Goal: Task Accomplishment & Management: Manage account settings

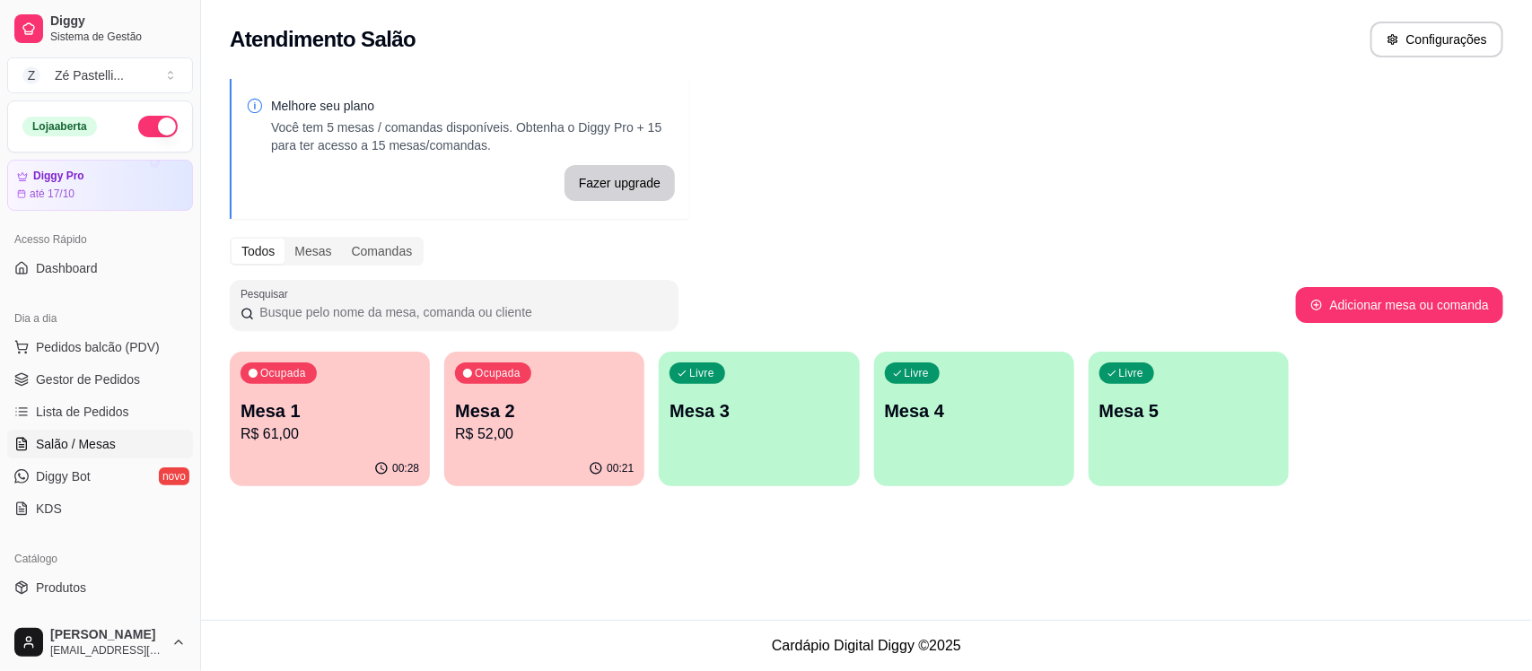
scroll to position [90, 0]
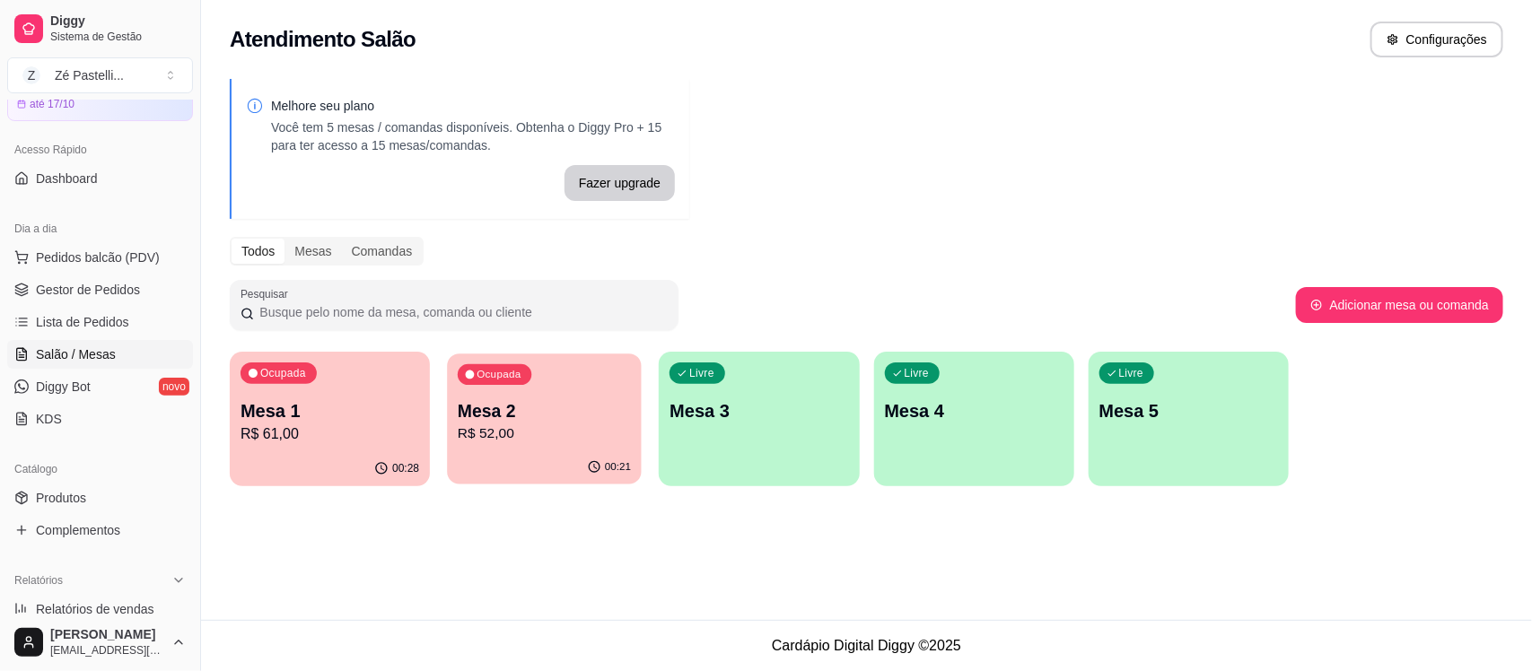
click at [561, 433] on p "R$ 52,00" at bounding box center [544, 434] width 173 height 21
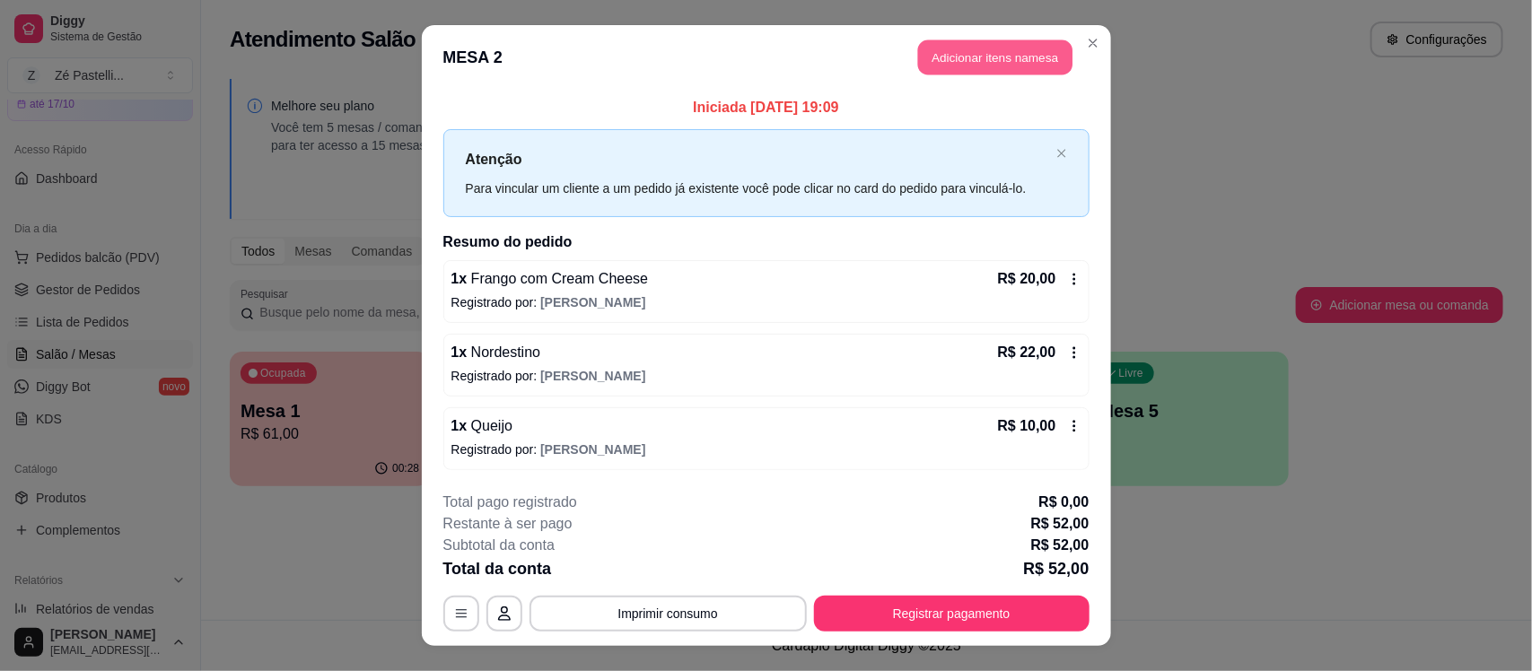
click at [945, 58] on button "Adicionar itens na mesa" at bounding box center [995, 57] width 154 height 35
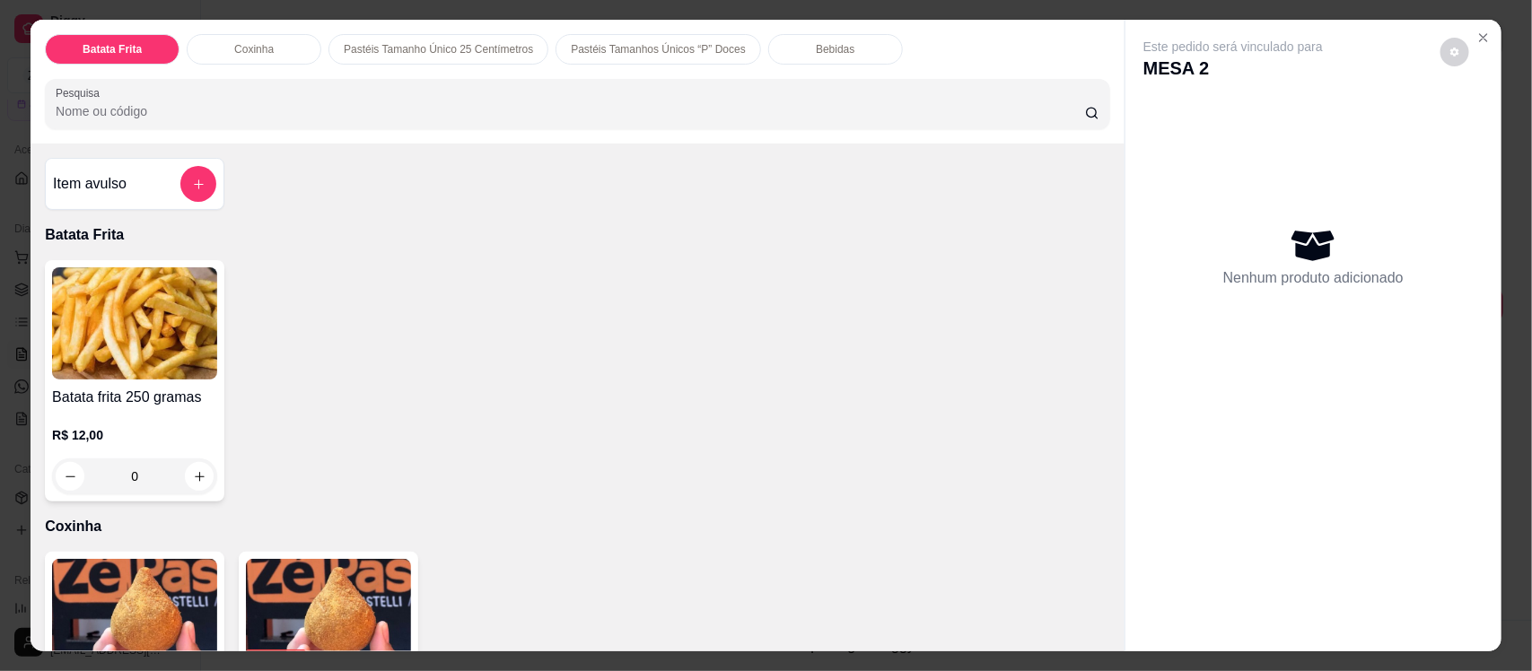
click at [792, 51] on div "Bebidas" at bounding box center [835, 49] width 135 height 31
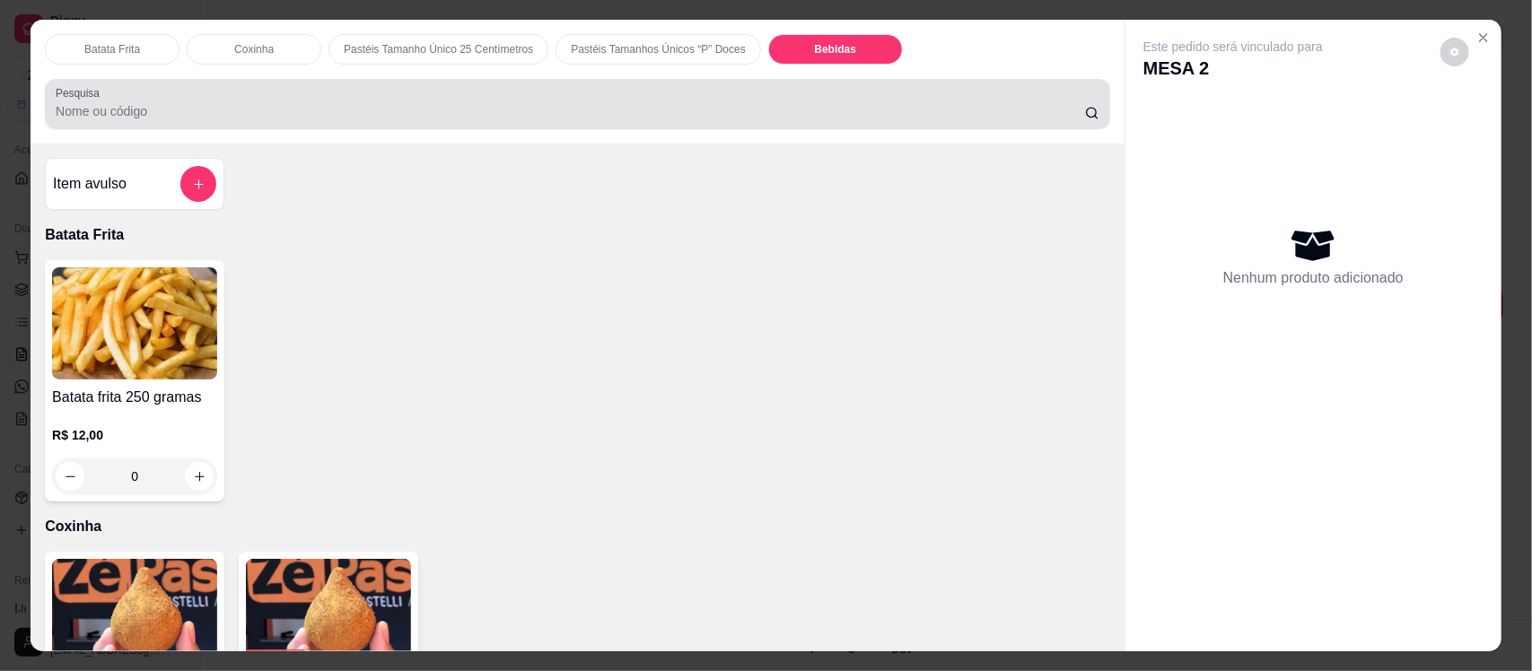
scroll to position [37, 0]
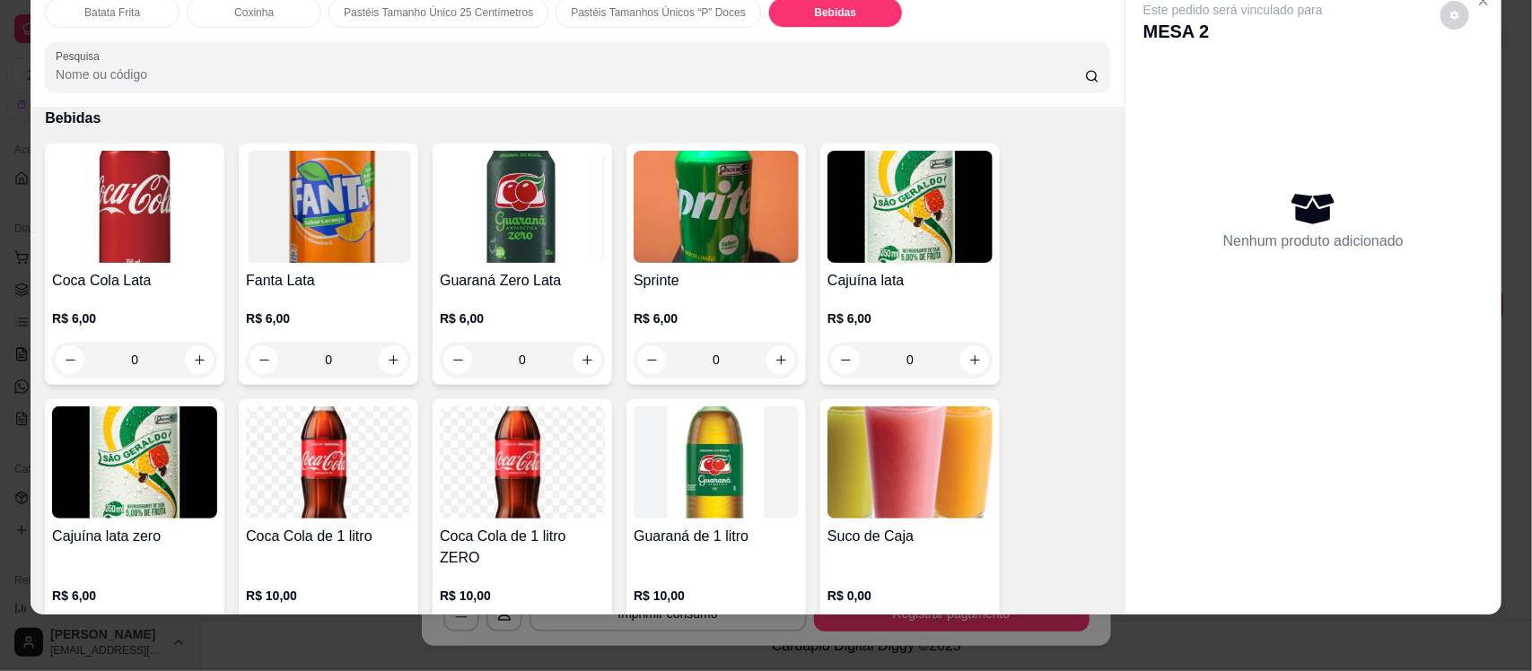
click at [96, 20] on div "Batata Frita" at bounding box center [112, 12] width 135 height 31
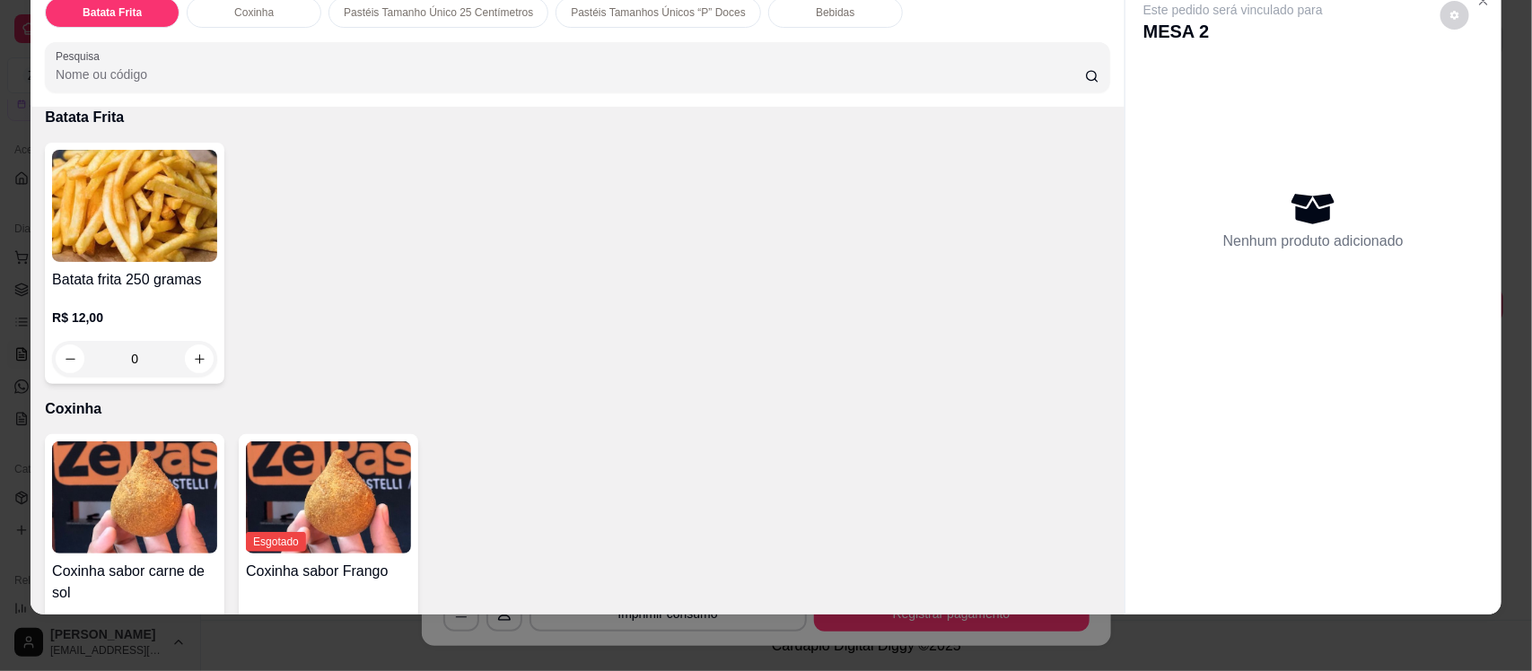
click at [1310, 262] on div "Nenhum produto adicionado" at bounding box center [1313, 220] width 340 height 352
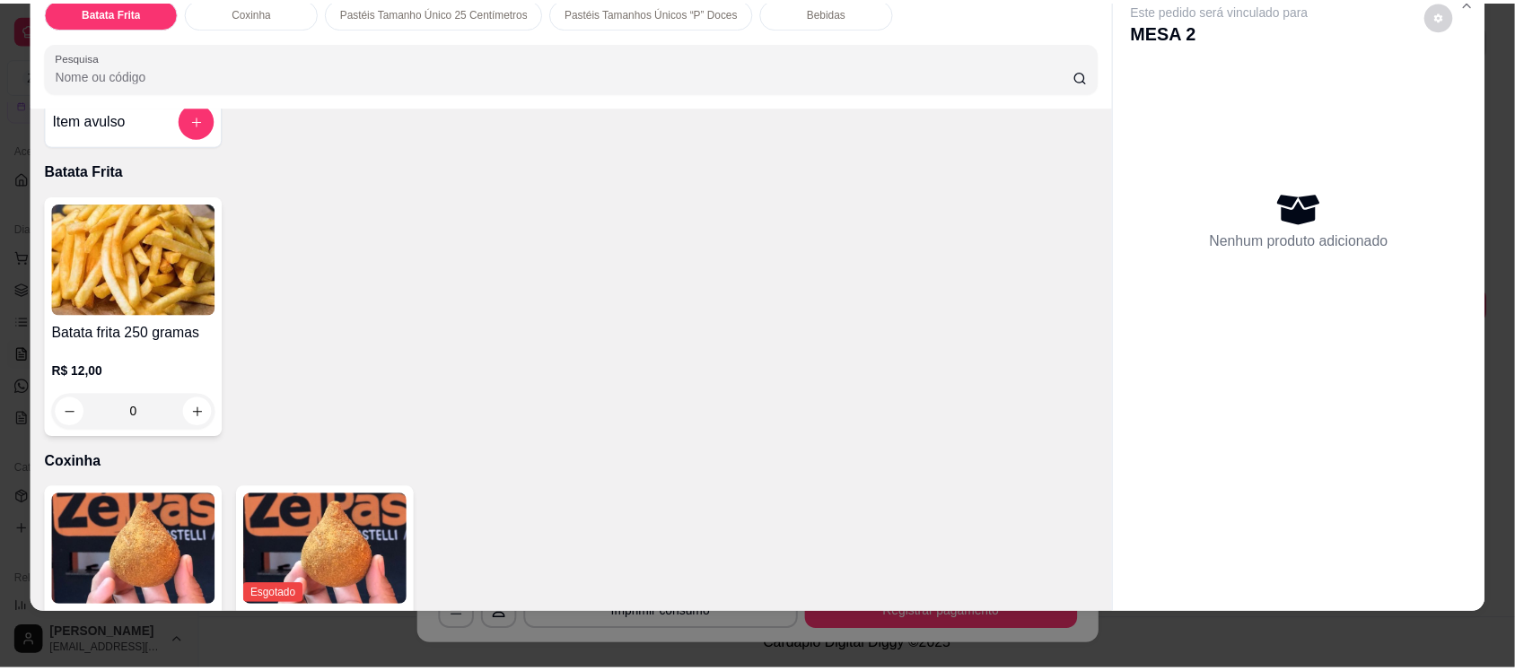
scroll to position [0, 0]
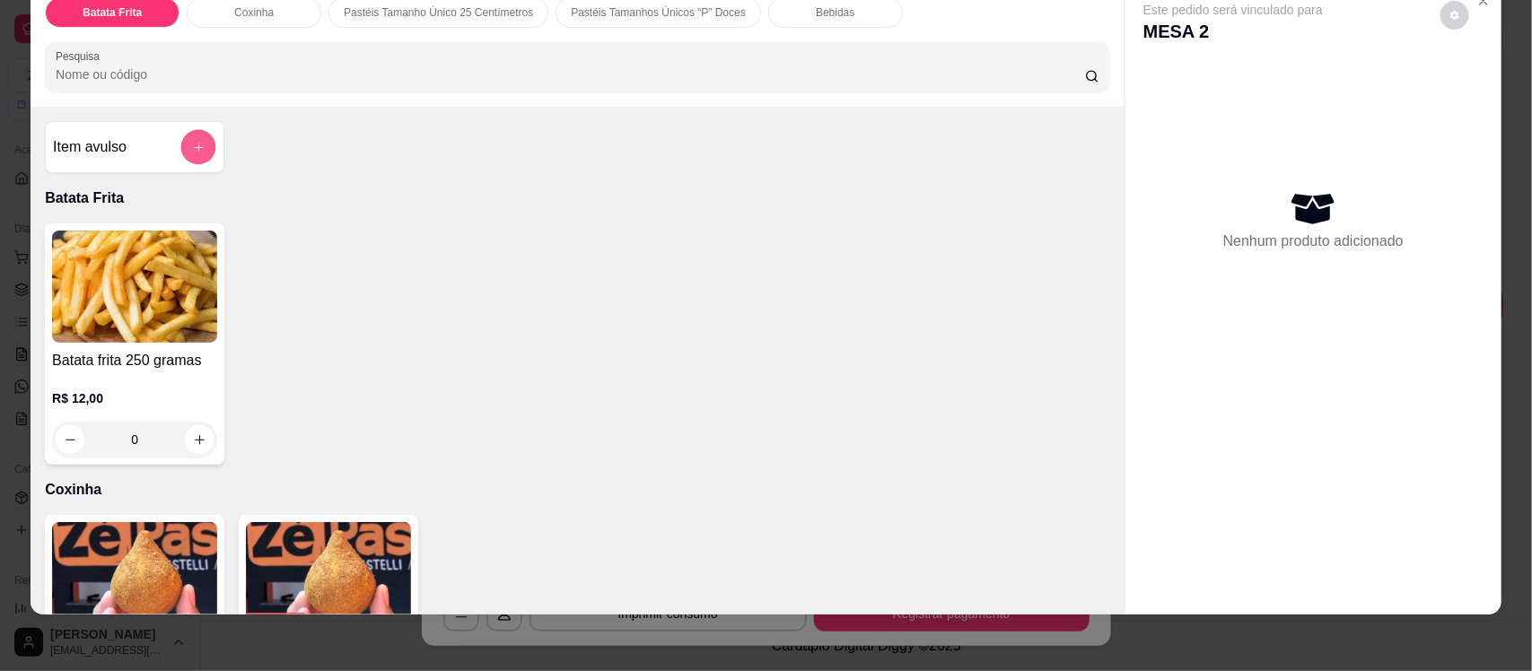
click at [181, 139] on button "add-separate-item" at bounding box center [198, 147] width 35 height 35
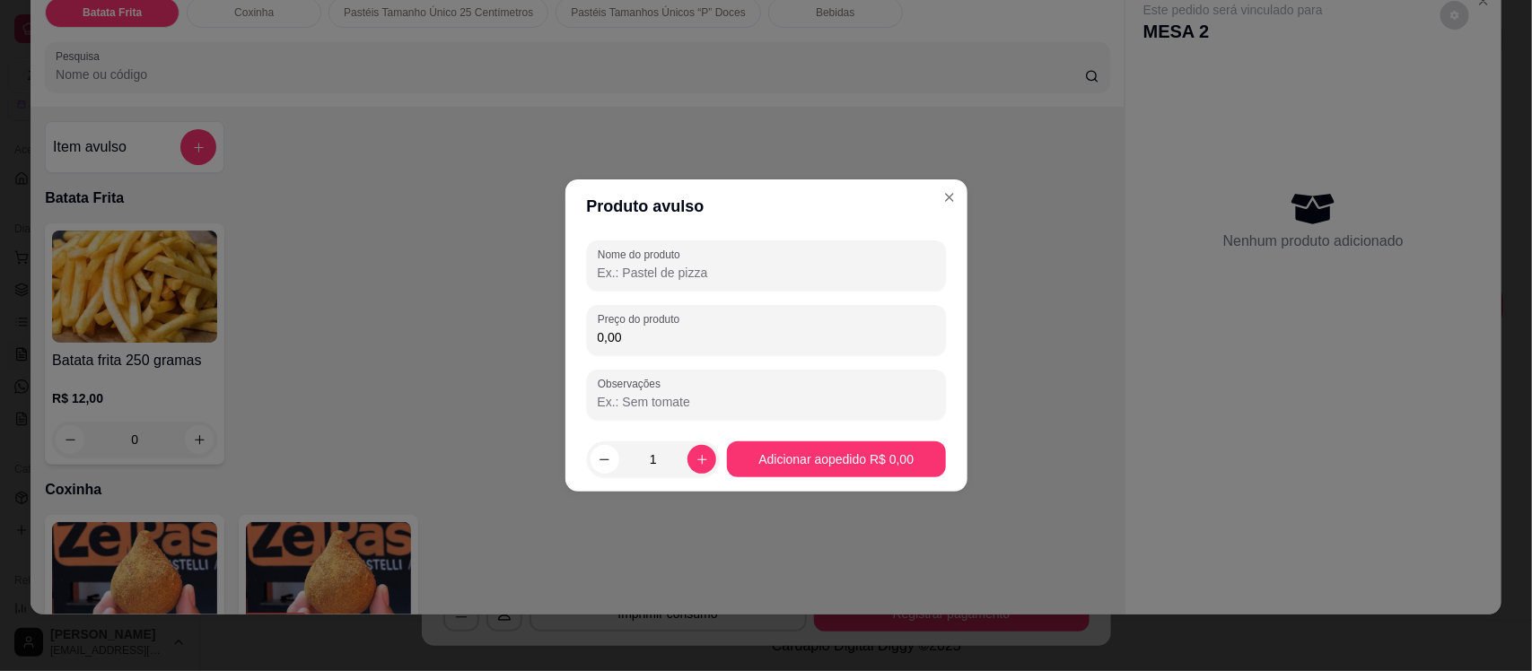
click at [647, 267] on input "Nome do produto" at bounding box center [766, 273] width 337 height 18
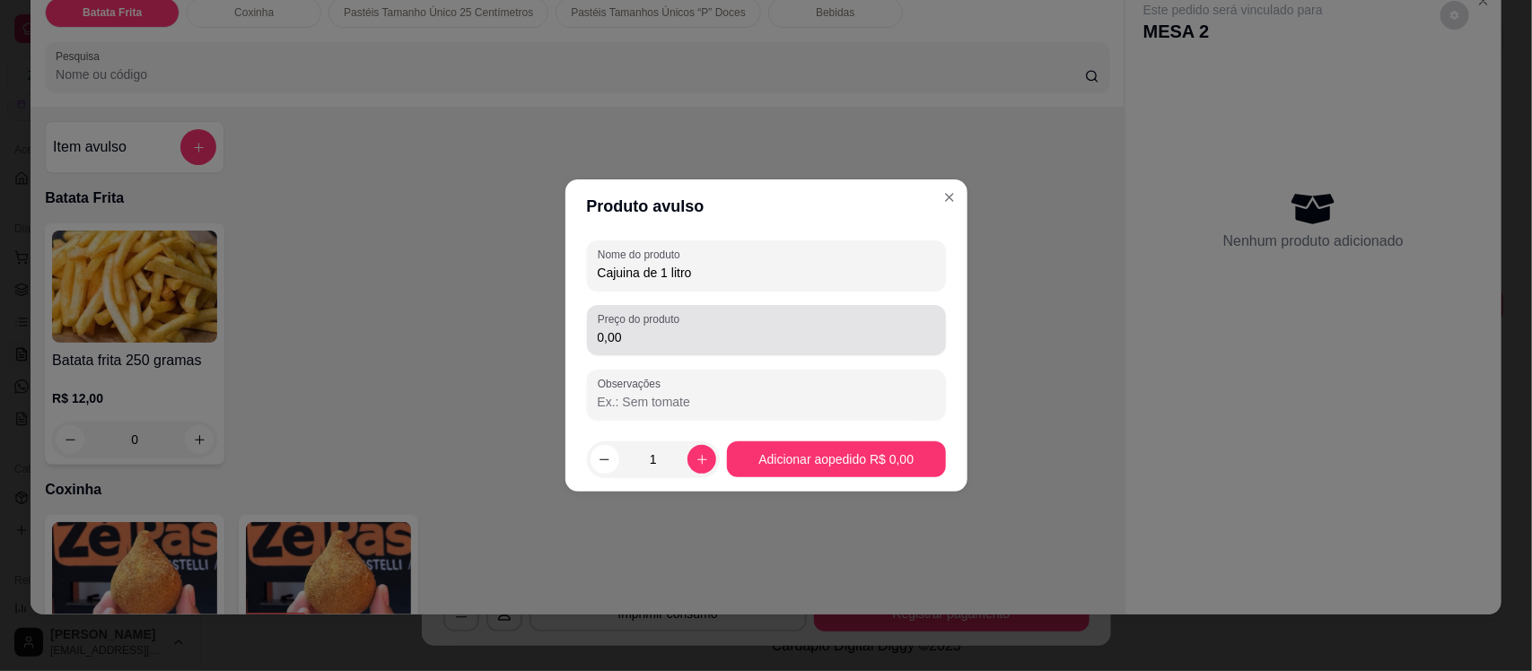
type input "Cajuina de 1 litro"
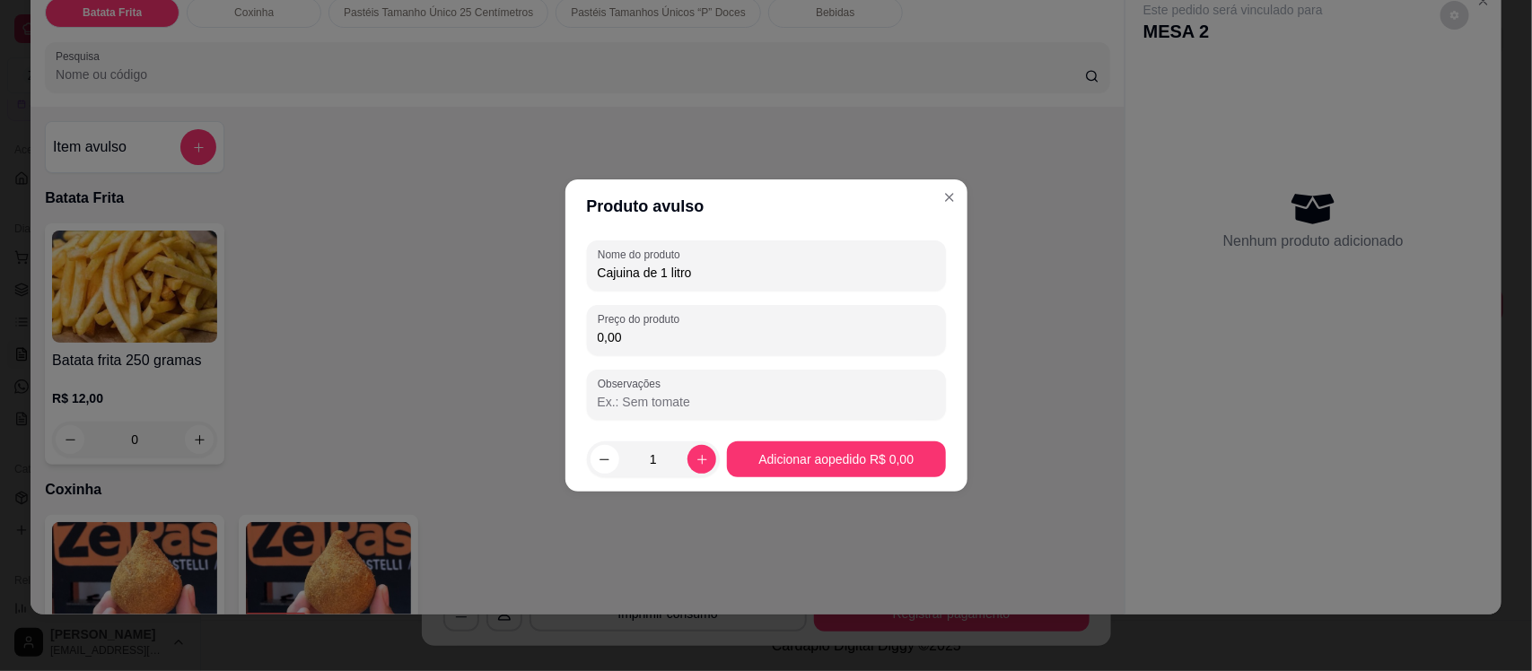
click at [662, 343] on input "0,00" at bounding box center [766, 337] width 337 height 18
type input "10,00"
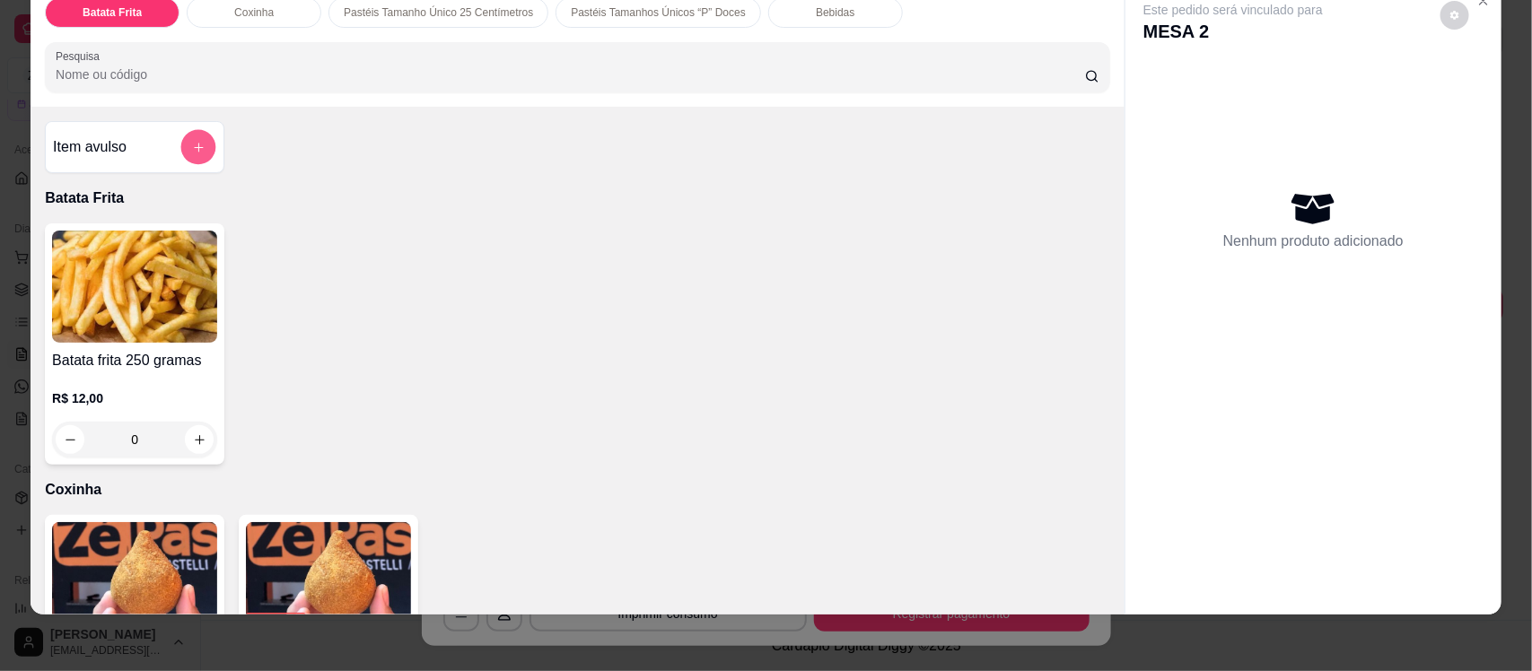
click at [194, 148] on icon "add-separate-item" at bounding box center [198, 147] width 9 height 9
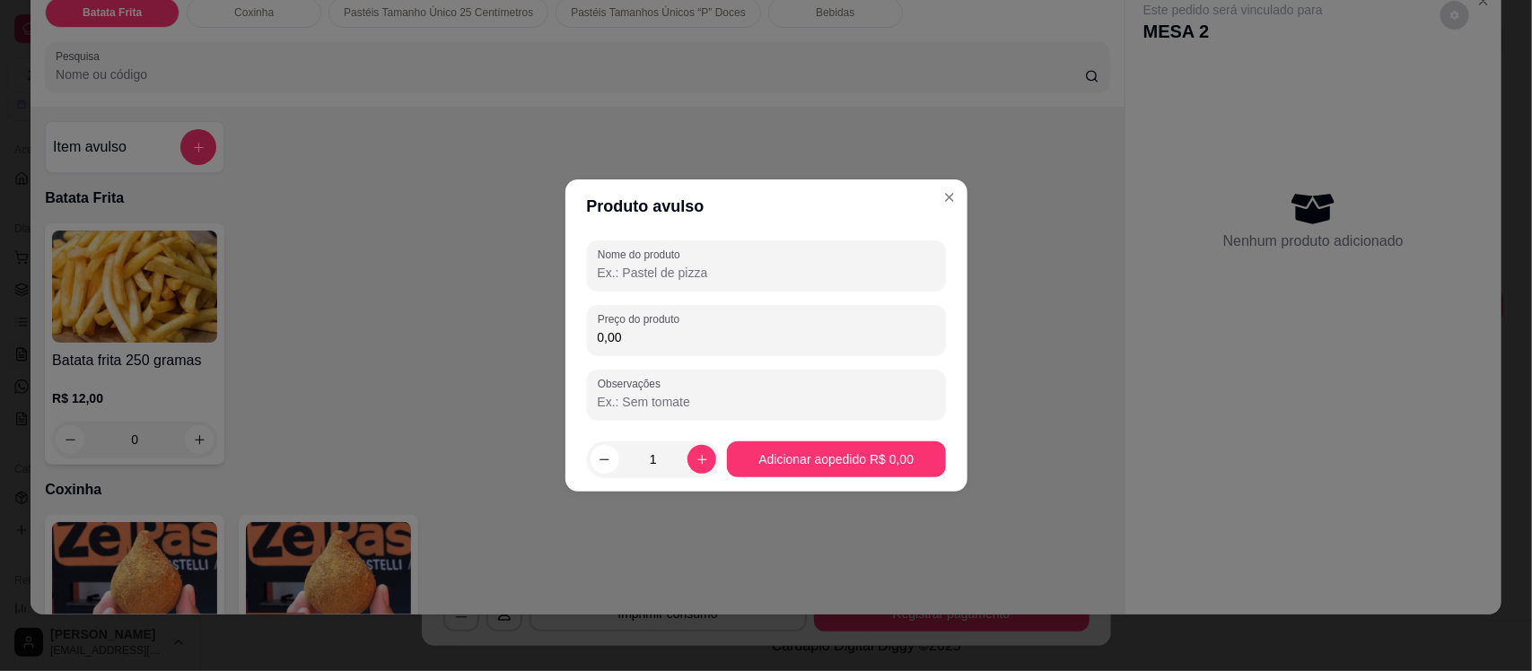
click at [731, 270] on input "Nome do produto" at bounding box center [766, 273] width 337 height 18
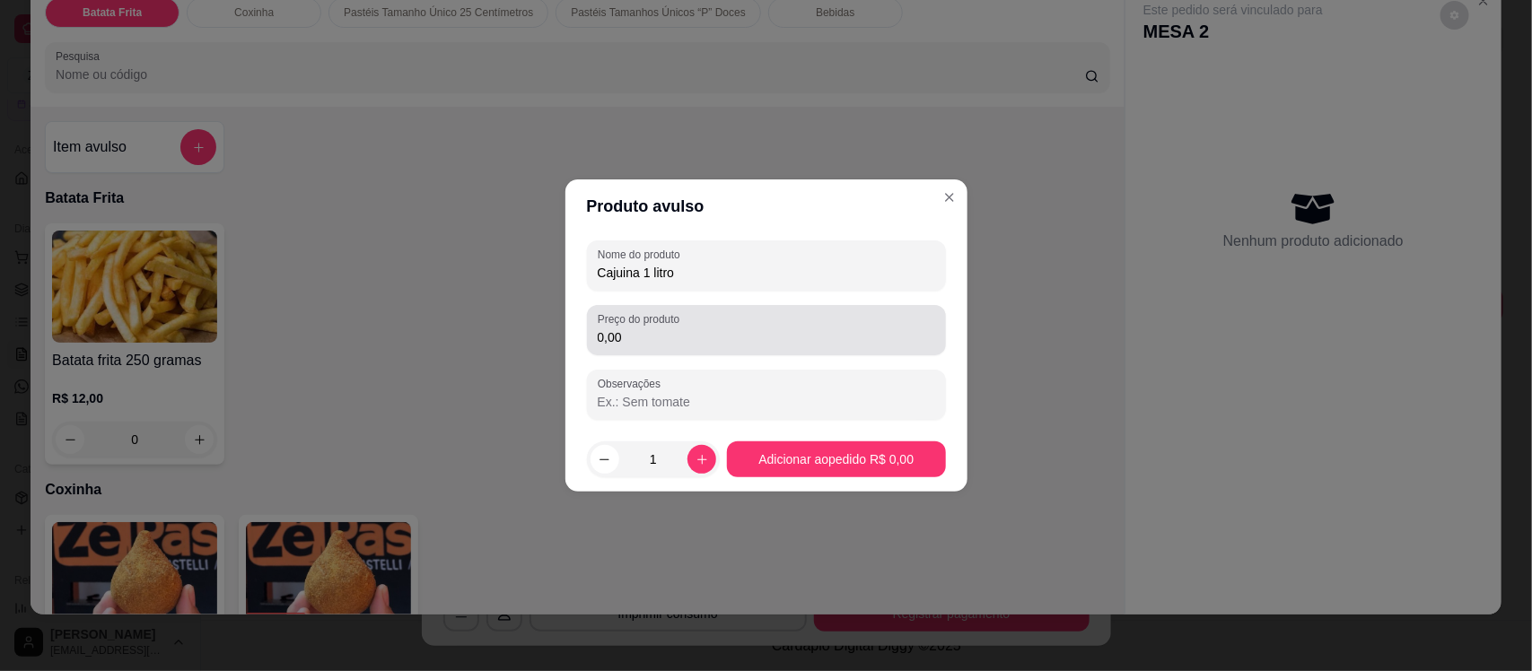
type input "Cajuina 1 litro"
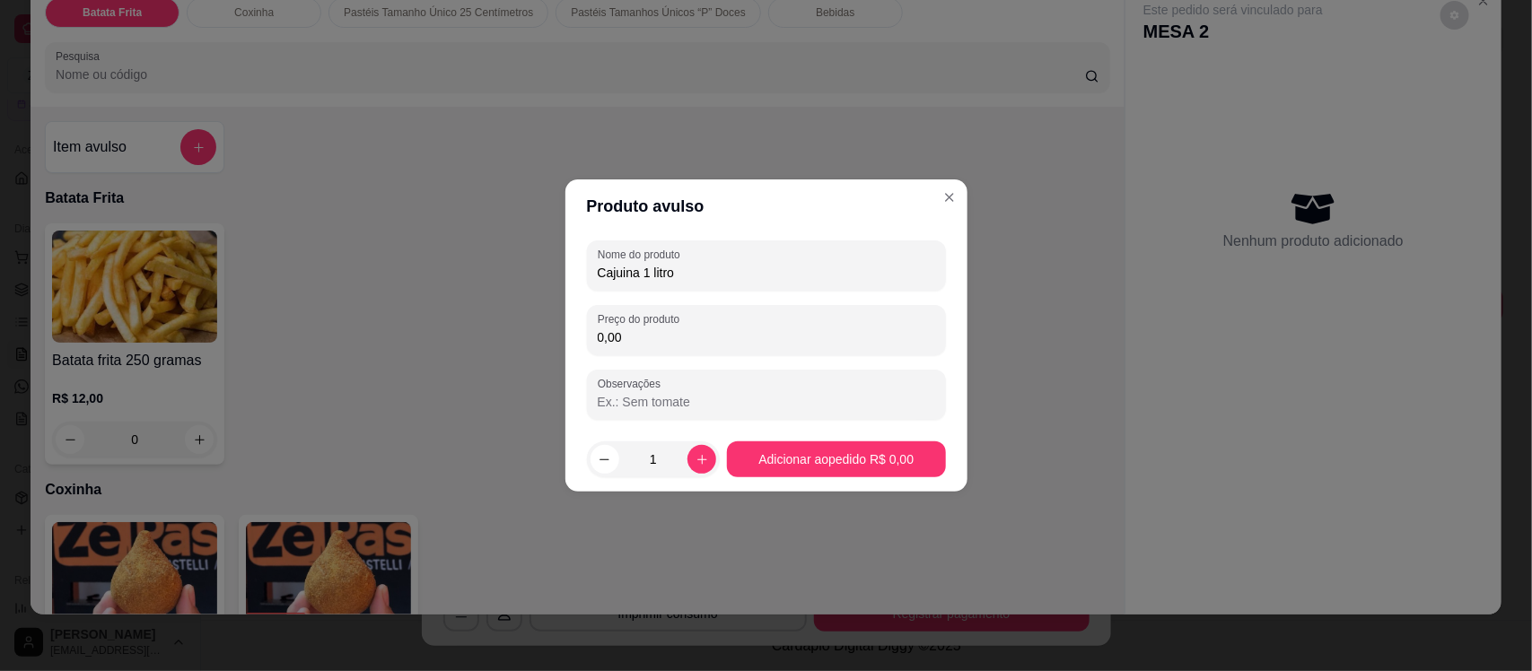
click at [670, 342] on input "0,00" at bounding box center [766, 337] width 337 height 18
type input "10,00"
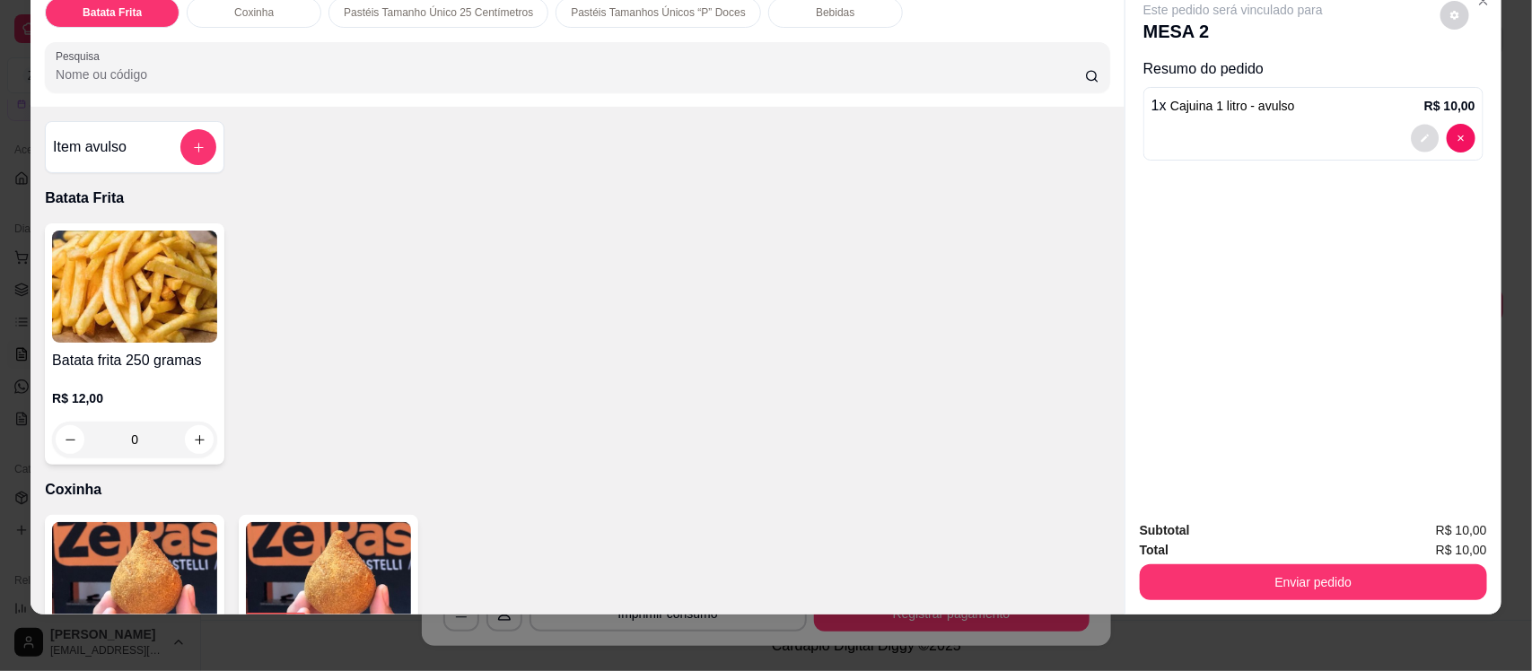
click at [1420, 137] on icon "decrease-product-quantity" at bounding box center [1425, 139] width 11 height 11
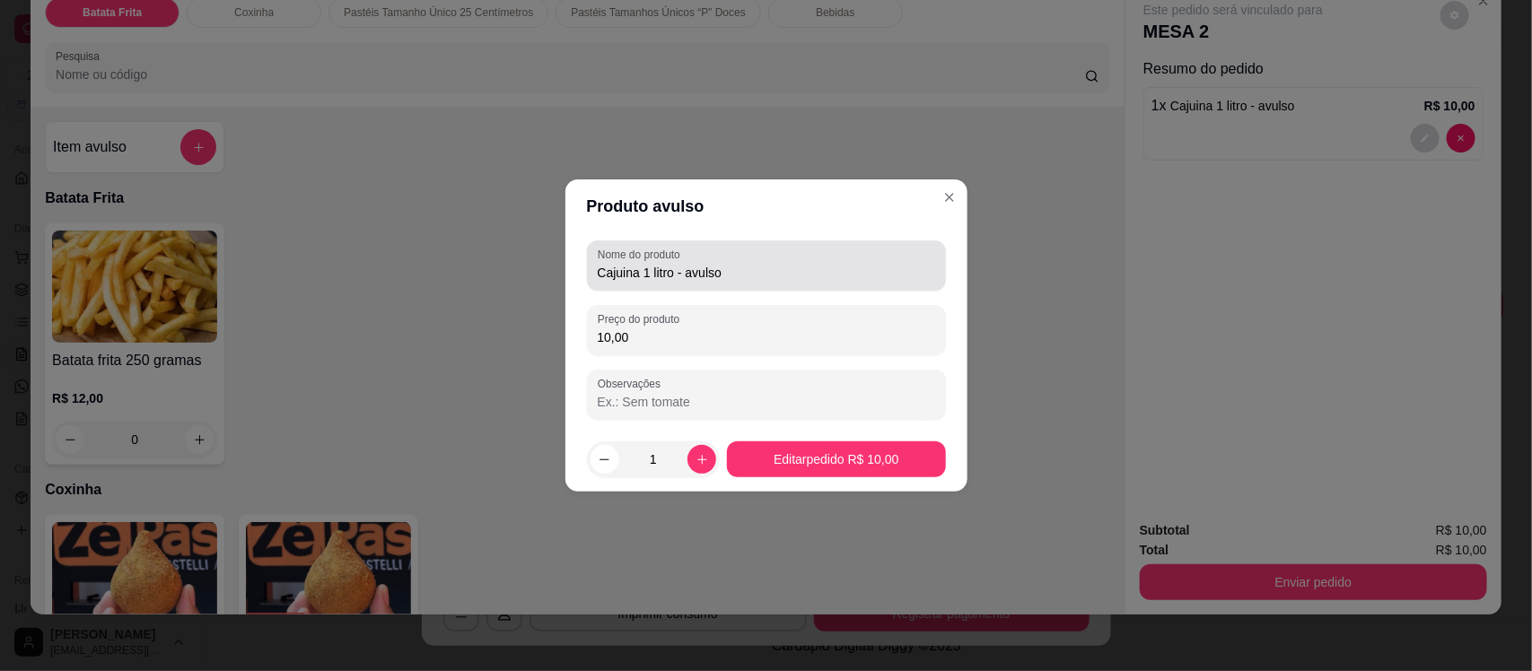
click at [775, 257] on div "Cajuina 1 litro - avulso" at bounding box center [766, 266] width 337 height 36
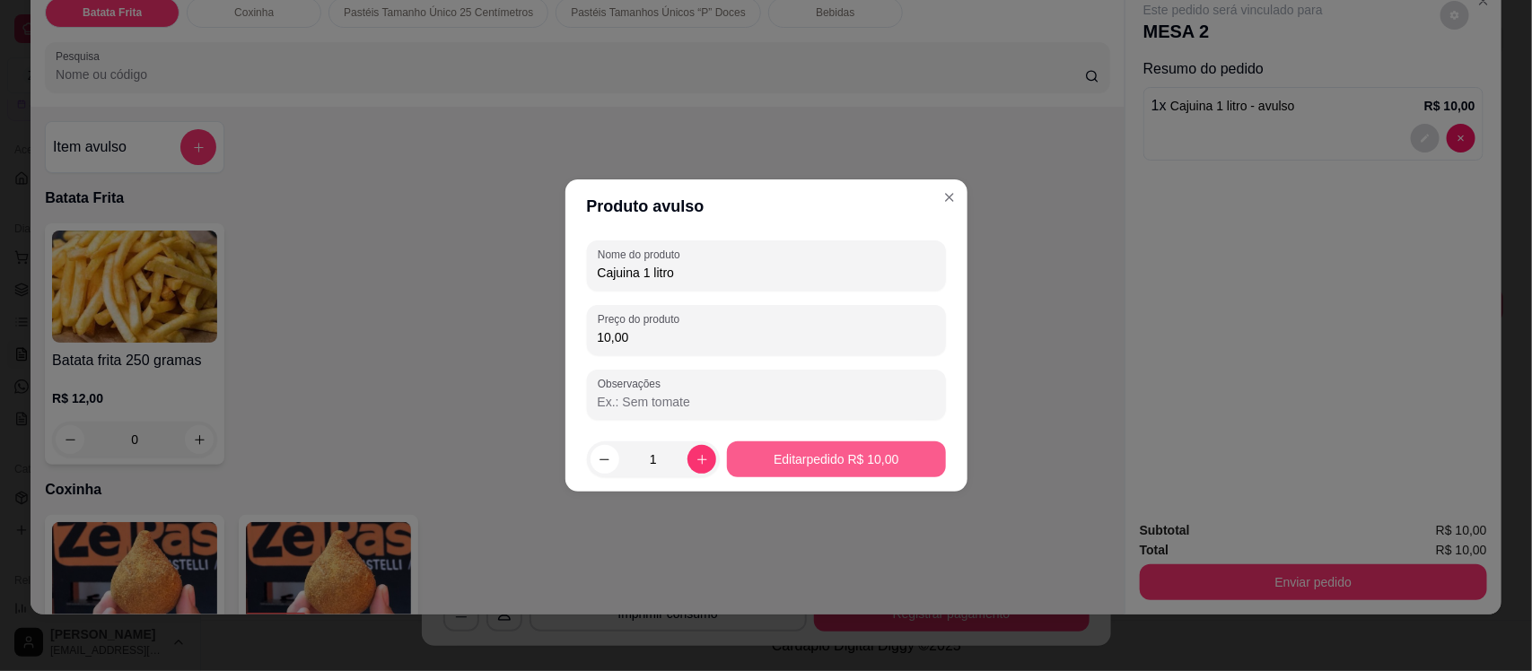
type input "Cajuina 1 litro"
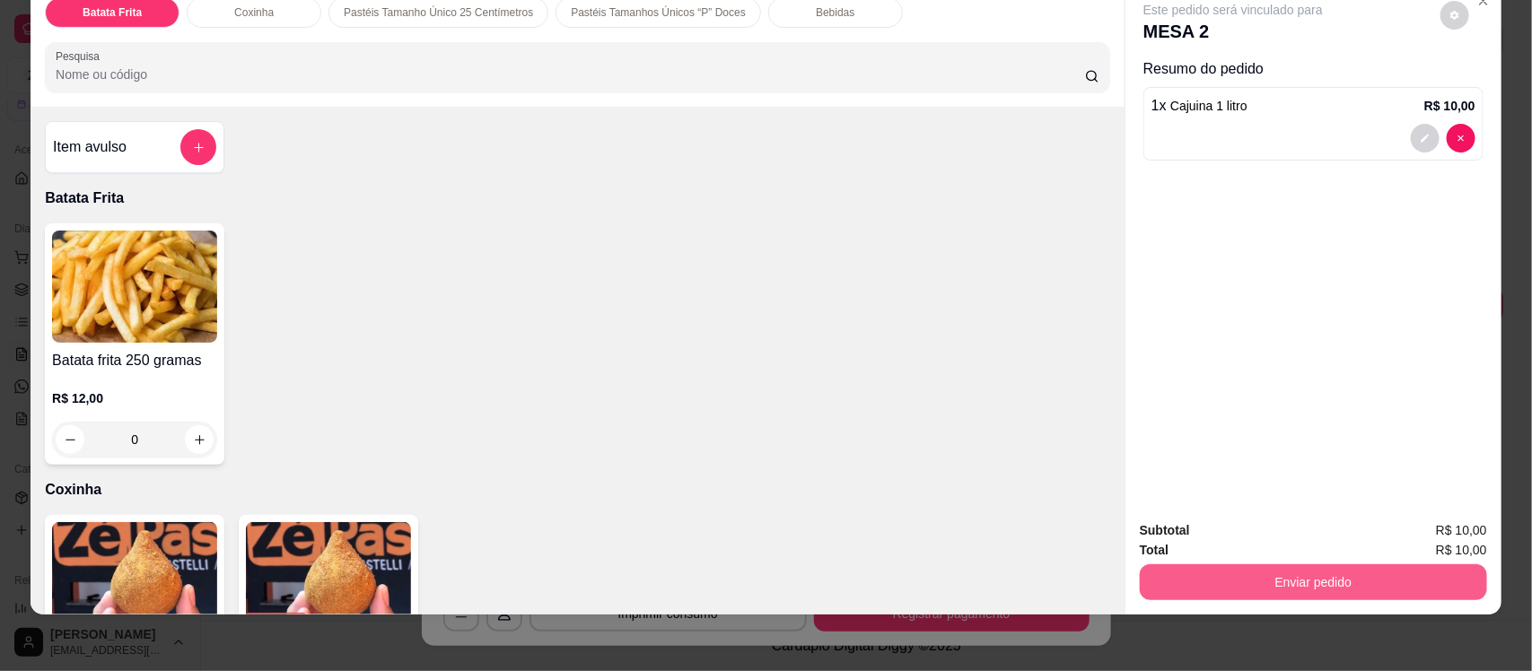
click at [1231, 570] on button "Enviar pedido" at bounding box center [1313, 583] width 347 height 36
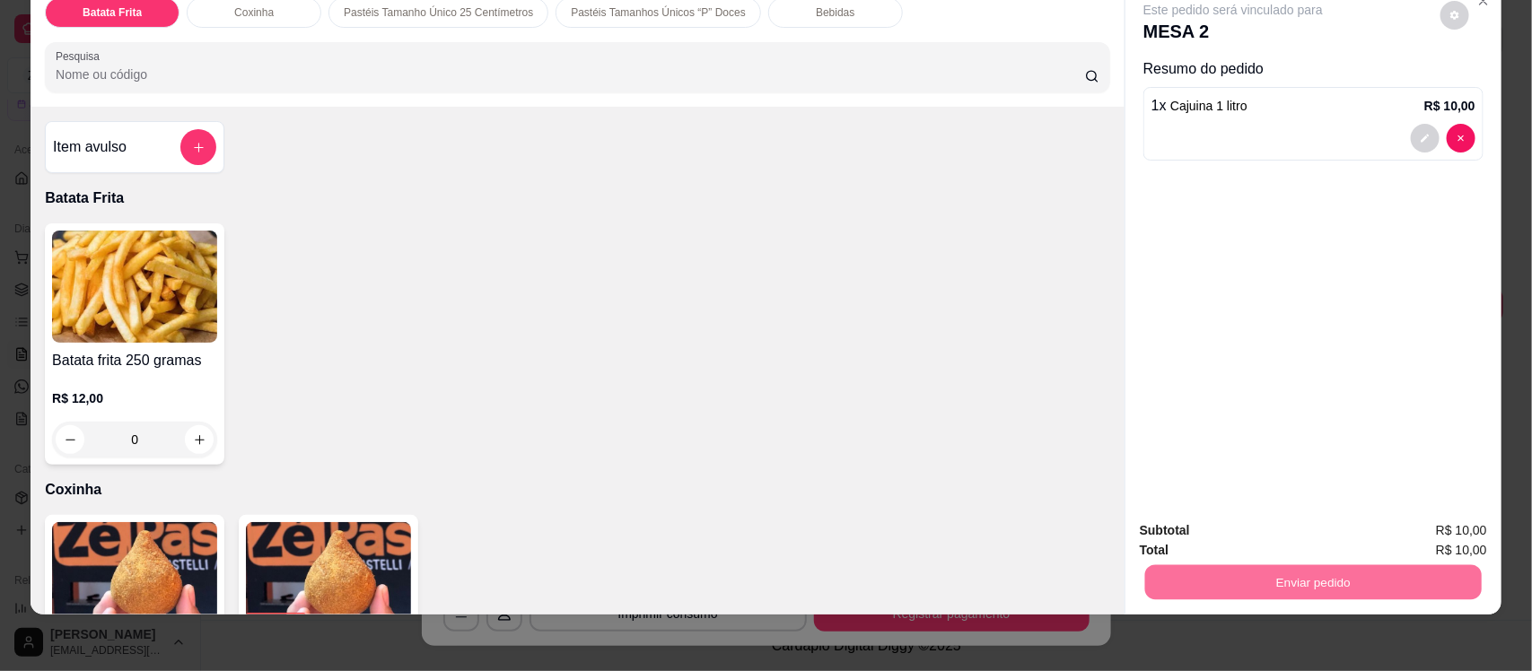
click at [1466, 539] on button "Enviar pedido" at bounding box center [1439, 537] width 99 height 33
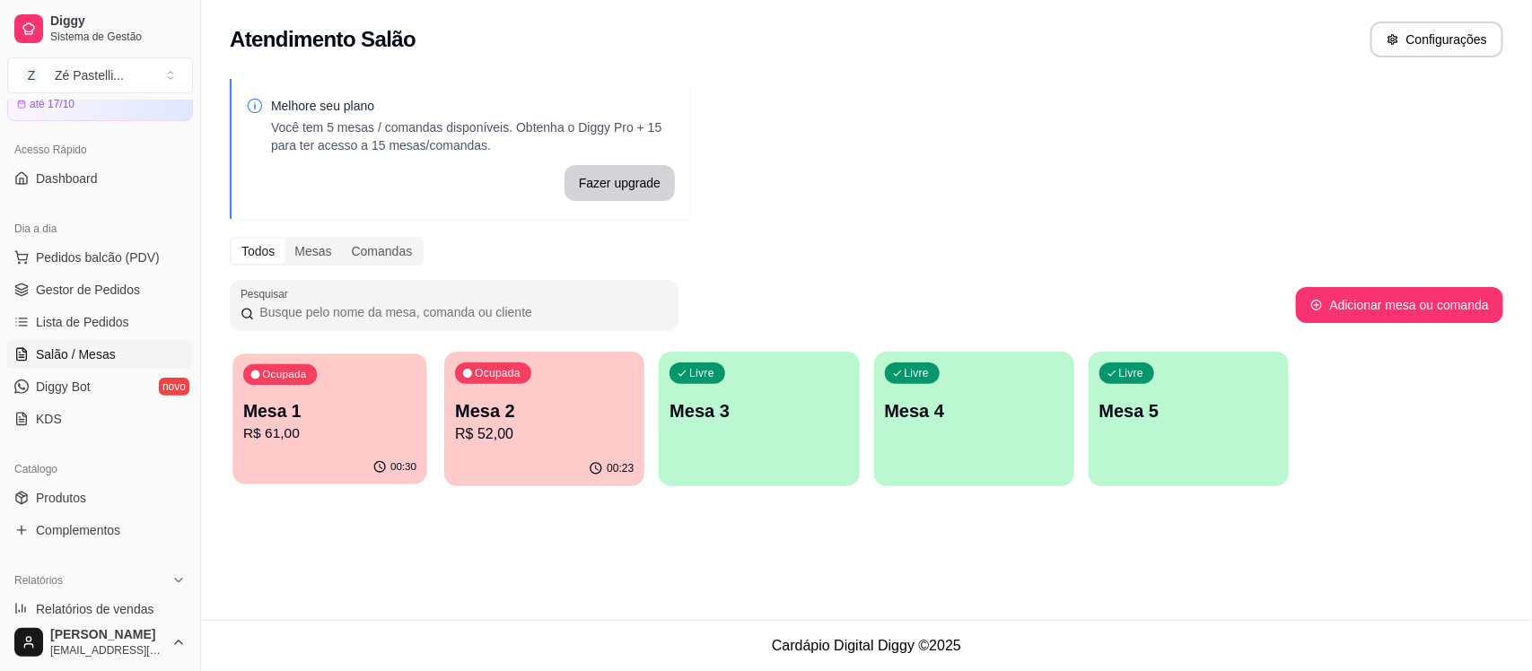
click at [332, 431] on p "R$ 61,00" at bounding box center [329, 434] width 173 height 21
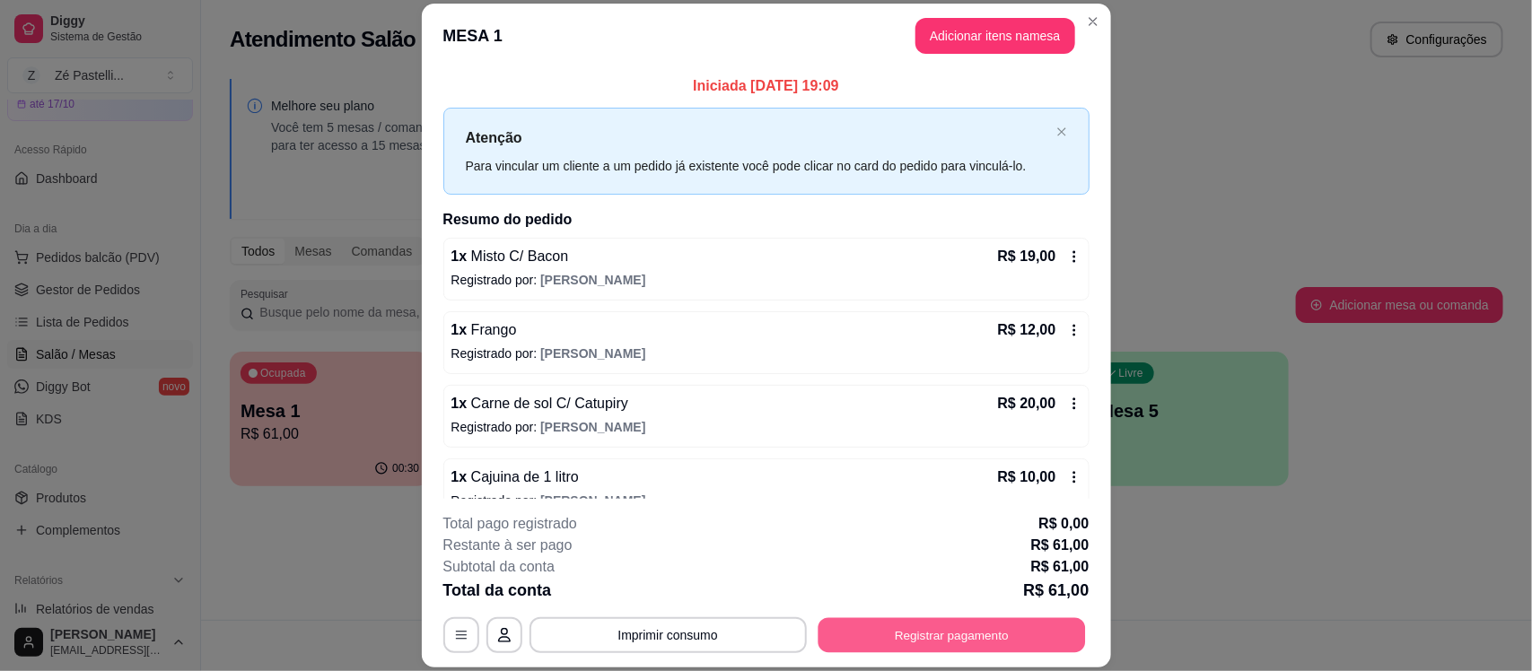
click at [936, 634] on button "Registrar pagamento" at bounding box center [951, 635] width 267 height 35
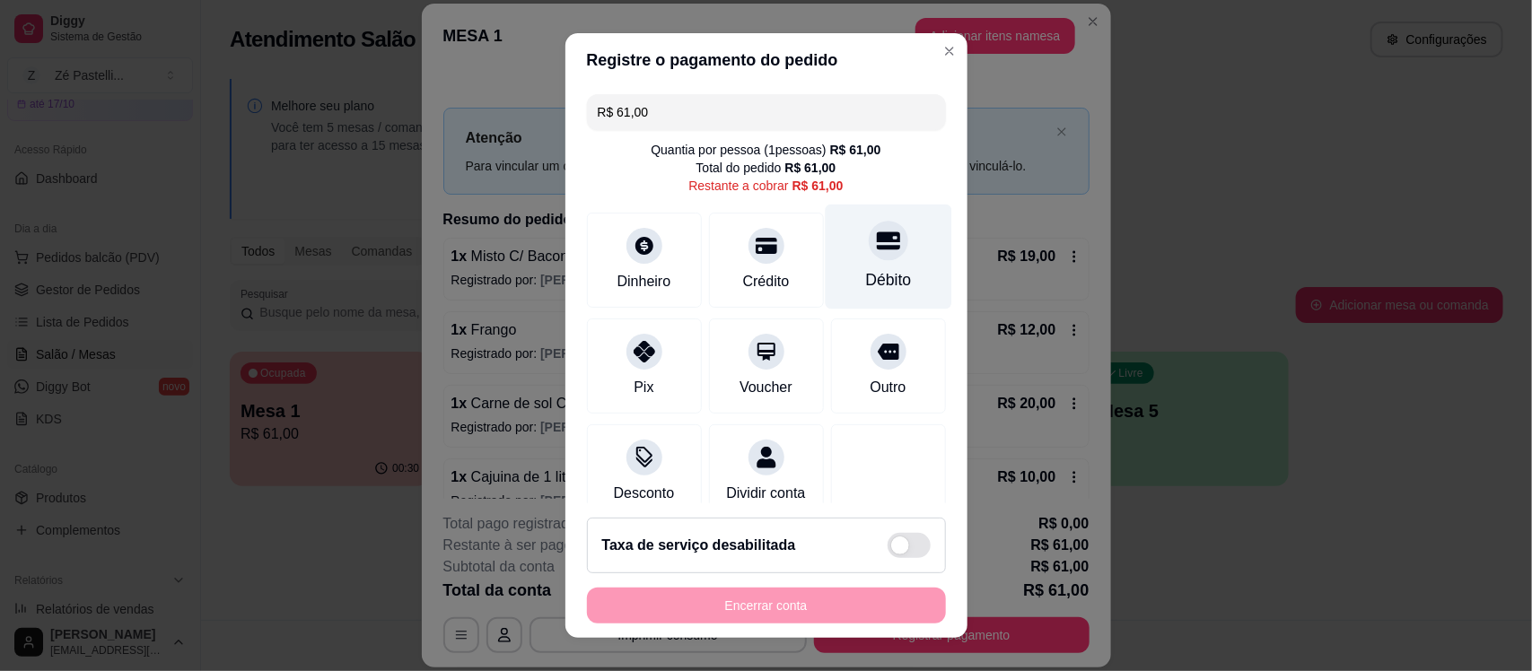
click at [869, 258] on div at bounding box center [888, 241] width 39 height 39
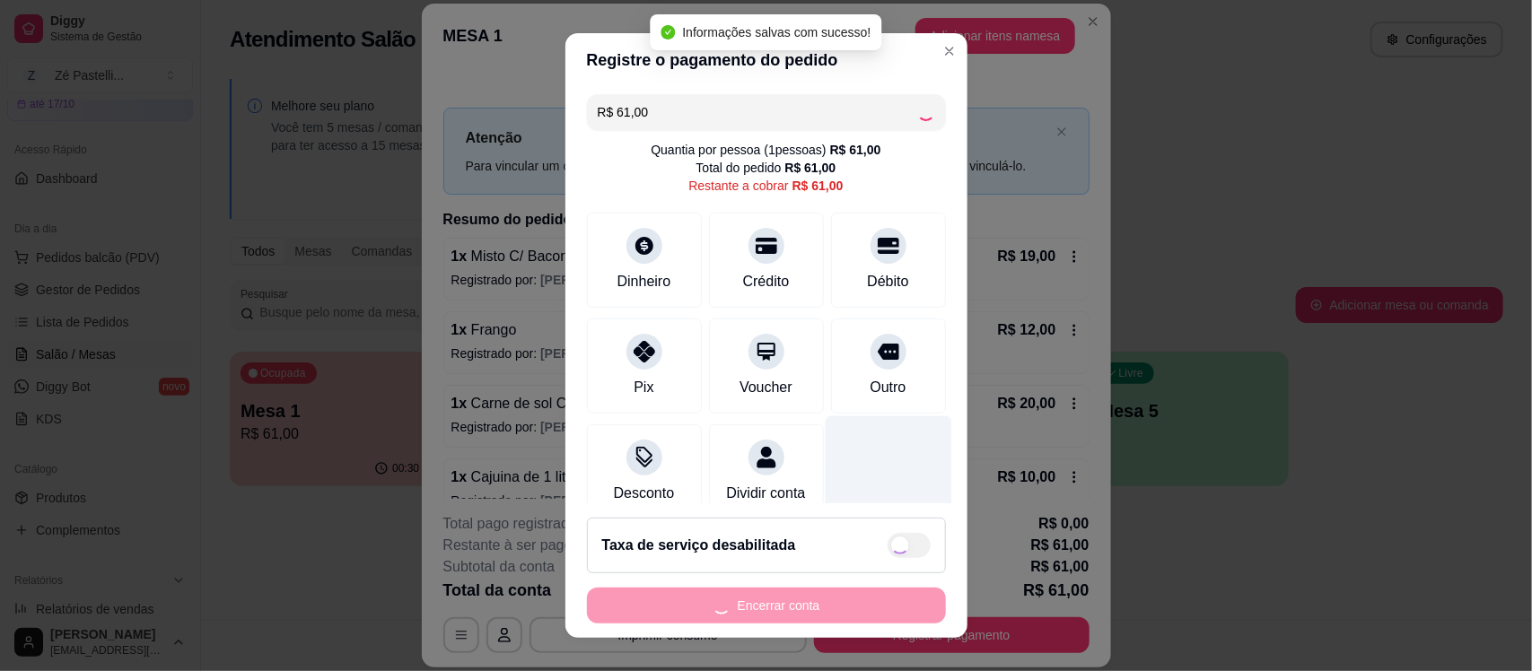
type input "R$ 0,00"
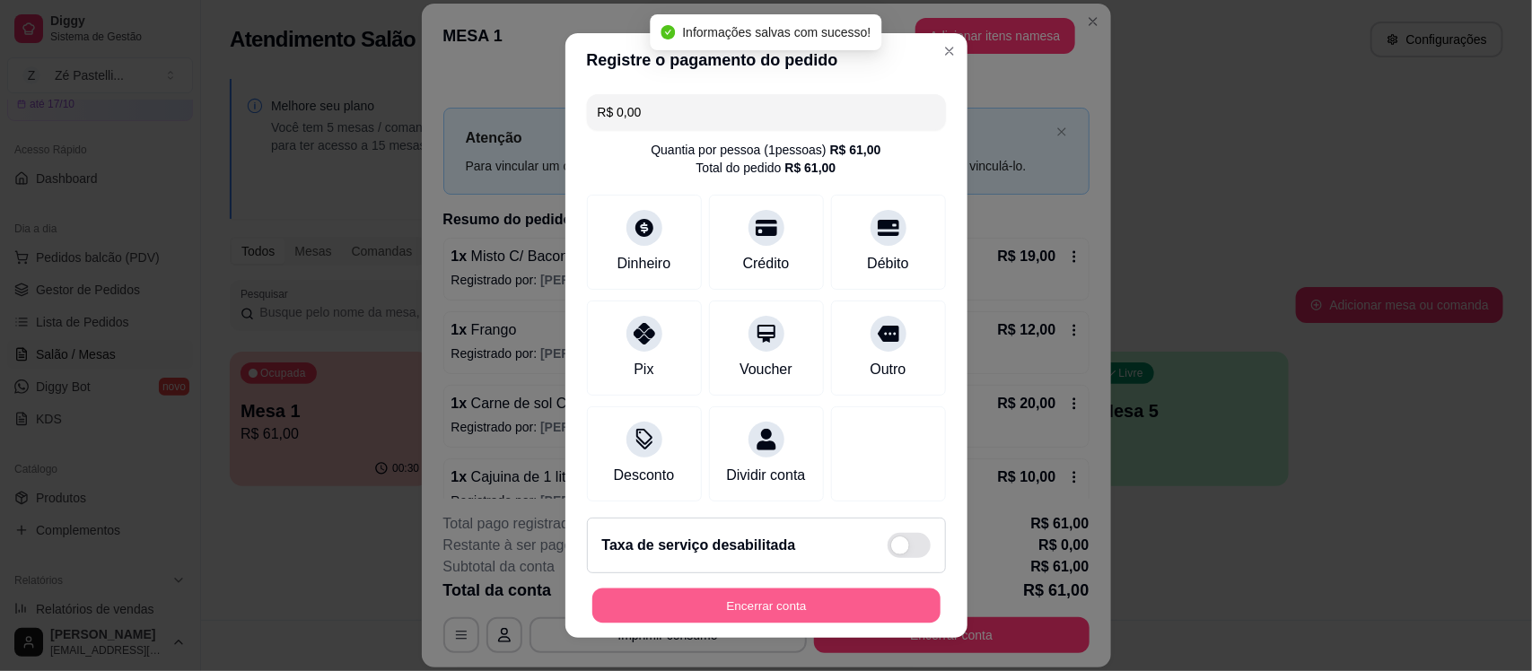
click at [819, 601] on button "Encerrar conta" at bounding box center [766, 605] width 348 height 35
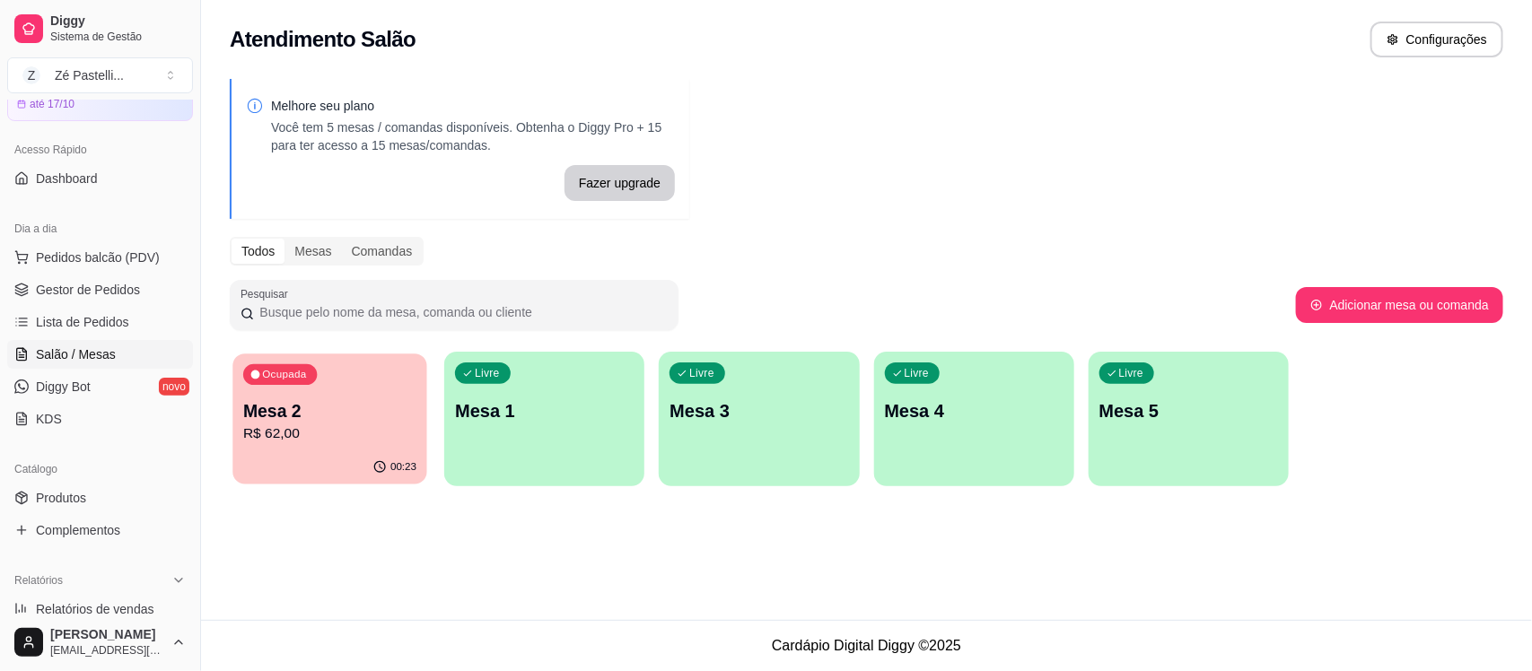
click at [337, 418] on p "Mesa 2" at bounding box center [329, 411] width 173 height 24
click at [48, 297] on span "Gestor de Pedidos" at bounding box center [88, 290] width 104 height 18
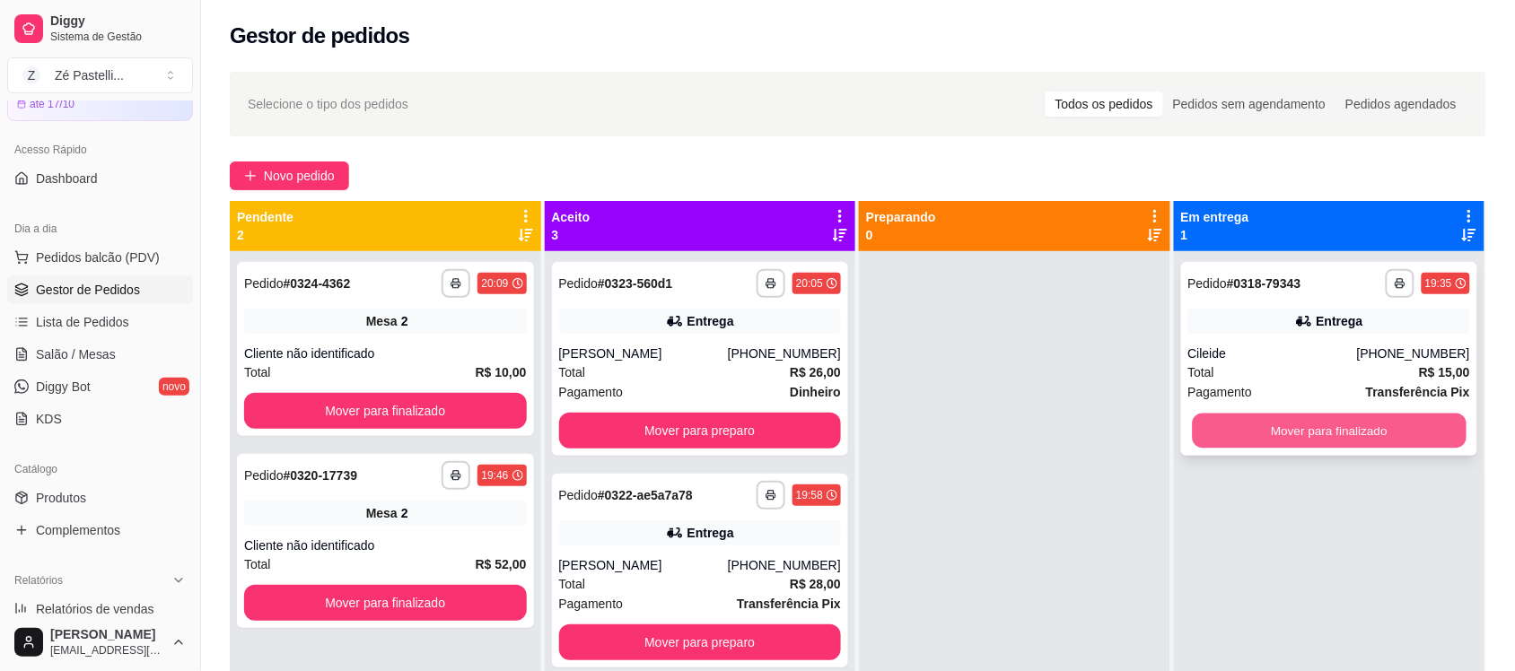
click at [1344, 424] on button "Mover para finalizado" at bounding box center [1329, 431] width 274 height 35
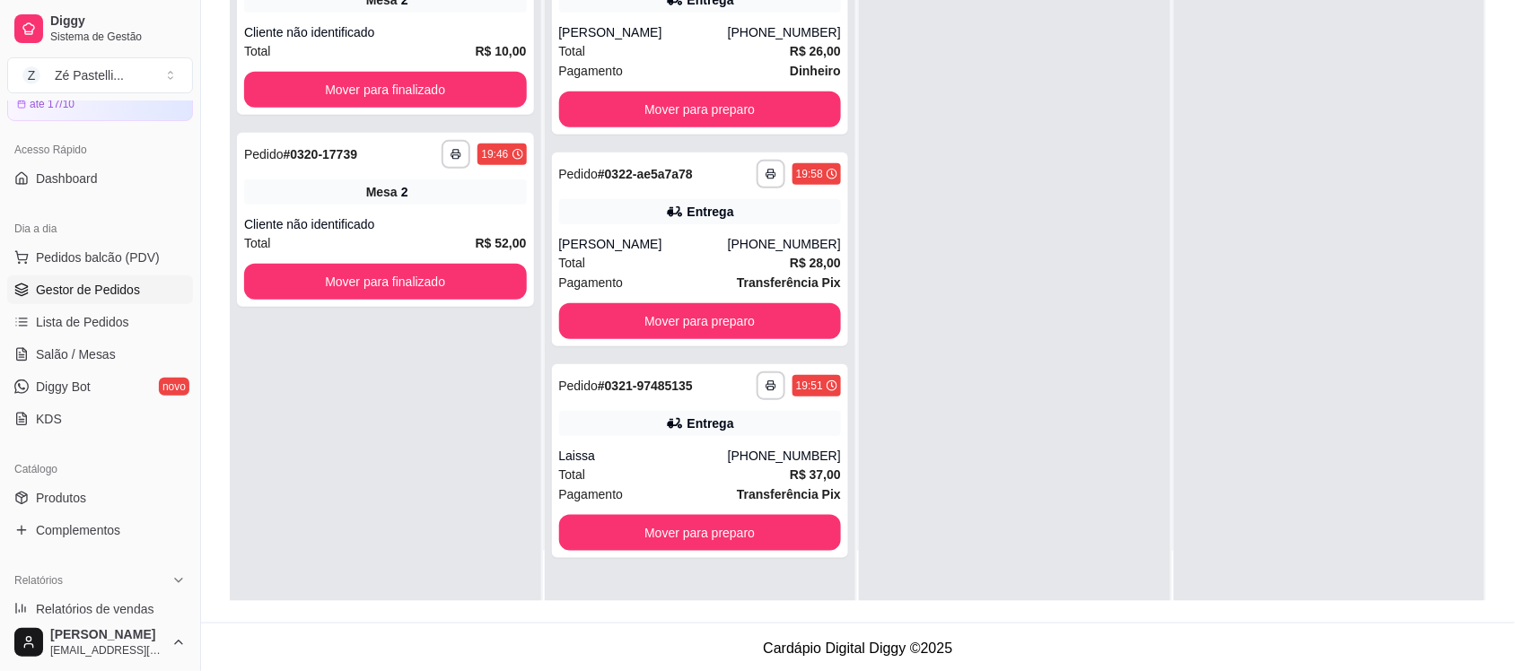
scroll to position [274, 0]
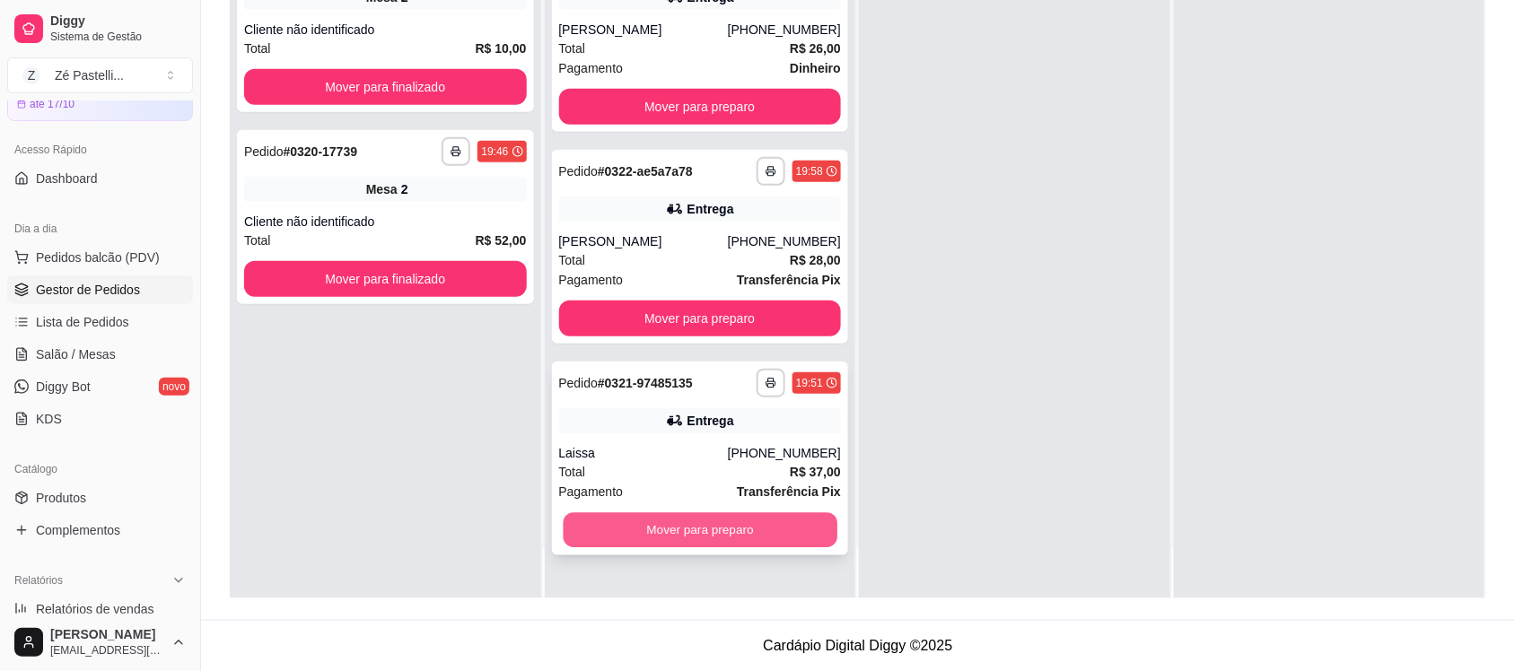
click at [697, 522] on button "Mover para preparo" at bounding box center [700, 530] width 274 height 35
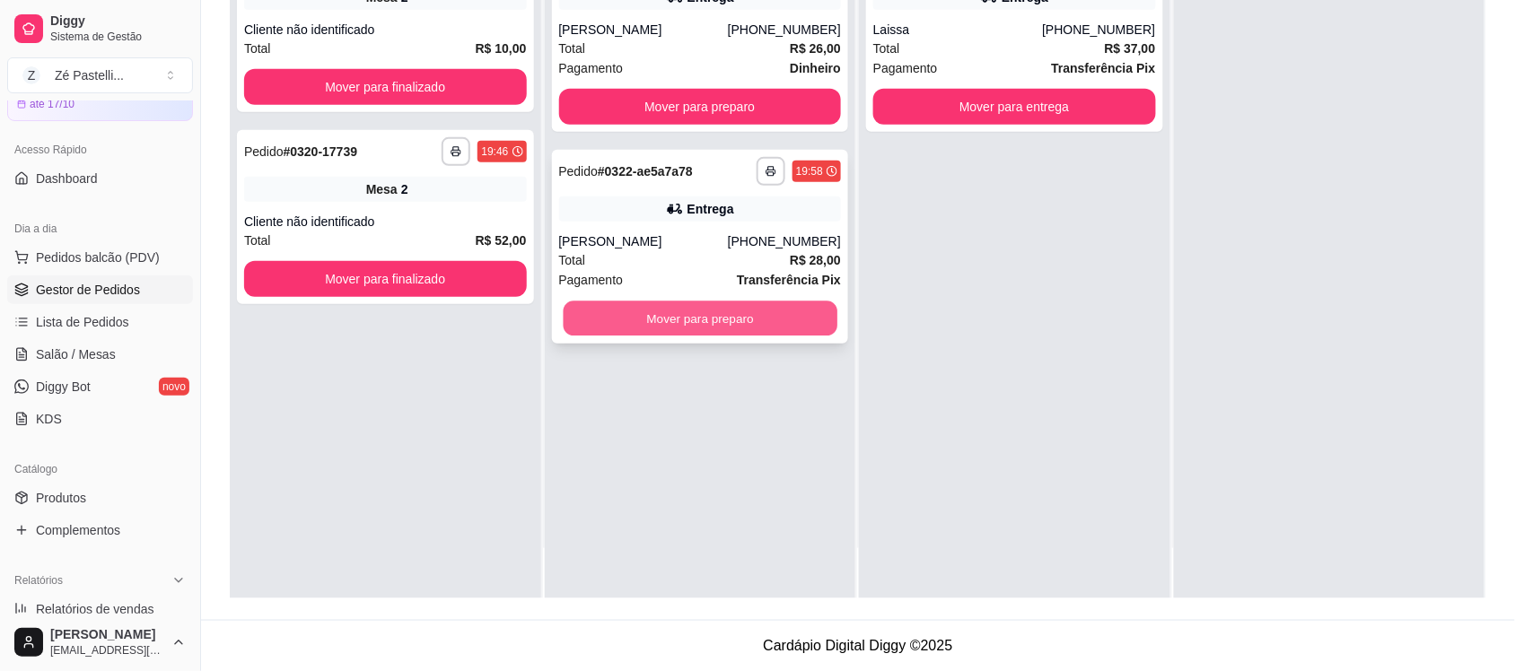
click at [664, 323] on button "Mover para preparo" at bounding box center [700, 319] width 274 height 35
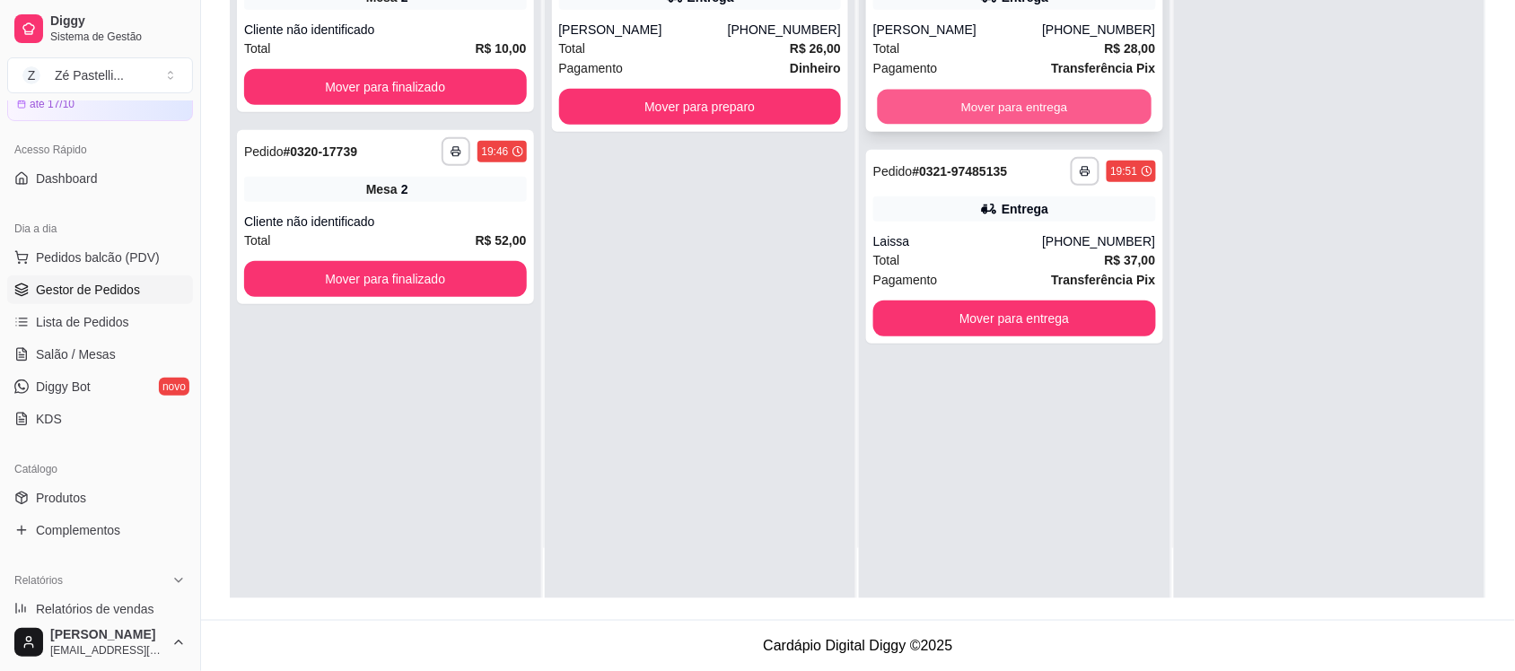
click at [997, 99] on button "Mover para entrega" at bounding box center [1015, 107] width 274 height 35
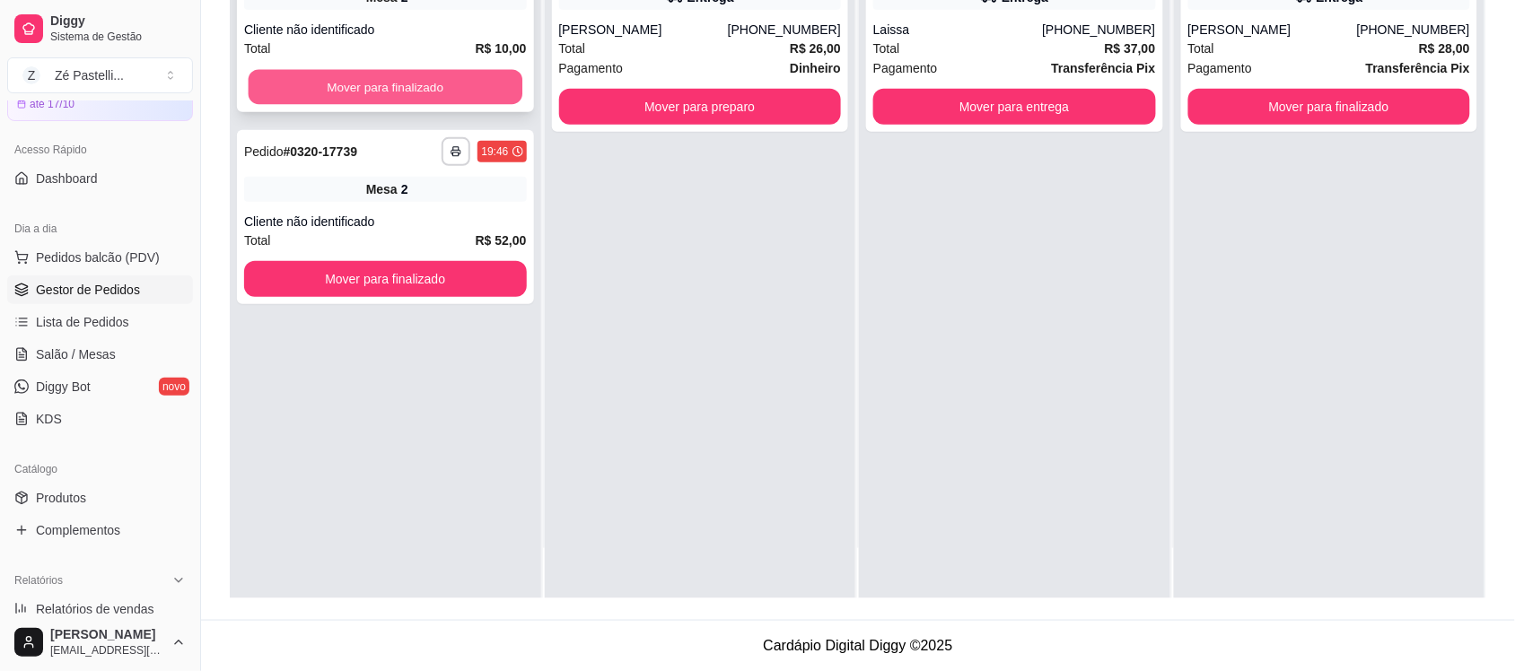
click at [432, 83] on button "Mover para finalizado" at bounding box center [386, 87] width 274 height 35
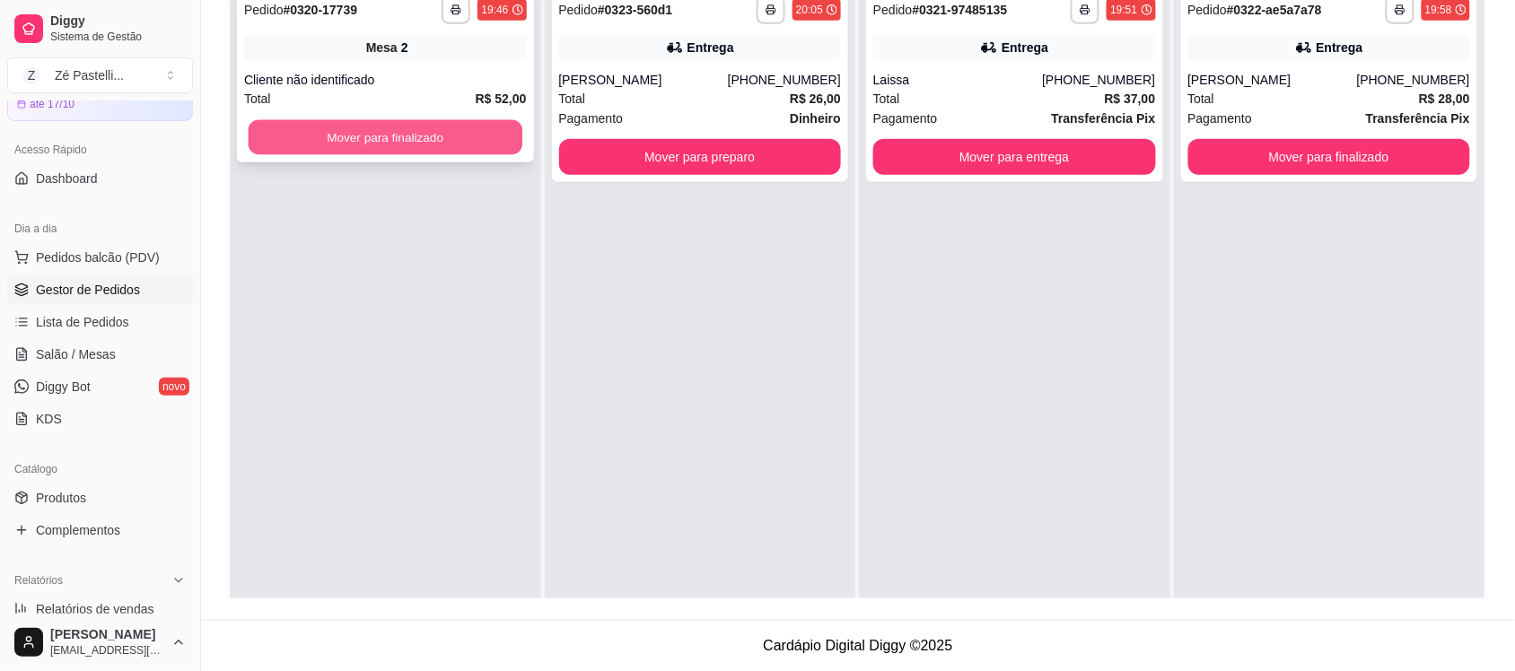
click at [441, 135] on button "Mover para finalizado" at bounding box center [386, 137] width 274 height 35
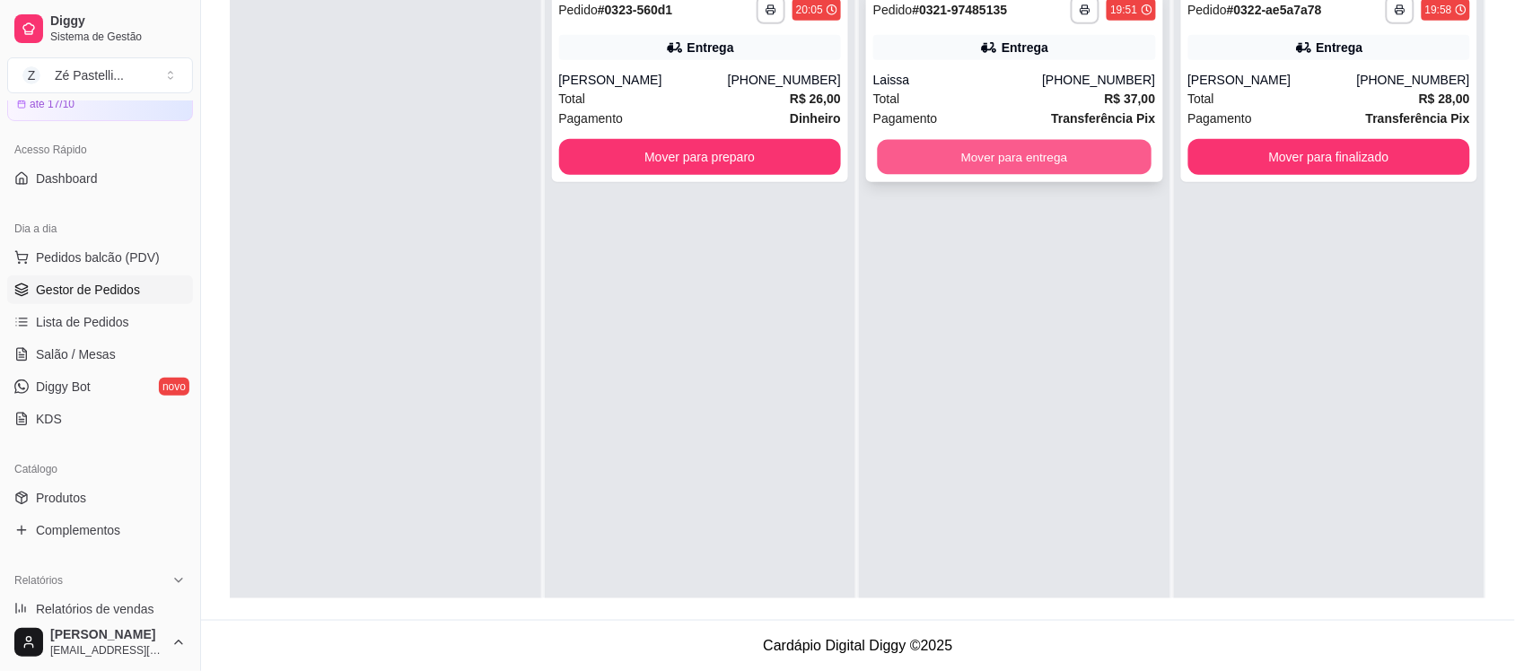
click at [1010, 151] on button "Mover para entrega" at bounding box center [1015, 157] width 274 height 35
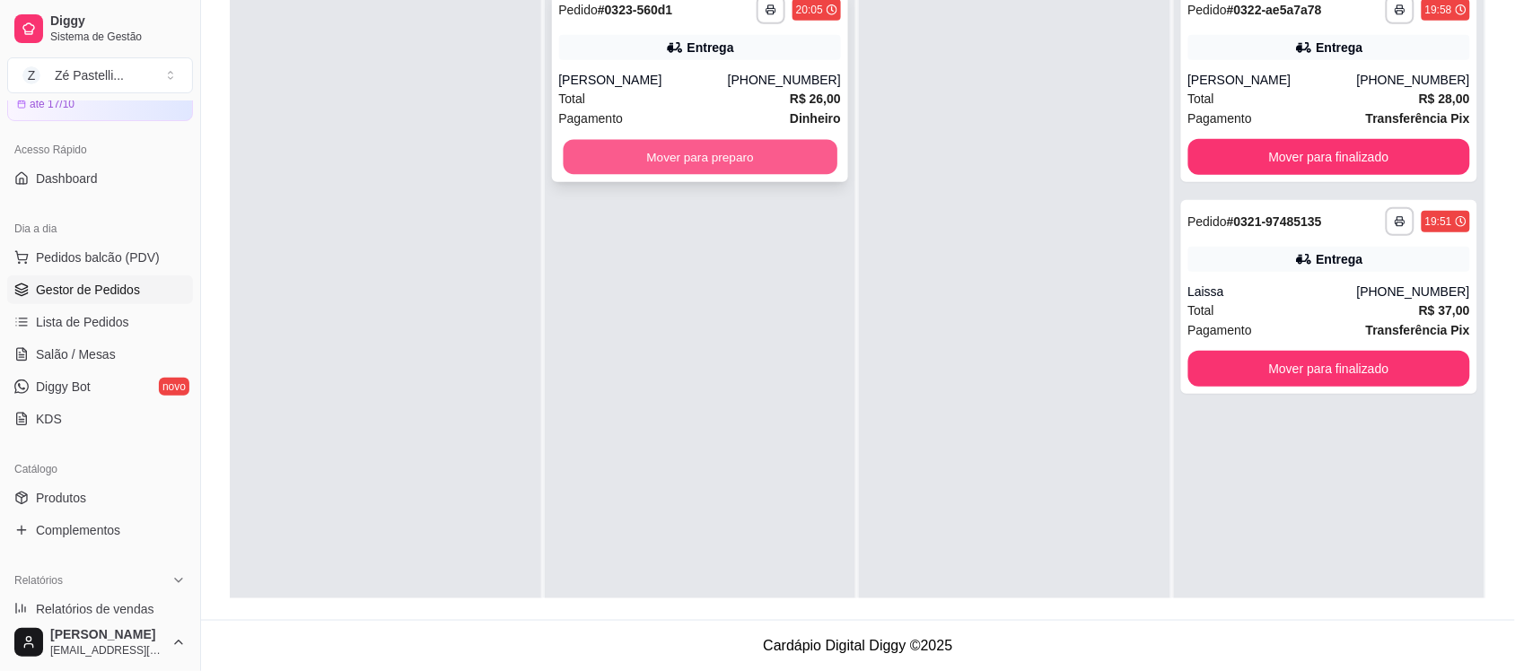
click at [687, 151] on button "Mover para preparo" at bounding box center [700, 157] width 274 height 35
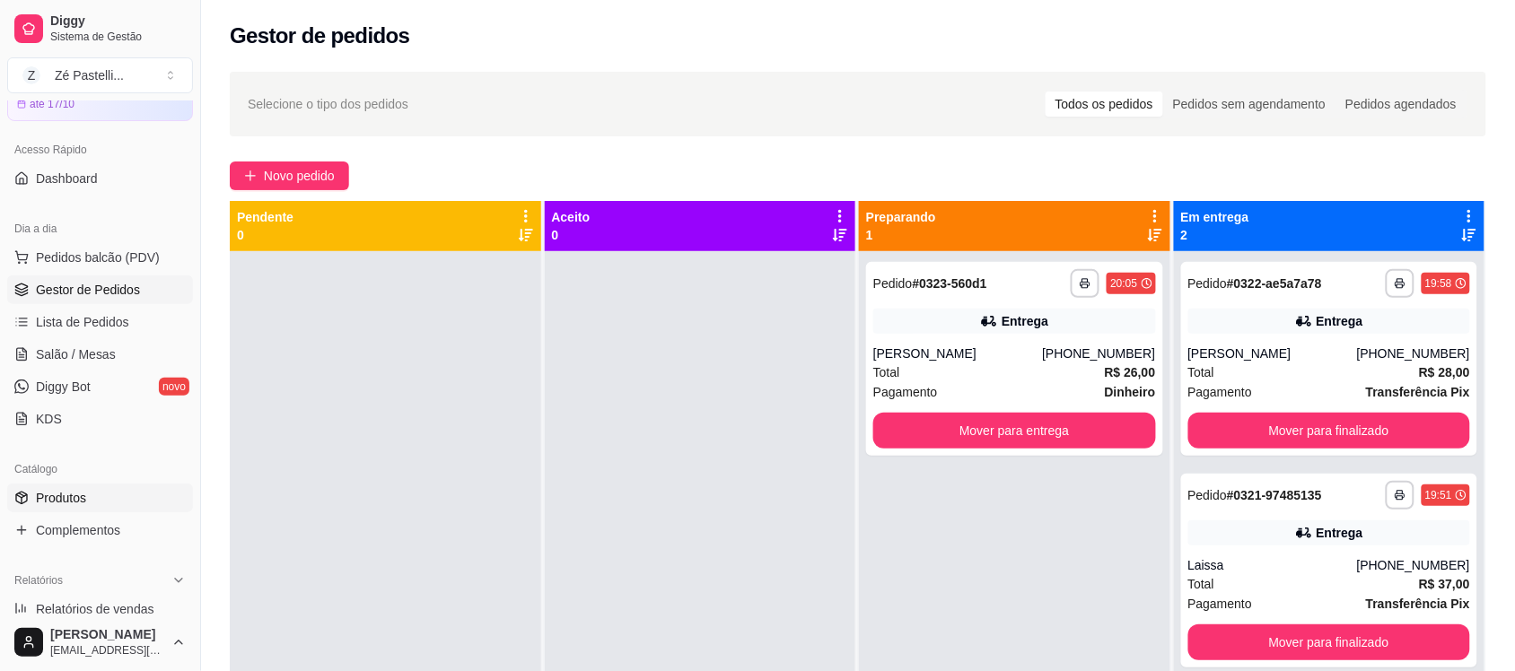
click at [90, 500] on link "Produtos" at bounding box center [100, 498] width 186 height 29
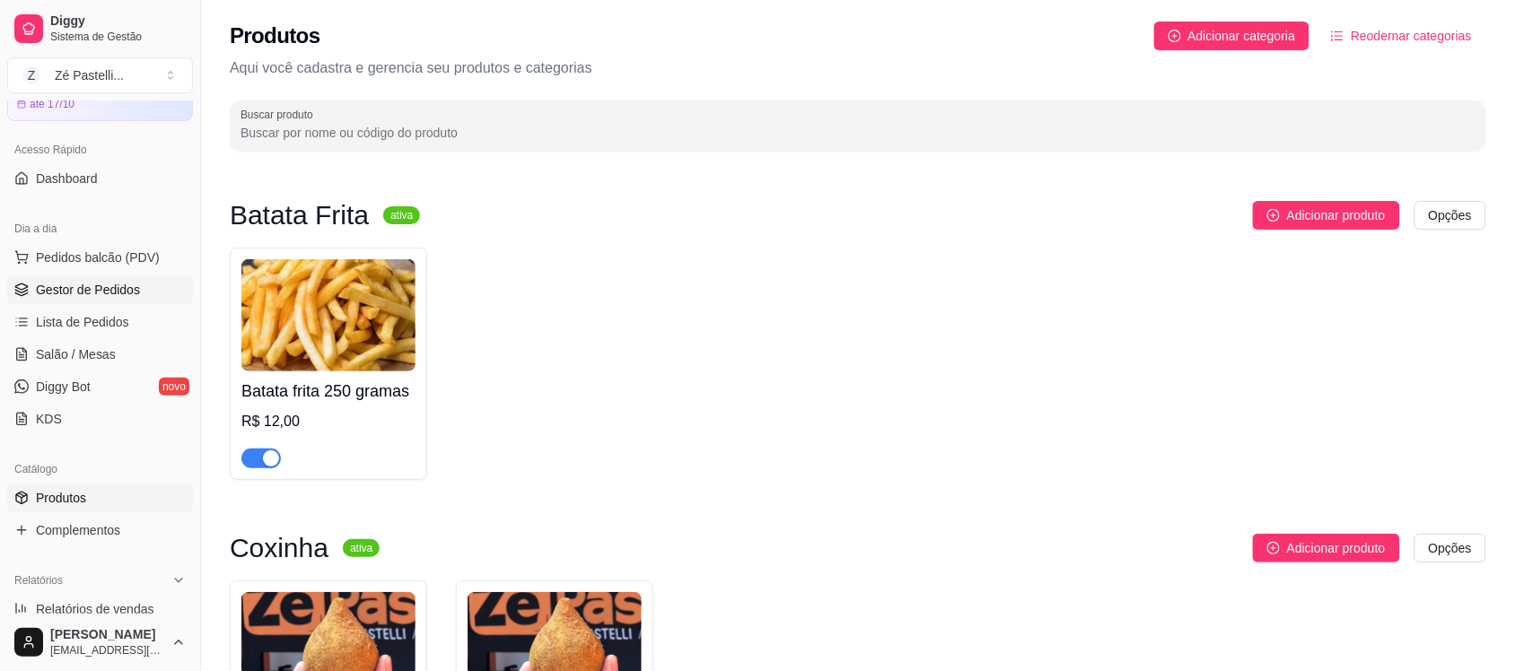
click at [77, 283] on span "Gestor de Pedidos" at bounding box center [88, 290] width 104 height 18
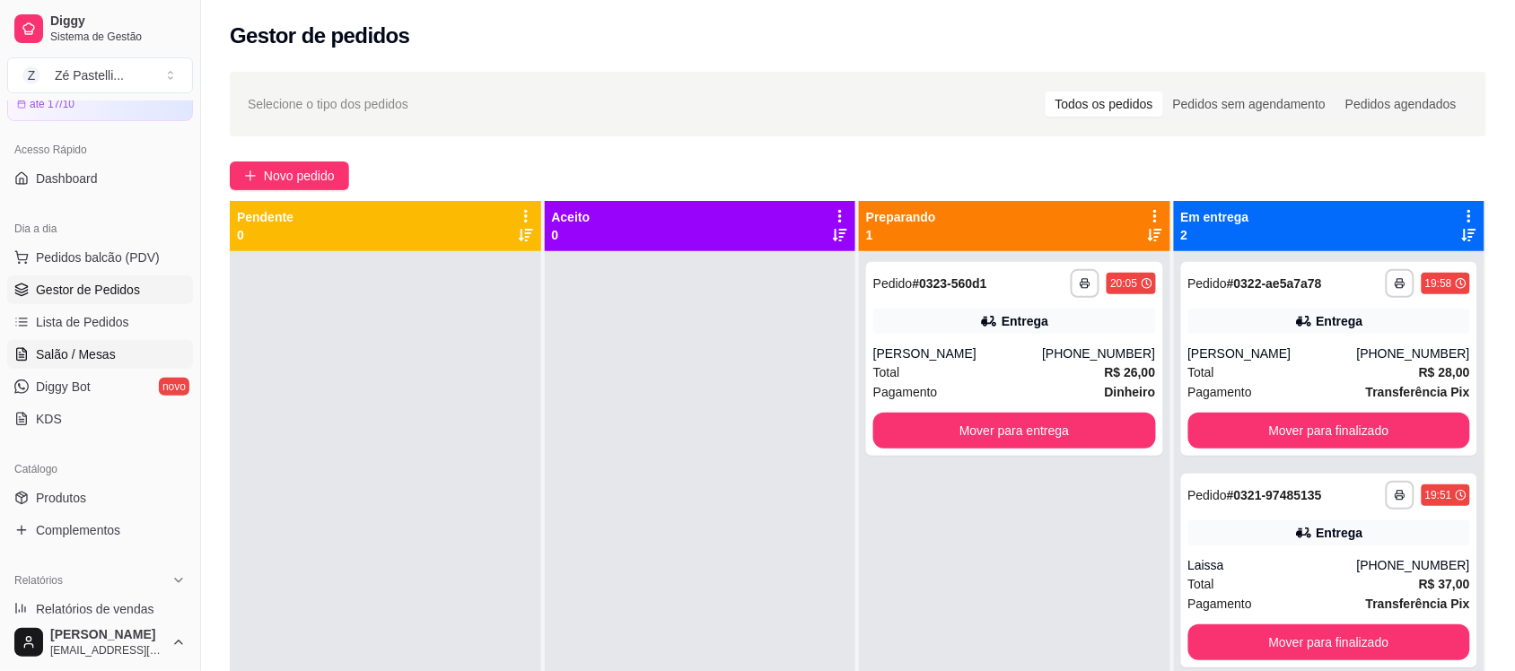
click at [88, 353] on span "Salão / Mesas" at bounding box center [76, 355] width 80 height 18
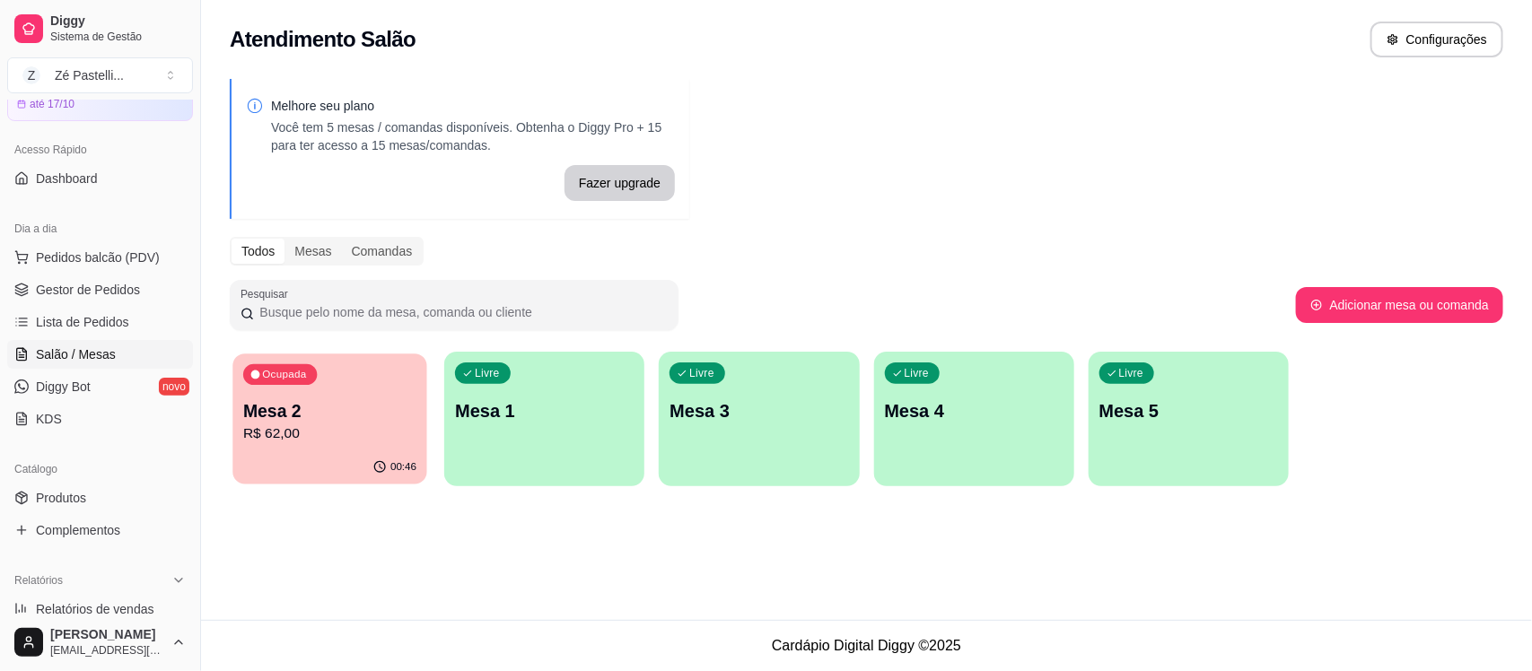
click at [343, 427] on p "R$ 62,00" at bounding box center [329, 434] width 173 height 21
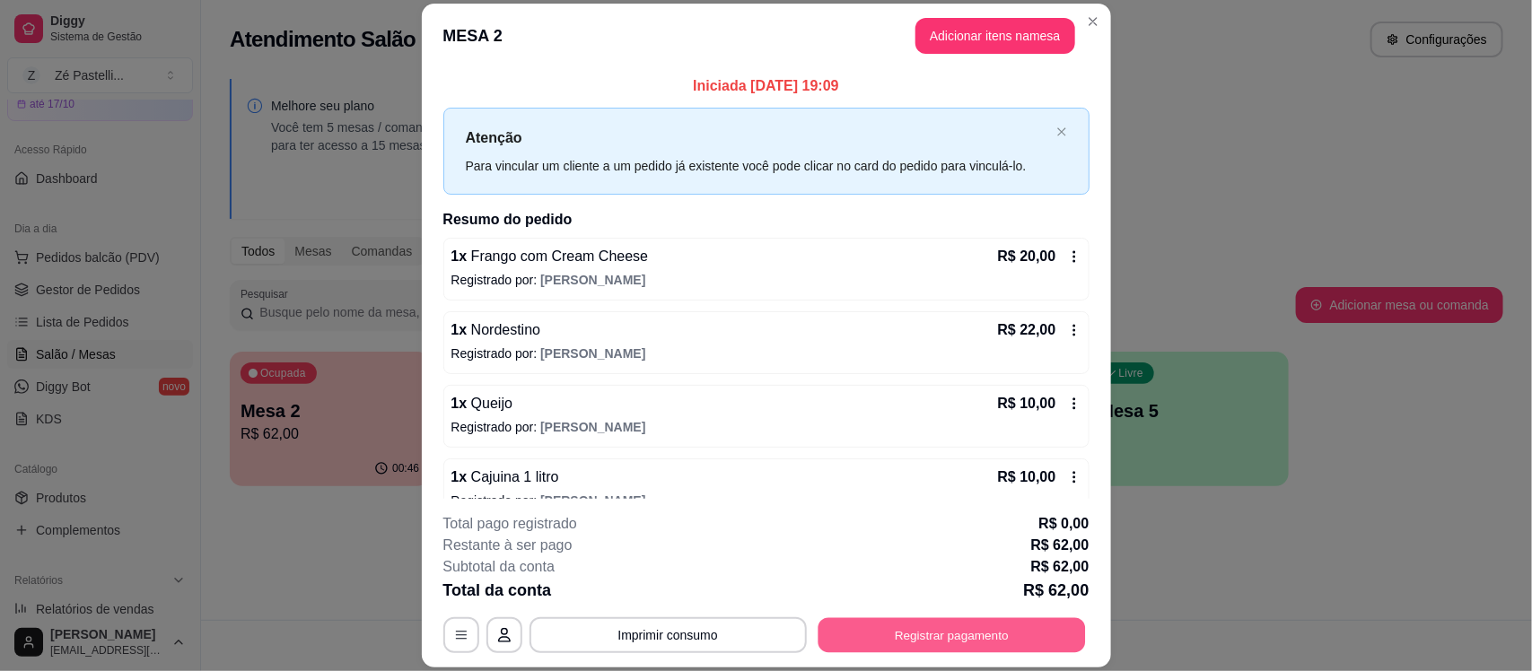
click at [931, 625] on button "Registrar pagamento" at bounding box center [951, 635] width 267 height 35
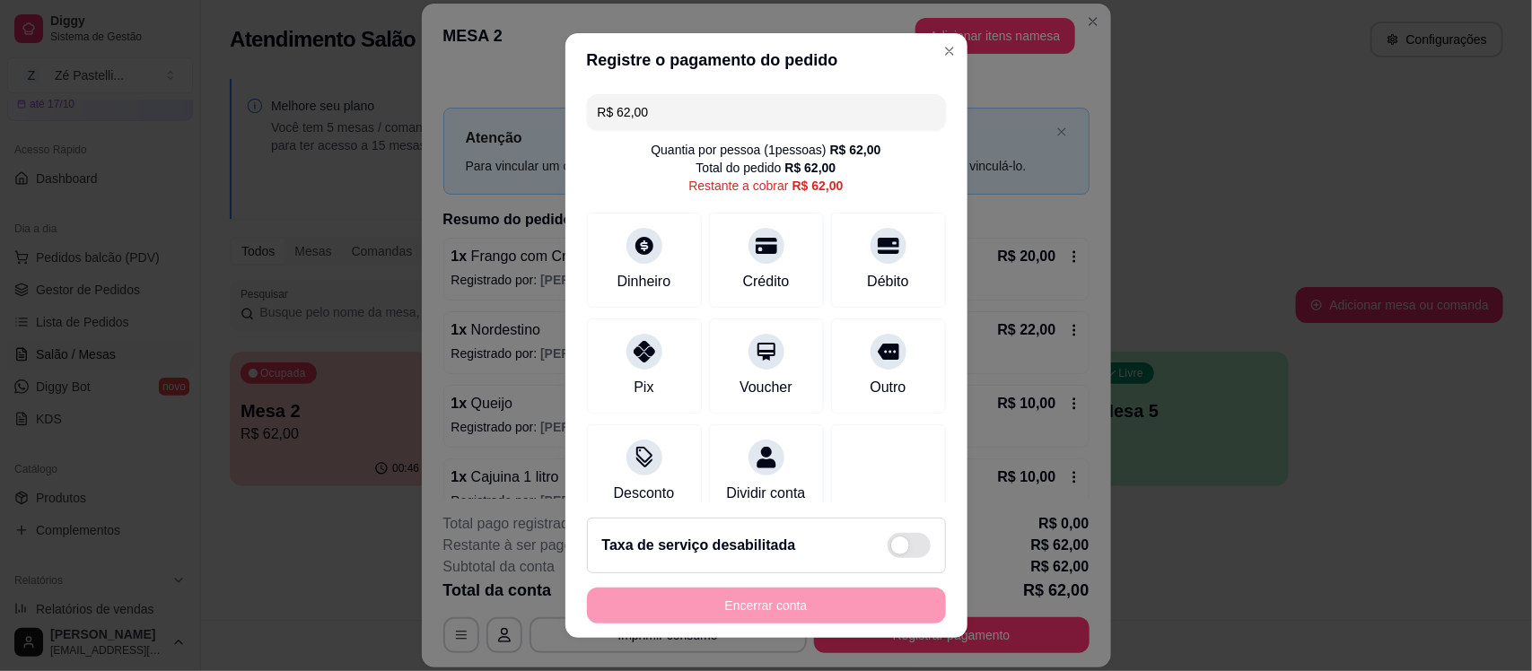
click at [709, 105] on input "R$ 62,00" at bounding box center [766, 112] width 337 height 36
click at [625, 258] on div at bounding box center [644, 241] width 39 height 39
click at [703, 109] on input "R$ 38,70" at bounding box center [766, 112] width 337 height 36
click at [611, 396] on div "Pix" at bounding box center [644, 363] width 127 height 105
click at [612, 372] on div "Pix" at bounding box center [644, 363] width 127 height 105
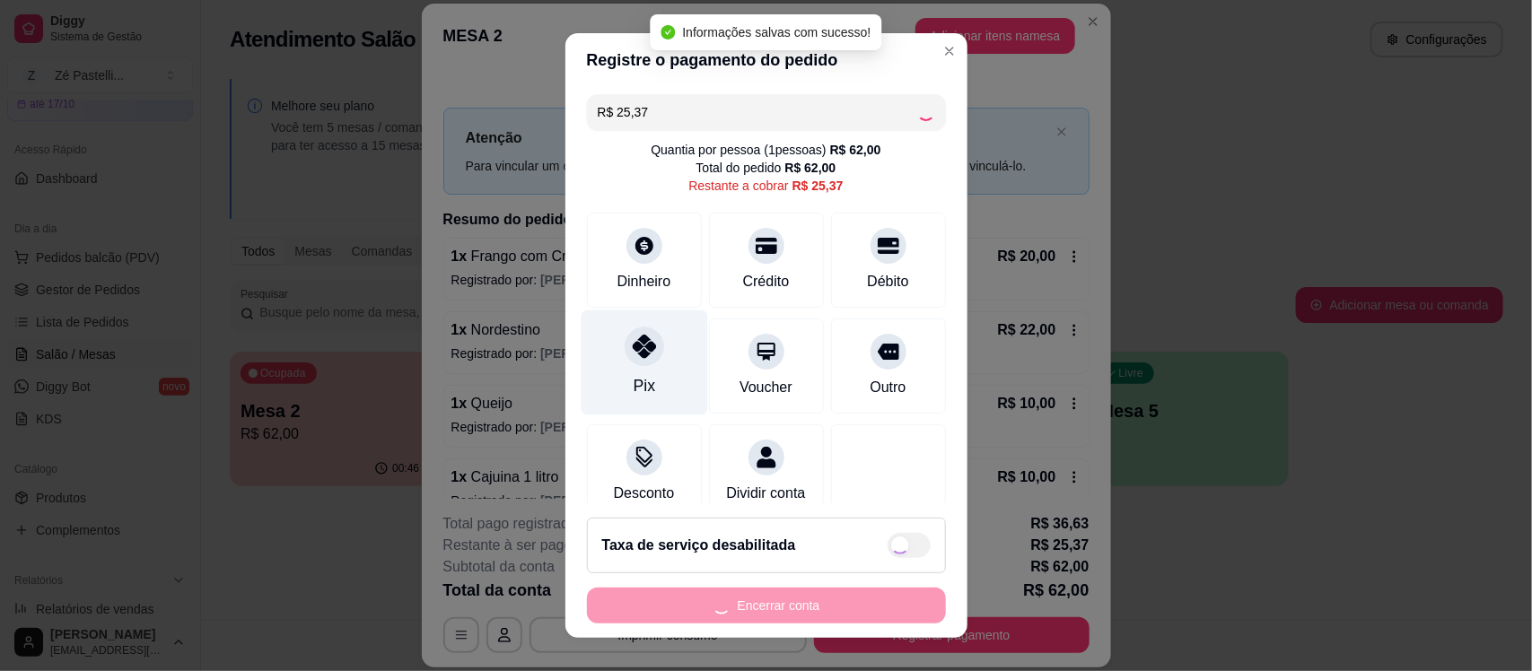
type input "R$ 0,00"
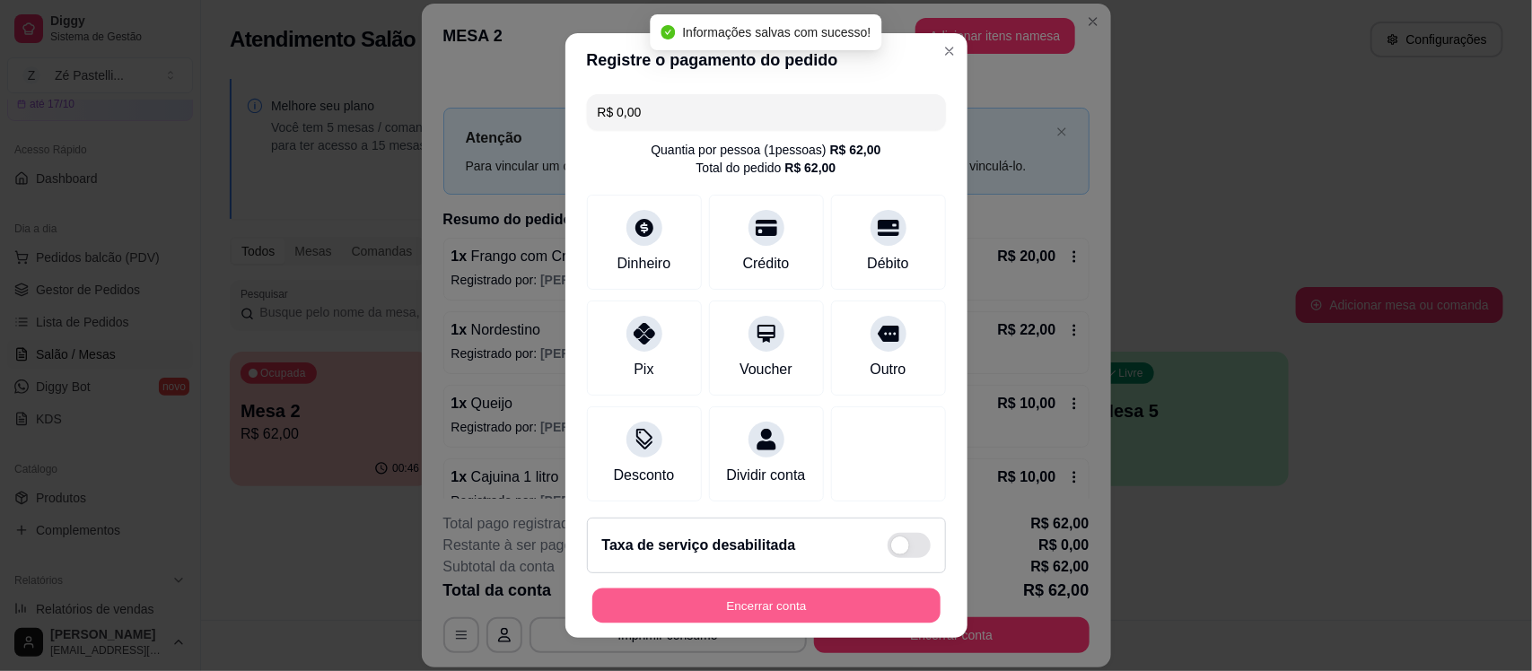
click at [702, 608] on button "Encerrar conta" at bounding box center [766, 605] width 348 height 35
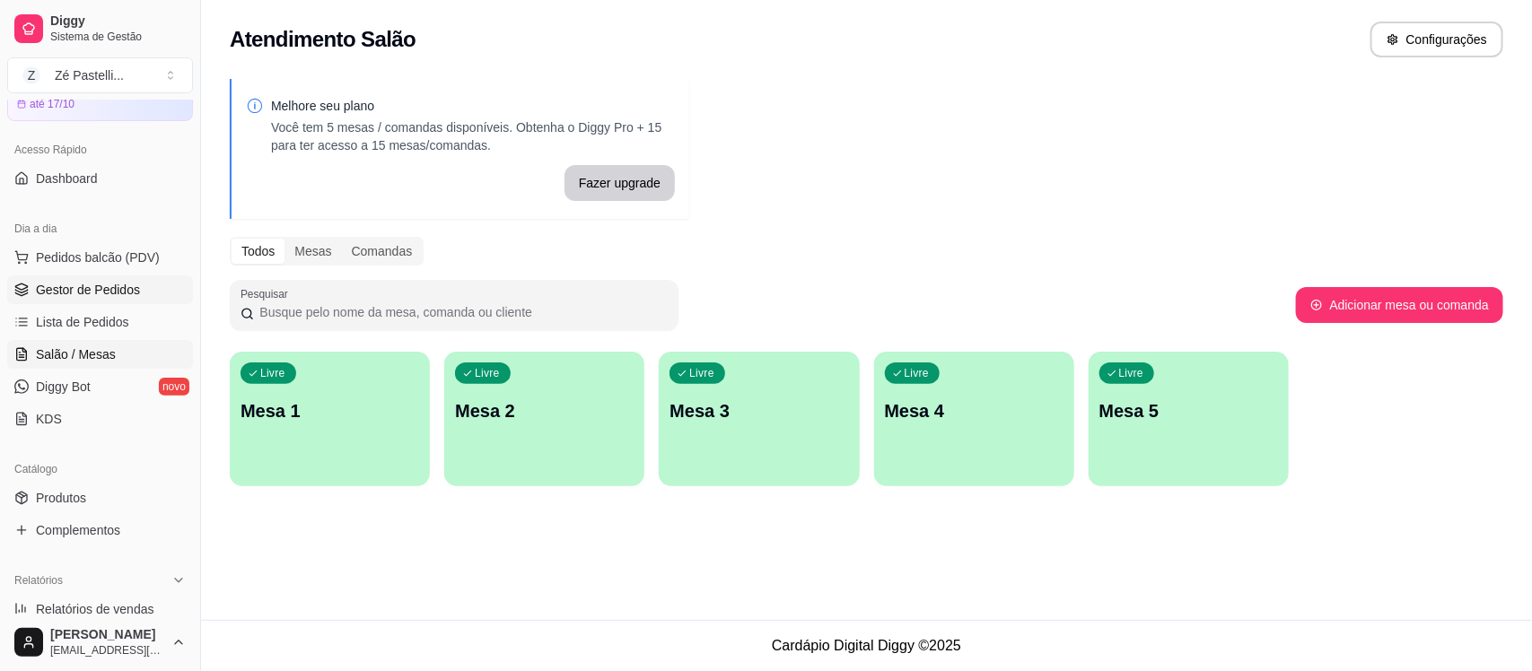
click at [95, 280] on link "Gestor de Pedidos" at bounding box center [100, 290] width 186 height 29
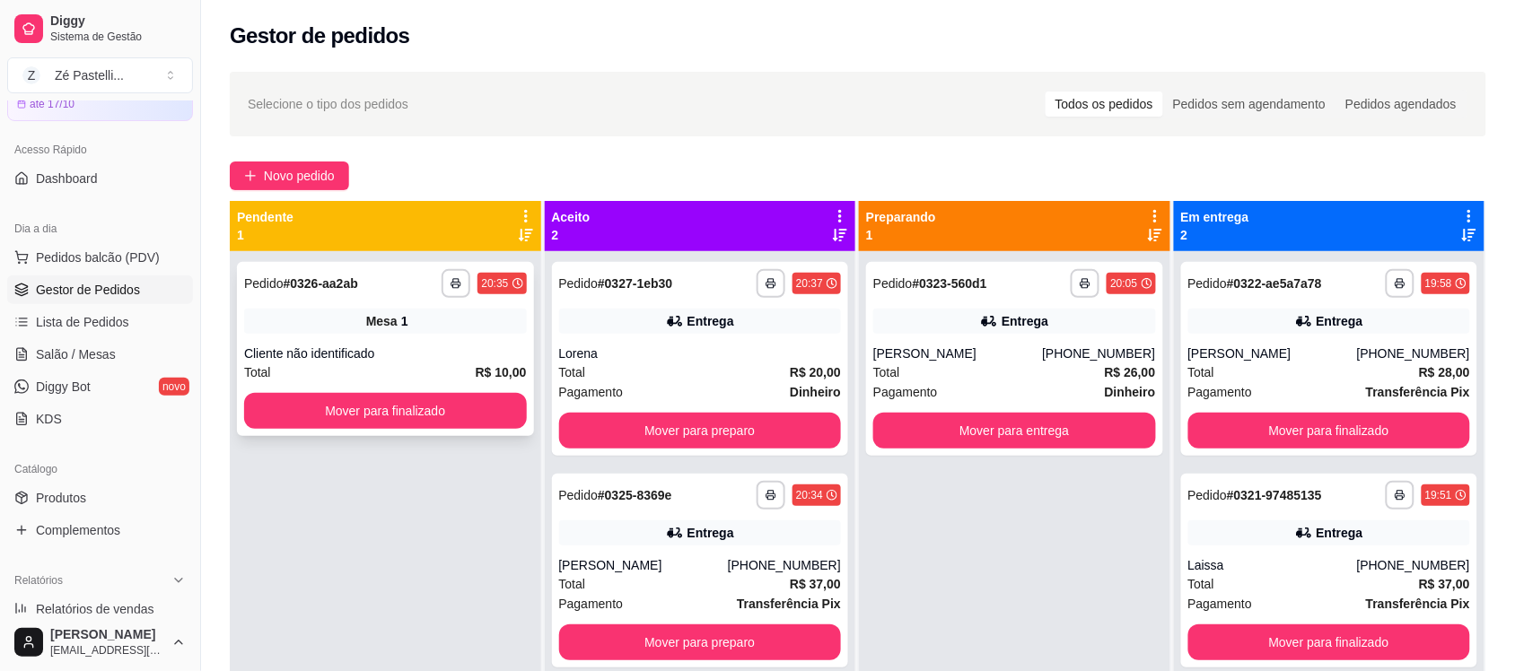
click at [395, 335] on div "**********" at bounding box center [385, 349] width 297 height 174
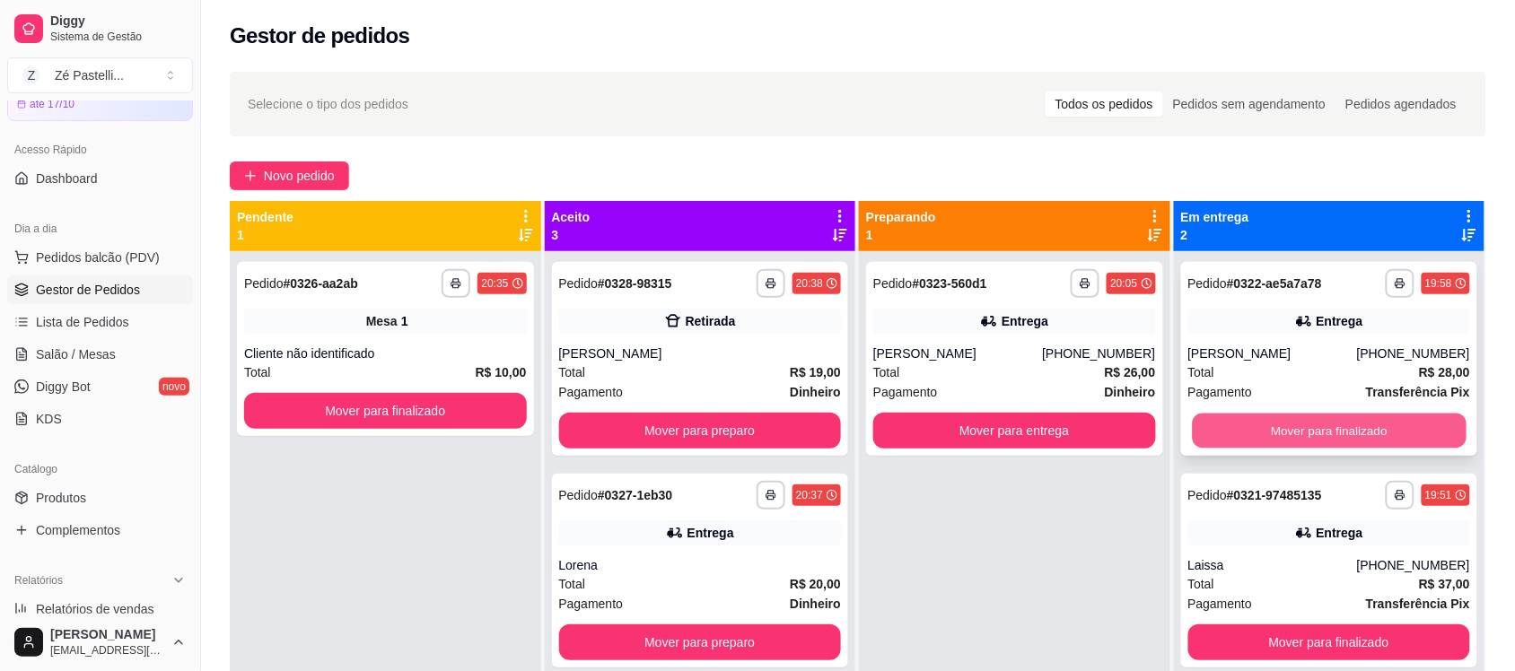
click at [1302, 429] on button "Mover para finalizado" at bounding box center [1329, 431] width 274 height 35
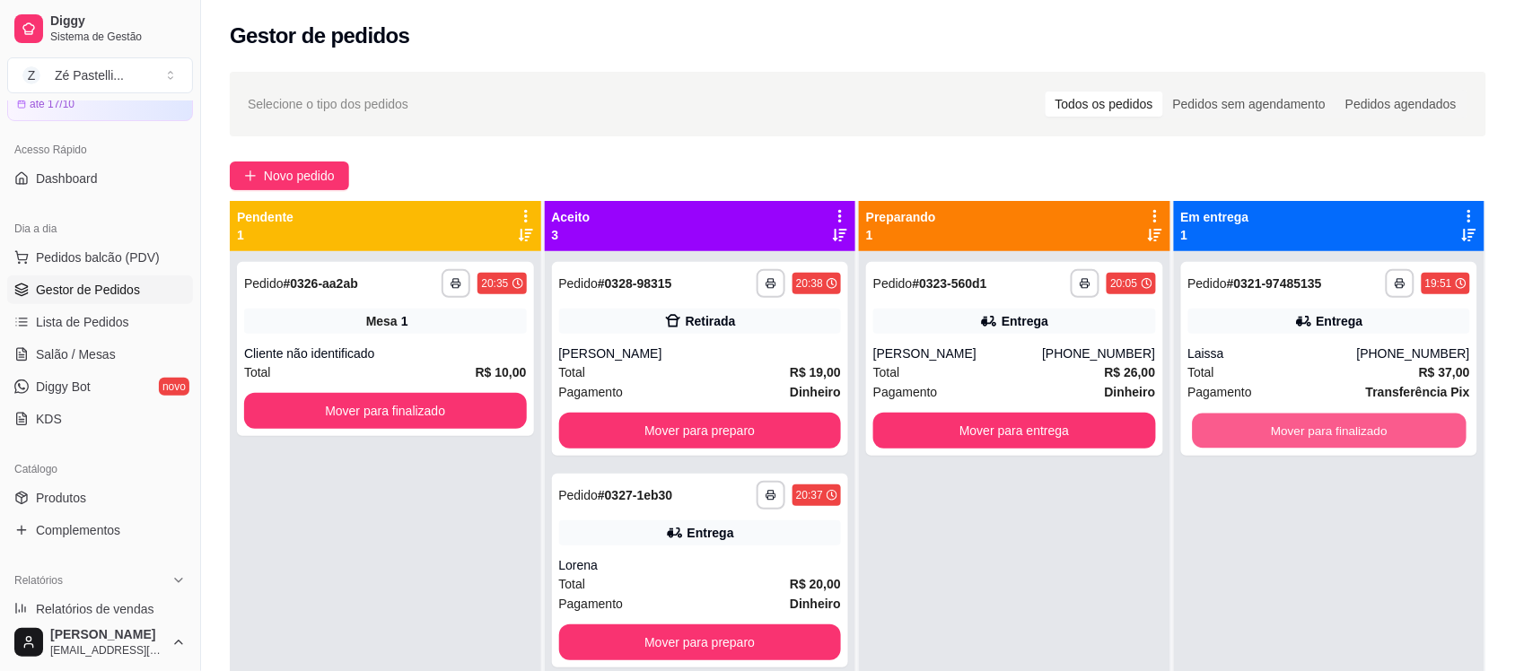
click at [1302, 429] on button "Mover para finalizado" at bounding box center [1329, 431] width 274 height 35
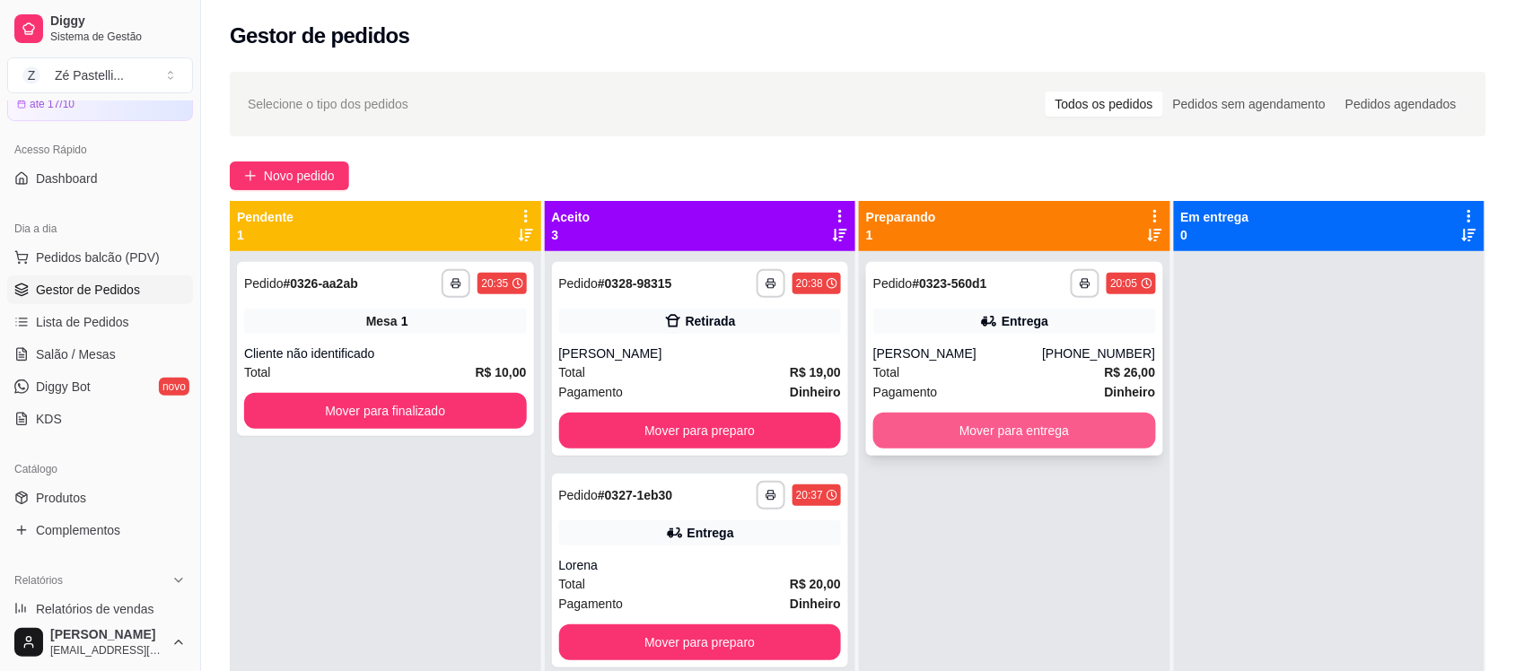
click at [947, 426] on button "Mover para entrega" at bounding box center [1014, 431] width 283 height 36
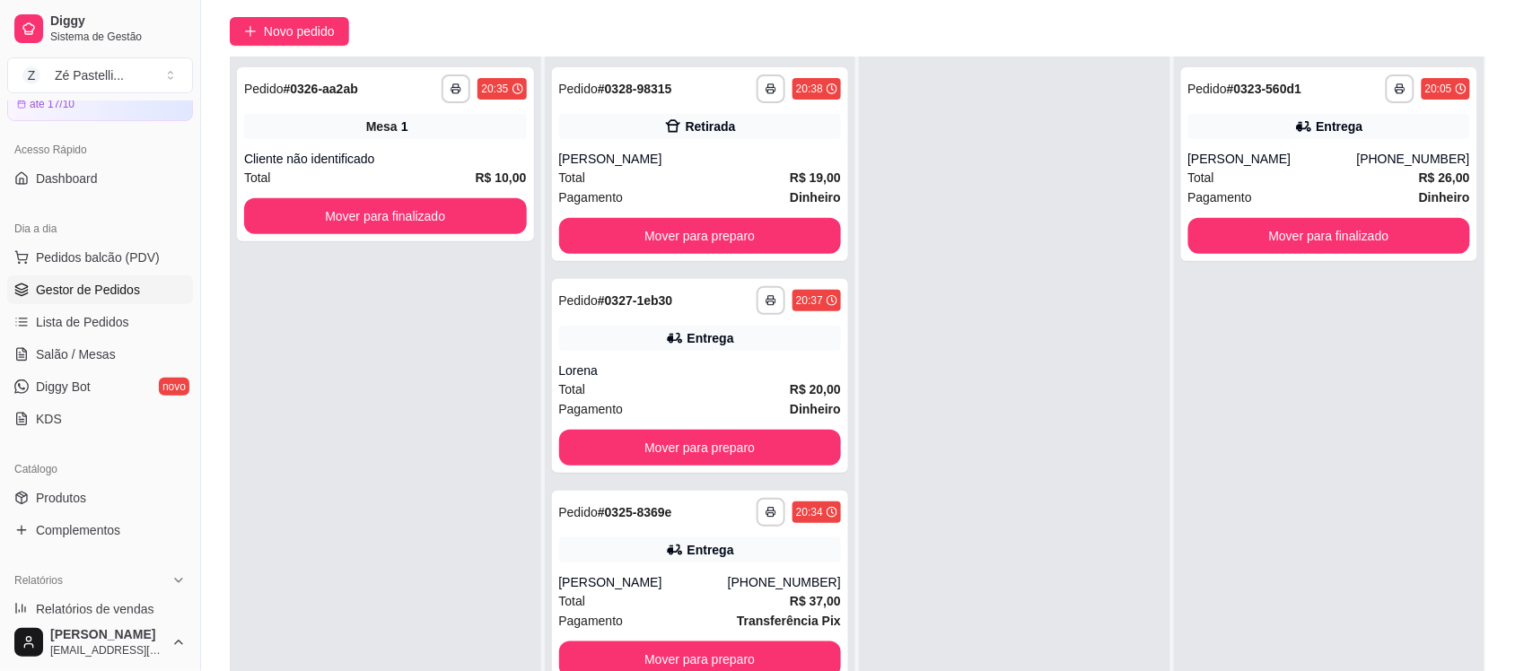
scroll to position [180, 0]
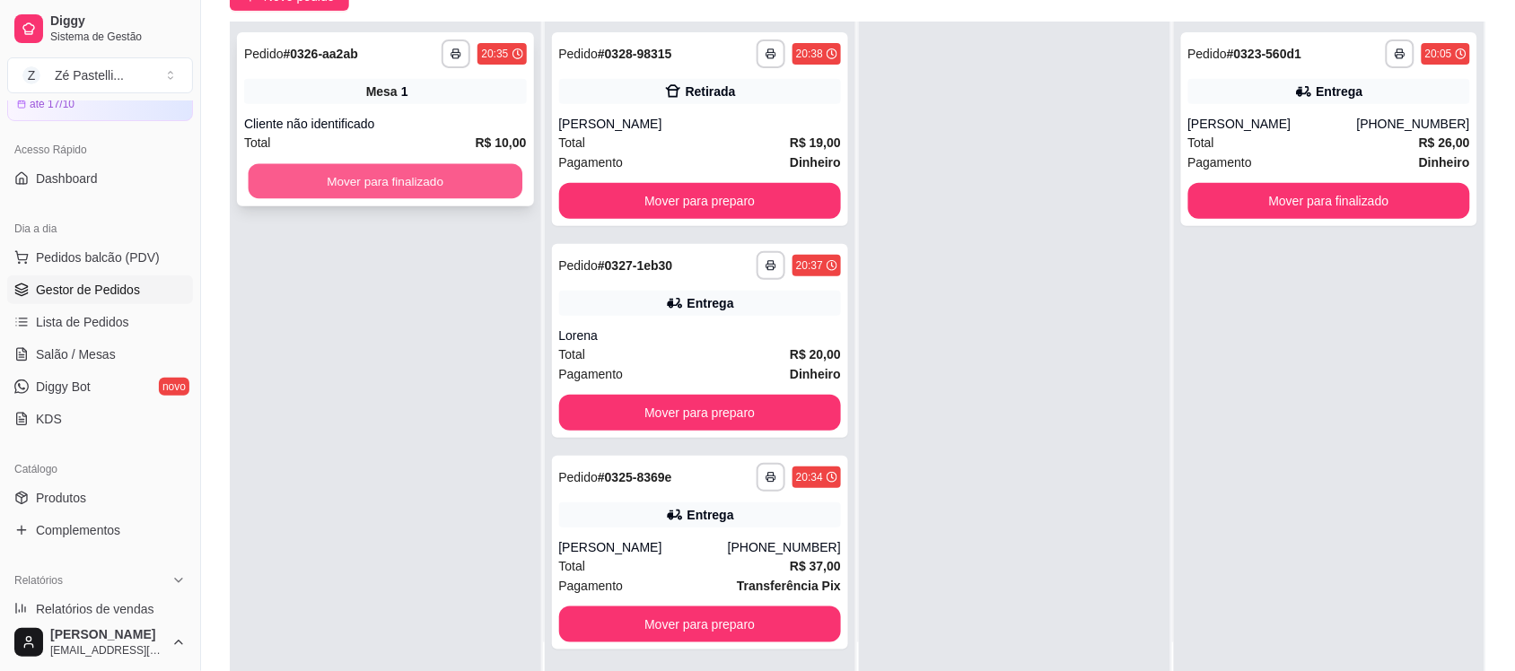
click at [414, 175] on button "Mover para finalizado" at bounding box center [386, 181] width 274 height 35
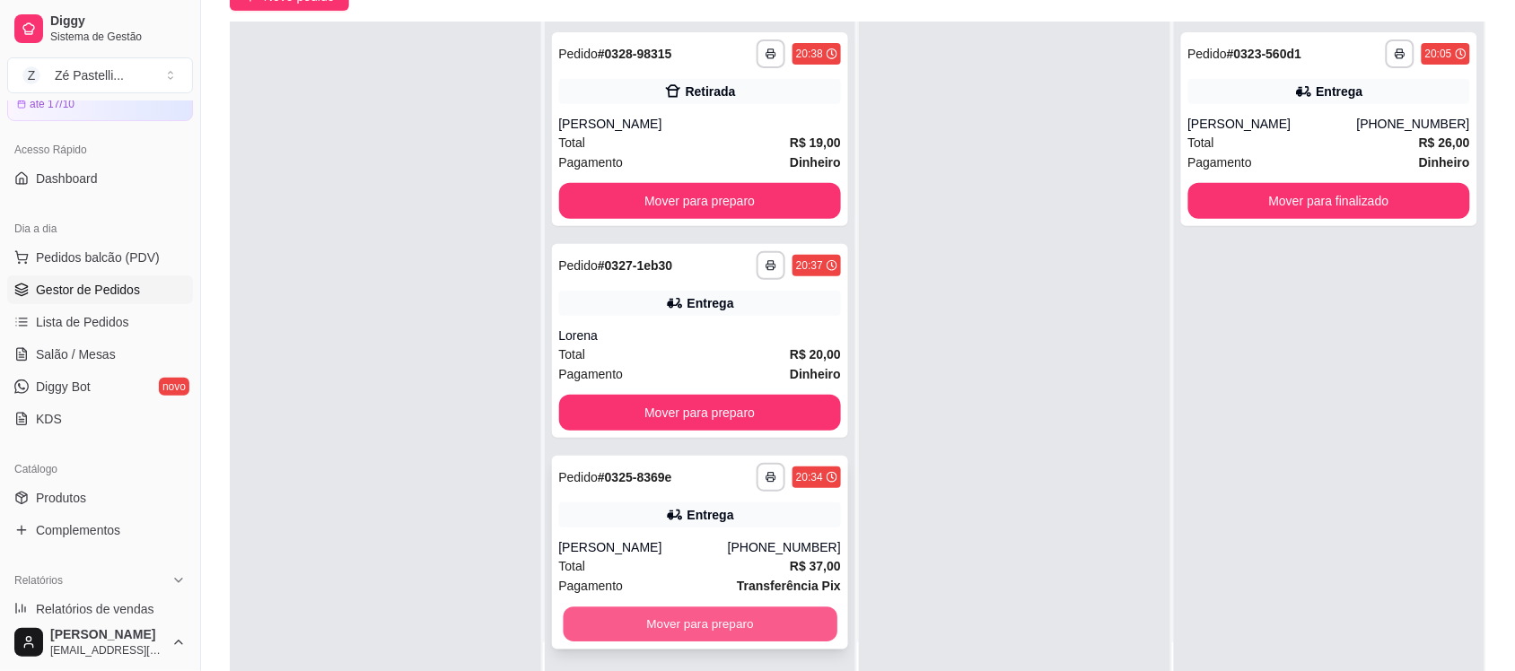
click at [680, 620] on button "Mover para preparo" at bounding box center [700, 625] width 274 height 35
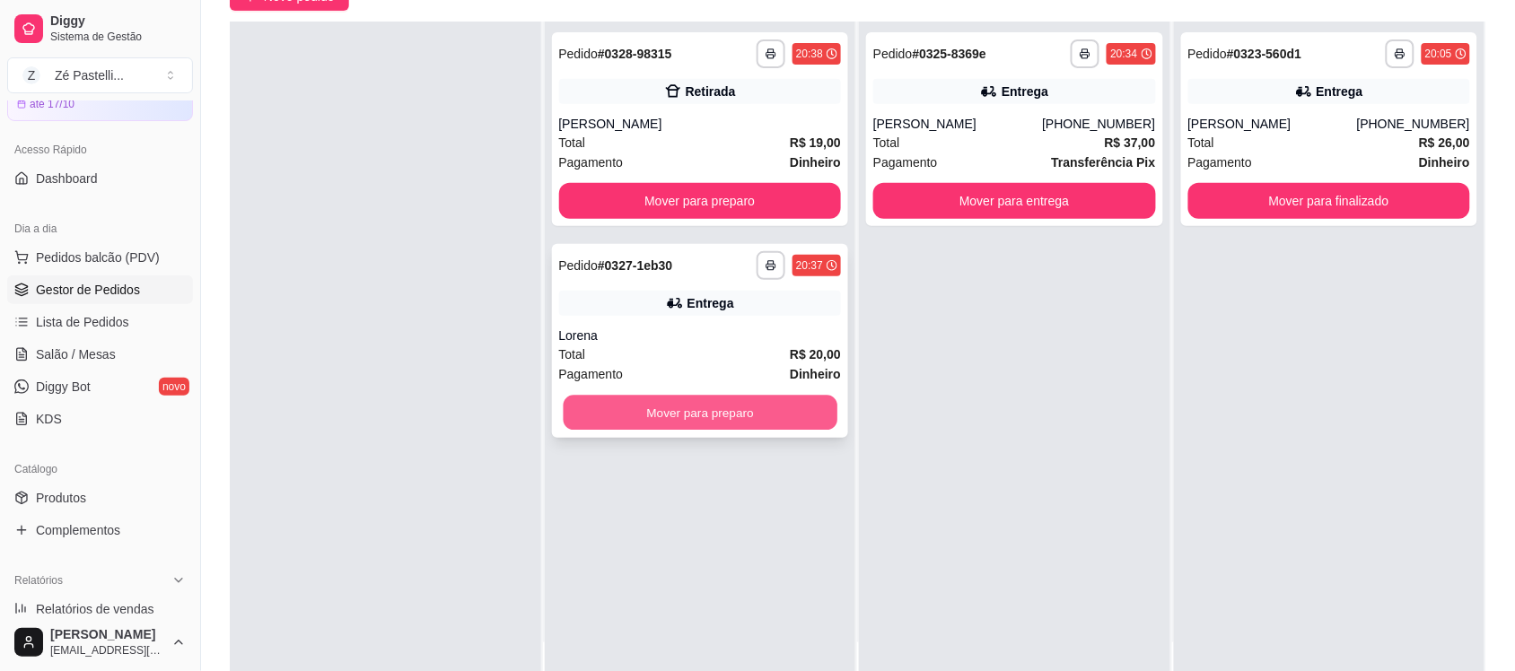
click at [703, 399] on button "Mover para preparo" at bounding box center [700, 413] width 274 height 35
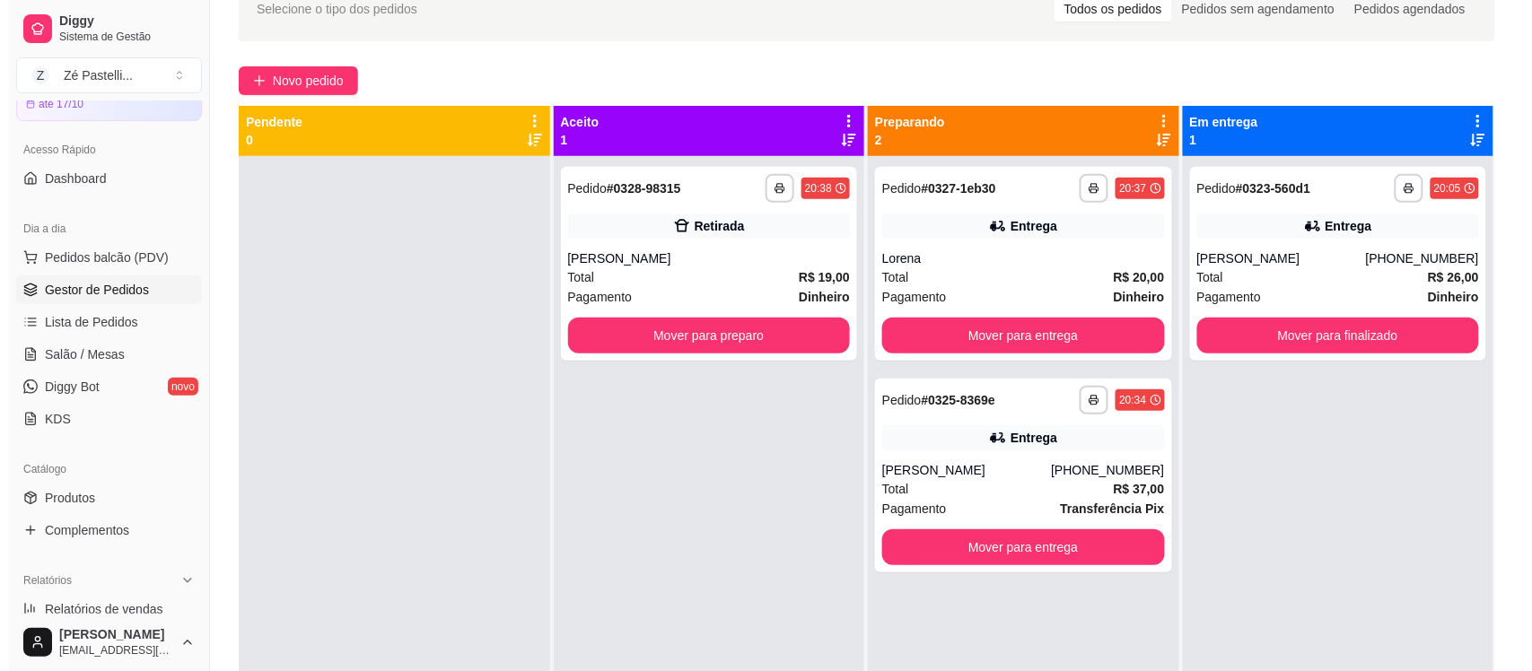
scroll to position [90, 0]
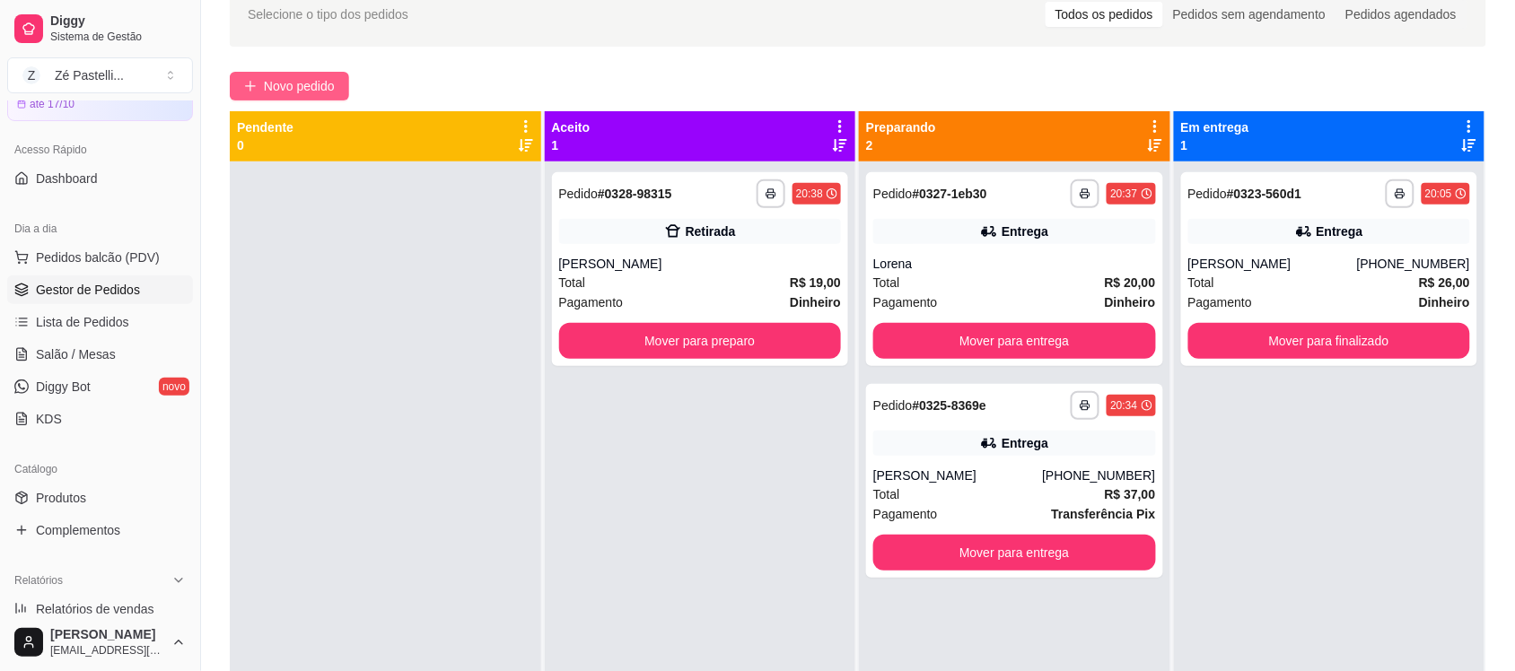
click at [283, 79] on span "Novo pedido" at bounding box center [299, 86] width 71 height 20
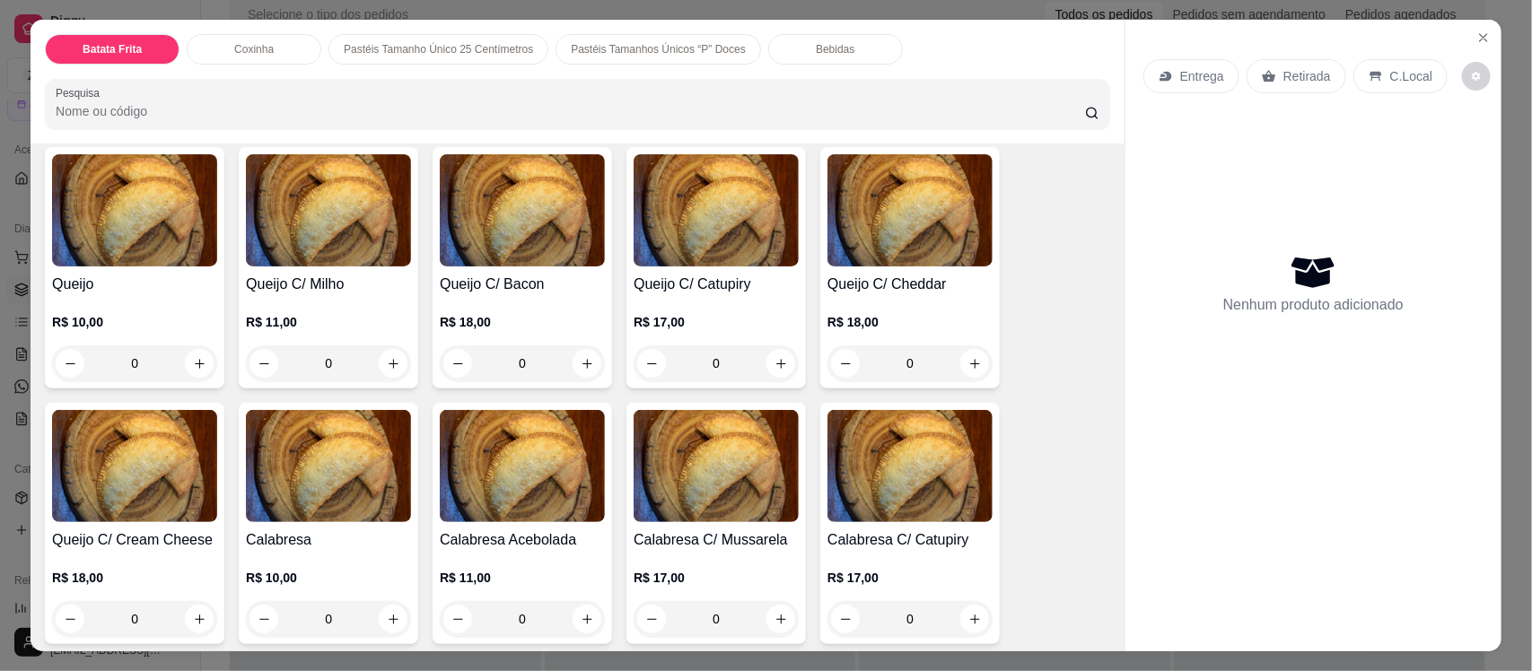
scroll to position [763, 0]
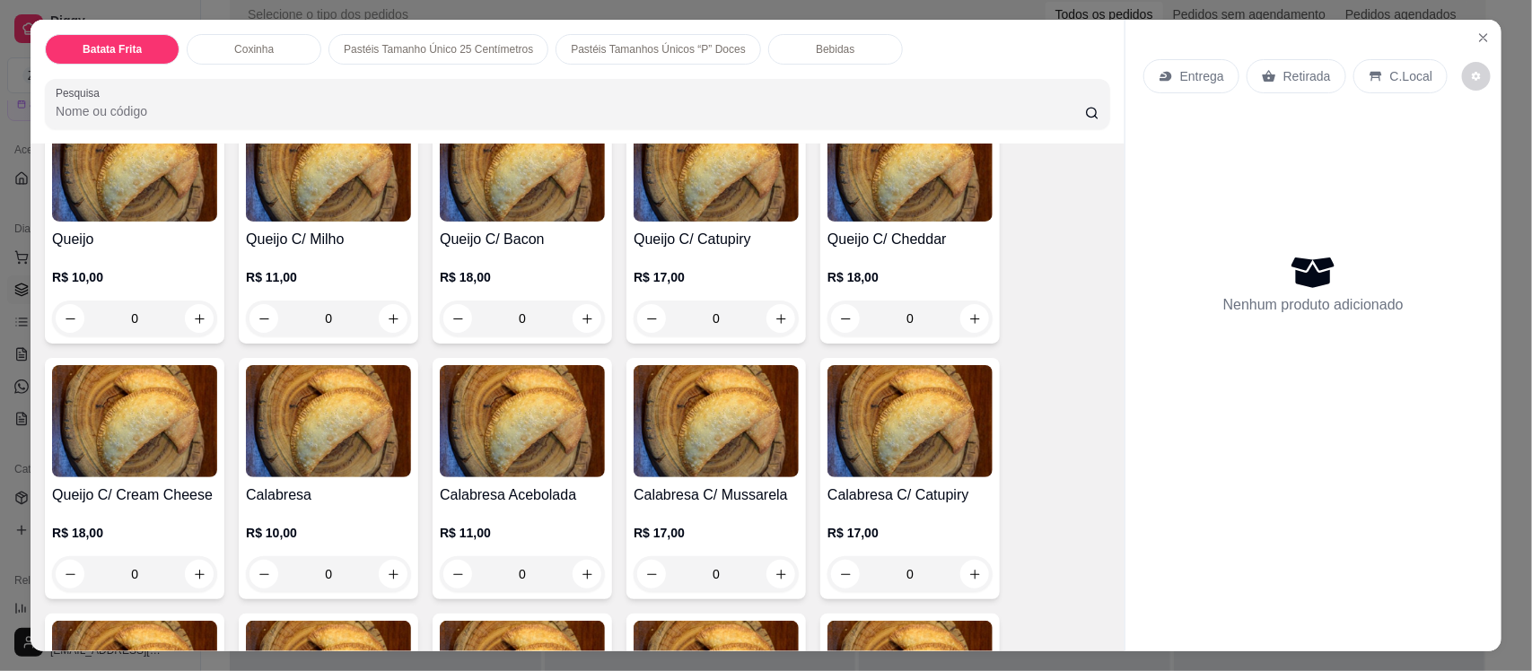
click at [117, 193] on img at bounding box center [134, 165] width 165 height 112
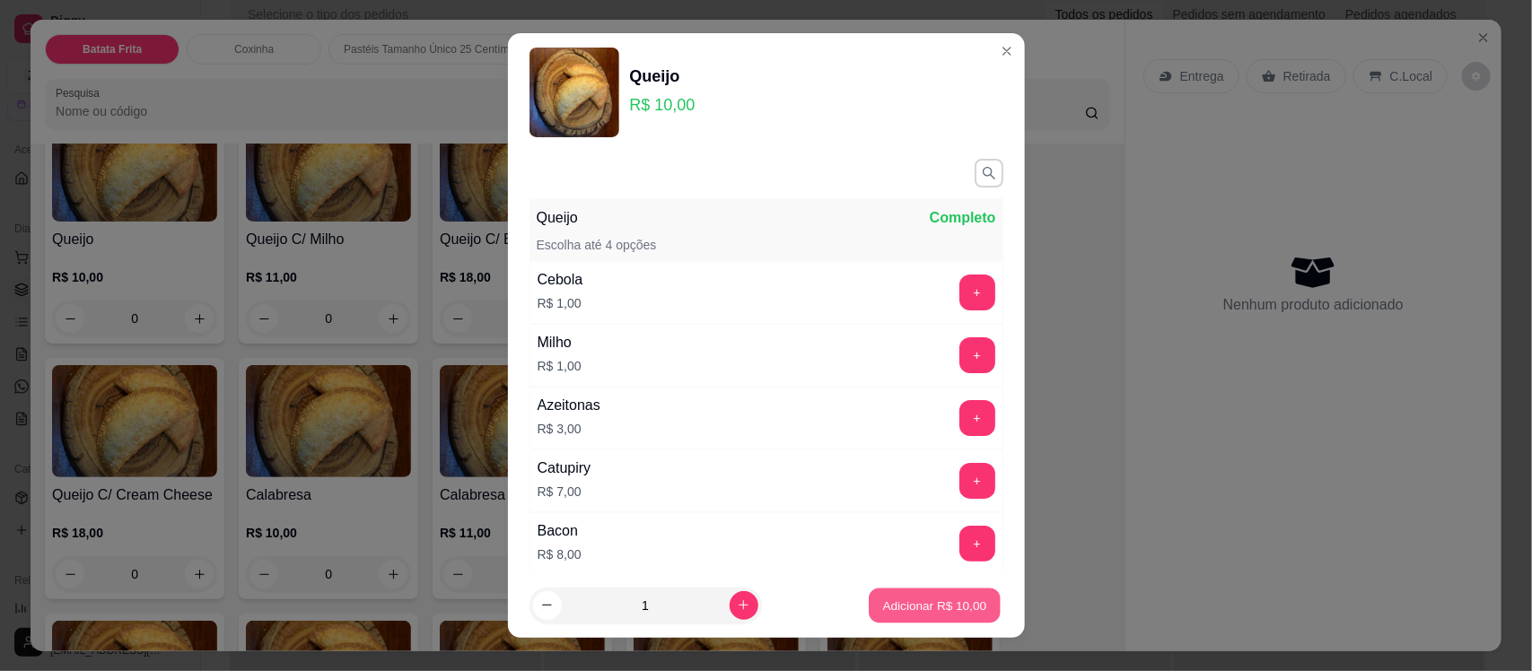
click at [920, 594] on button "Adicionar R$ 10,00" at bounding box center [936, 605] width 132 height 35
type input "1"
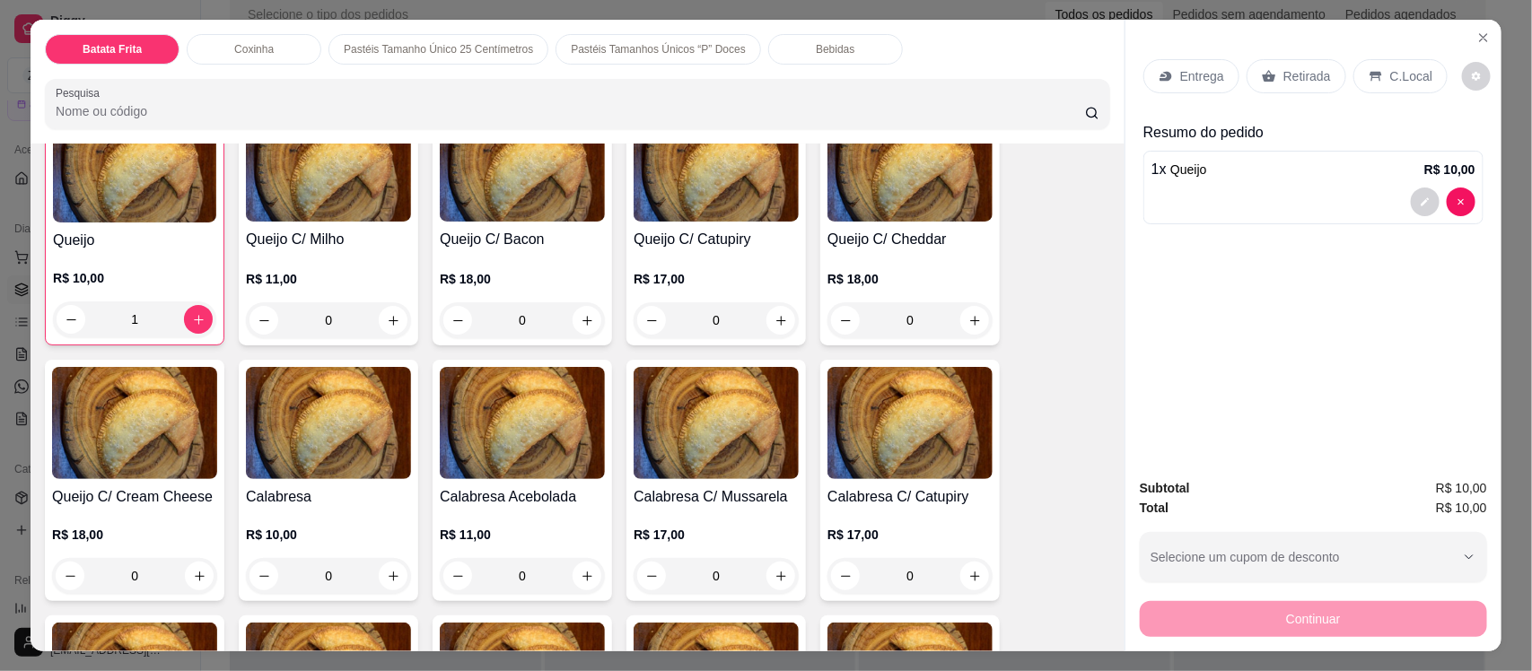
scroll to position [764, 0]
click at [1272, 83] on div "Retirada" at bounding box center [1297, 76] width 100 height 34
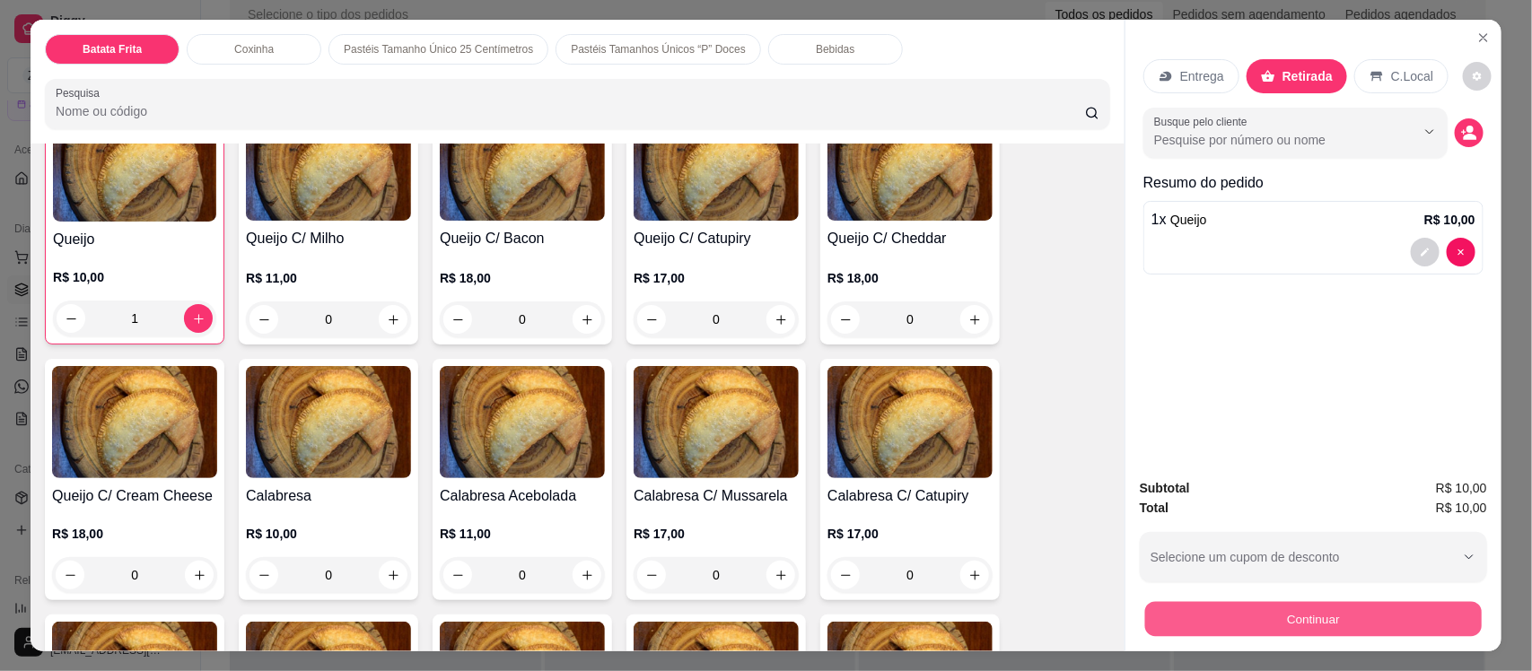
click at [1347, 616] on button "Continuar" at bounding box center [1313, 618] width 337 height 35
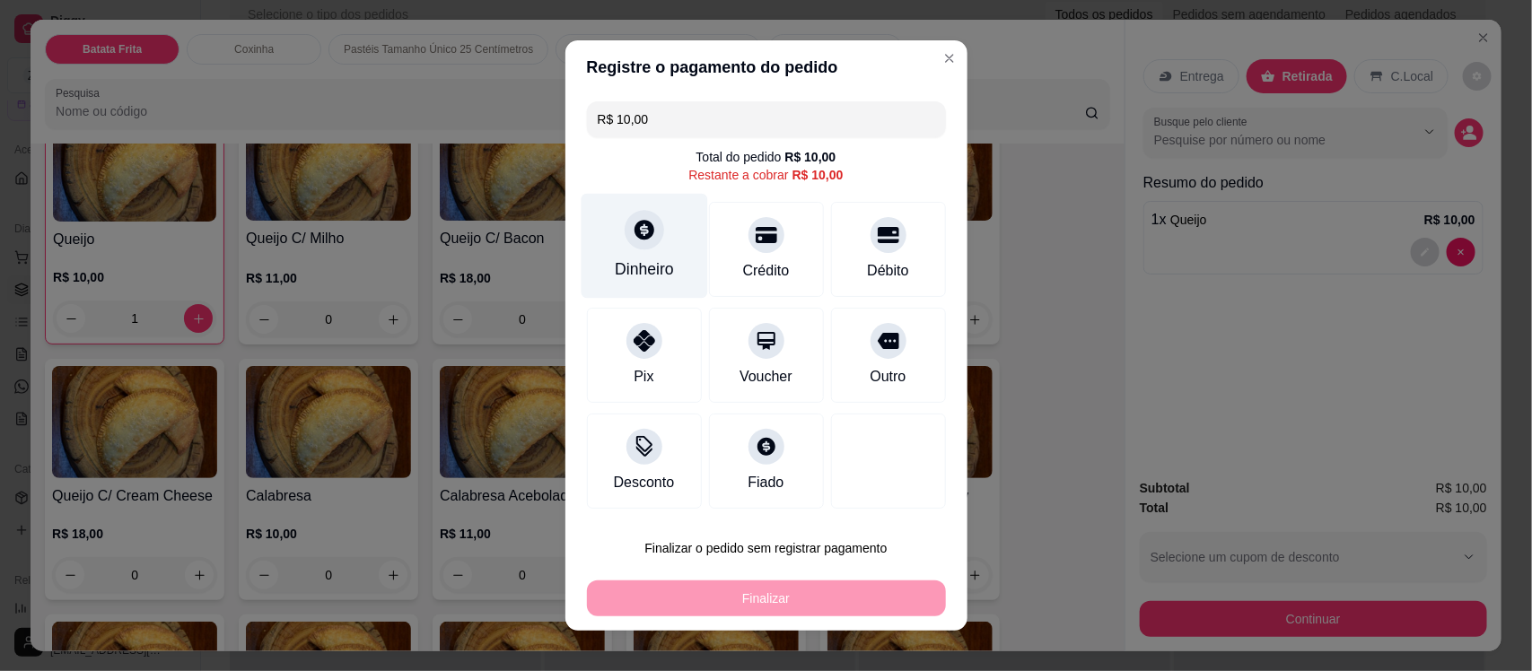
click at [637, 256] on div "Dinheiro" at bounding box center [644, 246] width 127 height 105
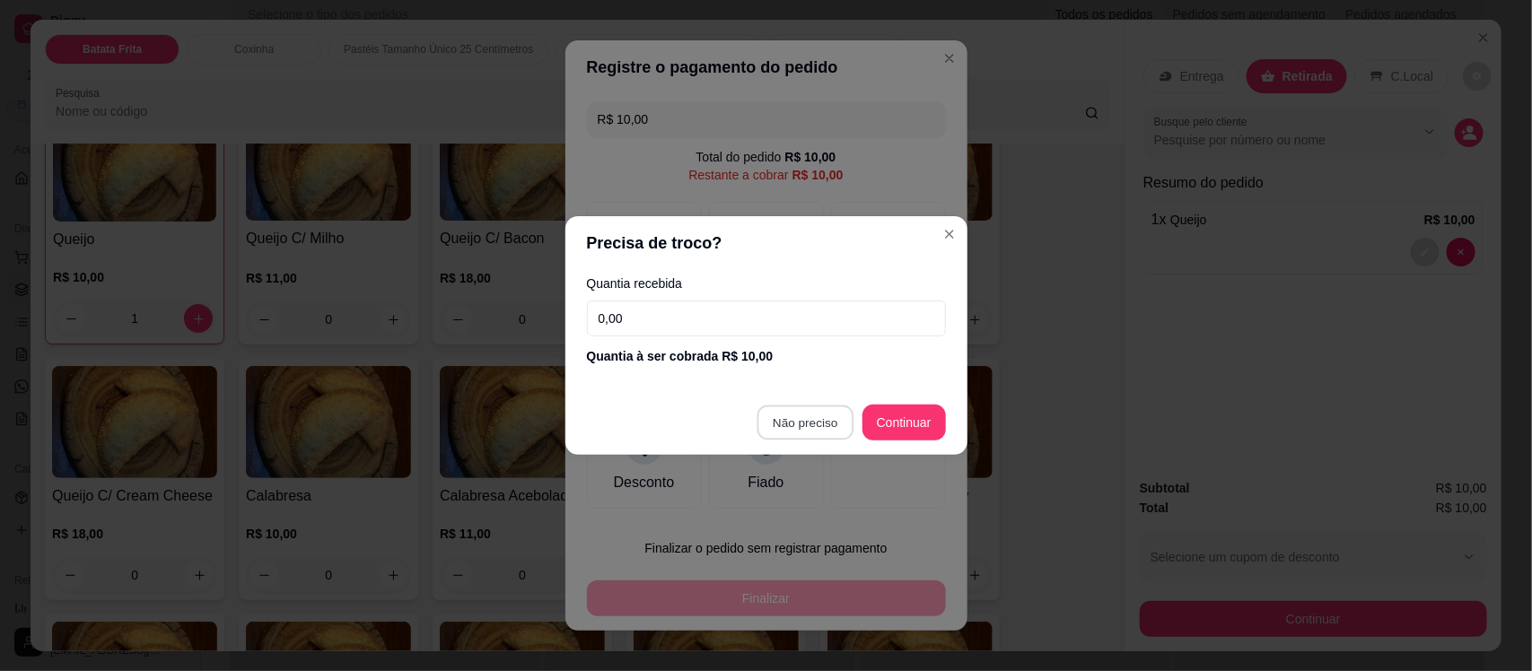
type input "R$ 0,00"
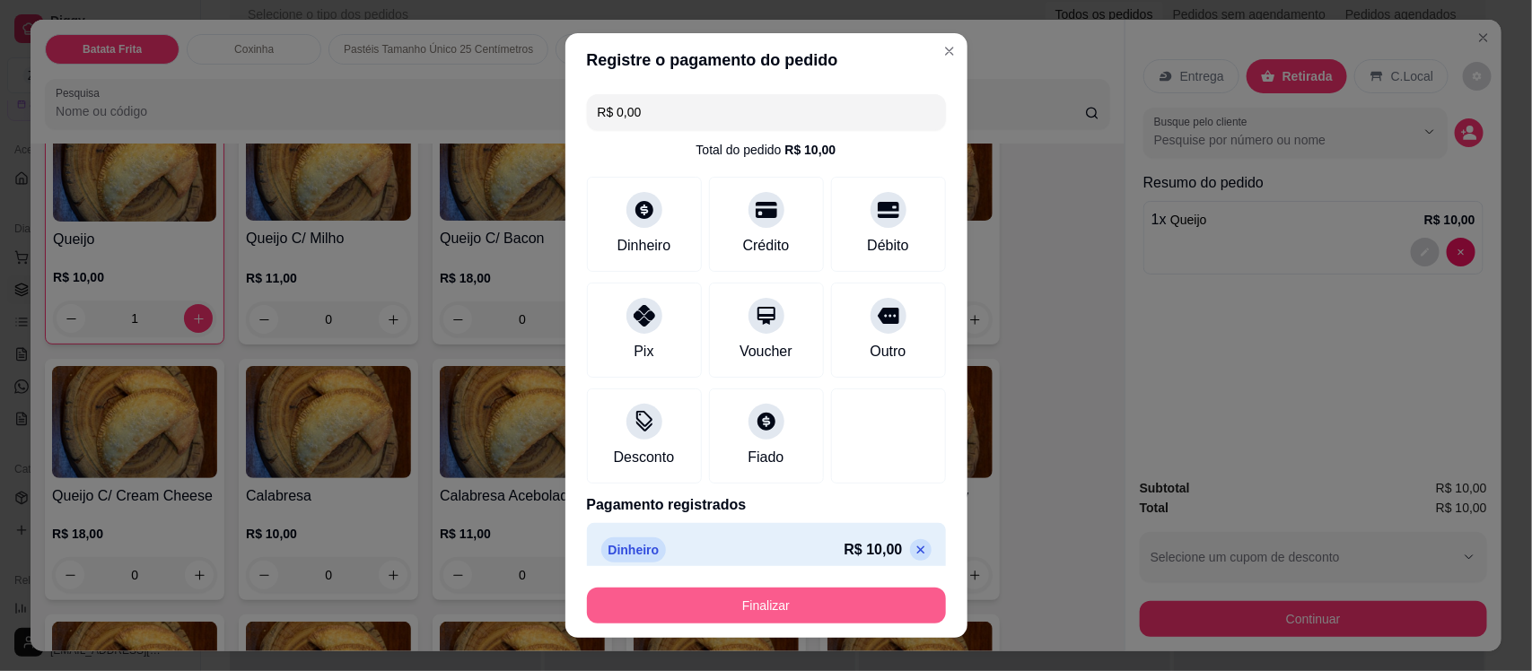
click at [828, 607] on button "Finalizar" at bounding box center [766, 606] width 359 height 36
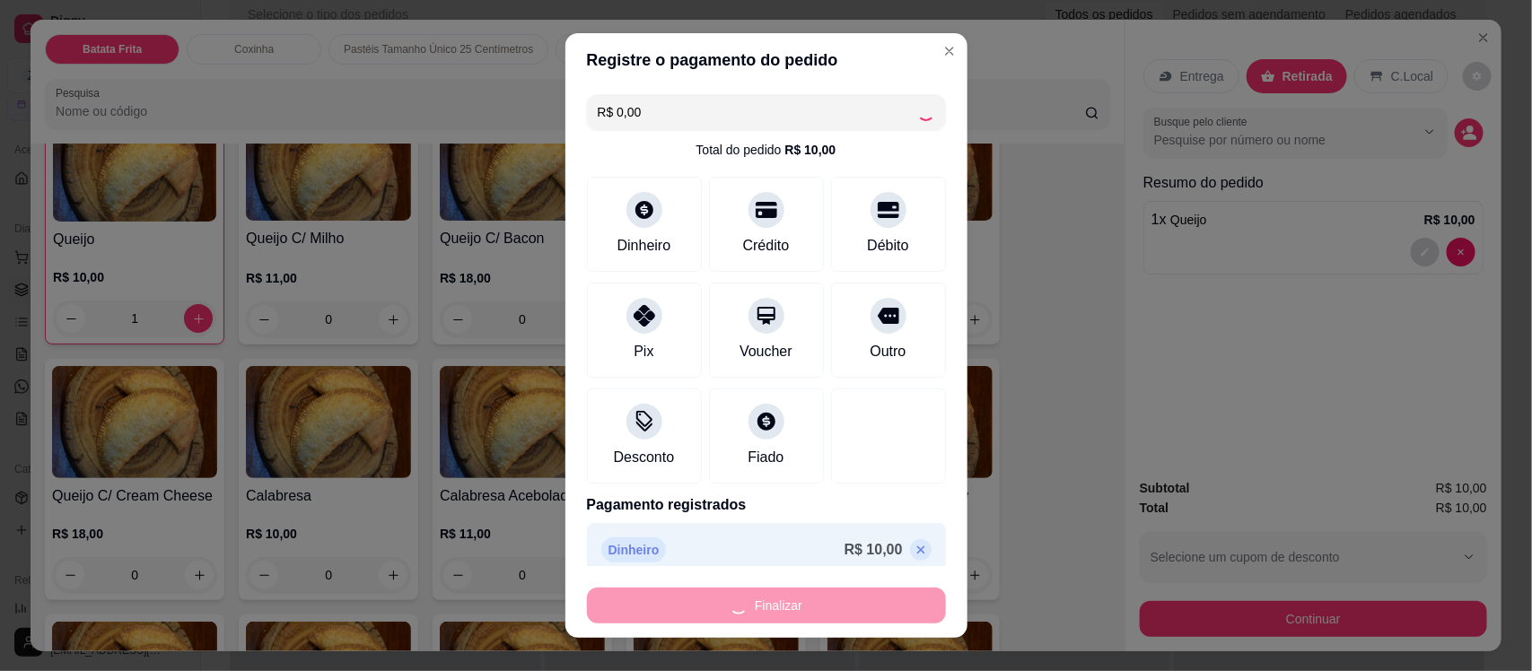
type input "0"
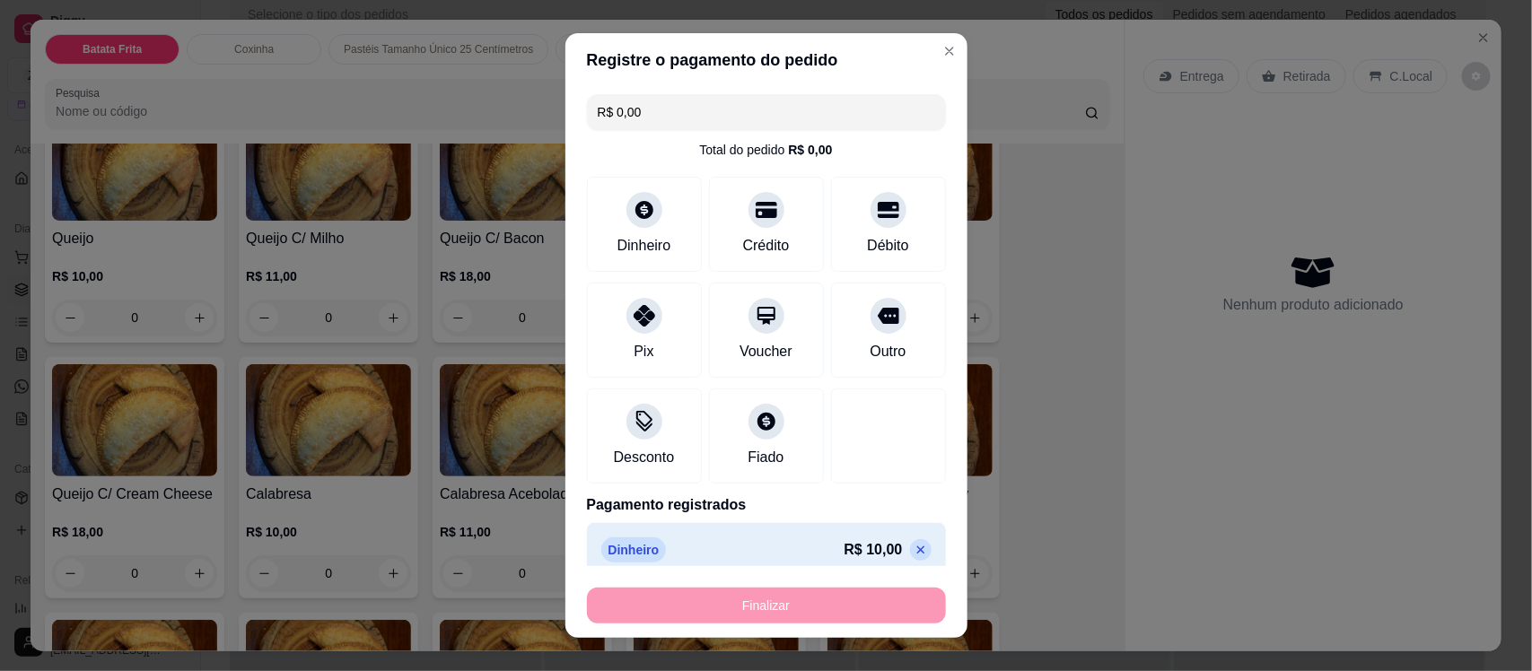
type input "-R$ 10,00"
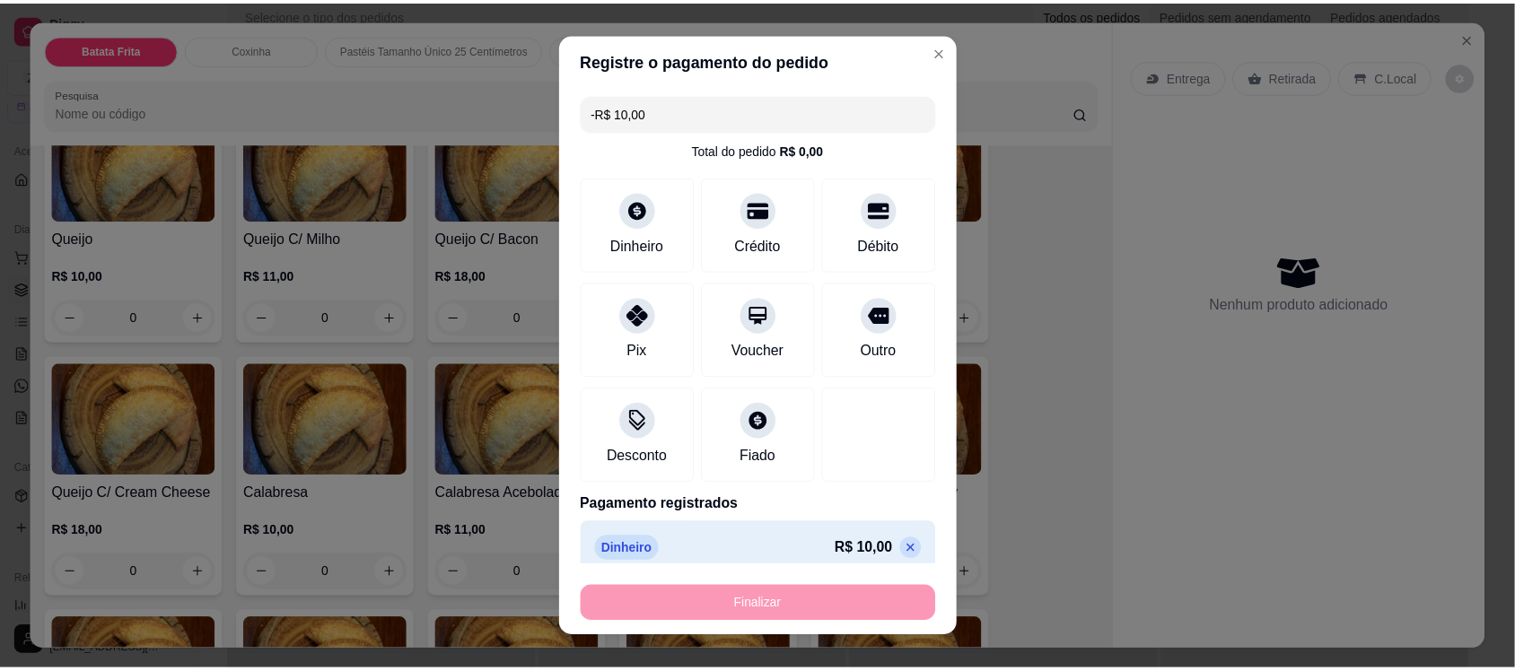
scroll to position [763, 0]
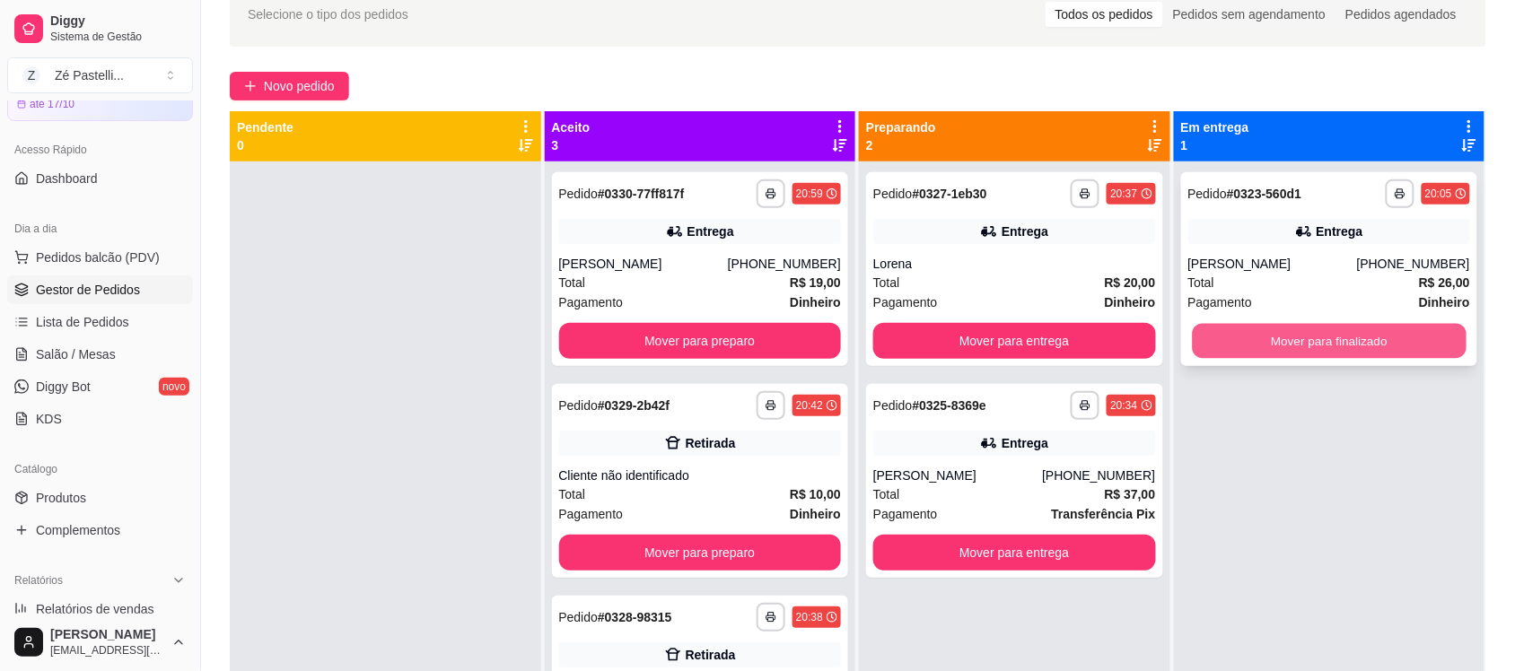
click at [1374, 341] on button "Mover para finalizado" at bounding box center [1329, 341] width 274 height 35
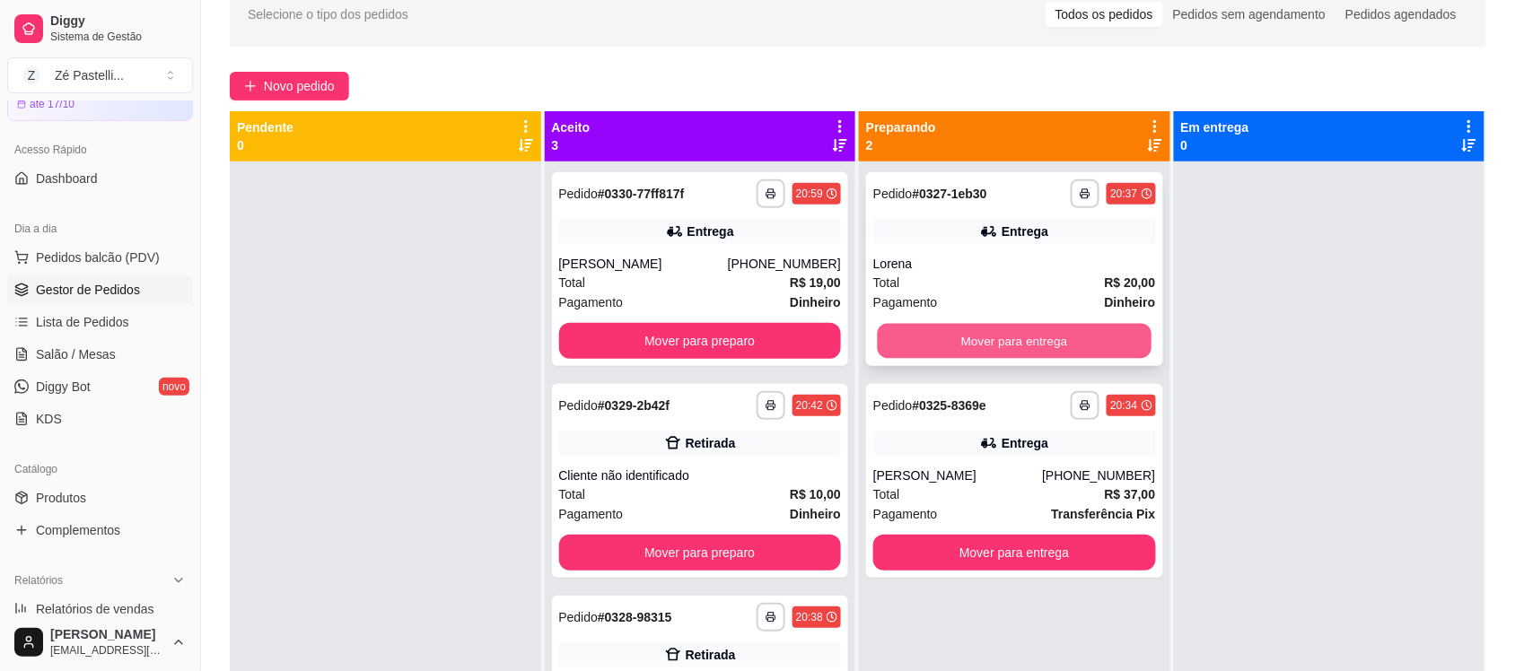
click at [997, 337] on button "Mover para entrega" at bounding box center [1015, 341] width 274 height 35
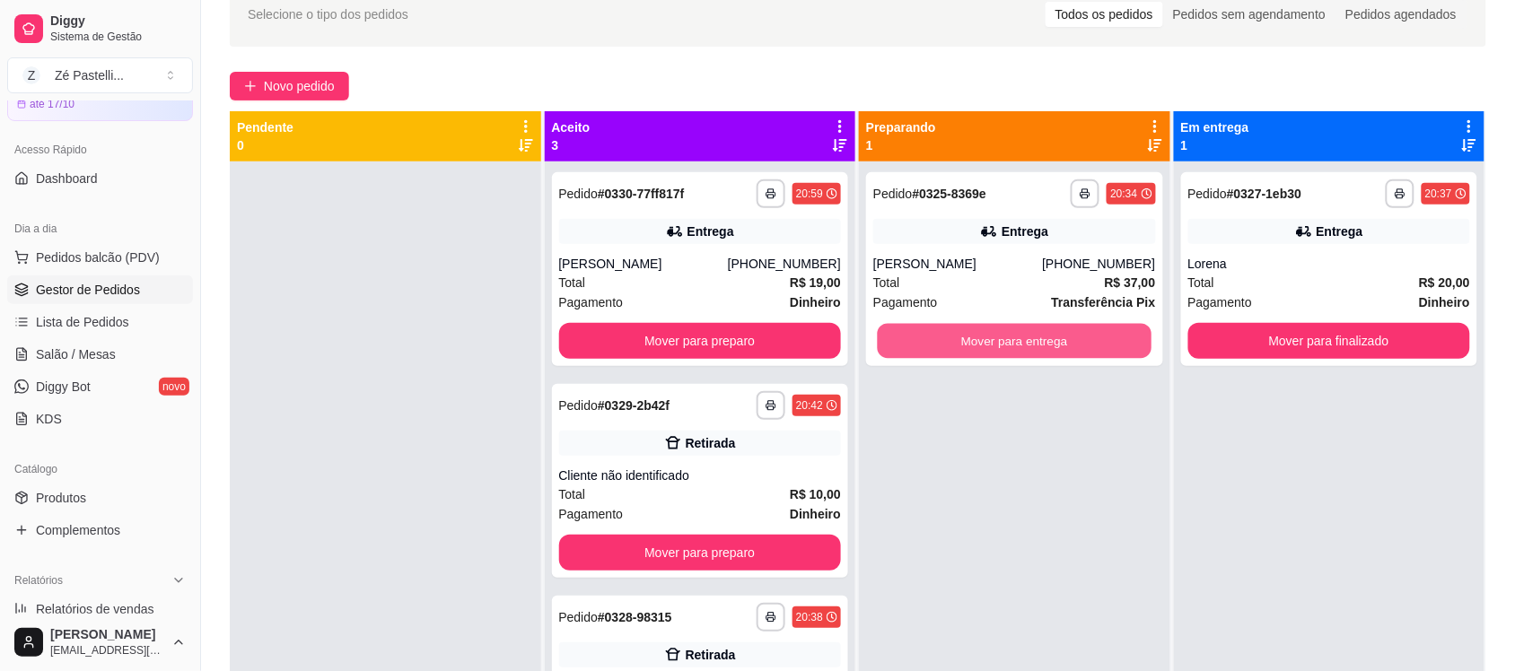
click at [997, 337] on button "Mover para entrega" at bounding box center [1015, 341] width 274 height 35
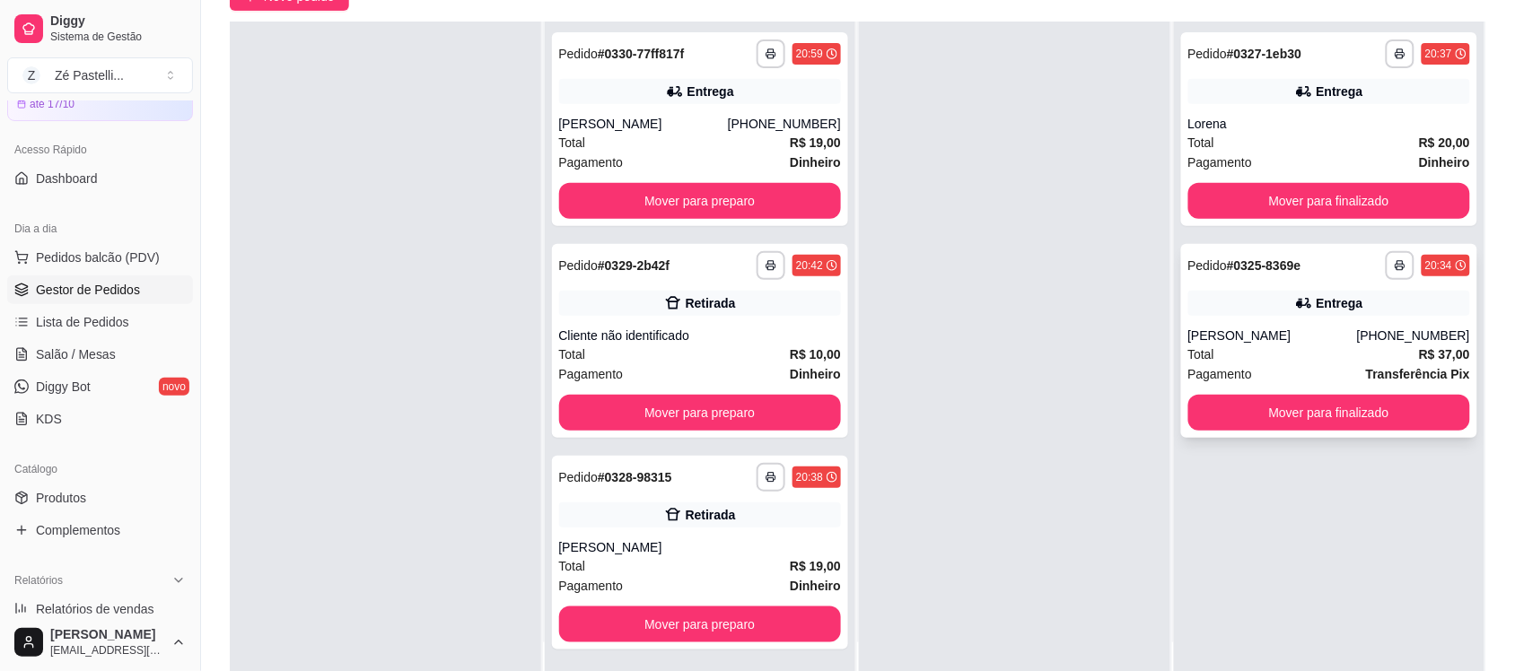
scroll to position [224, 0]
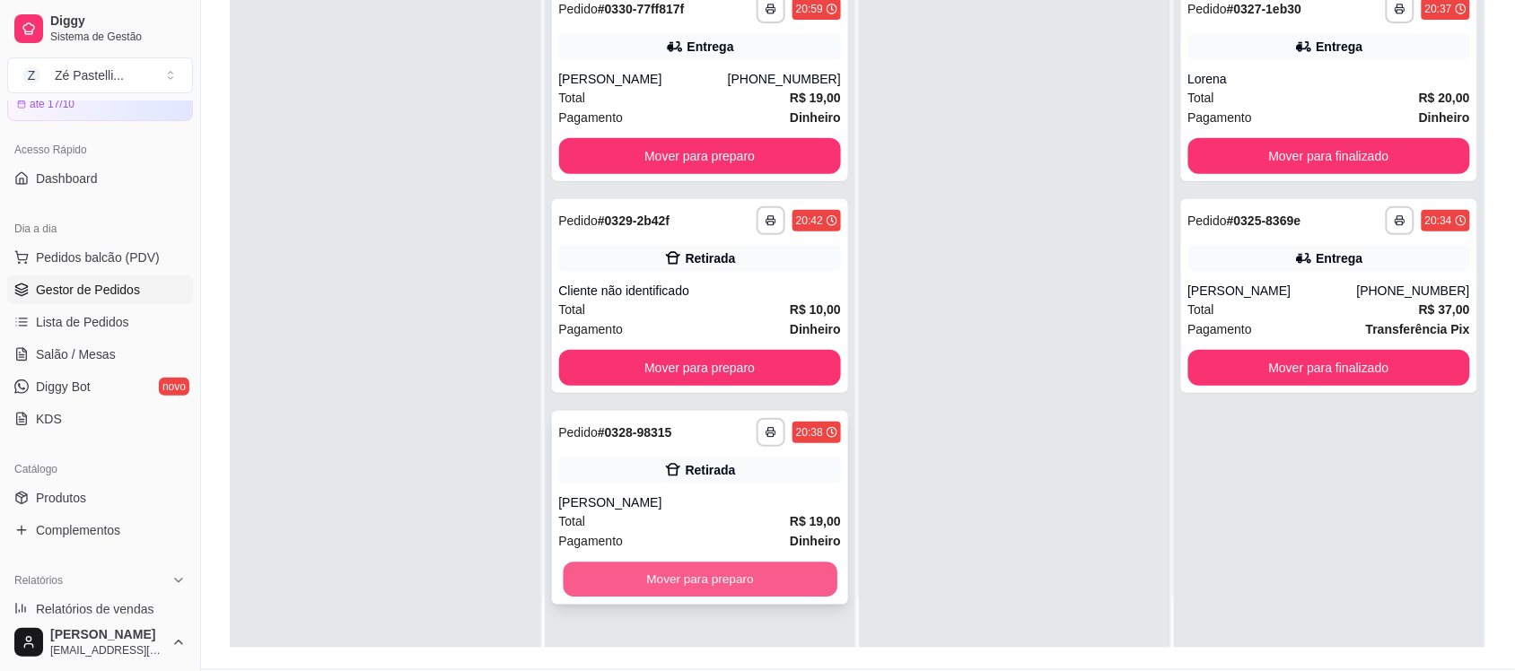
click at [688, 575] on button "Mover para preparo" at bounding box center [700, 580] width 274 height 35
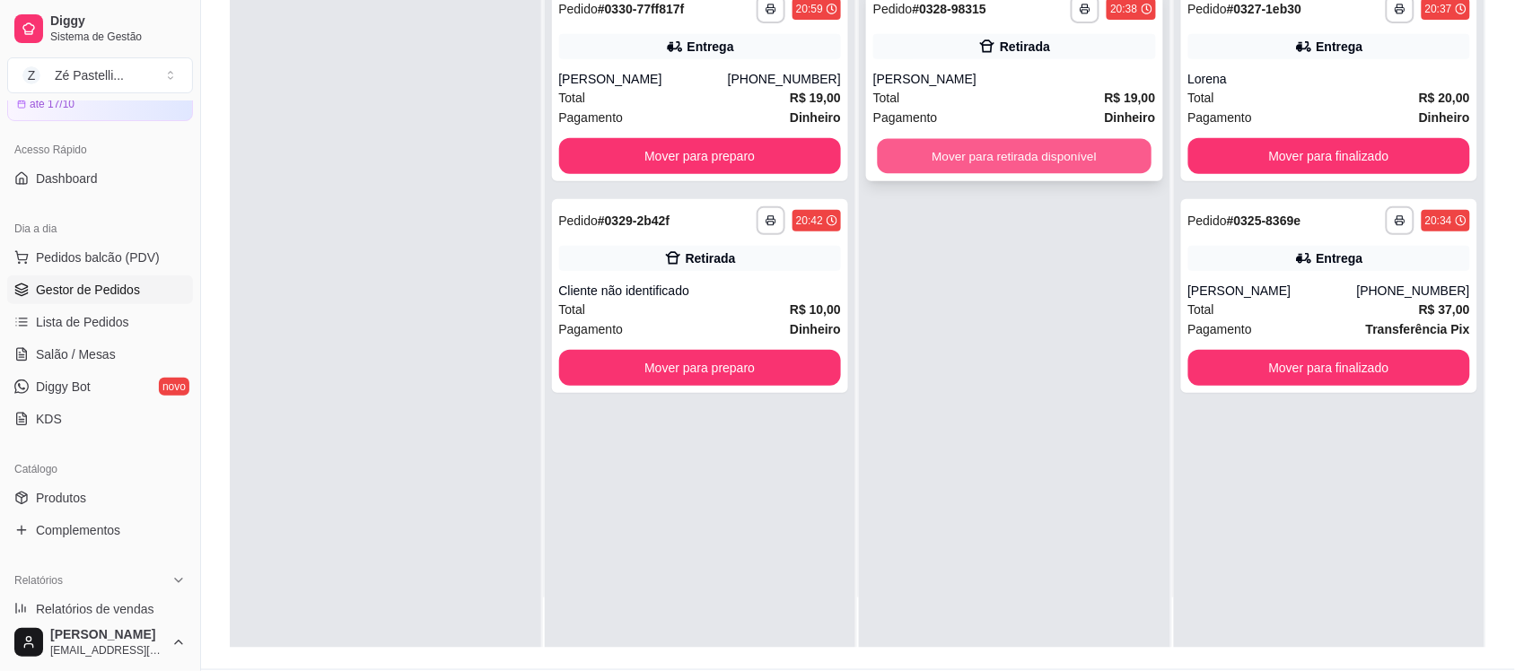
click at [1028, 153] on button "Mover para retirada disponível" at bounding box center [1015, 156] width 274 height 35
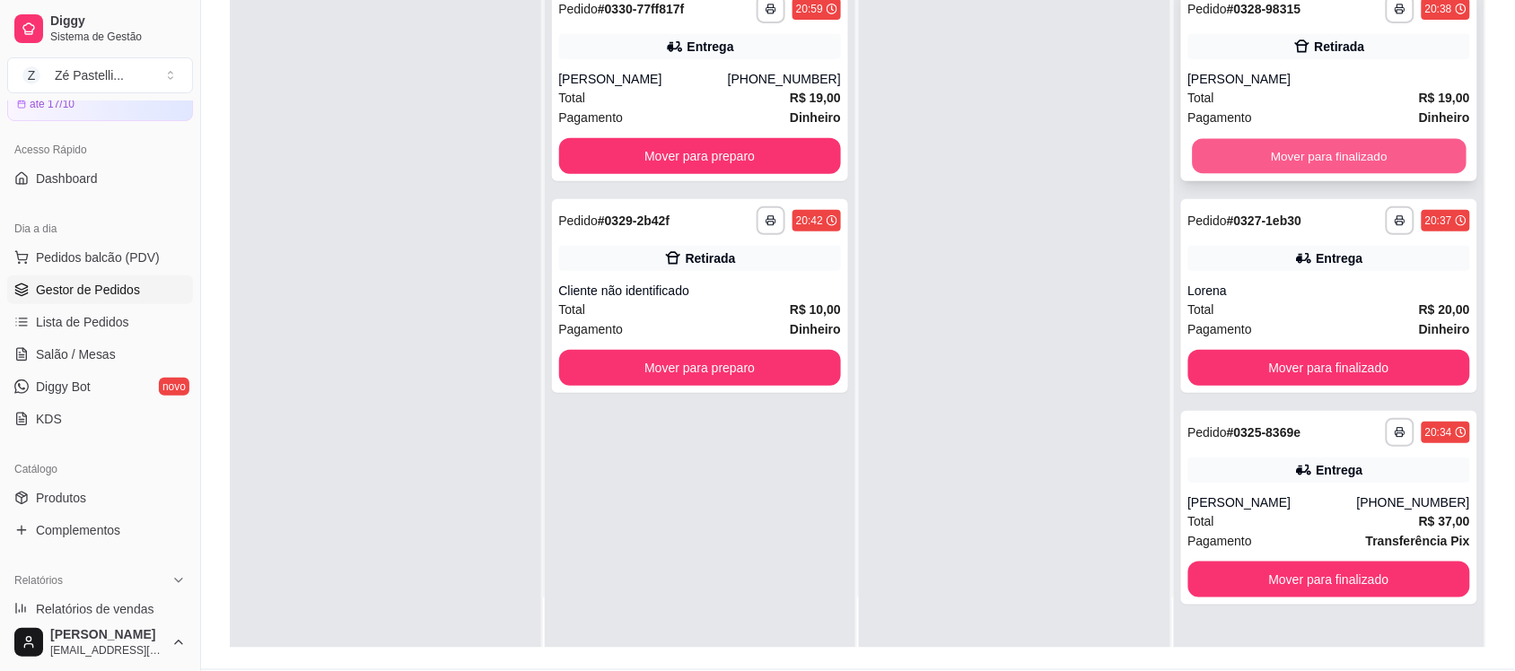
click at [1353, 157] on button "Mover para finalizado" at bounding box center [1329, 156] width 274 height 35
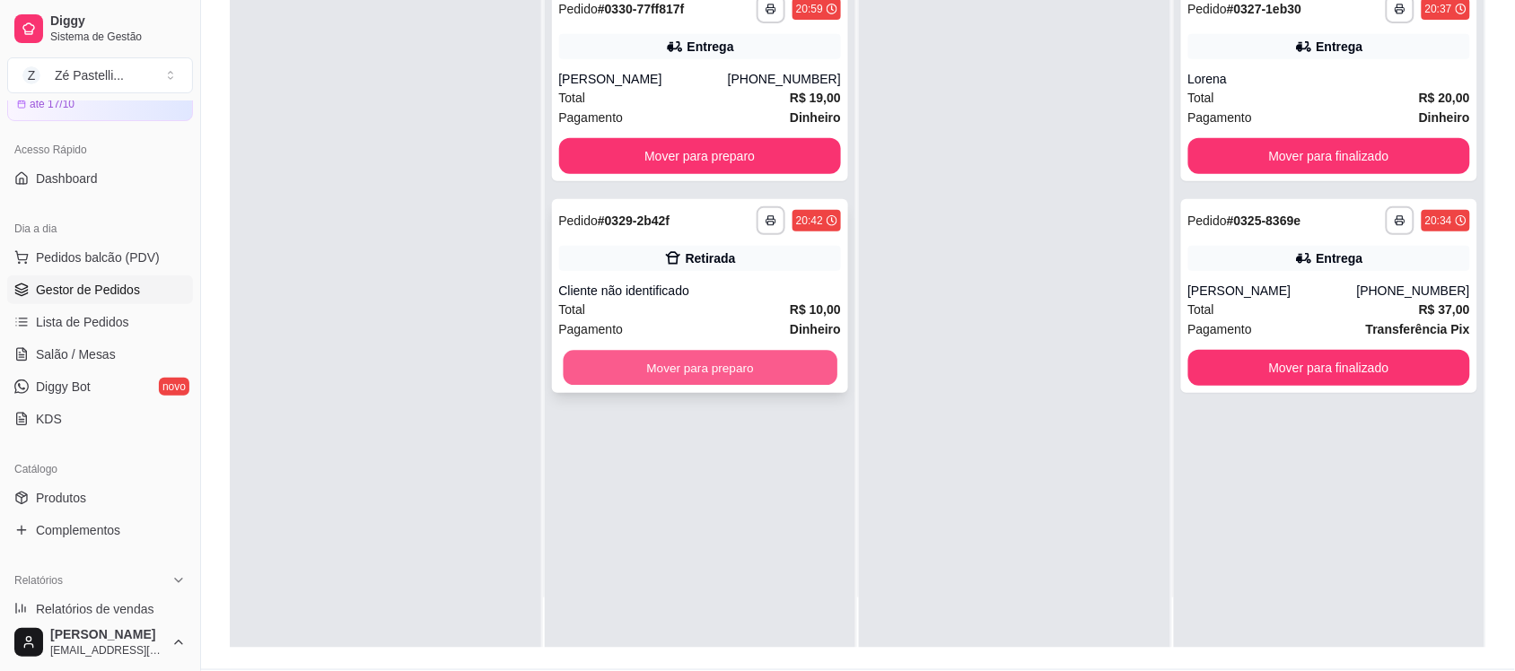
click at [769, 361] on button "Mover para preparo" at bounding box center [700, 368] width 274 height 35
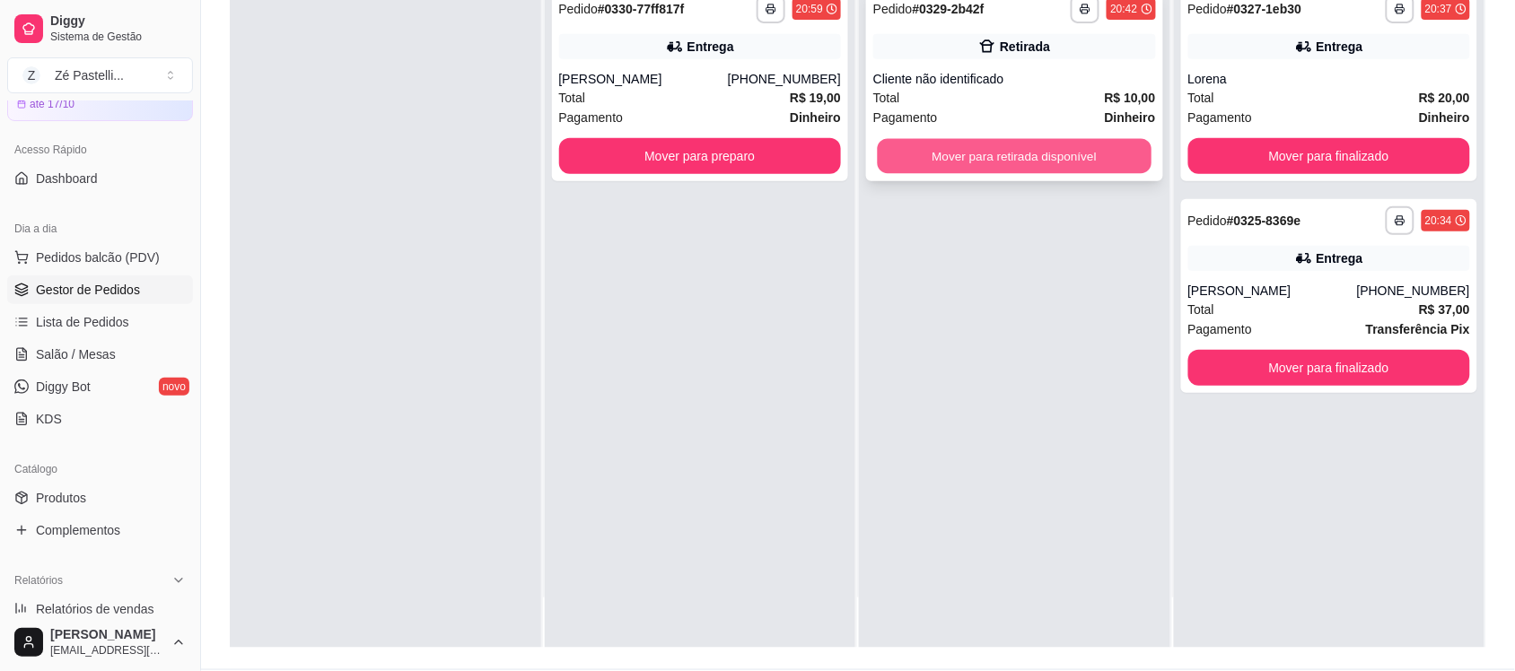
click at [970, 144] on button "Mover para retirada disponível" at bounding box center [1015, 156] width 274 height 35
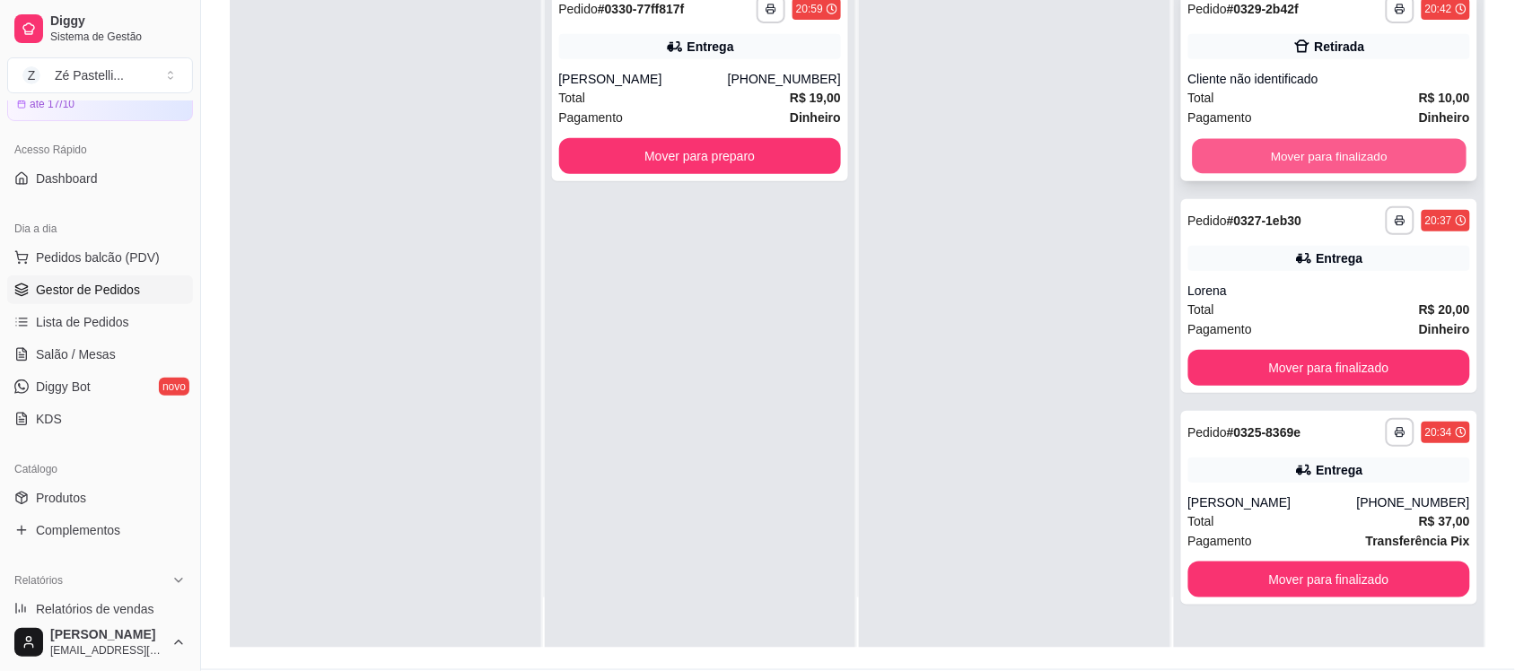
click at [1292, 142] on button "Mover para finalizado" at bounding box center [1329, 156] width 274 height 35
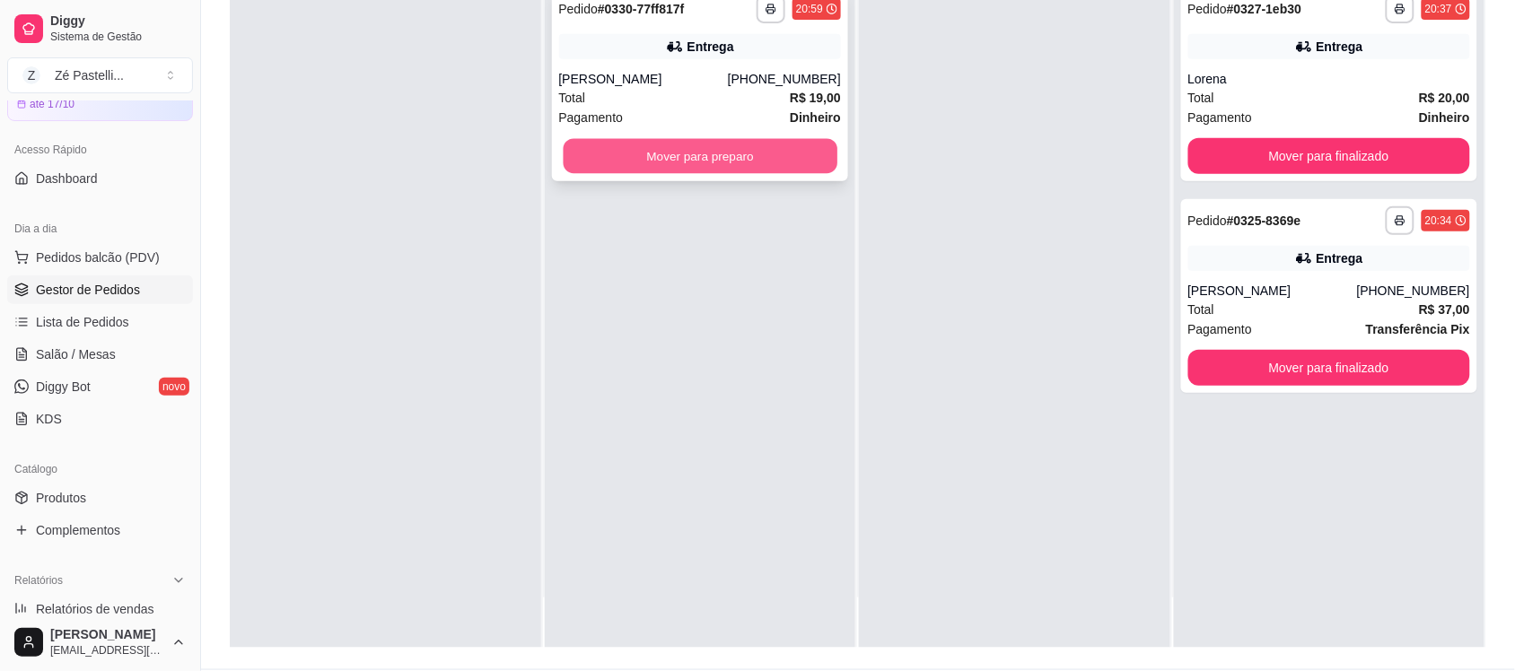
click at [732, 169] on button "Mover para preparo" at bounding box center [700, 156] width 274 height 35
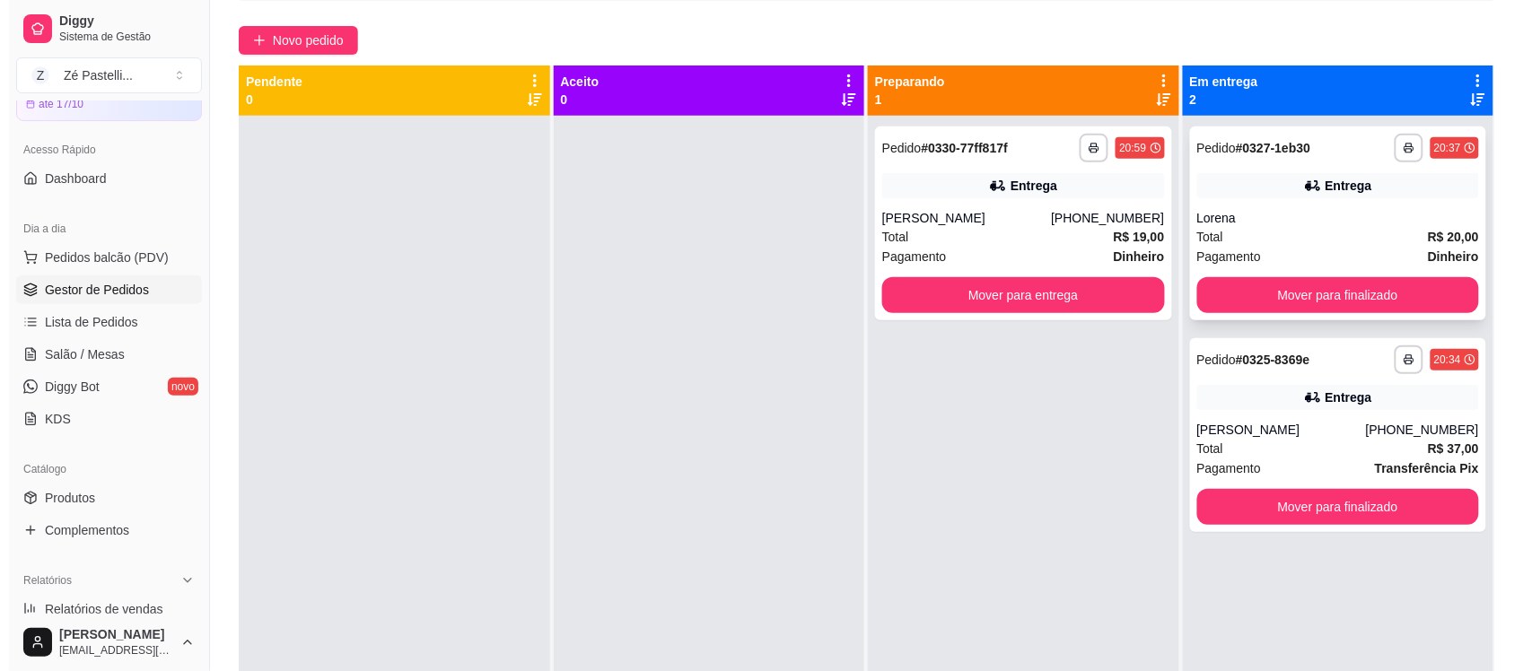
scroll to position [135, 0]
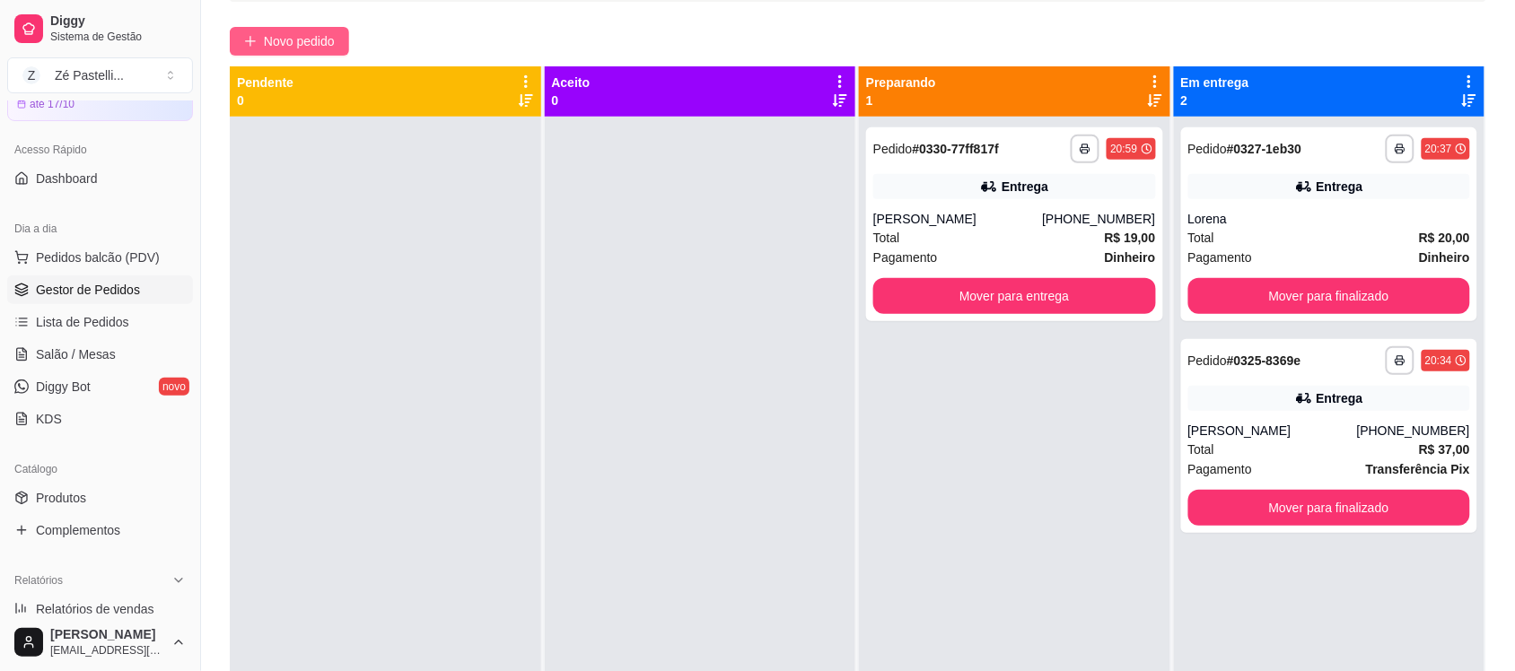
click at [278, 42] on span "Novo pedido" at bounding box center [299, 41] width 71 height 20
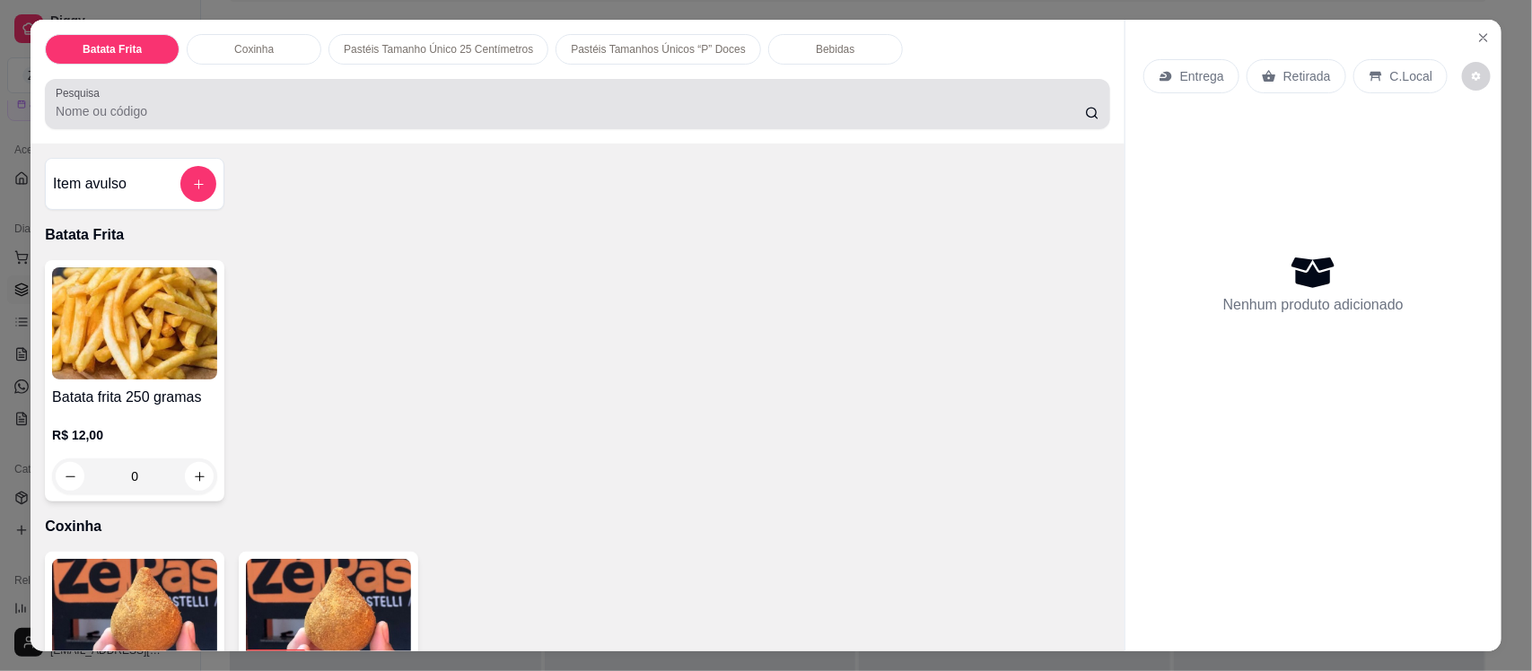
click at [155, 109] on input "Pesquisa" at bounding box center [570, 111] width 1029 height 18
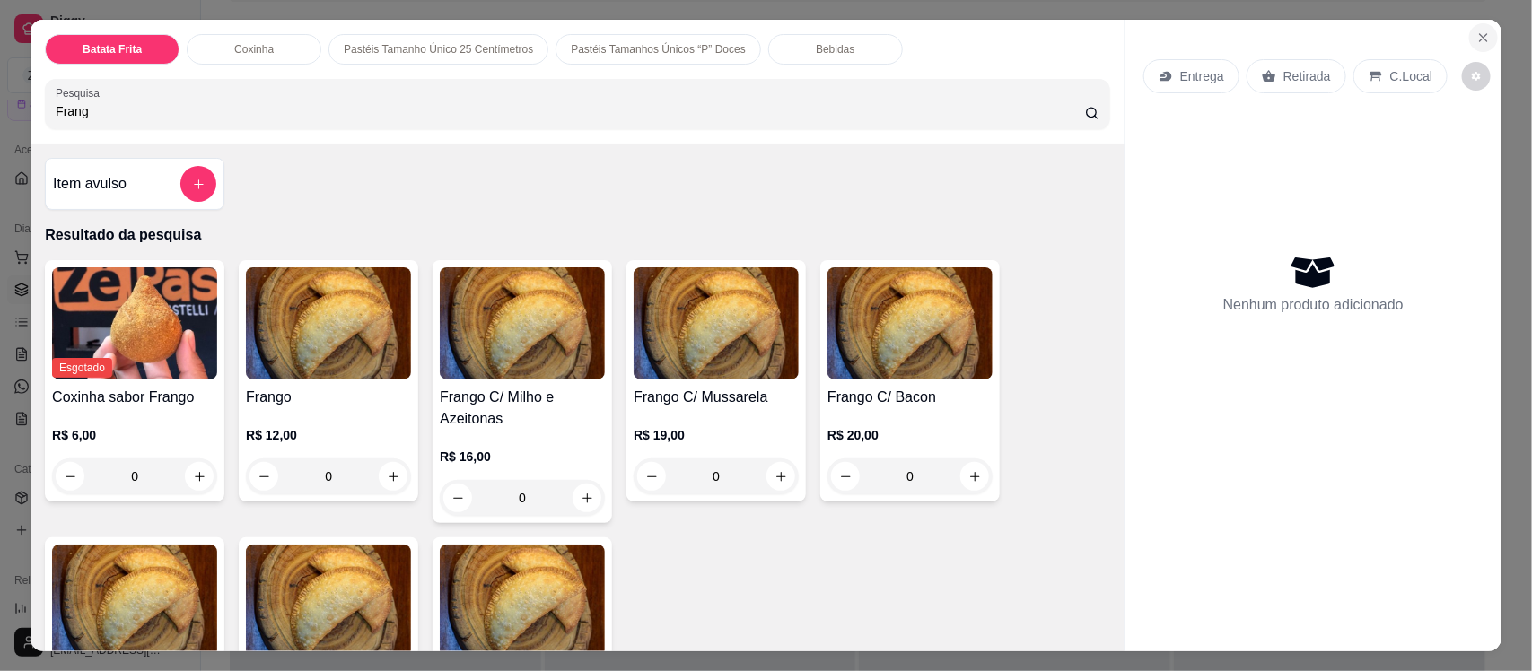
type input "Frang"
click at [1476, 41] on icon "Close" at bounding box center [1483, 38] width 14 height 14
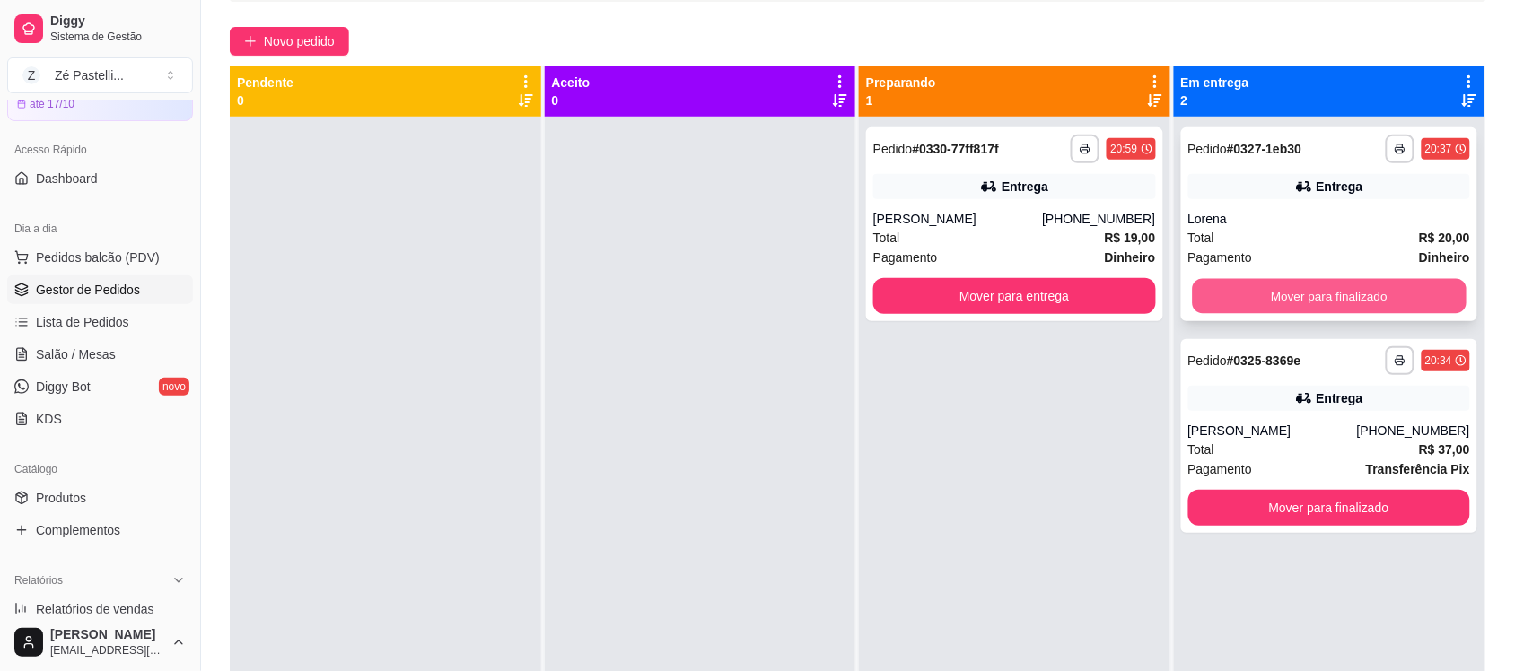
click at [1330, 290] on button "Mover para finalizado" at bounding box center [1329, 296] width 274 height 35
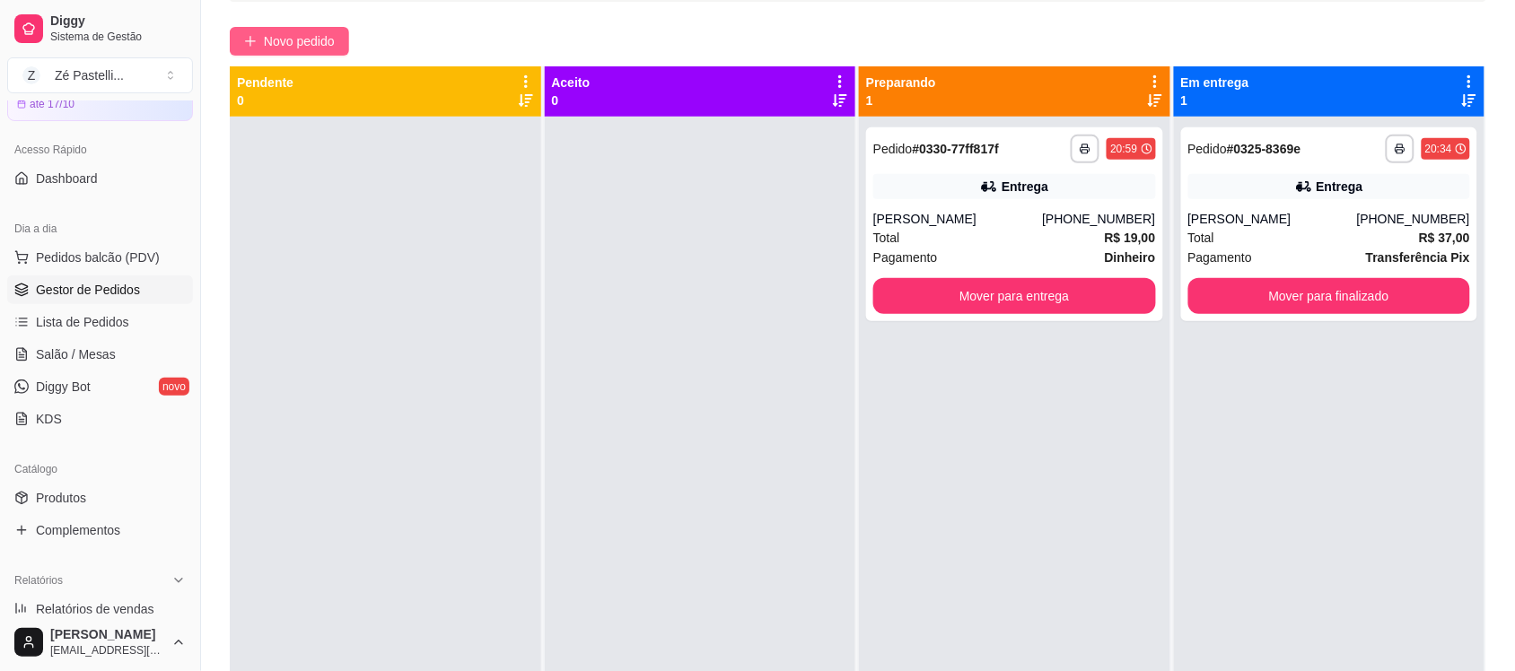
click at [278, 49] on span "Novo pedido" at bounding box center [299, 41] width 71 height 20
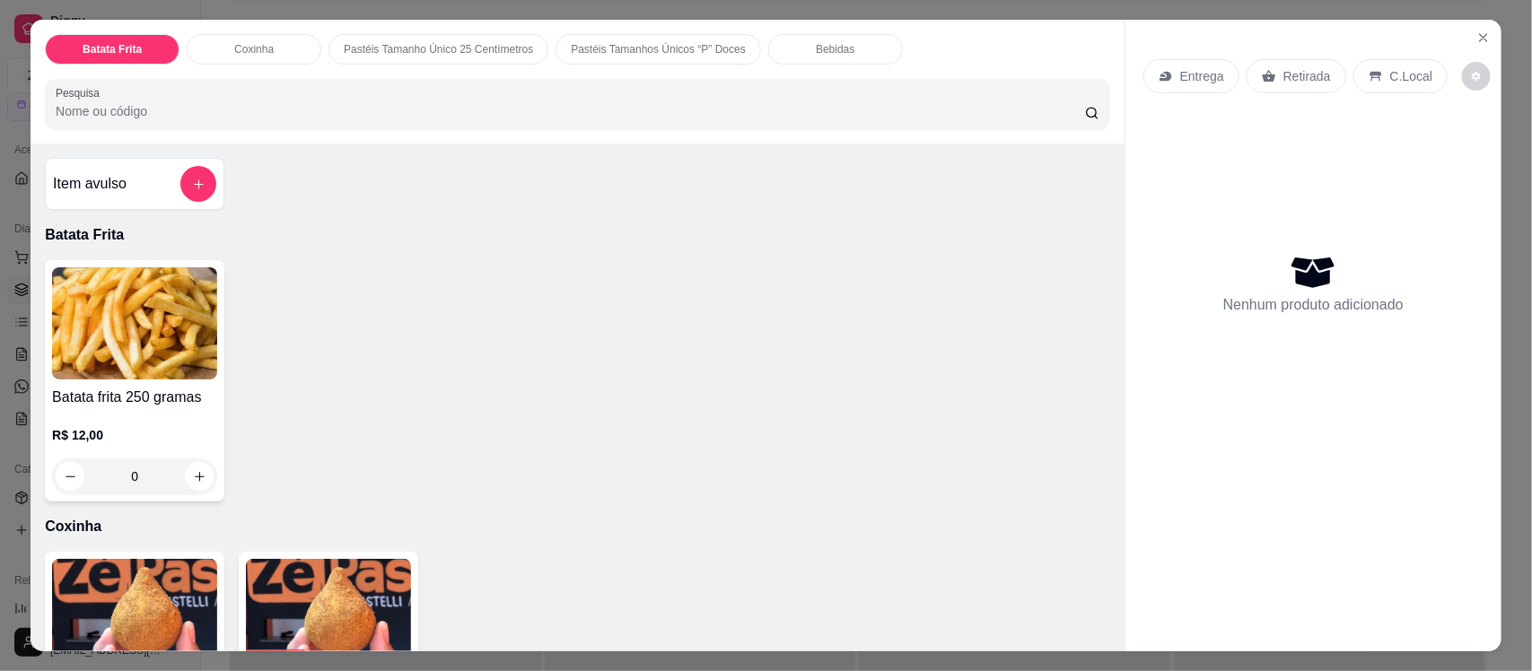
click at [280, 106] on input "Pesquisa" at bounding box center [570, 111] width 1029 height 18
click at [1475, 28] on button "Close" at bounding box center [1483, 37] width 29 height 29
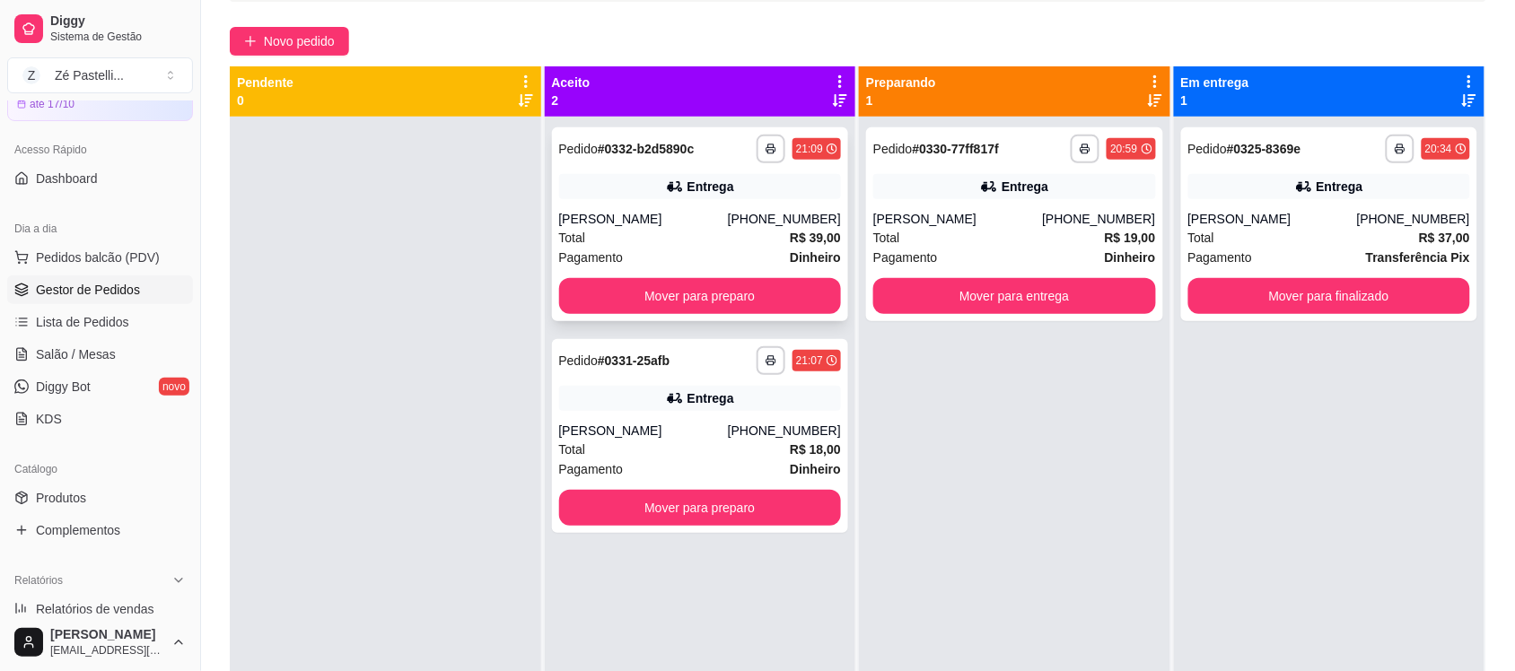
click at [689, 221] on div "[PERSON_NAME]" at bounding box center [643, 219] width 169 height 18
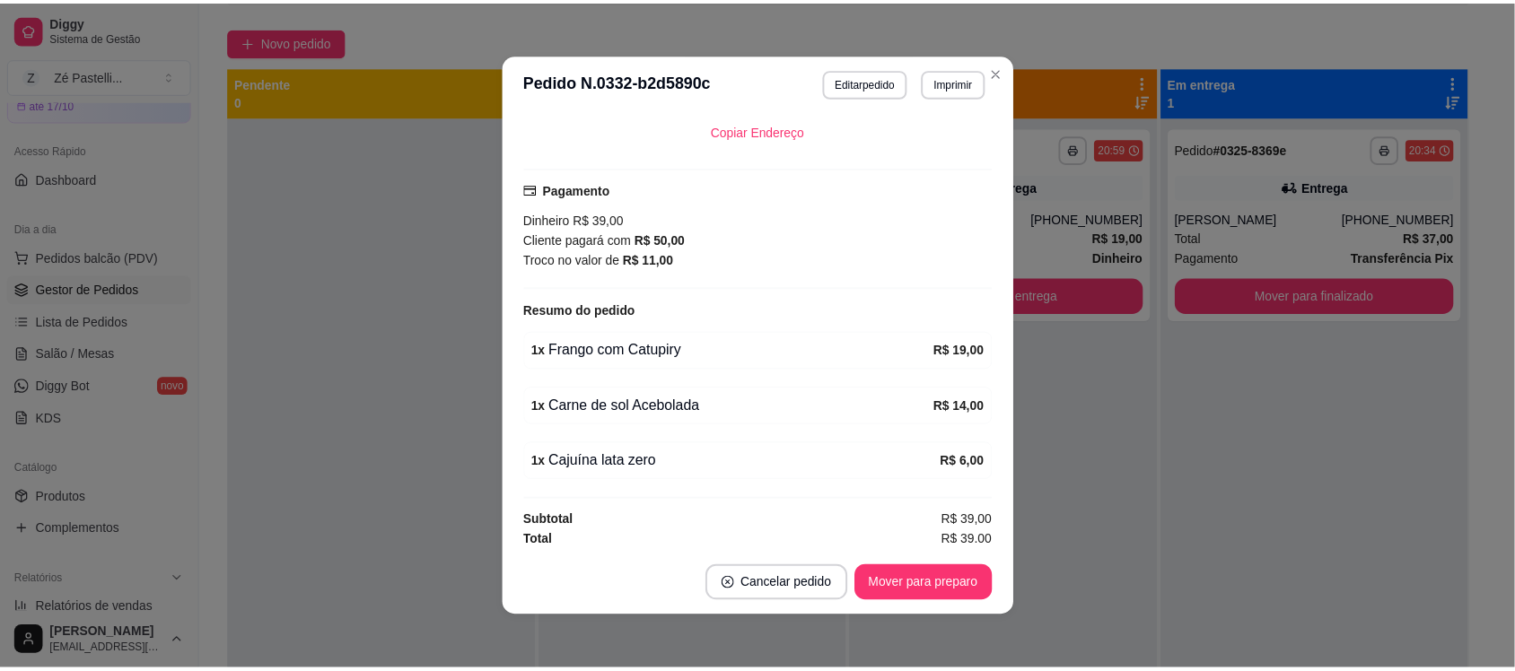
scroll to position [429, 0]
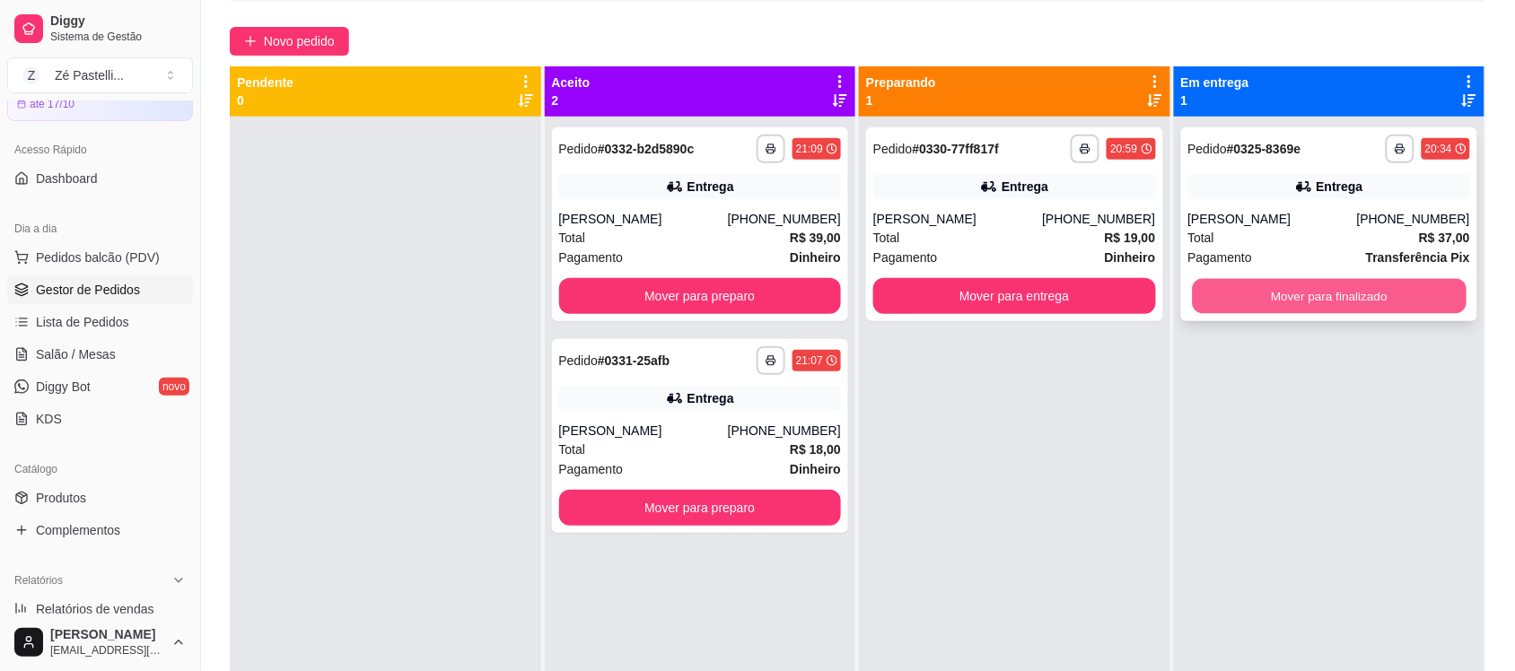
click at [1370, 293] on button "Mover para finalizado" at bounding box center [1329, 296] width 274 height 35
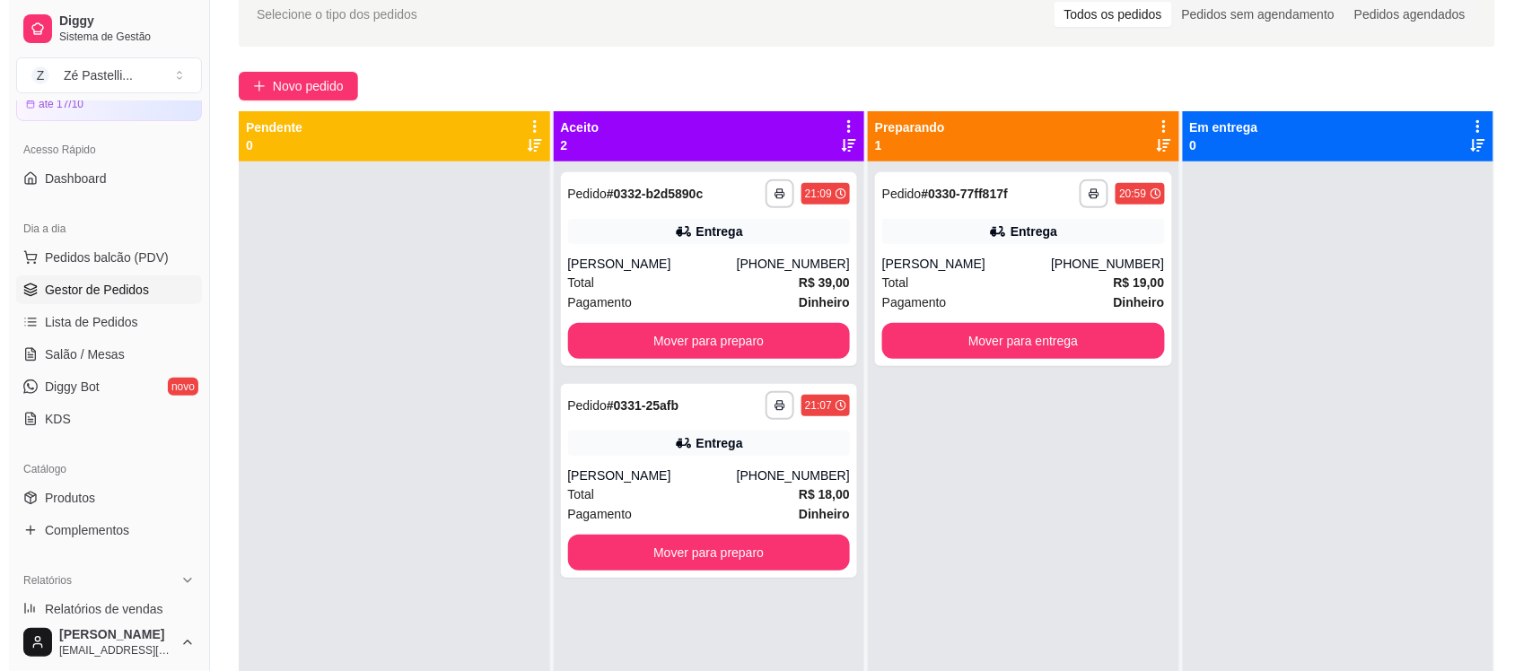
scroll to position [45, 0]
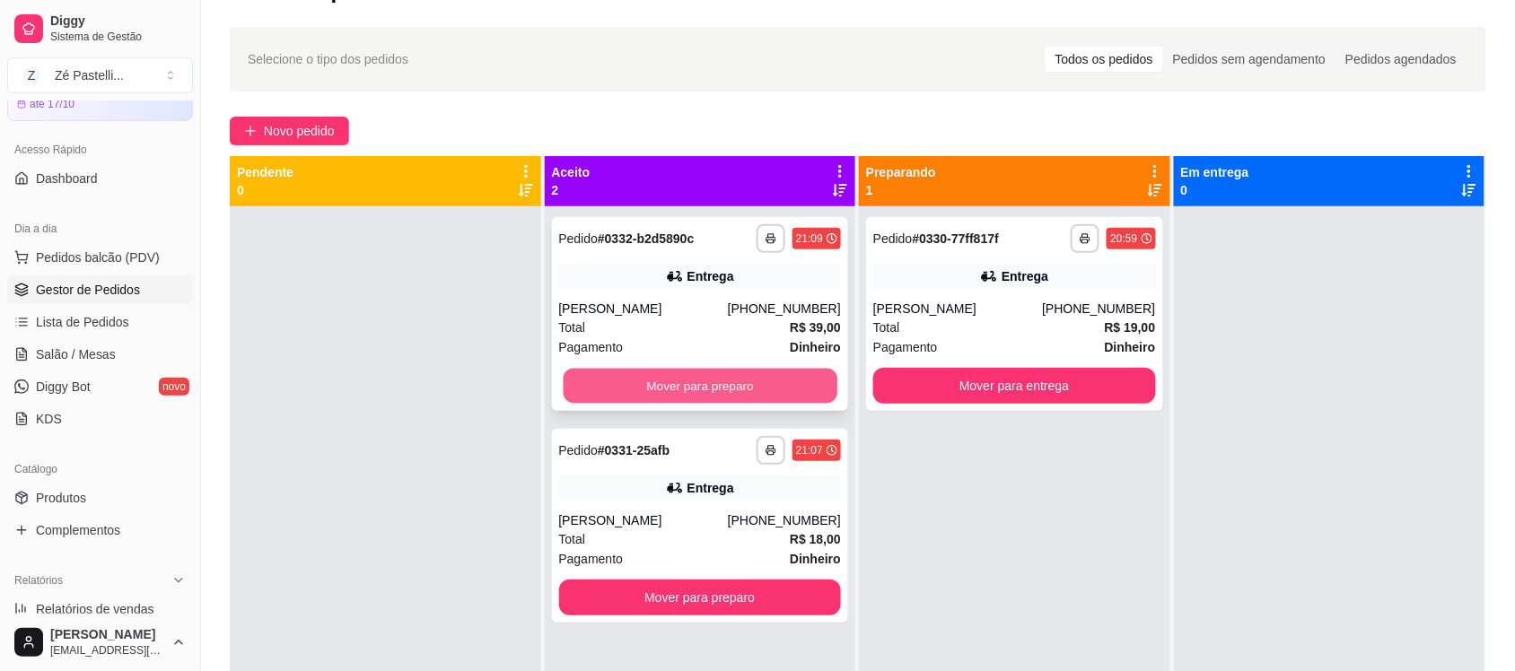
click at [671, 381] on button "Mover para preparo" at bounding box center [700, 386] width 274 height 35
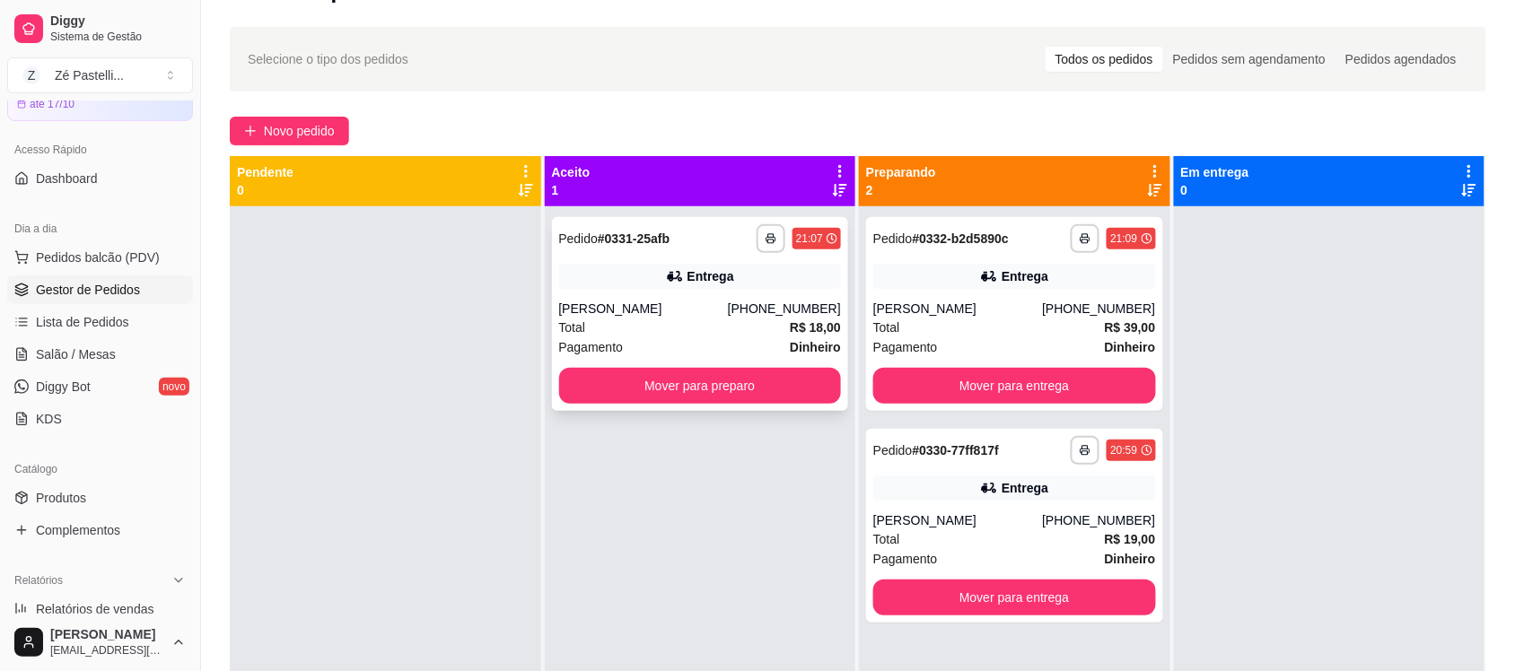
click at [720, 302] on div "[PERSON_NAME]" at bounding box center [643, 309] width 169 height 18
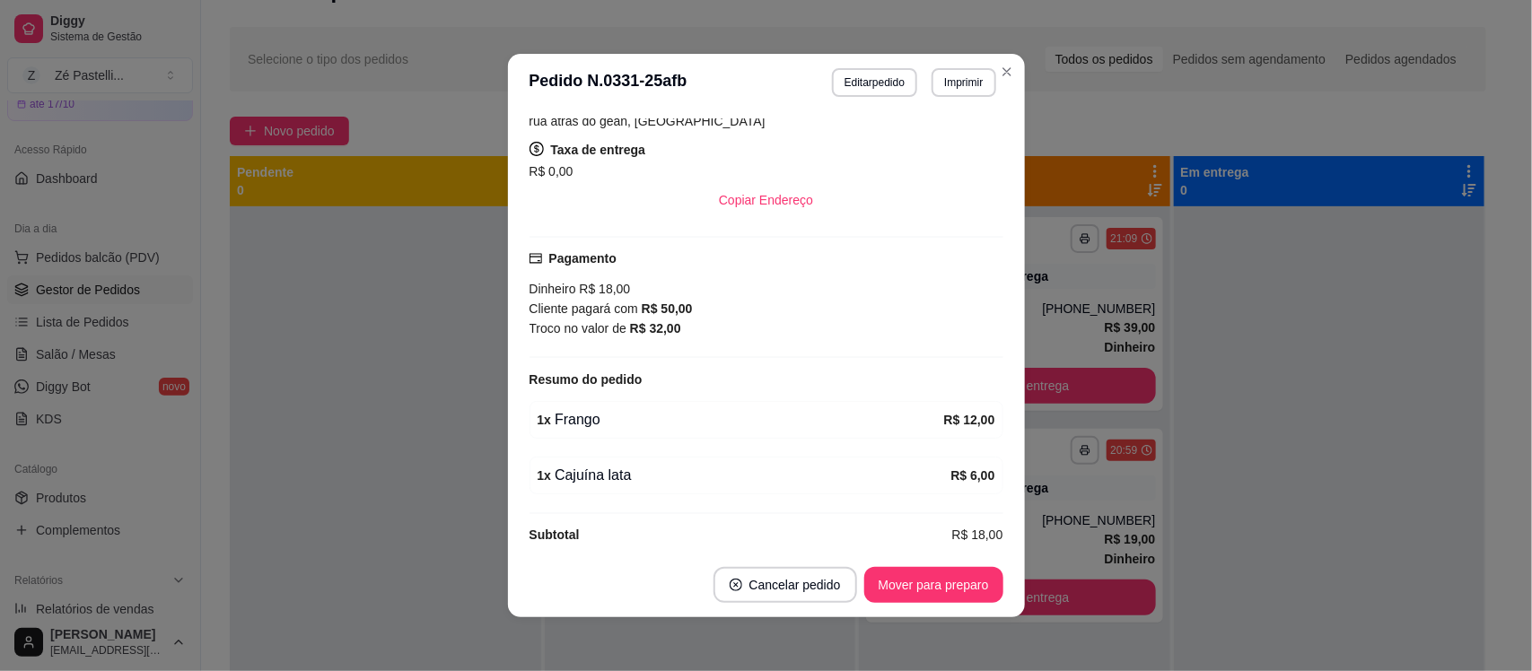
scroll to position [341, 0]
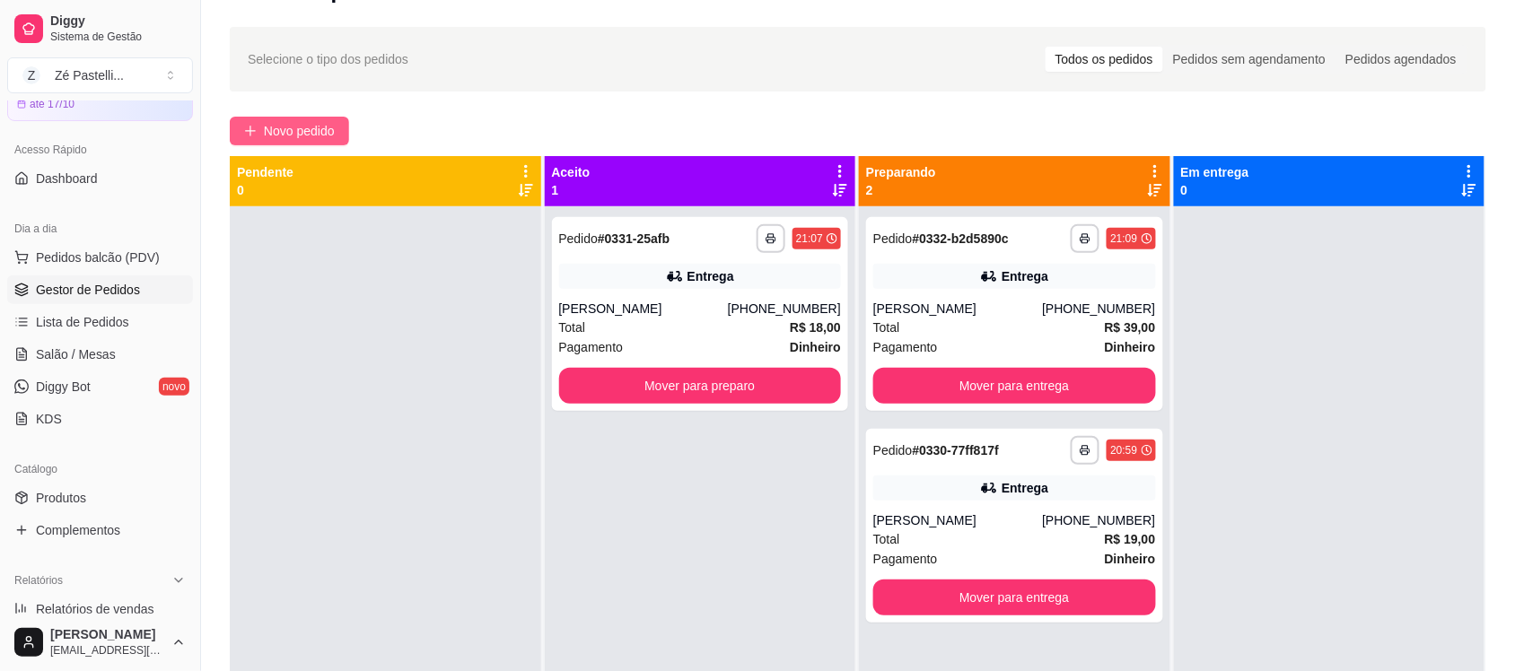
click at [272, 131] on span "Novo pedido" at bounding box center [299, 131] width 71 height 20
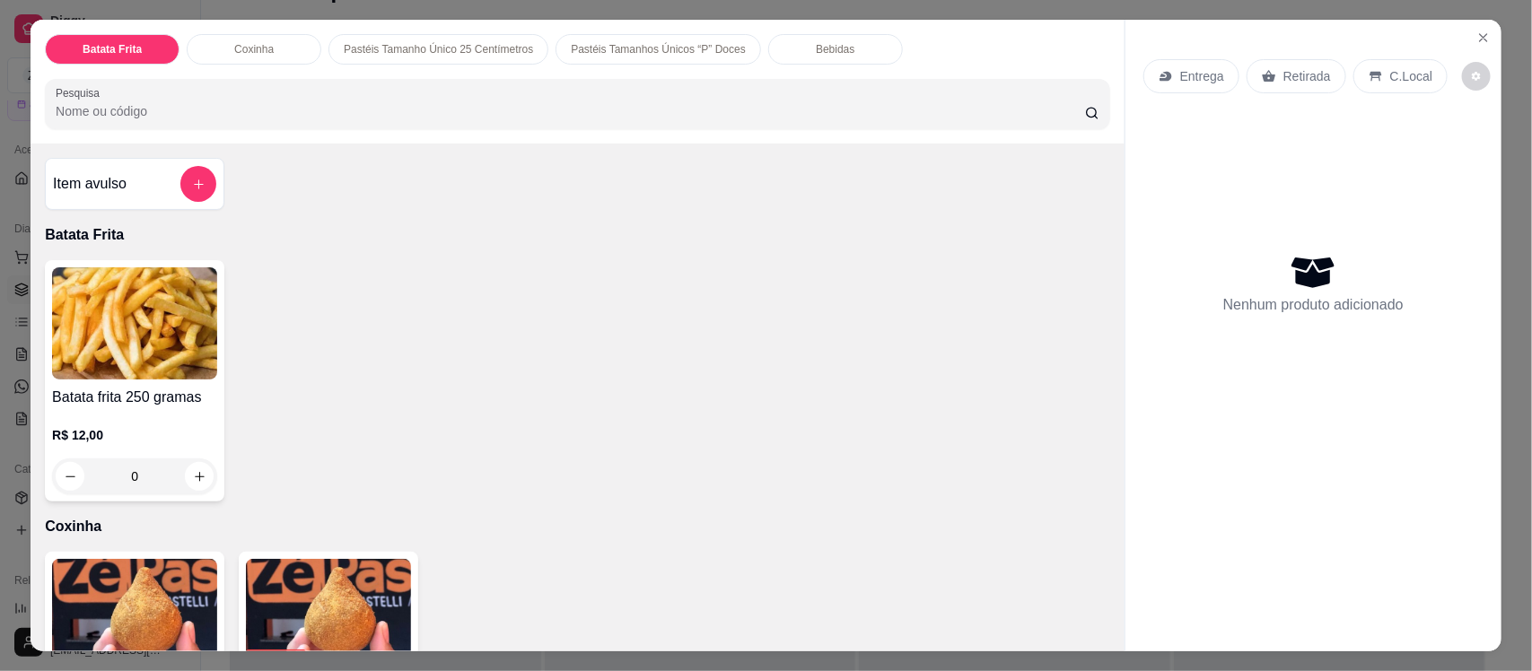
click at [667, 42] on p "Pastéis Tamanhos Únicos “P” Doces" at bounding box center [658, 49] width 175 height 14
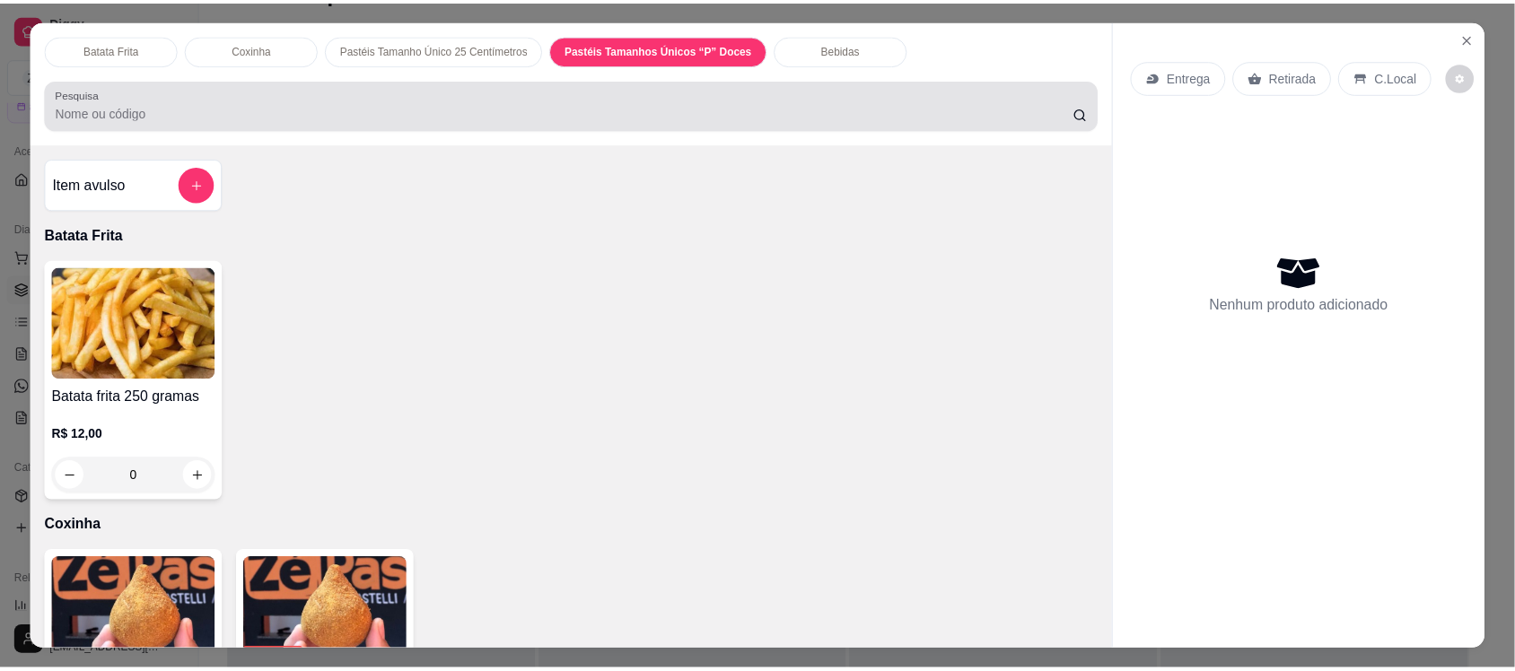
scroll to position [37, 0]
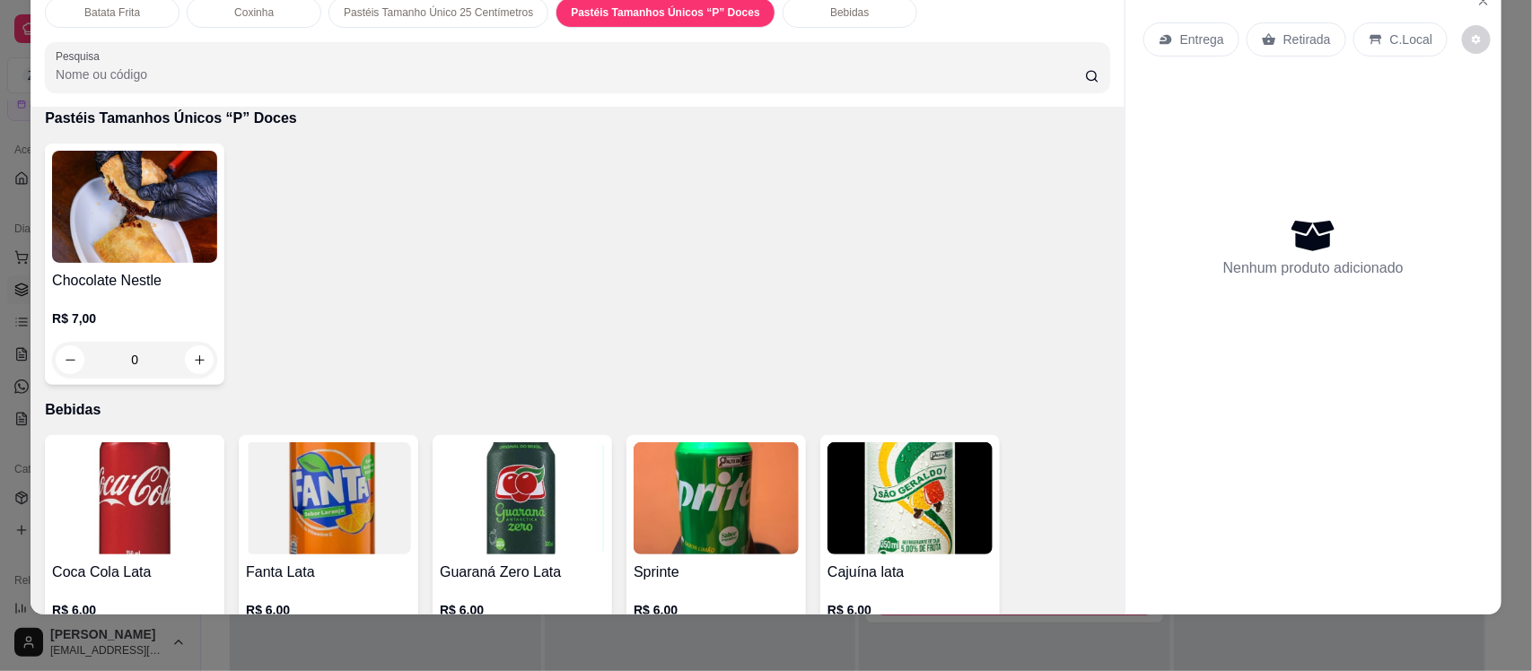
click at [148, 280] on h4 "Chocolate Nestle" at bounding box center [134, 281] width 165 height 22
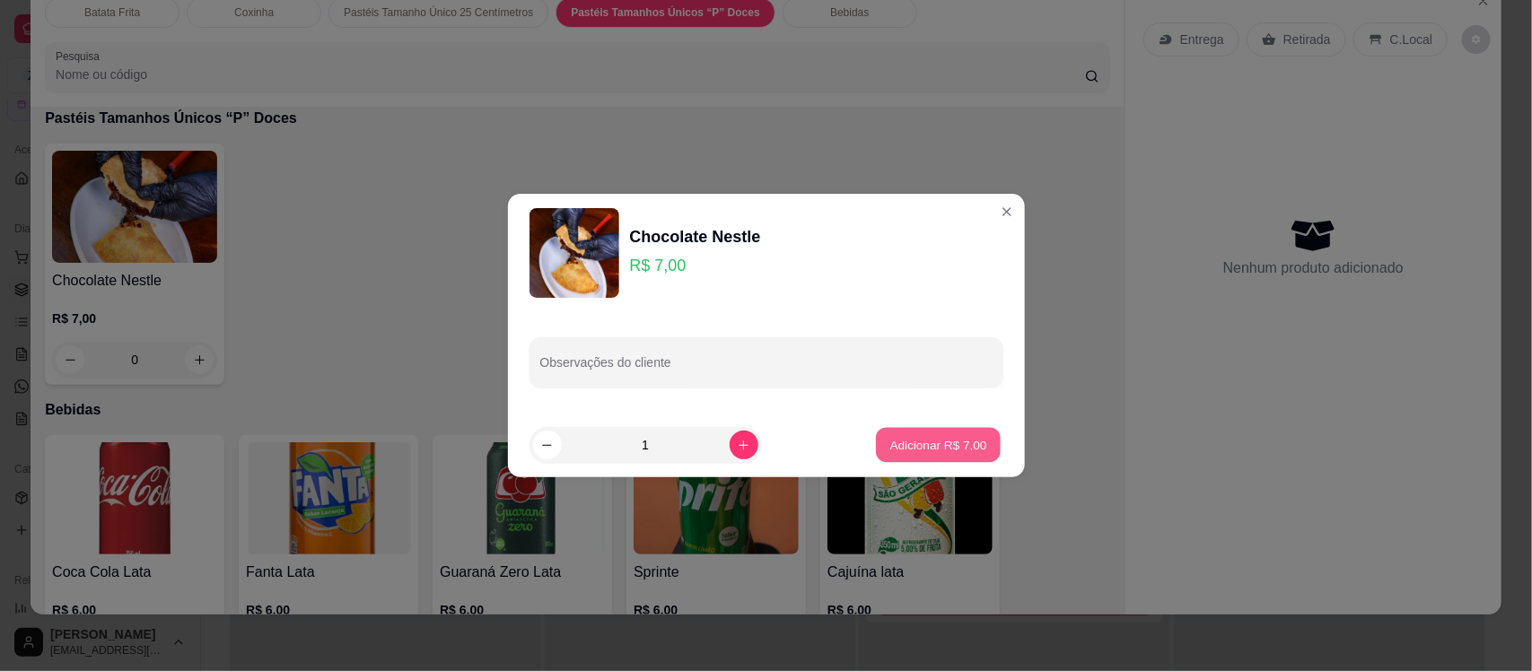
click at [931, 444] on p "Adicionar R$ 7,00" at bounding box center [938, 444] width 97 height 17
type input "1"
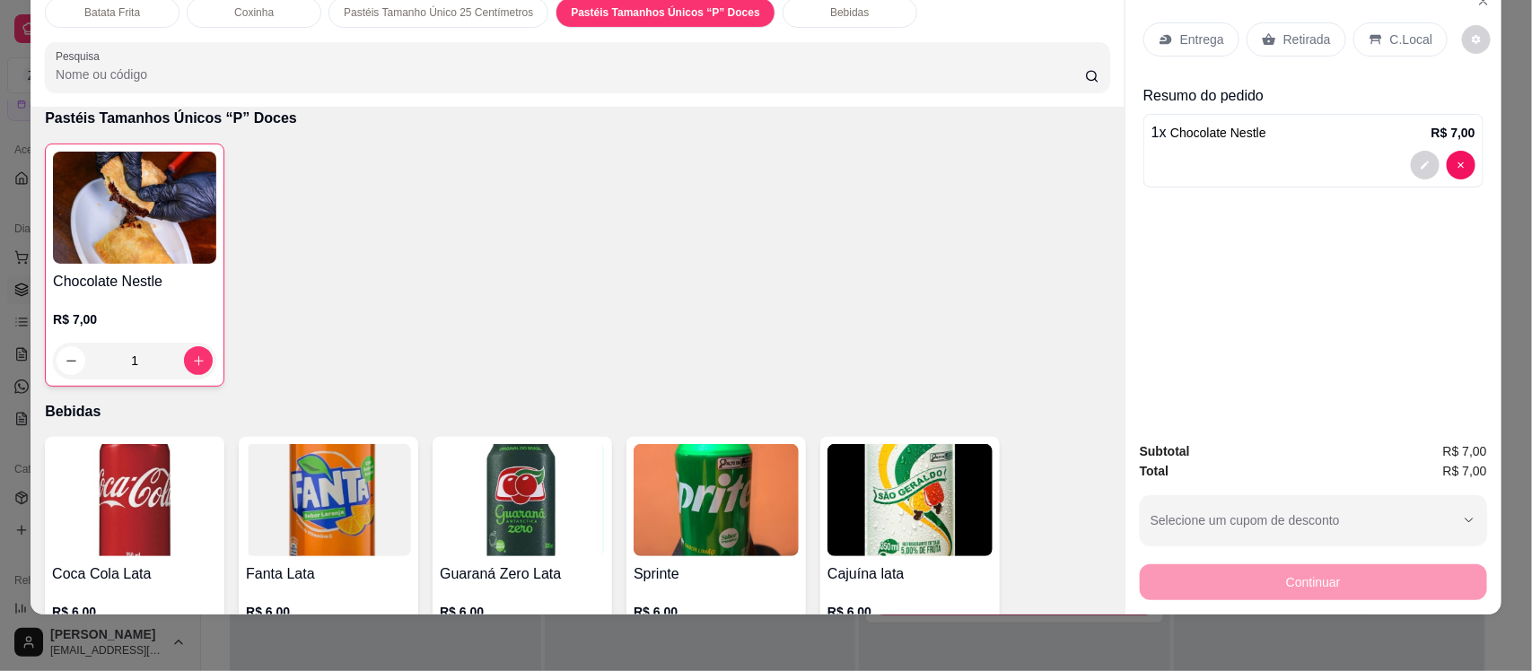
click at [1286, 31] on p "Retirada" at bounding box center [1307, 40] width 48 height 18
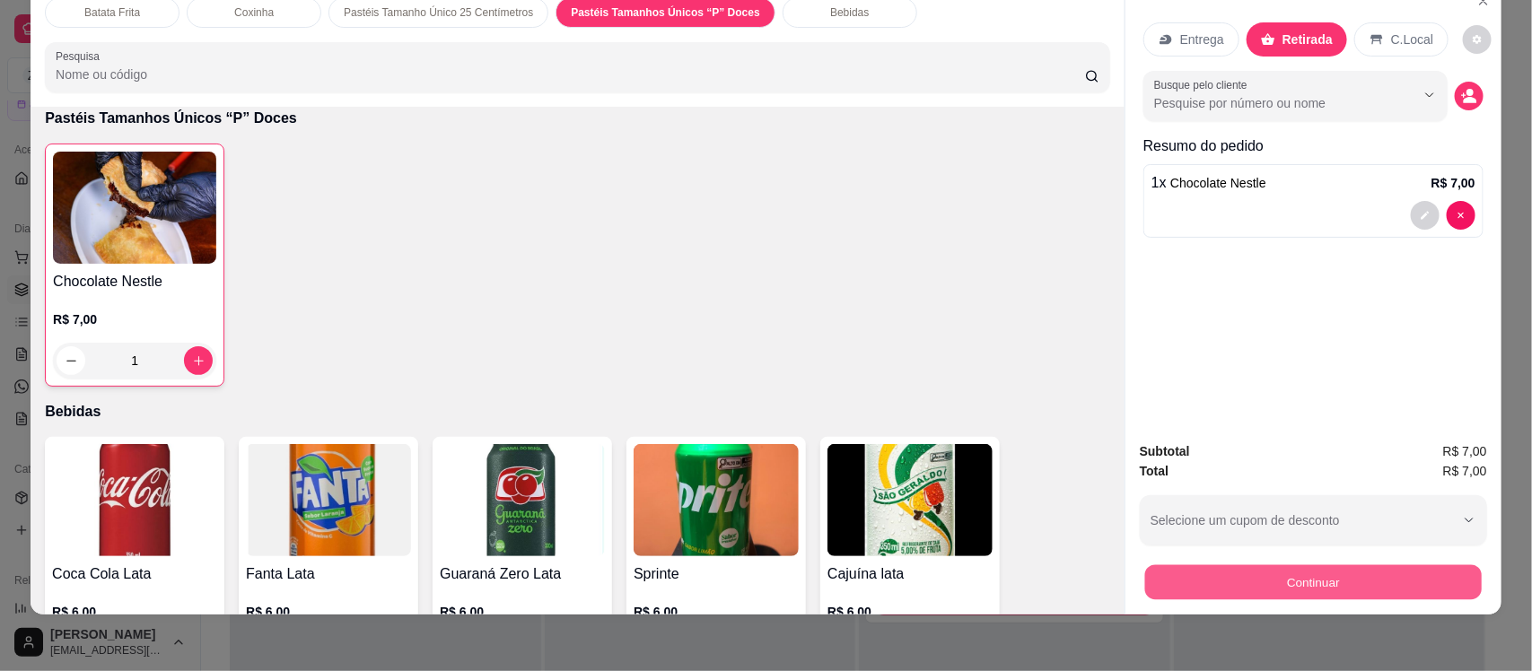
click at [1283, 582] on button "Continuar" at bounding box center [1313, 582] width 337 height 35
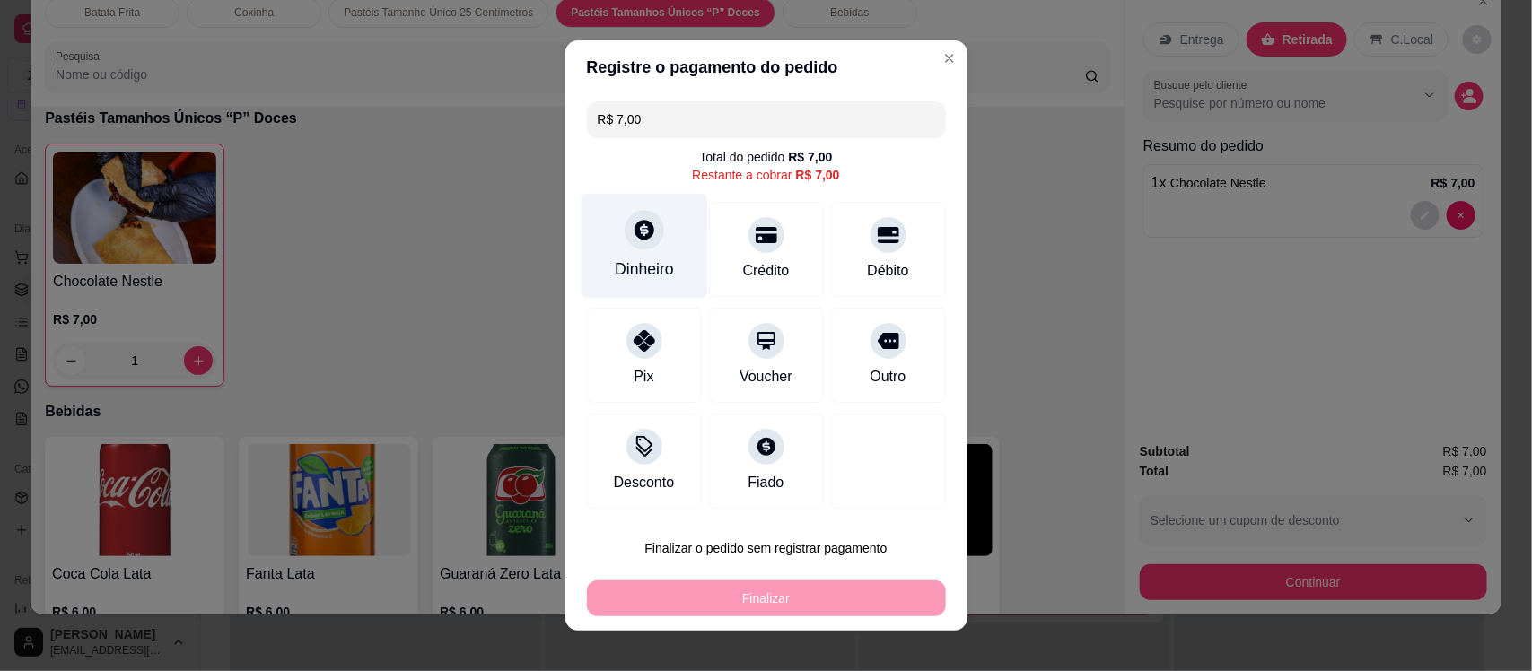
click at [637, 253] on div "Dinheiro" at bounding box center [644, 246] width 127 height 105
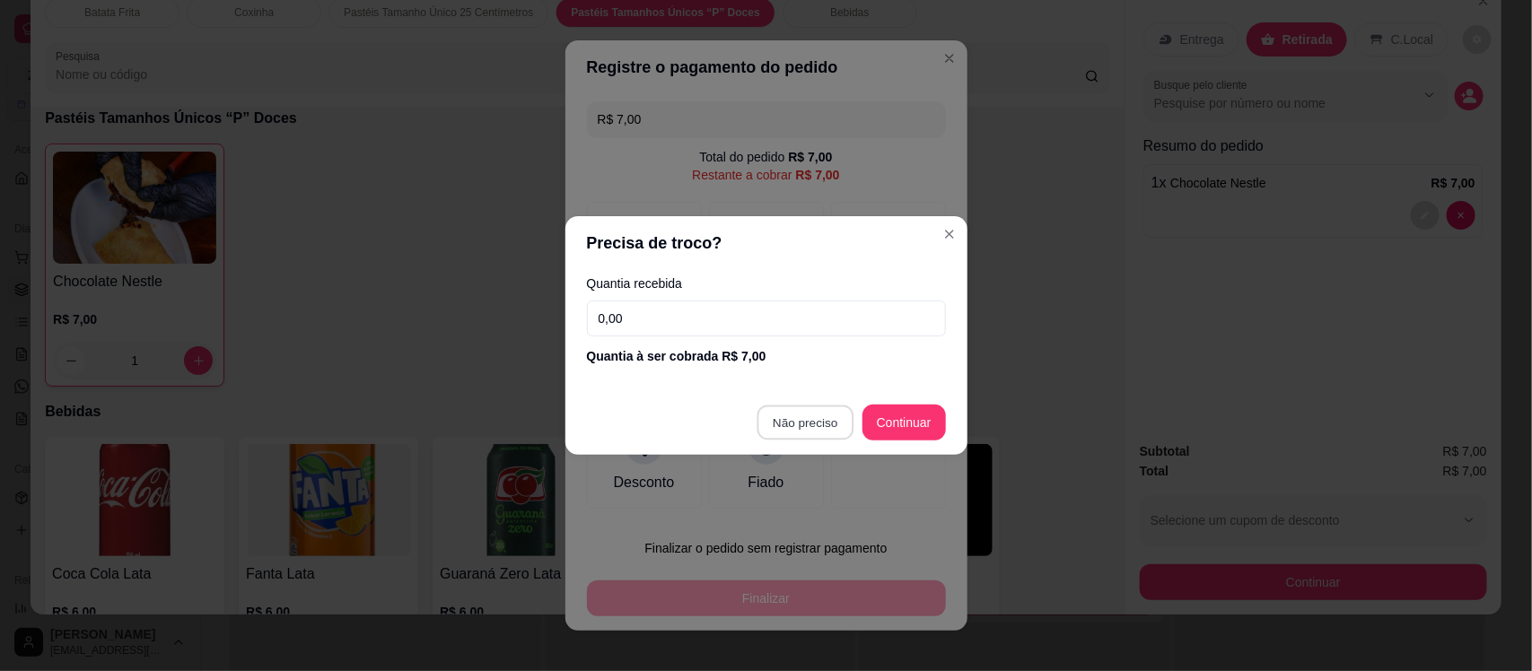
type input "R$ 0,00"
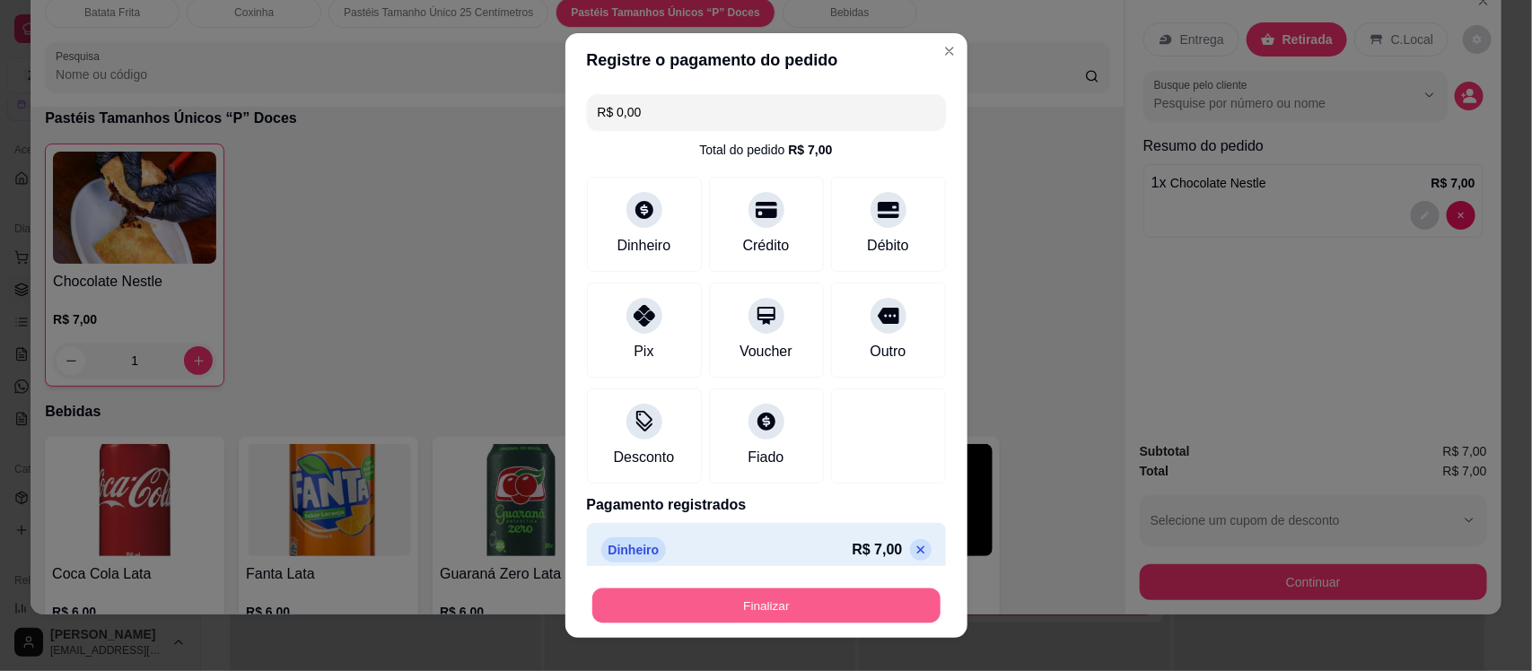
click at [830, 613] on button "Finalizar" at bounding box center [766, 605] width 348 height 35
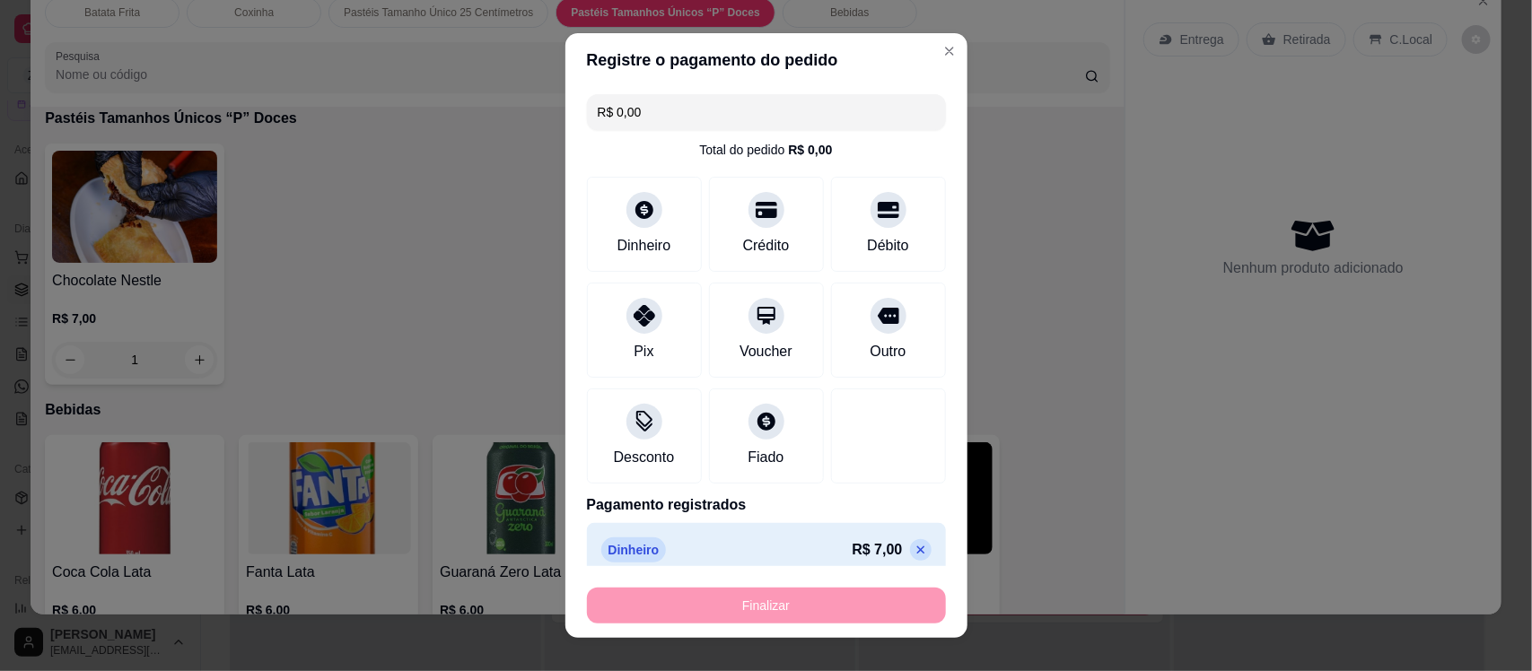
type input "0"
type input "-R$ 7,00"
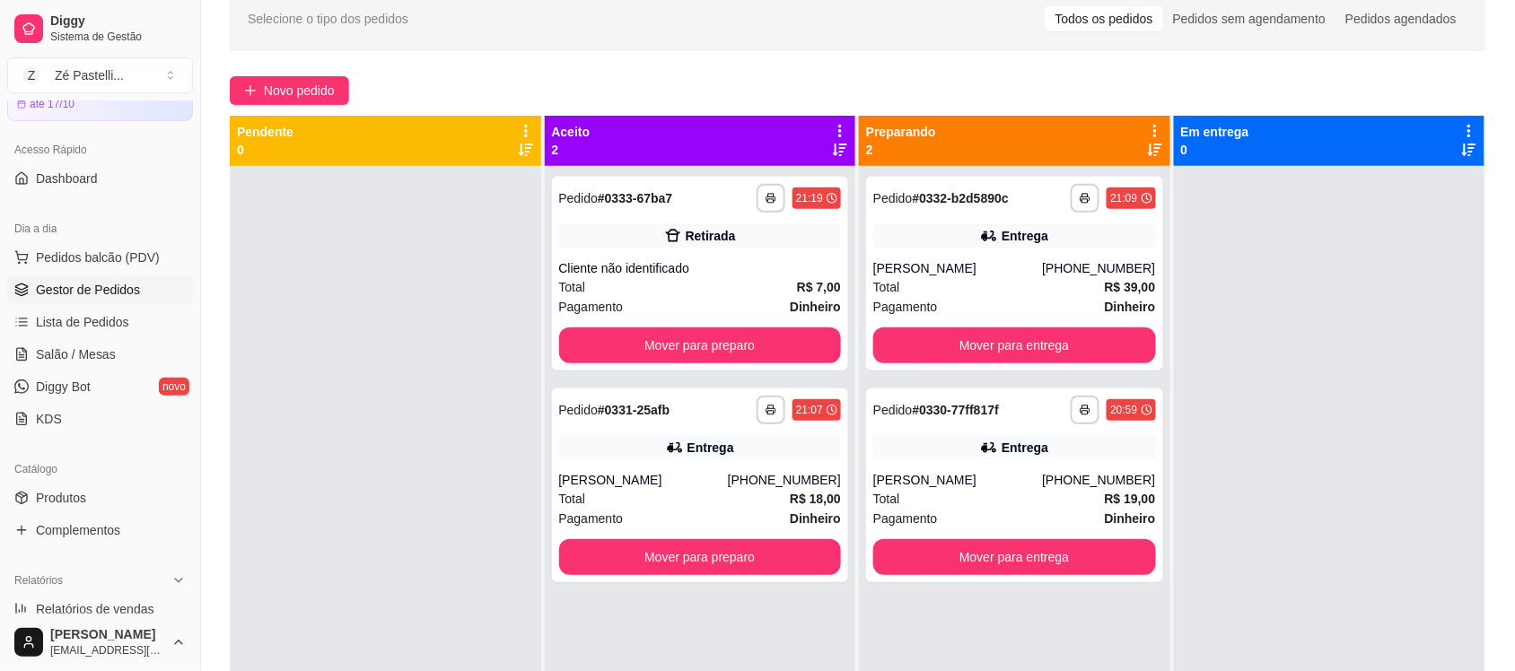
scroll to position [90, 0]
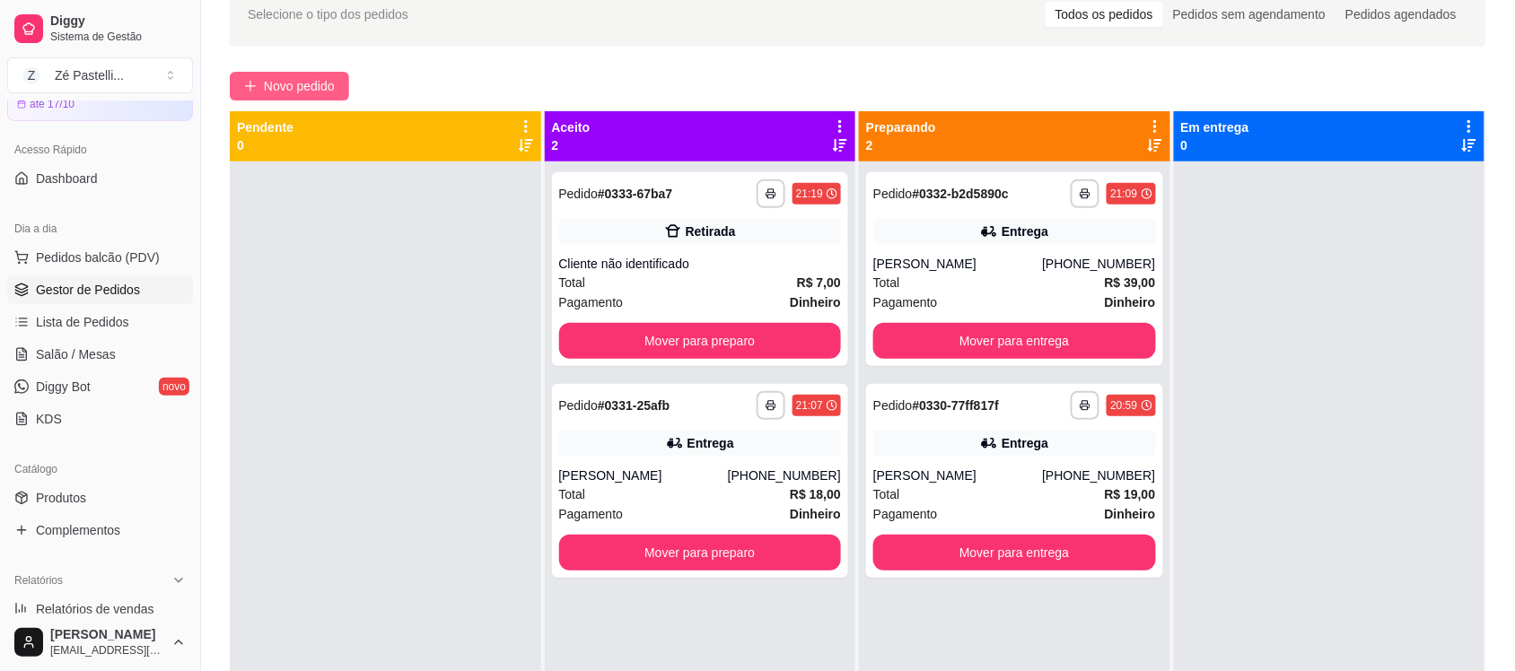
click at [303, 76] on span "Novo pedido" at bounding box center [299, 86] width 71 height 20
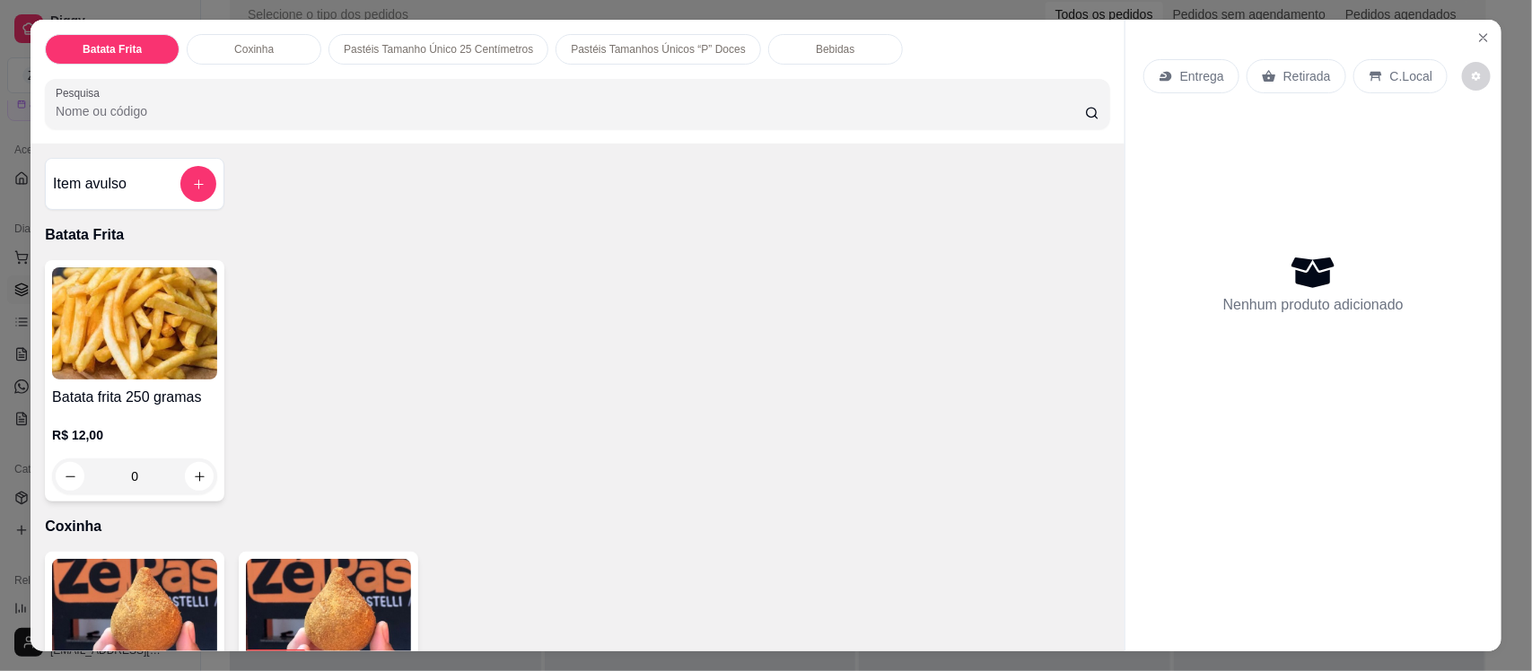
click at [276, 109] on input "Pesquisa" at bounding box center [570, 111] width 1029 height 18
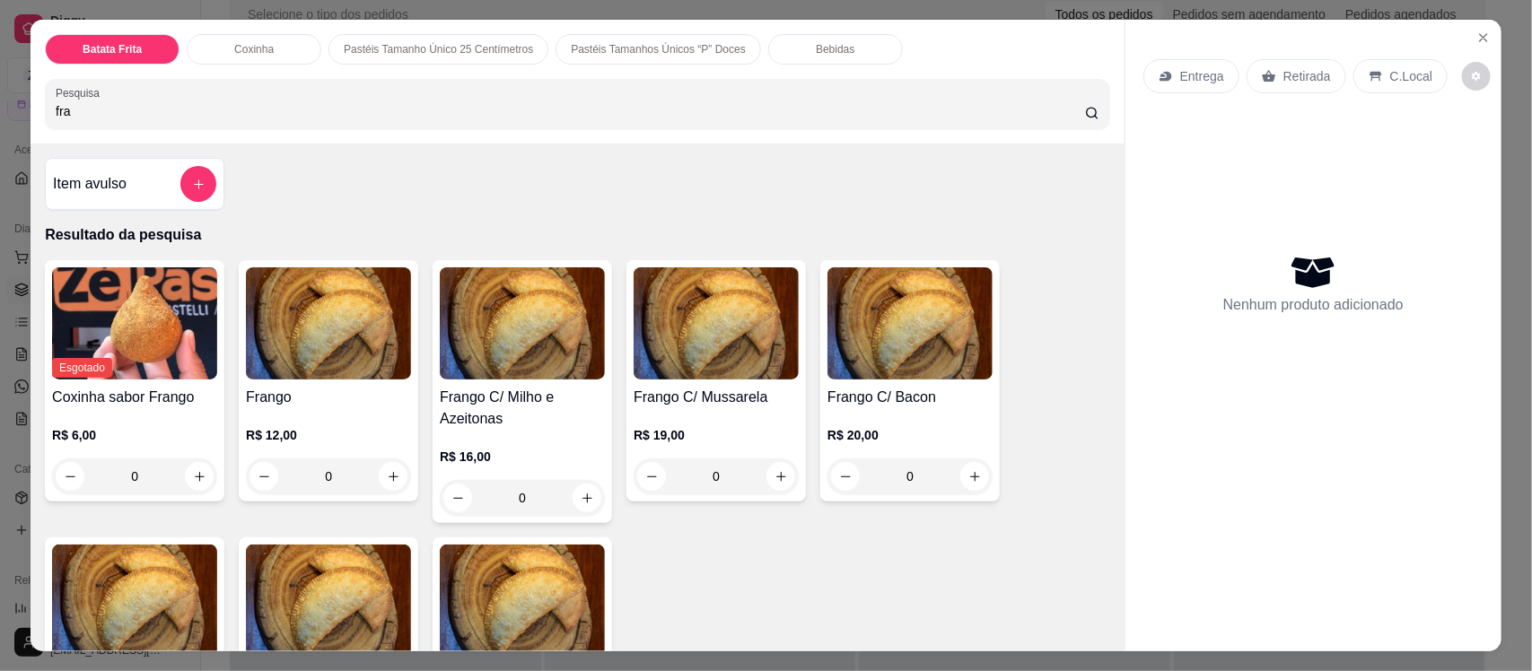
type input "fra"
click at [342, 360] on img at bounding box center [328, 323] width 165 height 112
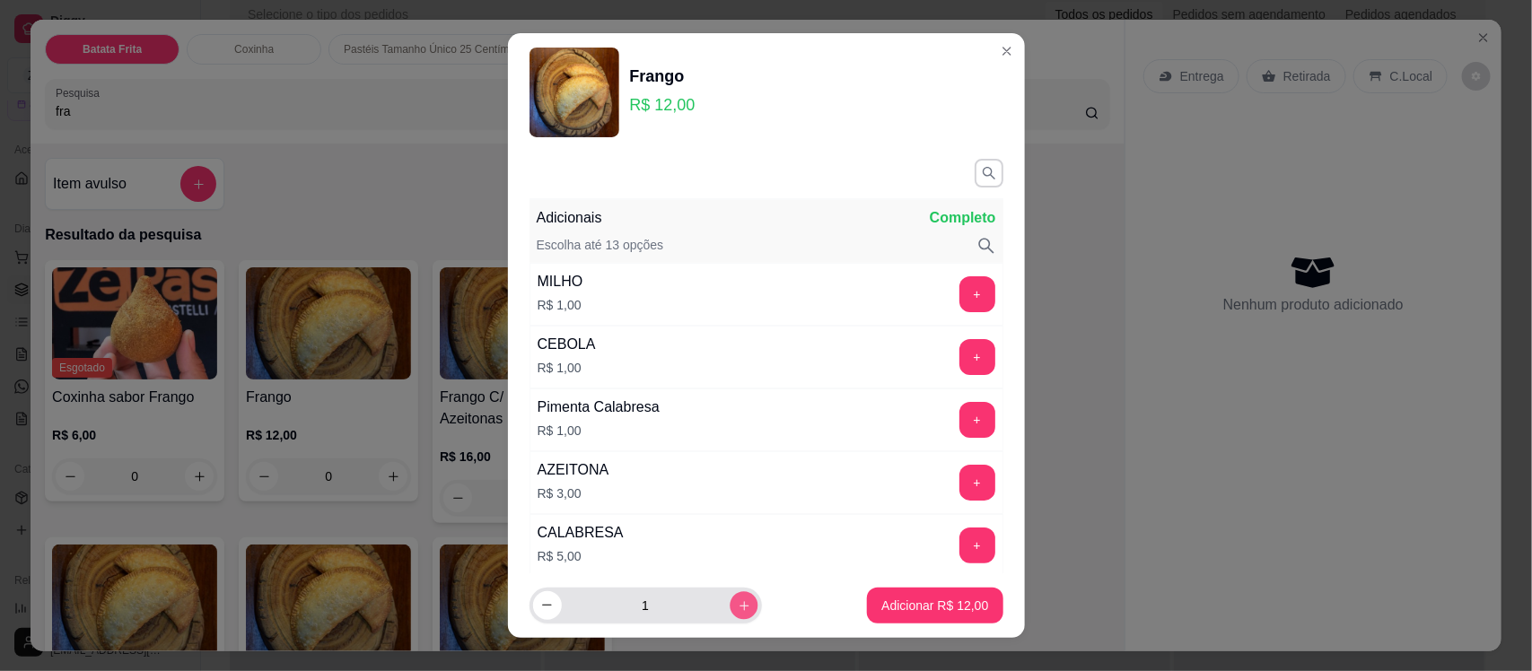
click at [737, 602] on icon "increase-product-quantity" at bounding box center [743, 605] width 13 height 13
type input "2"
click at [883, 607] on p "Adicionar R$ 24,00" at bounding box center [935, 605] width 104 height 17
type input "2"
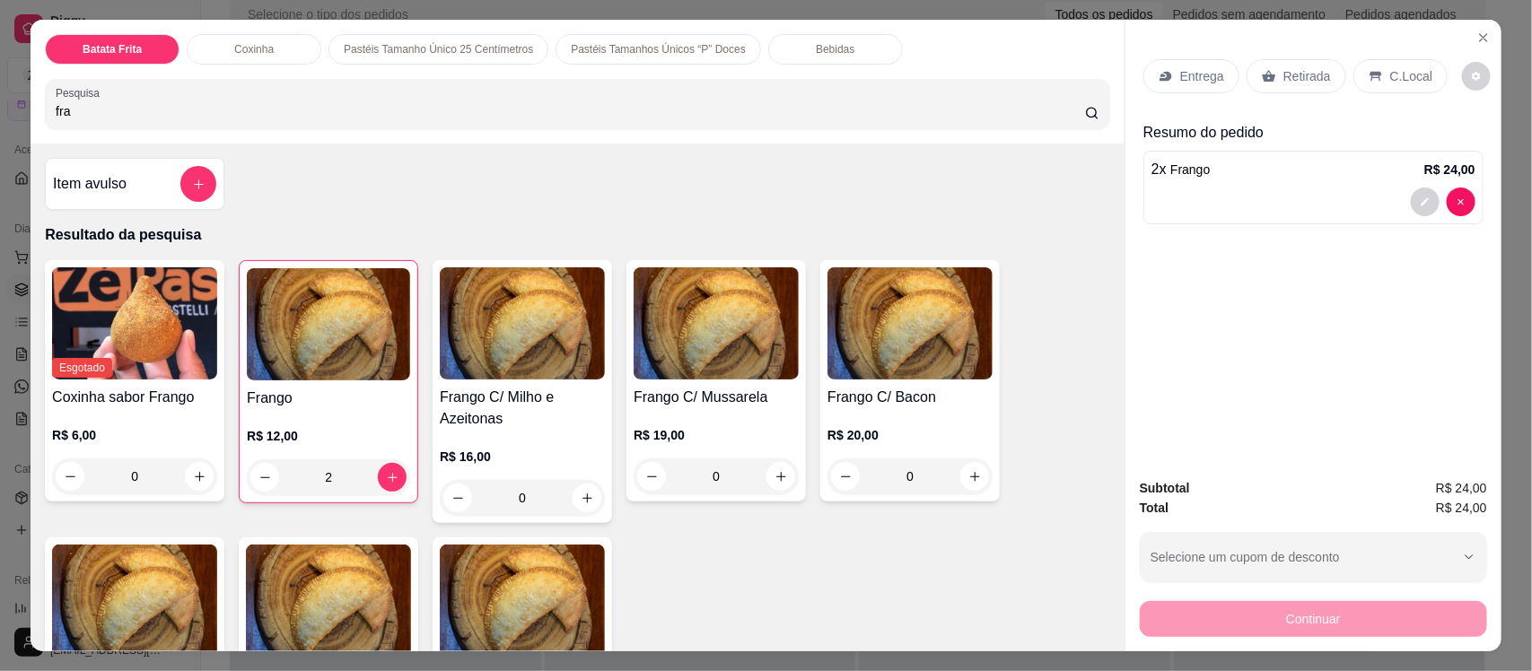
click at [233, 113] on input "fra" at bounding box center [570, 111] width 1029 height 18
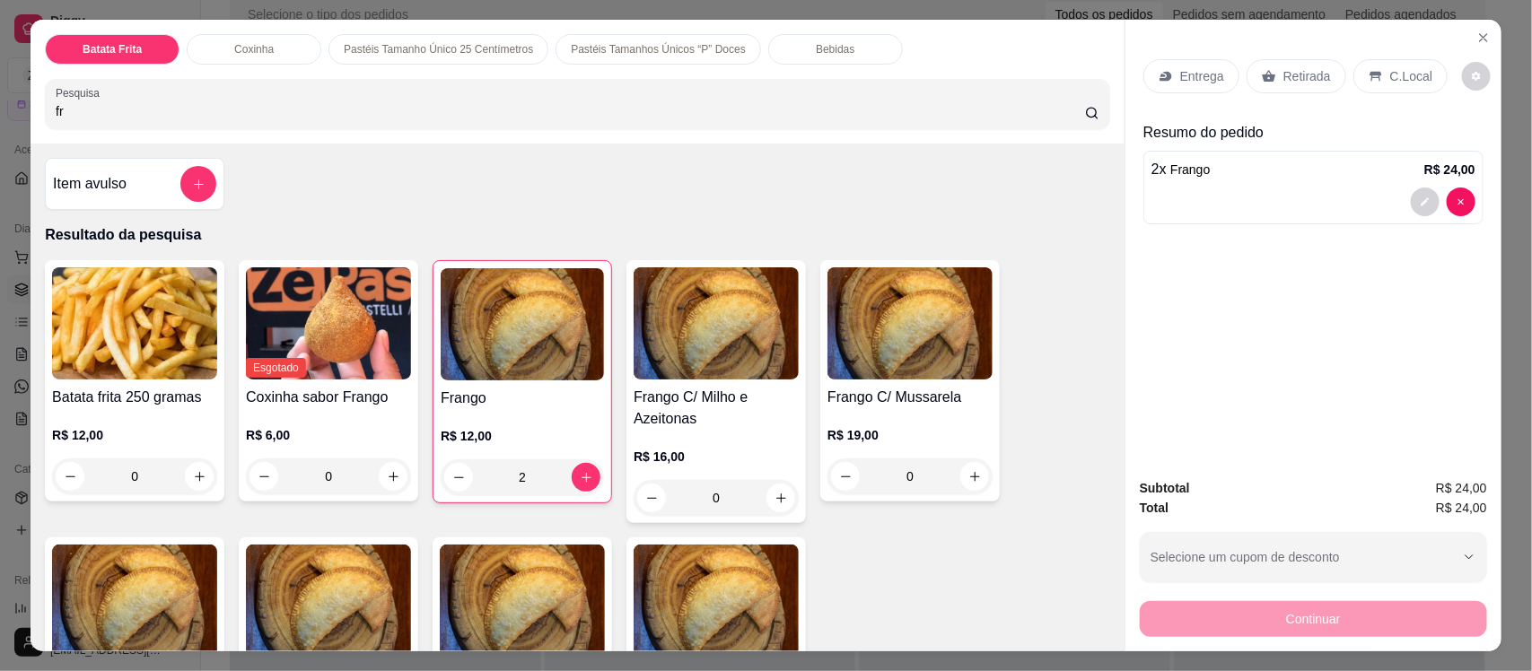
type input "f"
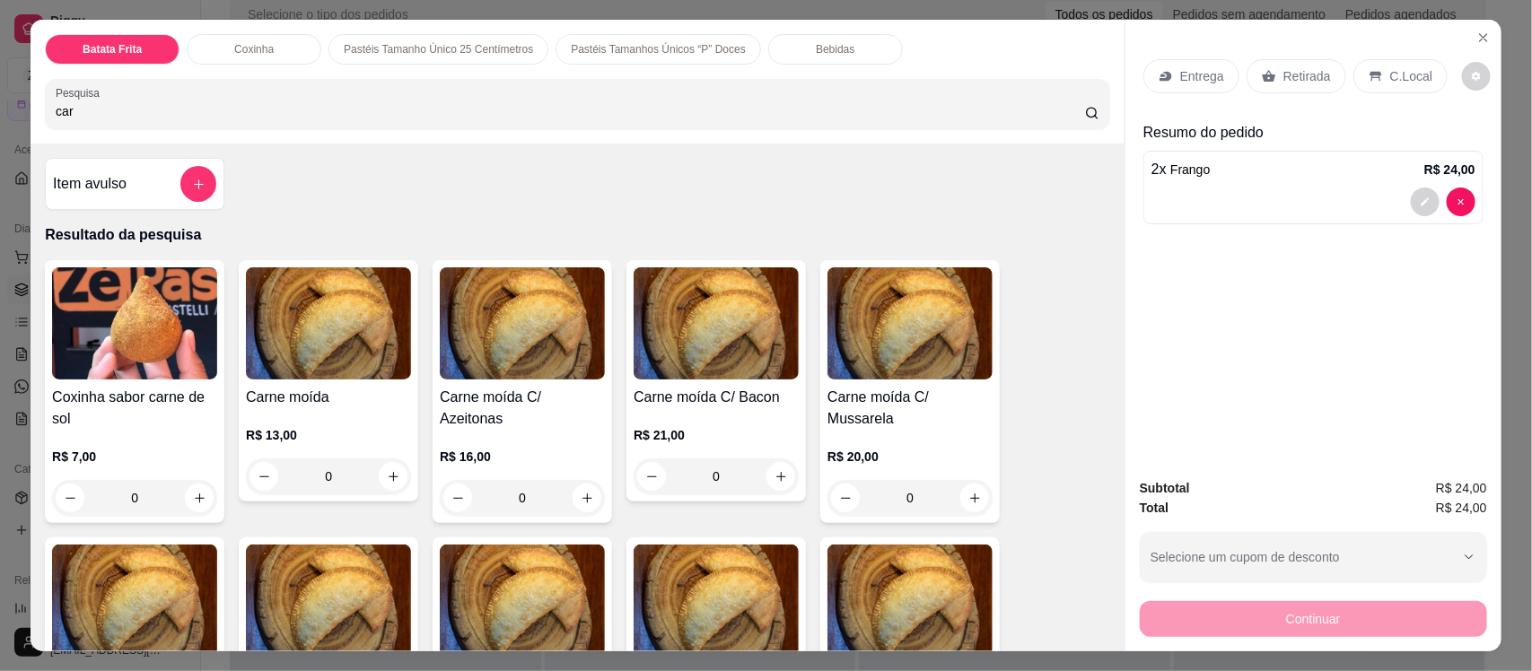
type input "car"
click at [118, 395] on h4 "Coxinha sabor carne de sol" at bounding box center [134, 408] width 165 height 43
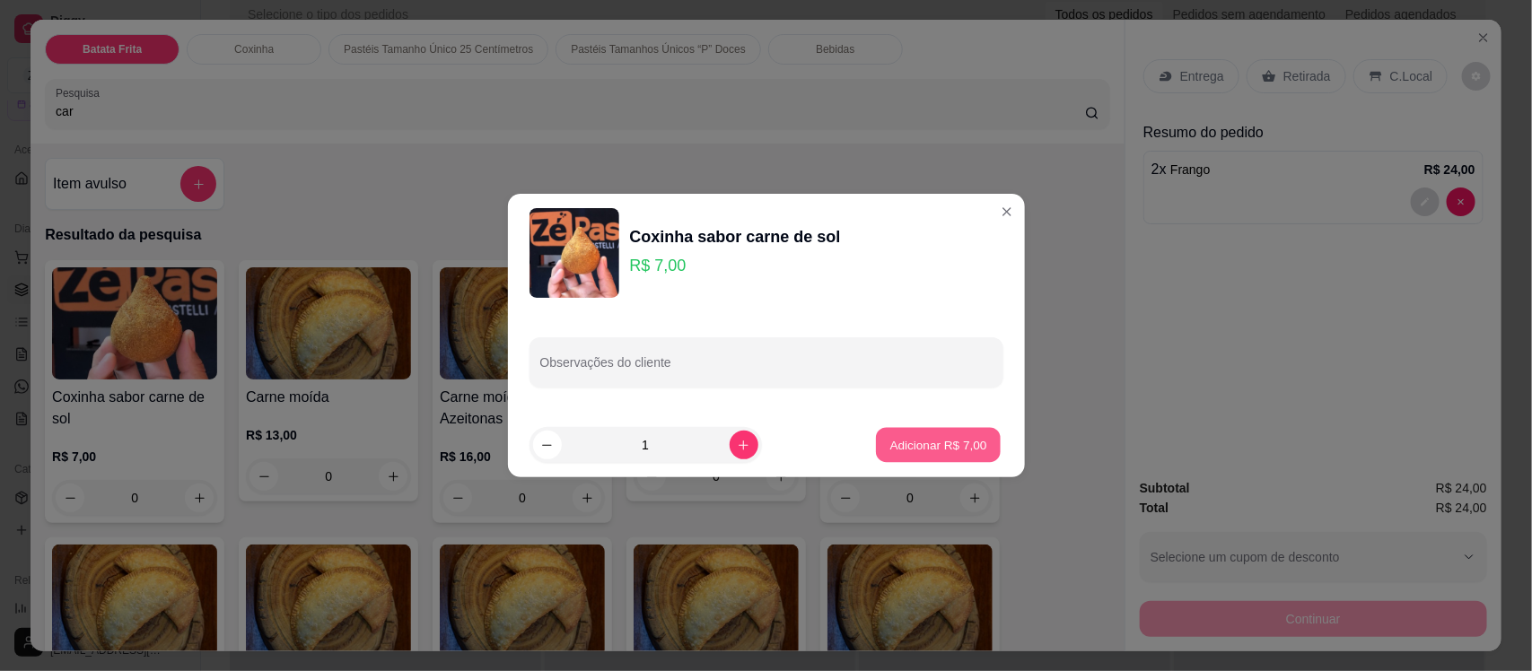
click at [931, 445] on p "Adicionar R$ 7,00" at bounding box center [938, 444] width 97 height 17
type input "1"
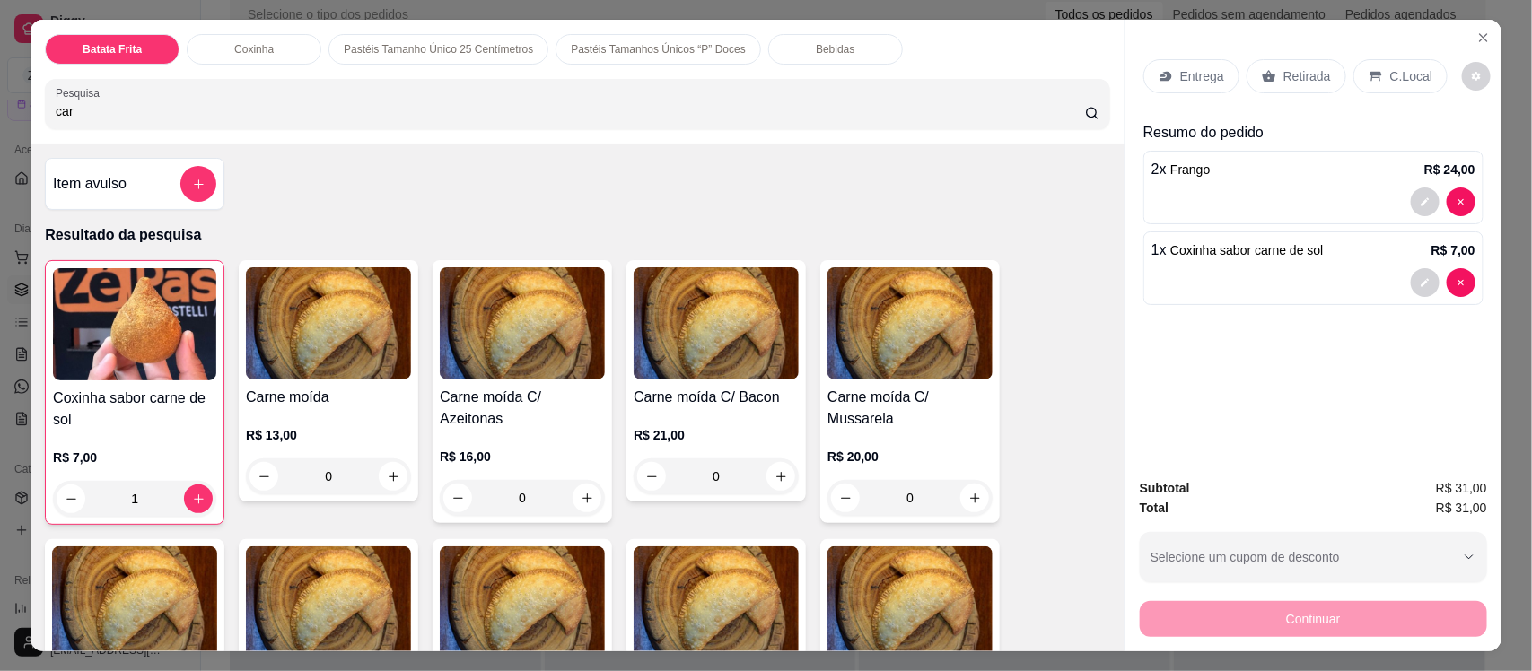
click at [1191, 74] on p "Entrega" at bounding box center [1202, 76] width 44 height 18
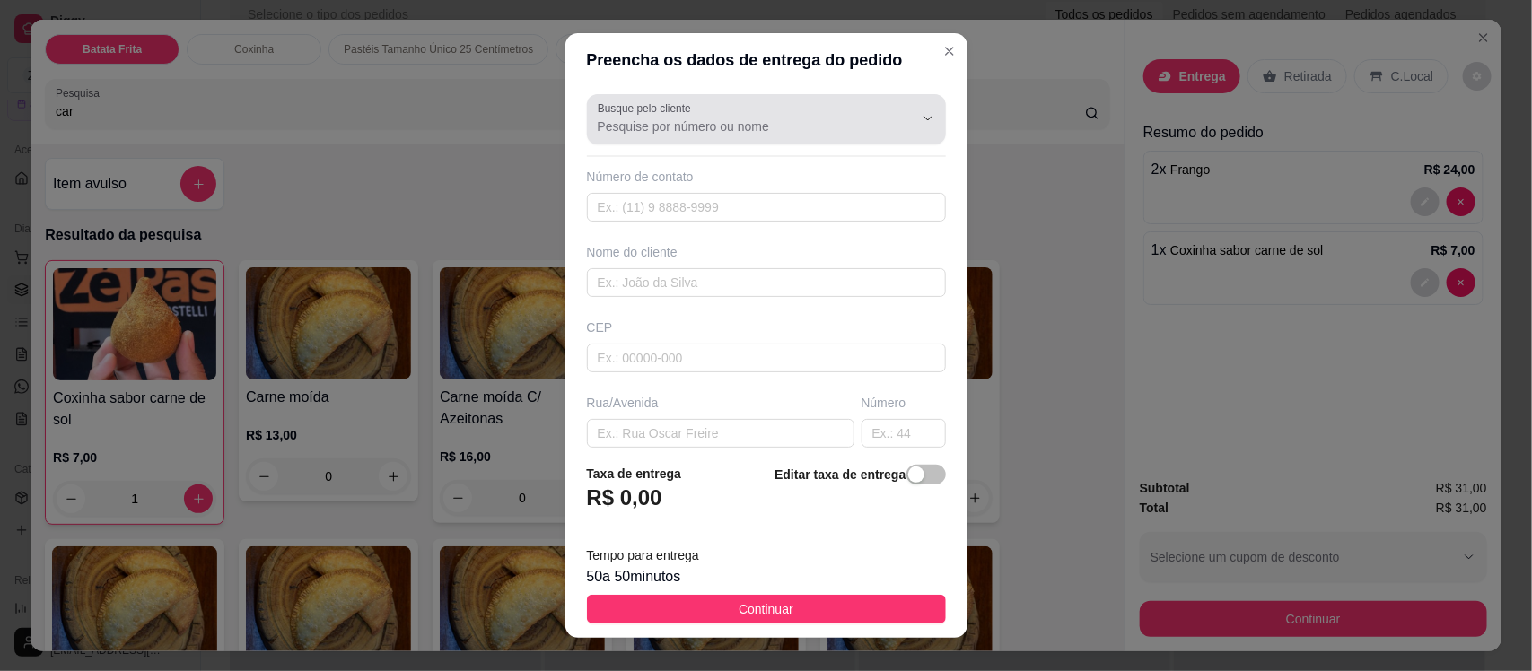
click at [647, 132] on input "Busque pelo cliente" at bounding box center [741, 127] width 287 height 18
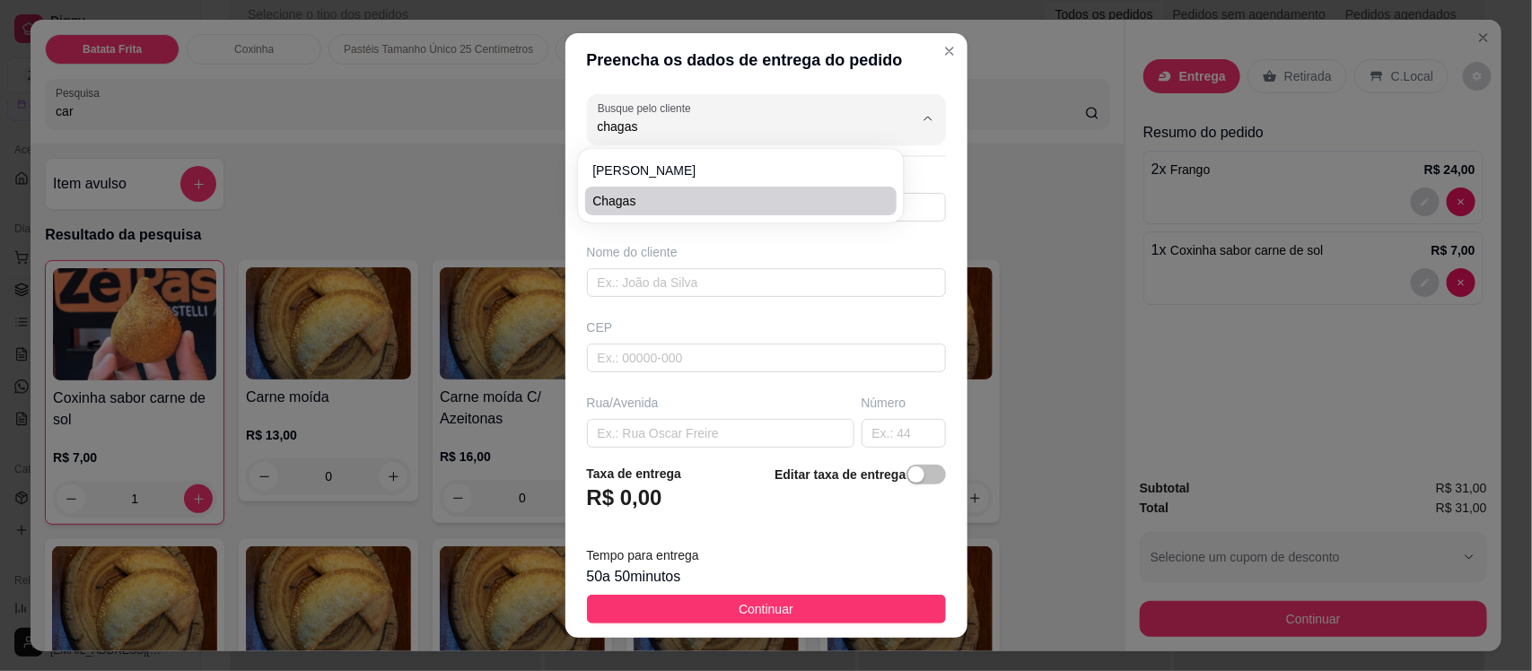
click at [703, 198] on span "Chagas" at bounding box center [731, 201] width 279 height 18
type input "Chagas"
type input "8888066101"
type input "Chagas"
type input "63200000"
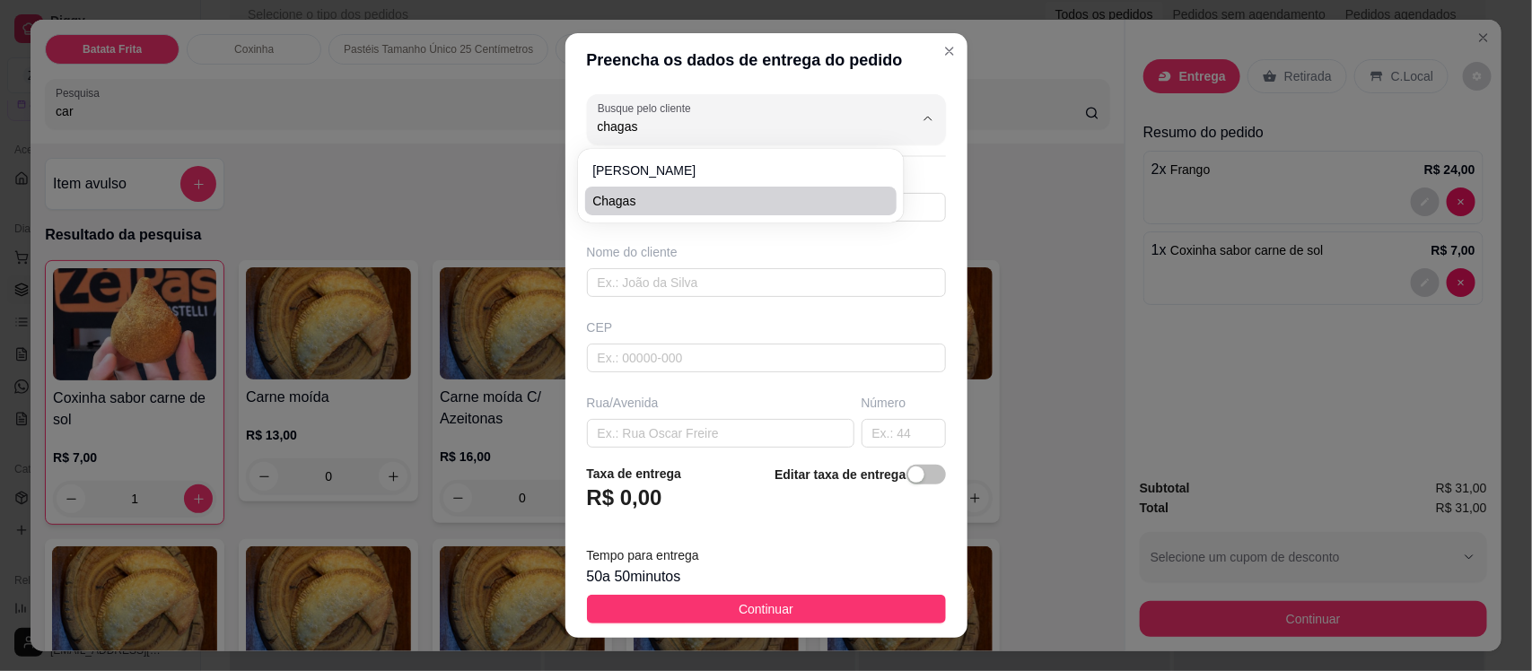
type input "Rua [DATE]"
type input "78"
type input "Centro"
type input "Missão Velha"
type input "Próximo a Lavínia"
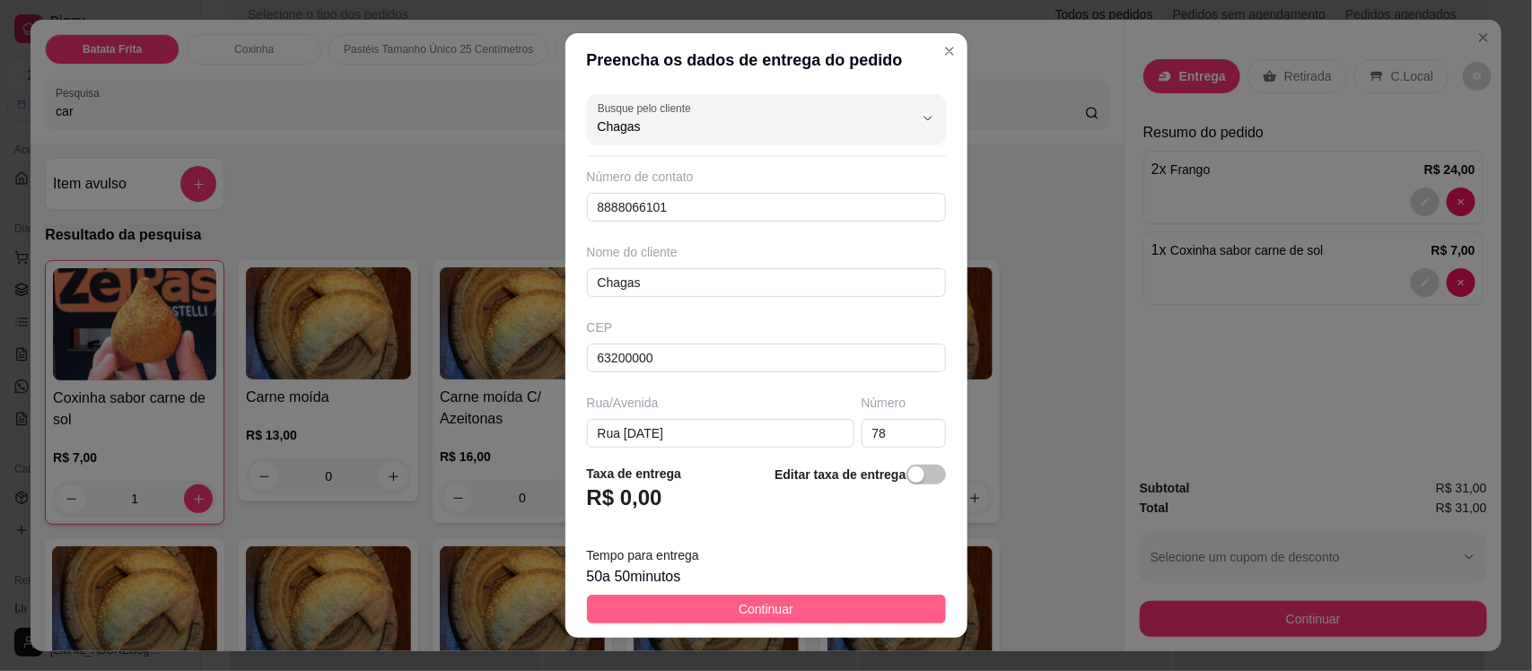
type input "Chagas"
click at [746, 616] on span "Continuar" at bounding box center [766, 610] width 55 height 20
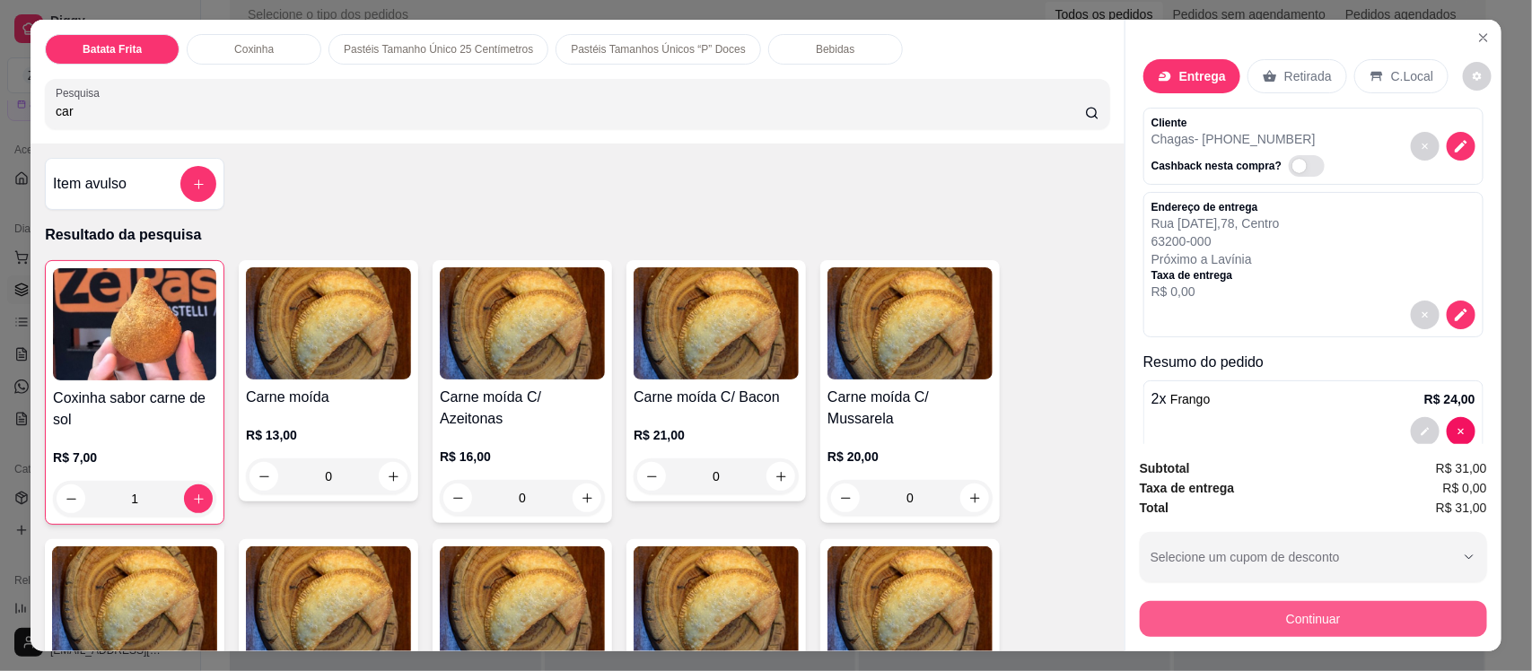
click at [1288, 621] on button "Continuar" at bounding box center [1313, 619] width 347 height 36
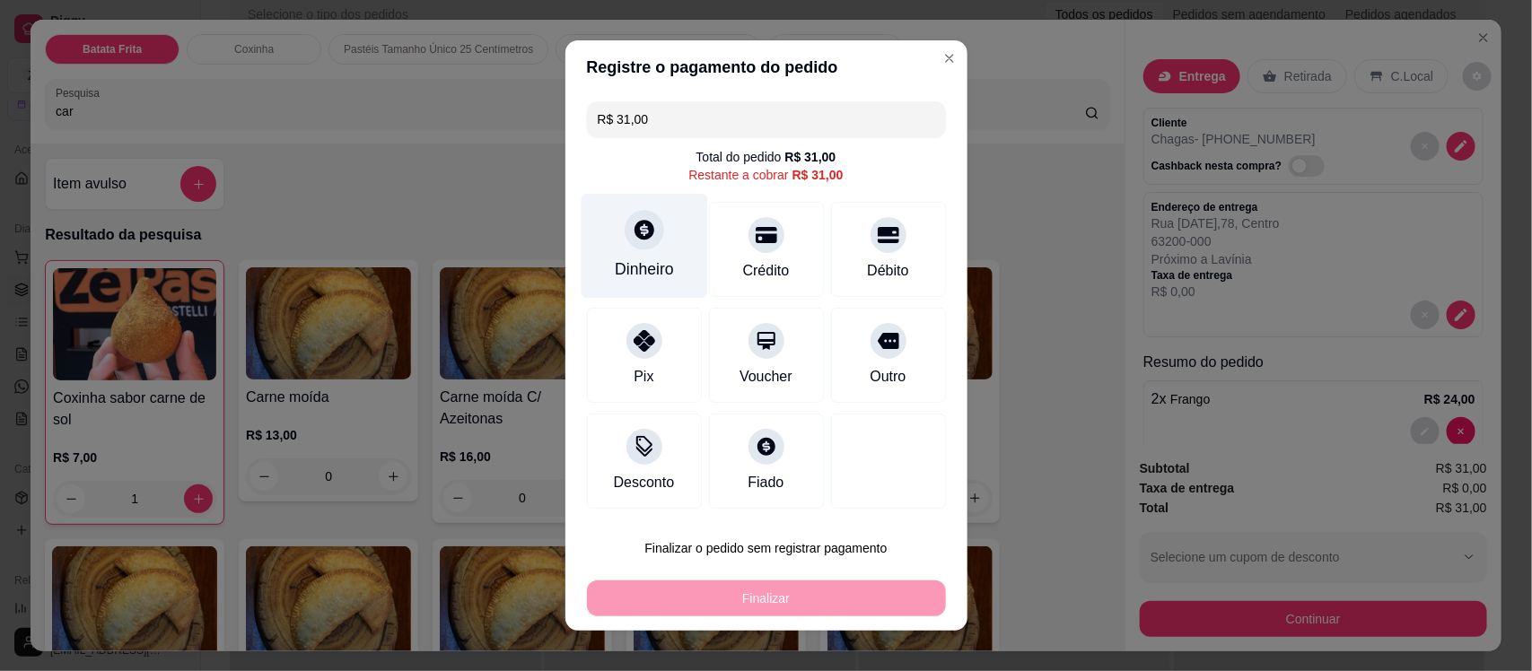
click at [606, 244] on div "Dinheiro" at bounding box center [644, 246] width 127 height 105
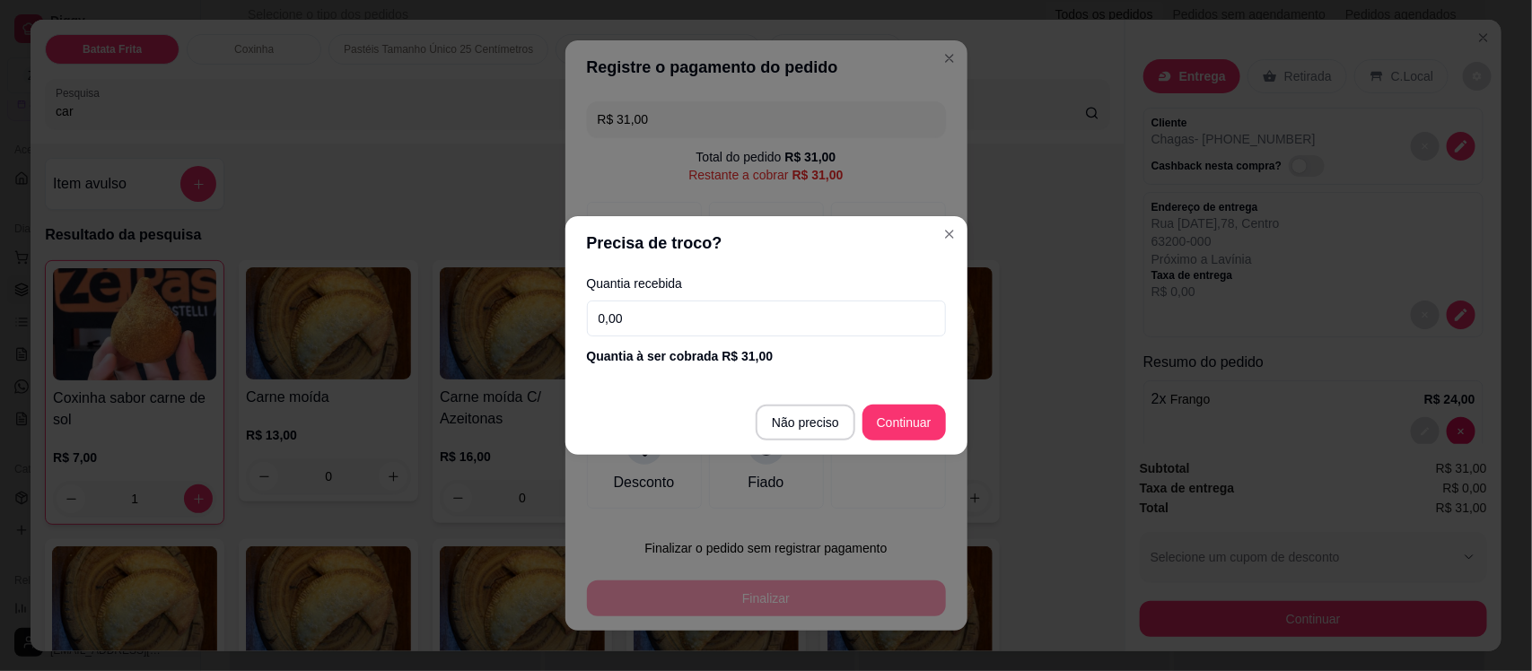
click at [640, 319] on input "0,00" at bounding box center [766, 319] width 359 height 36
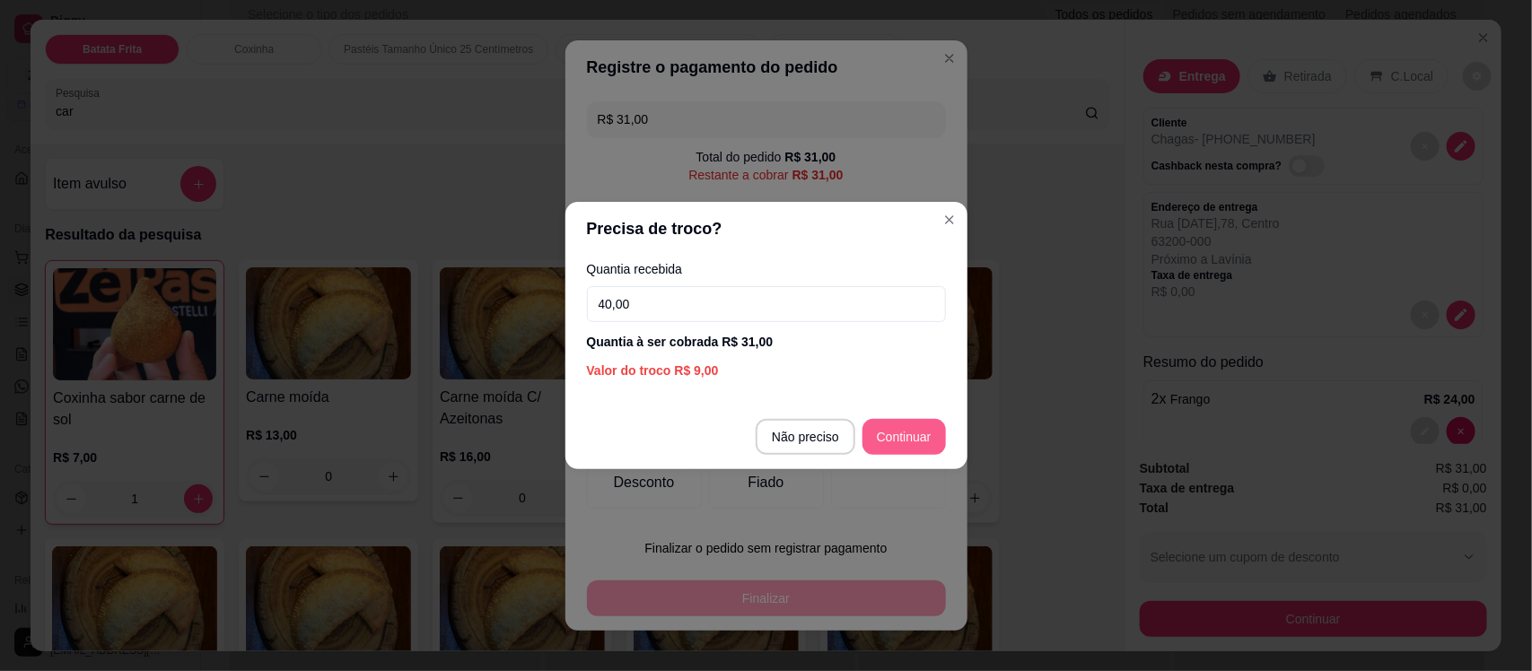
type input "40,00"
type input "R$ 0,00"
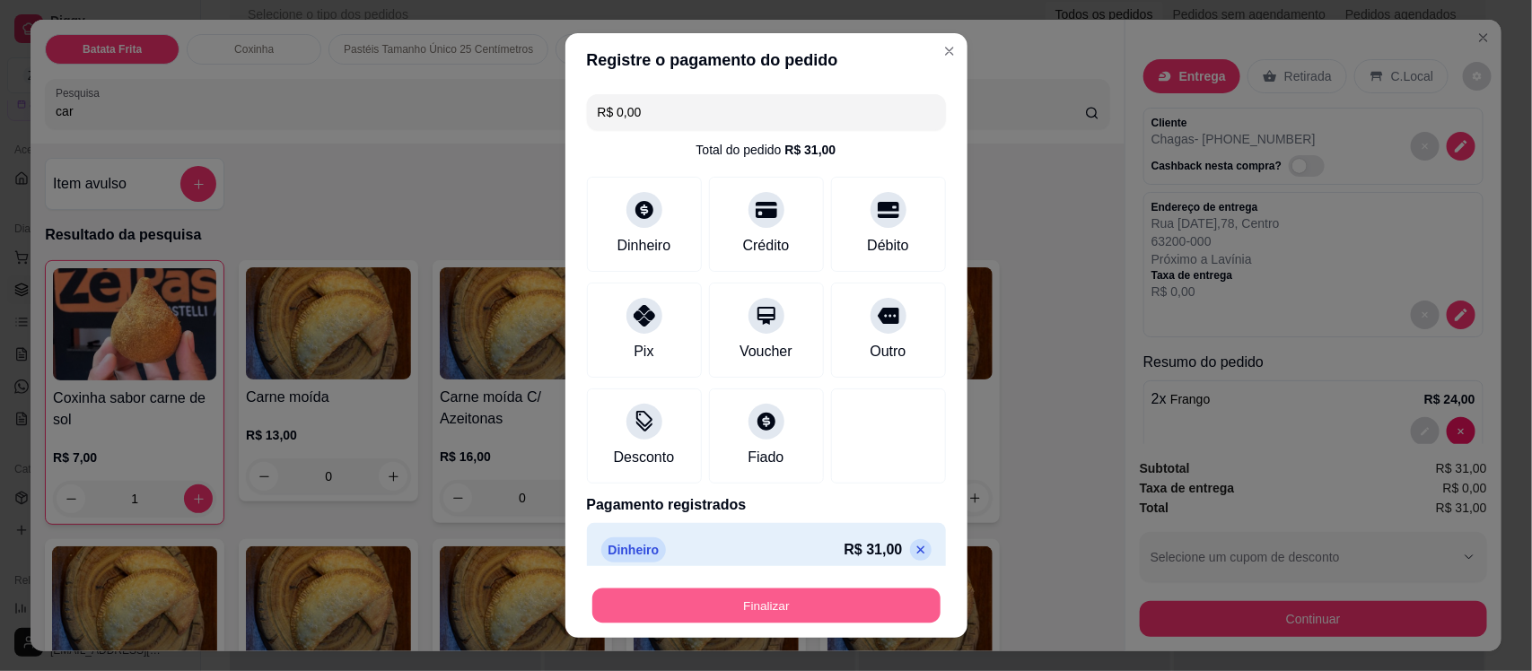
click at [799, 604] on button "Finalizar" at bounding box center [766, 605] width 348 height 35
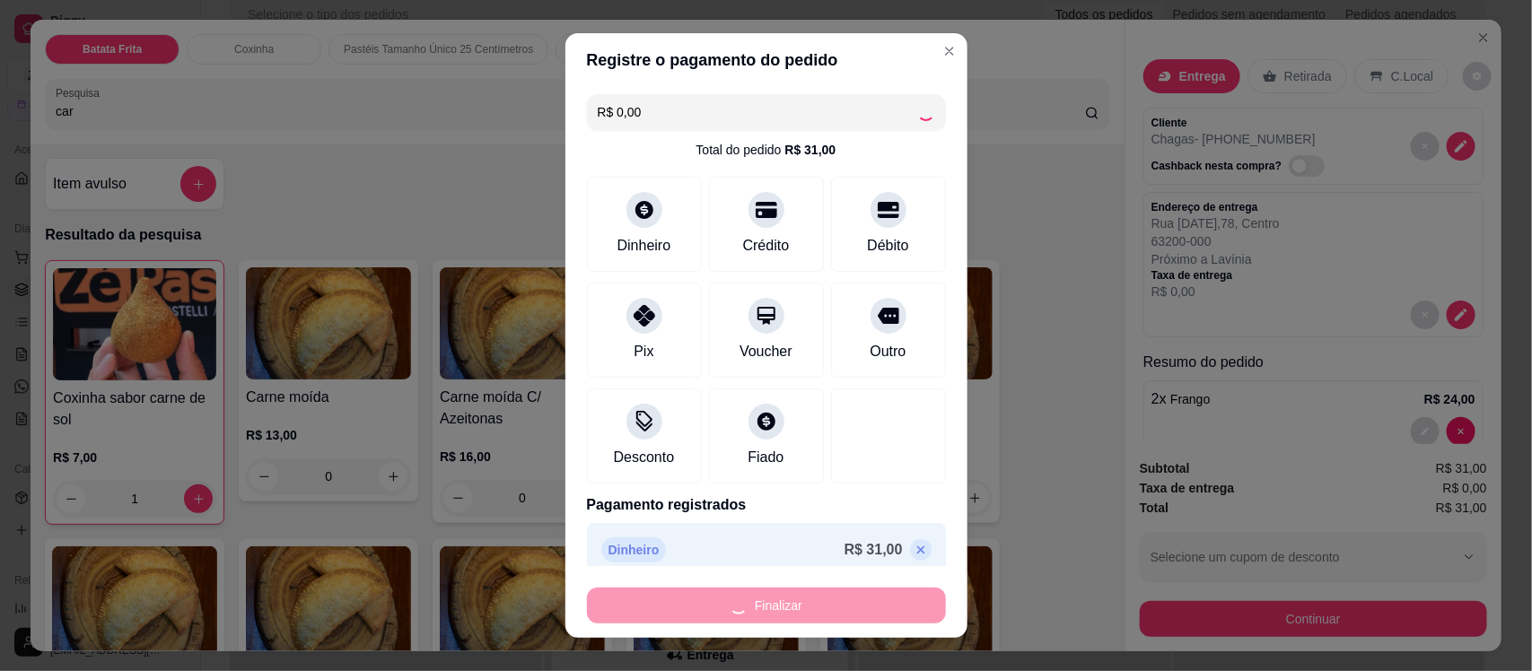
type input "0"
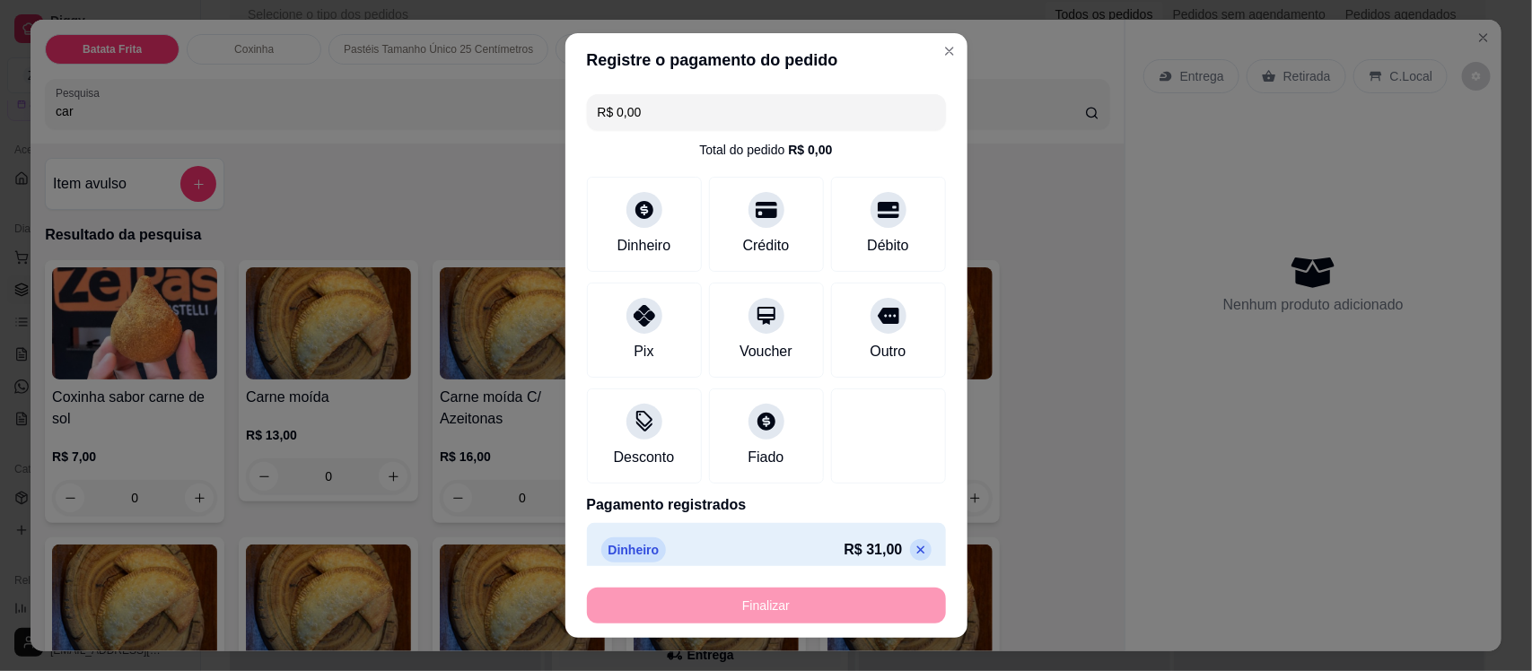
type input "-R$ 31,00"
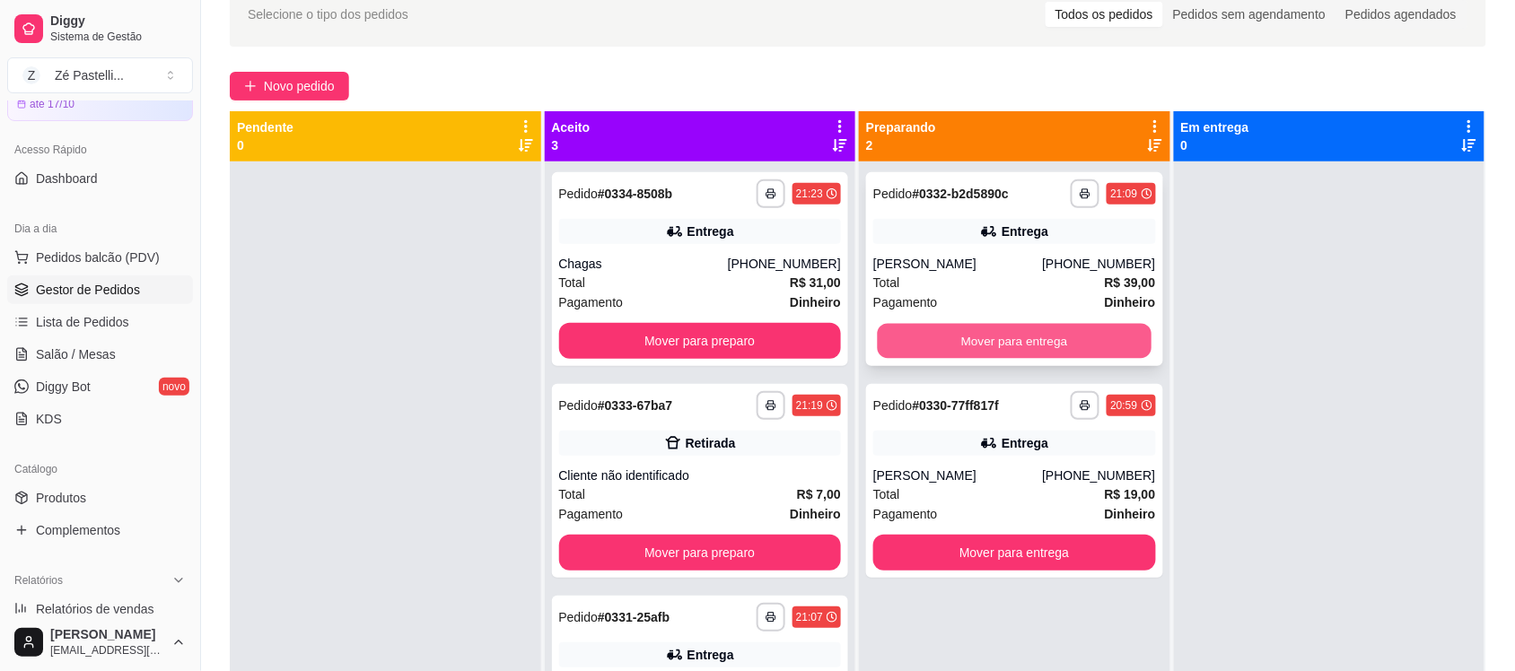
click at [1073, 339] on button "Mover para entrega" at bounding box center [1015, 341] width 274 height 35
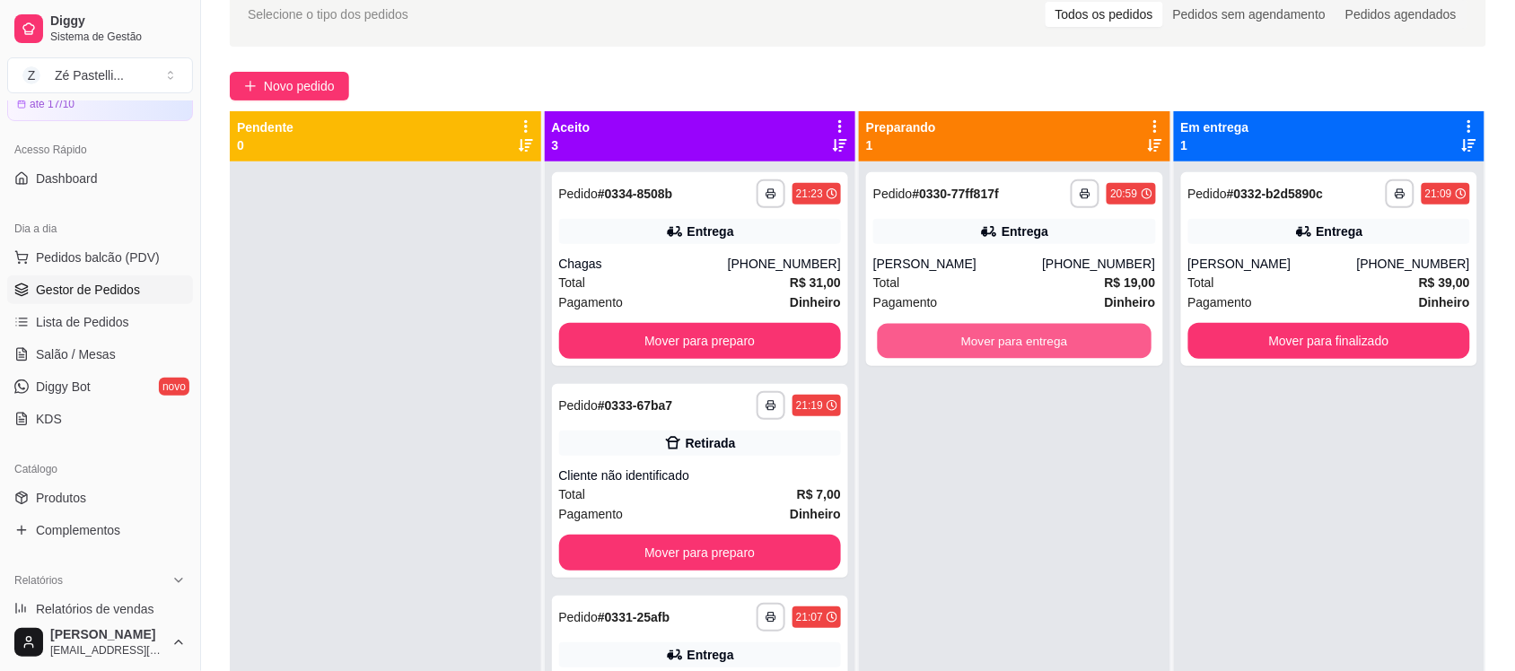
click at [1073, 339] on button "Mover para entrega" at bounding box center [1015, 341] width 274 height 35
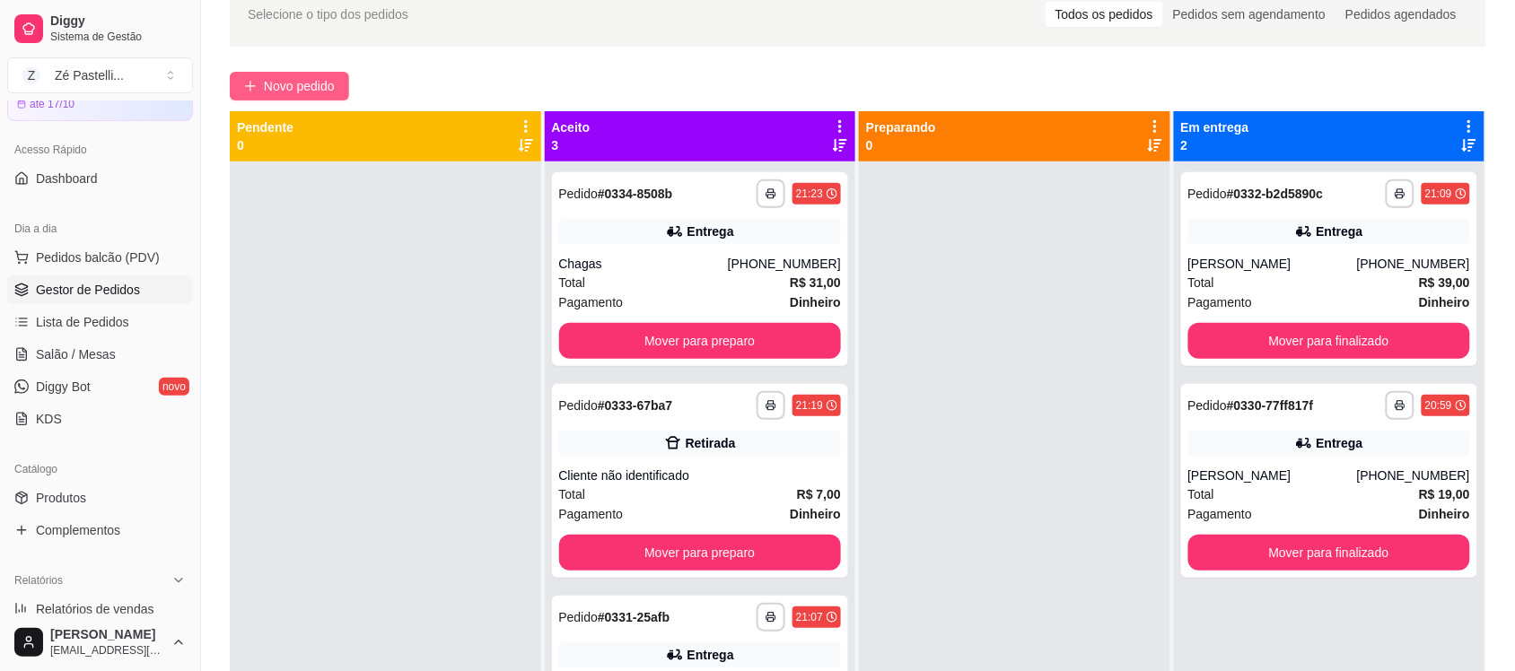
click at [293, 86] on span "Novo pedido" at bounding box center [299, 86] width 71 height 20
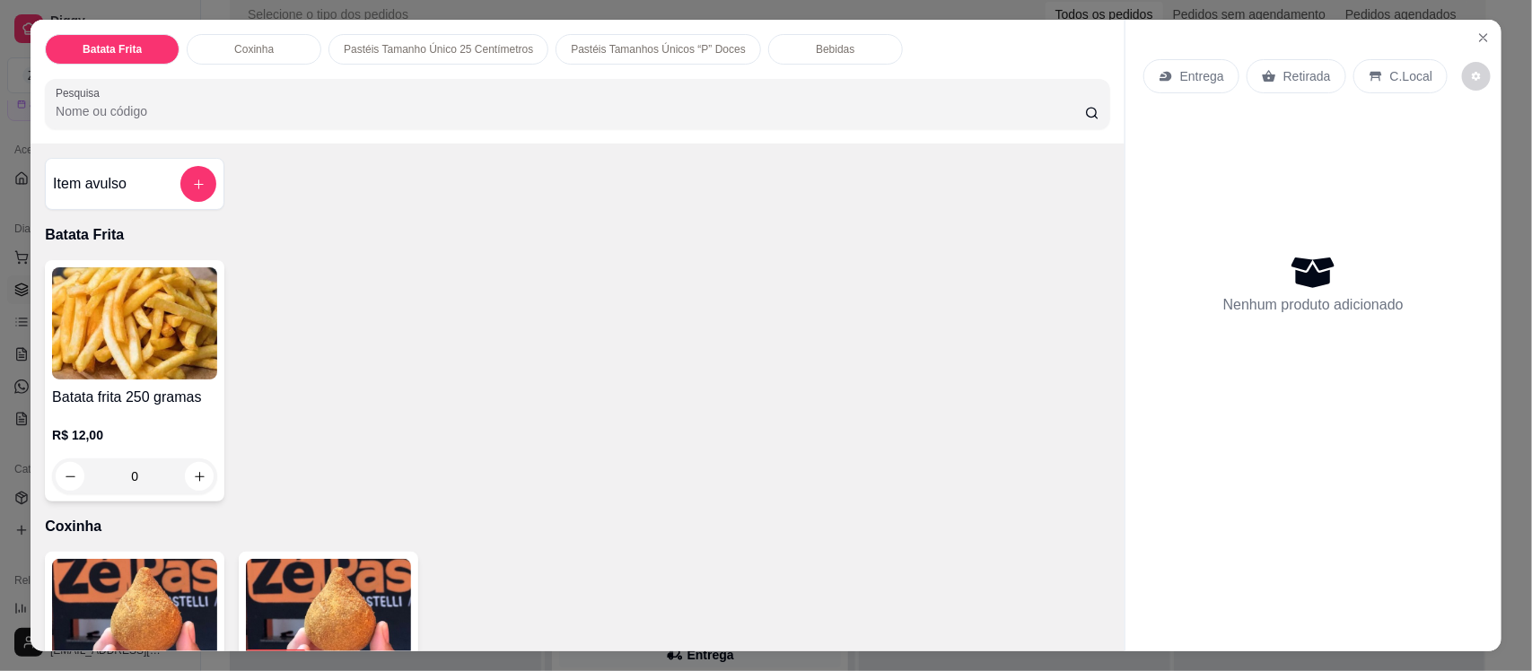
drag, startPoint x: 167, startPoint y: 133, endPoint x: 153, endPoint y: 103, distance: 32.5
click at [153, 103] on div "Batata Frita Coxinha Pastéis Tamanho Único 25 Centímetros Pastéis Tamanhos Únic…" at bounding box center [578, 82] width 1094 height 124
click at [153, 103] on input "Pesquisa" at bounding box center [570, 111] width 1029 height 18
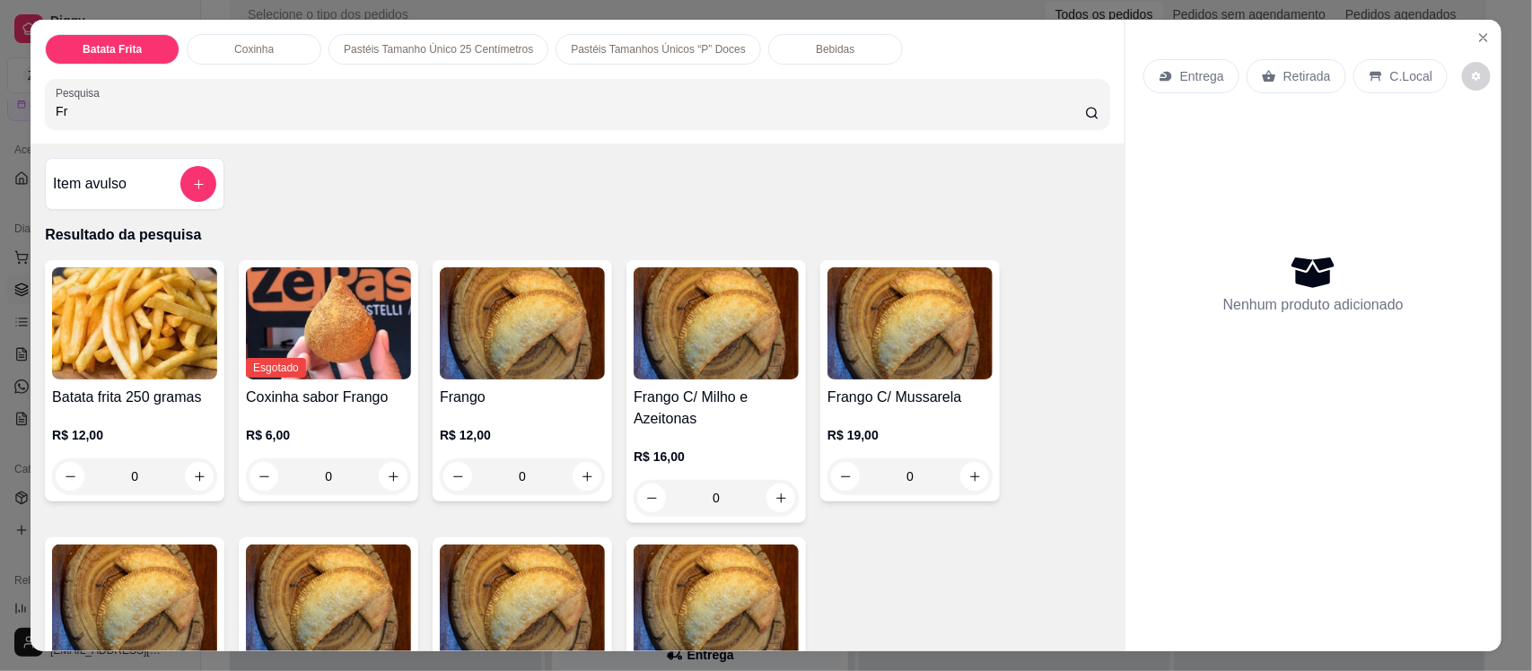
type input "F"
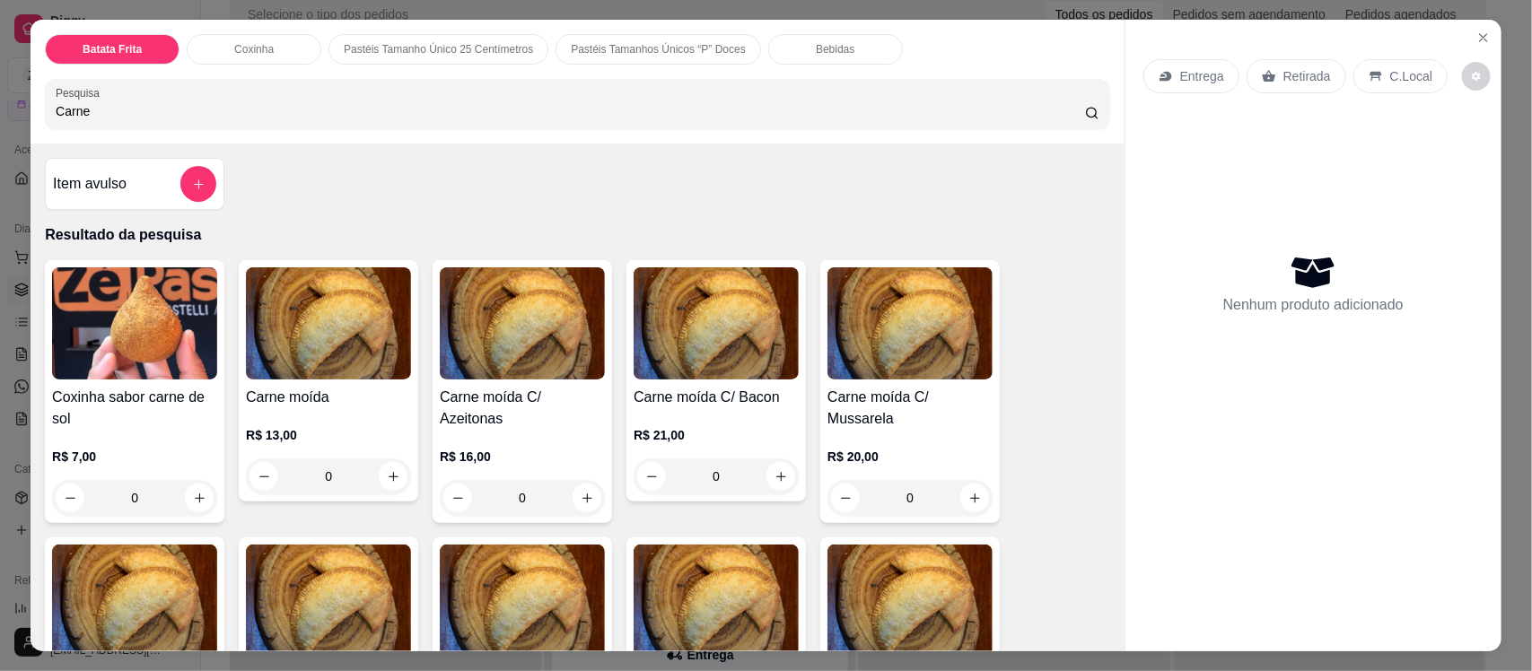
type input "Carne"
click at [338, 355] on img at bounding box center [328, 323] width 165 height 112
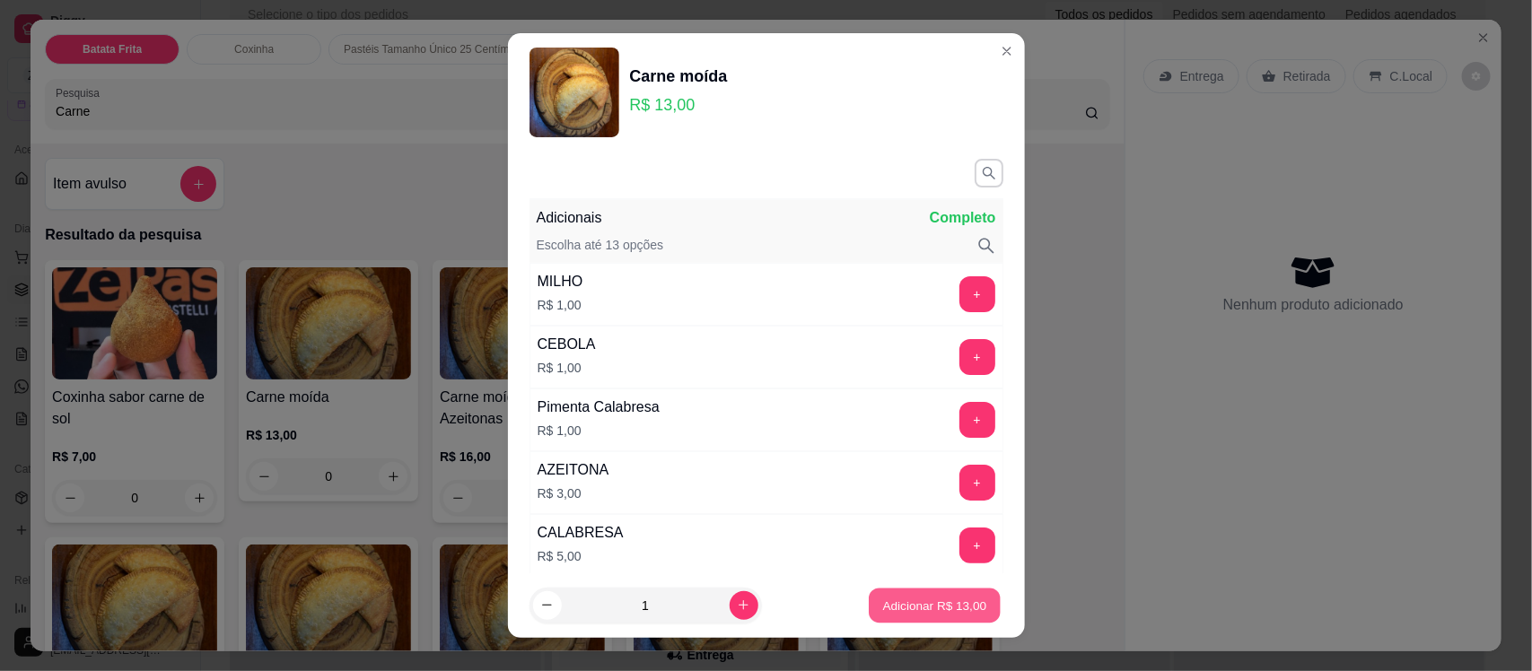
click at [889, 603] on p "Adicionar R$ 13,00" at bounding box center [935, 605] width 104 height 17
type input "1"
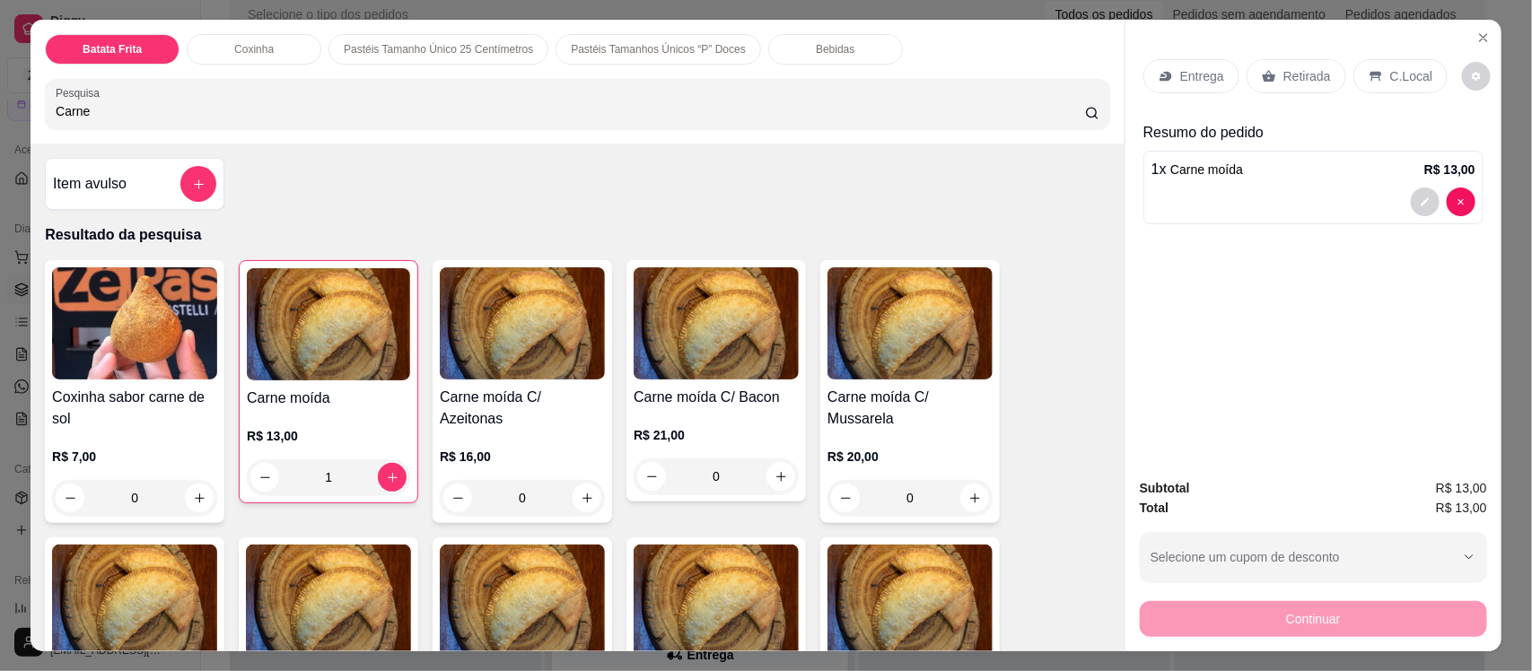
click at [346, 113] on input "Carne" at bounding box center [570, 111] width 1029 height 18
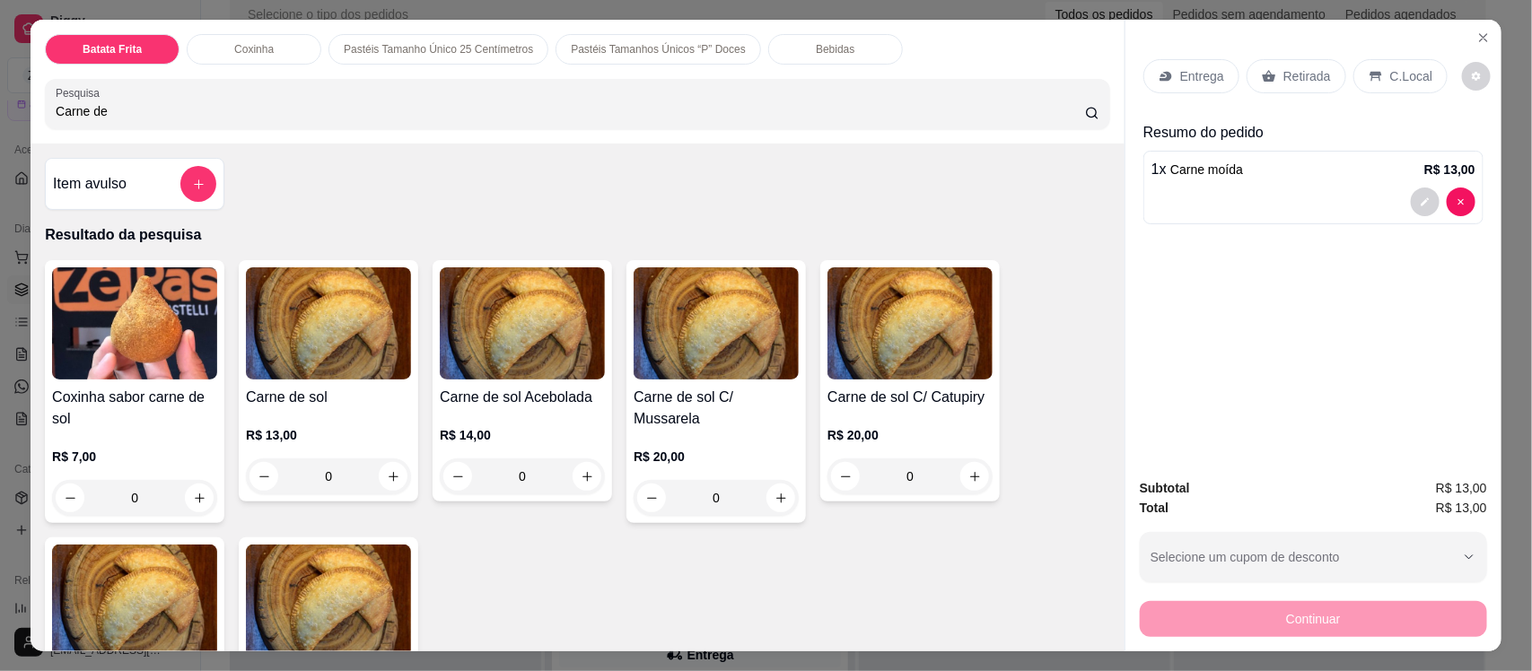
type input "Carne de"
click at [324, 411] on div "R$ 13,00 0" at bounding box center [328, 451] width 165 height 86
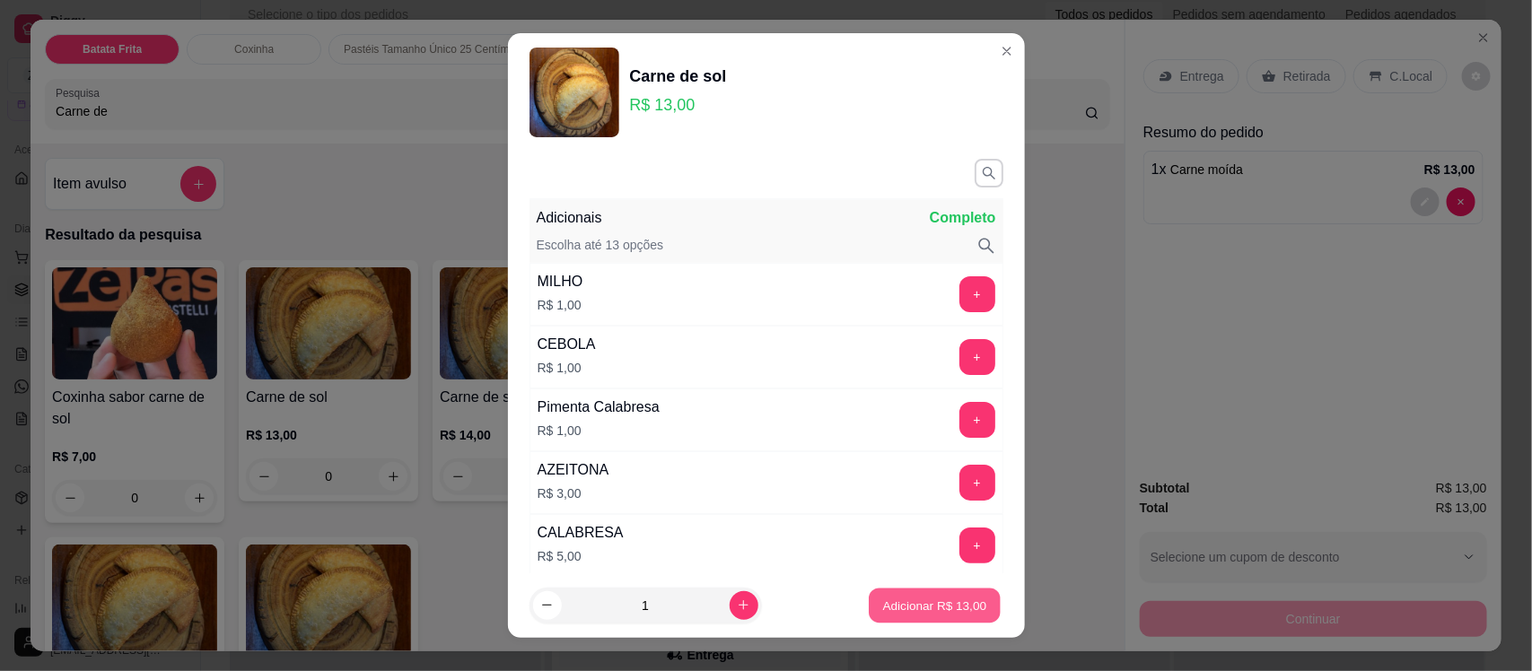
click at [922, 595] on button "Adicionar R$ 13,00" at bounding box center [936, 605] width 132 height 35
type input "1"
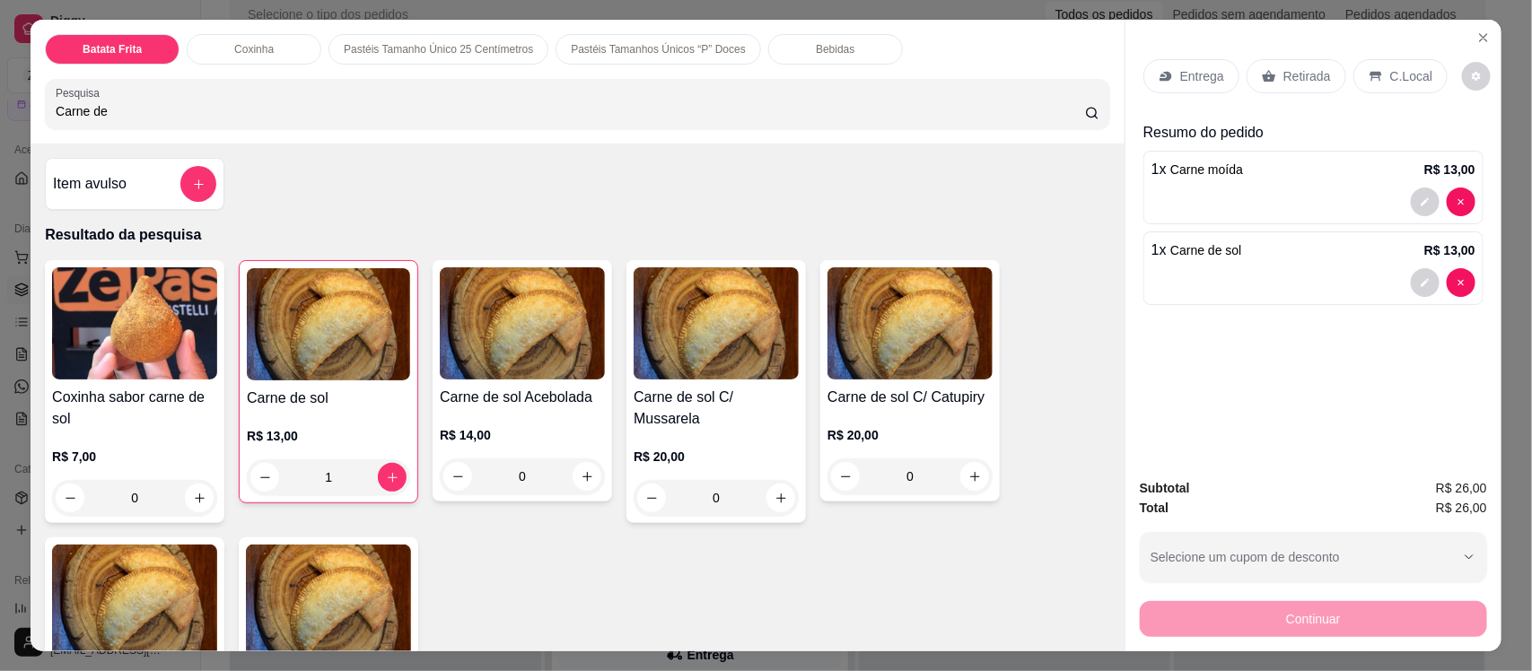
click at [1180, 69] on p "Entrega" at bounding box center [1202, 76] width 44 height 18
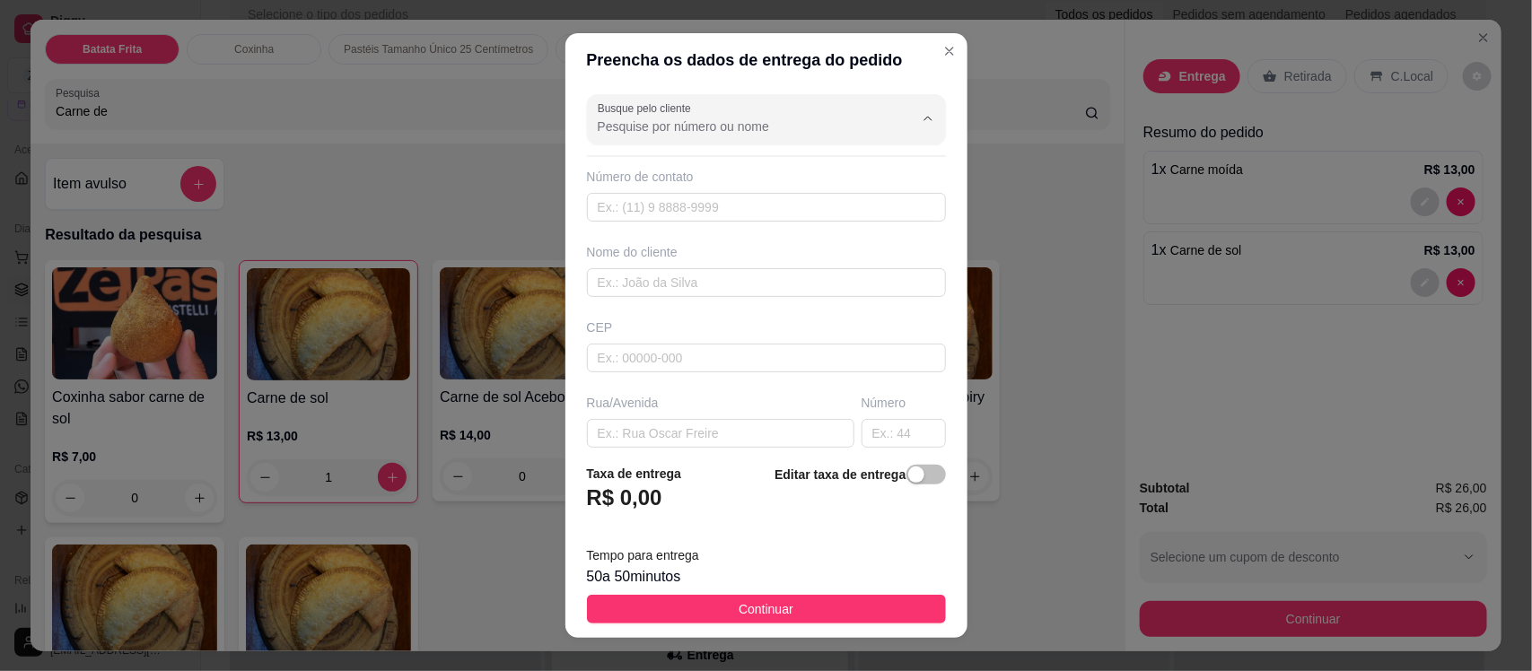
click at [723, 119] on input "Busque pelo cliente" at bounding box center [741, 127] width 287 height 18
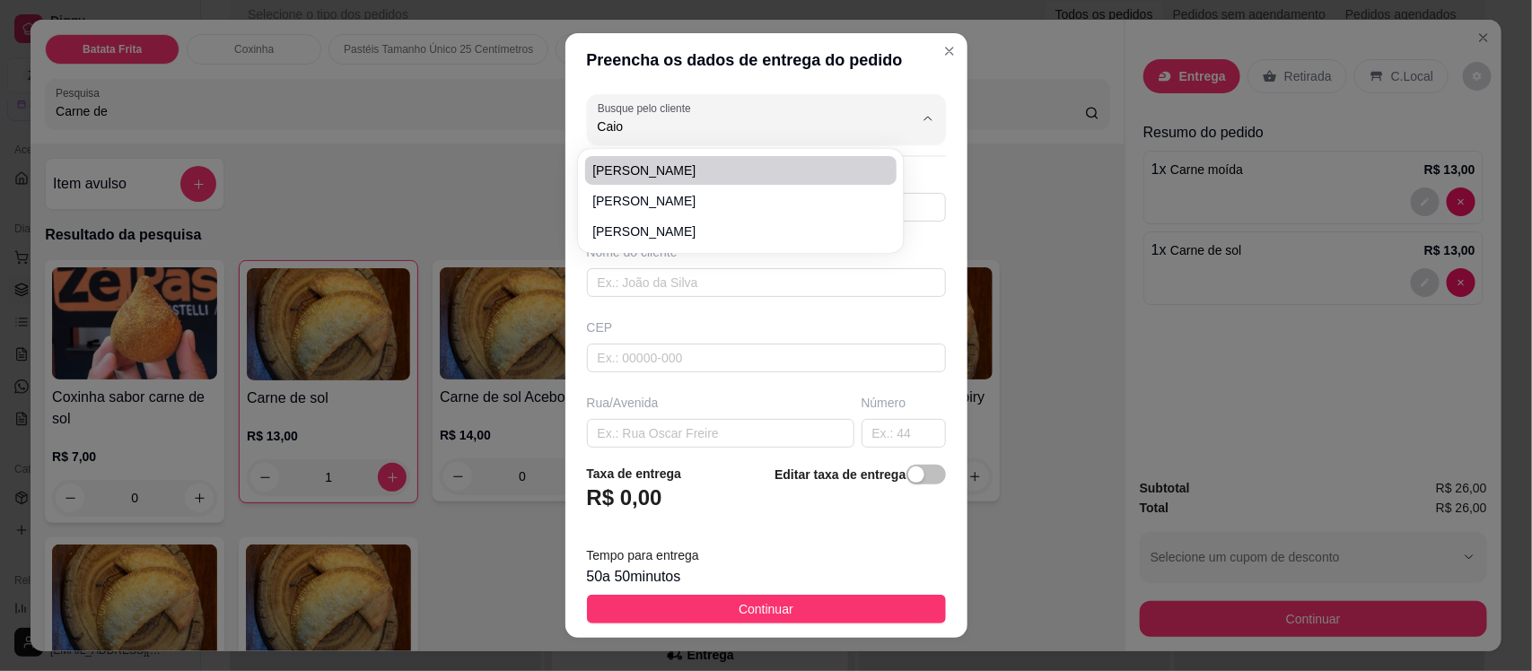
click at [722, 178] on span "[PERSON_NAME]" at bounding box center [731, 171] width 279 height 18
type input "[PERSON_NAME]"
type input "88994079067"
type input "[PERSON_NAME]"
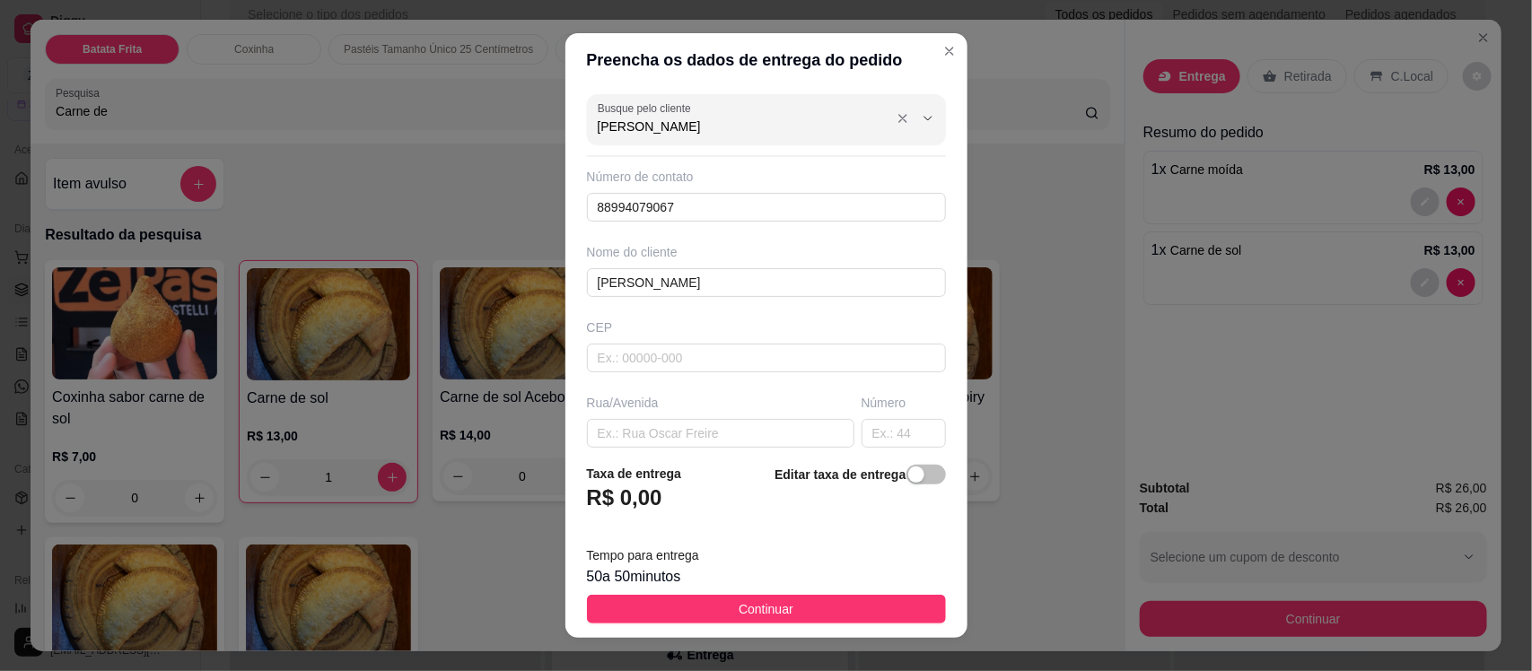
click at [714, 126] on input "[PERSON_NAME]" at bounding box center [741, 127] width 287 height 18
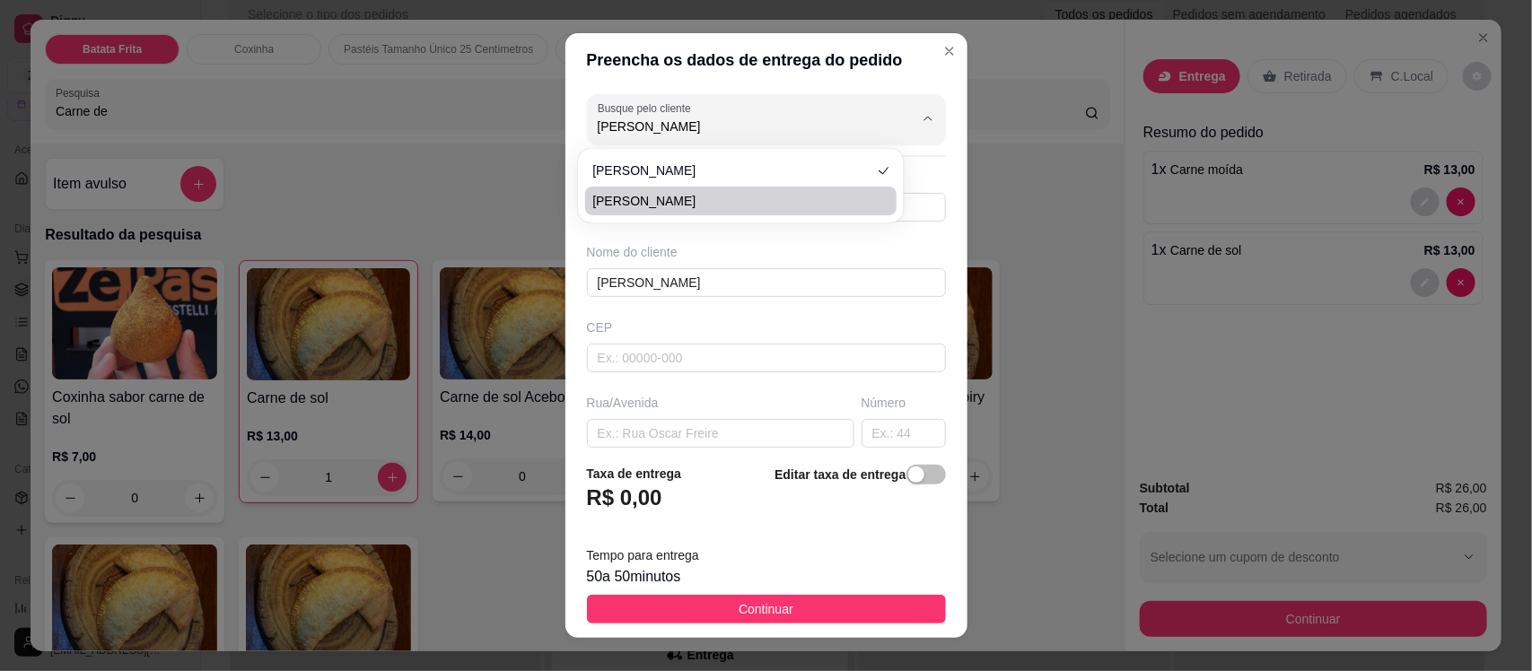
click at [714, 198] on span "[PERSON_NAME]" at bounding box center [731, 201] width 279 height 18
type input "[PERSON_NAME]"
type input "8897002123"
type input "[PERSON_NAME]"
type input "63200000"
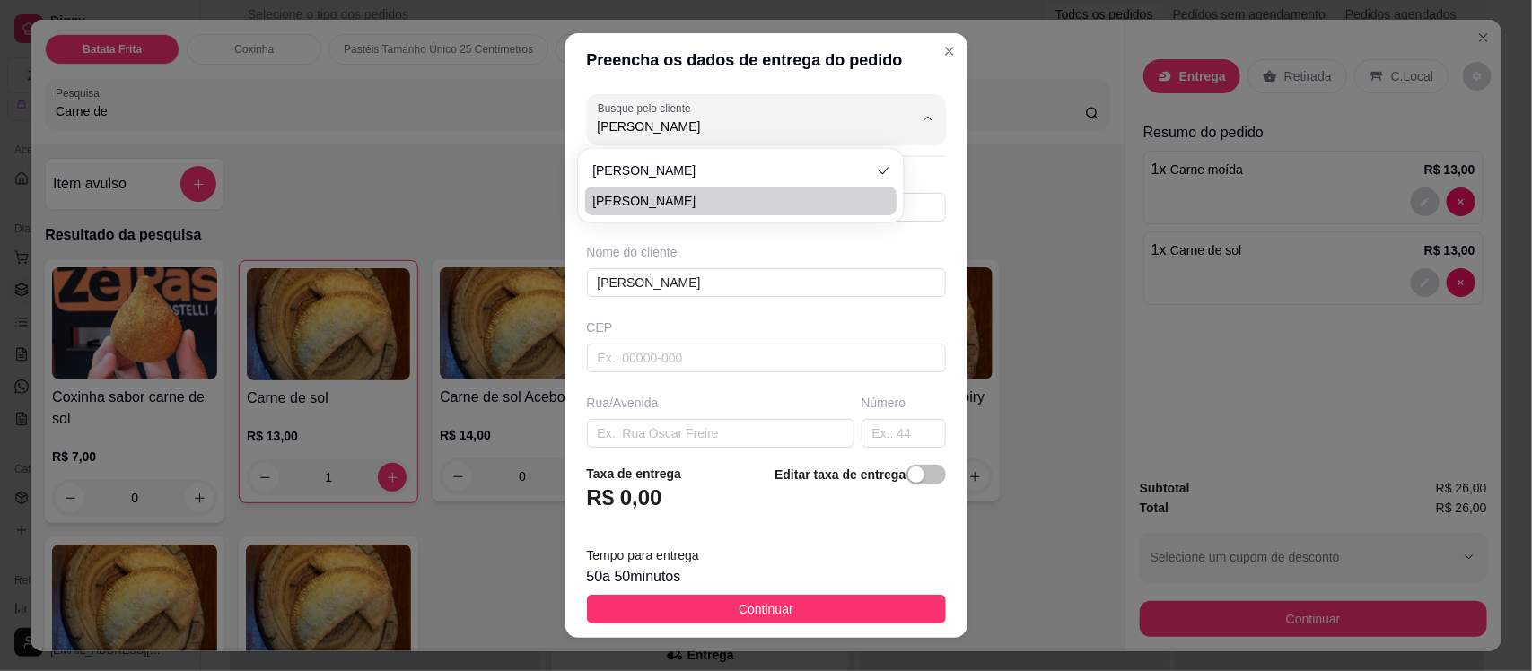
type input "Enfrente a coafa"
type input "[PERSON_NAME]"
type input "Missão Velha"
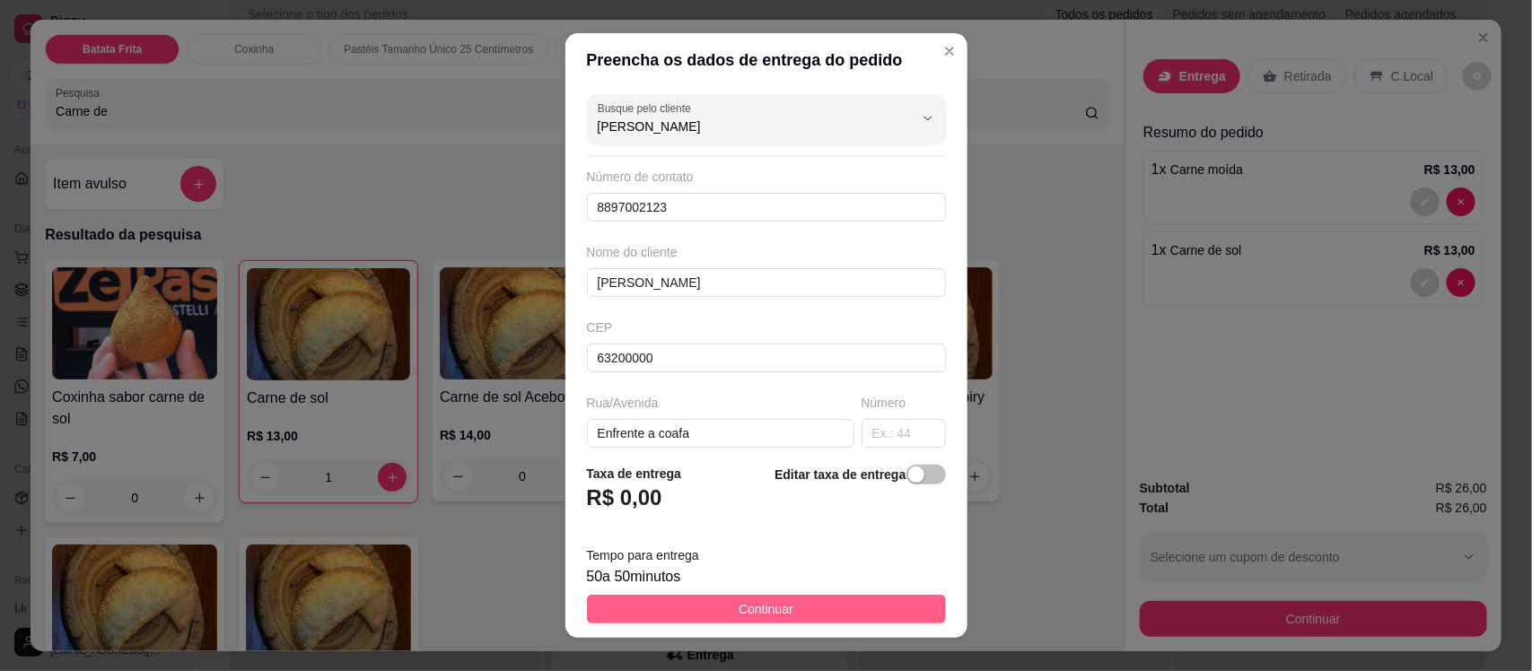
click at [810, 604] on button "Continuar" at bounding box center [766, 609] width 359 height 29
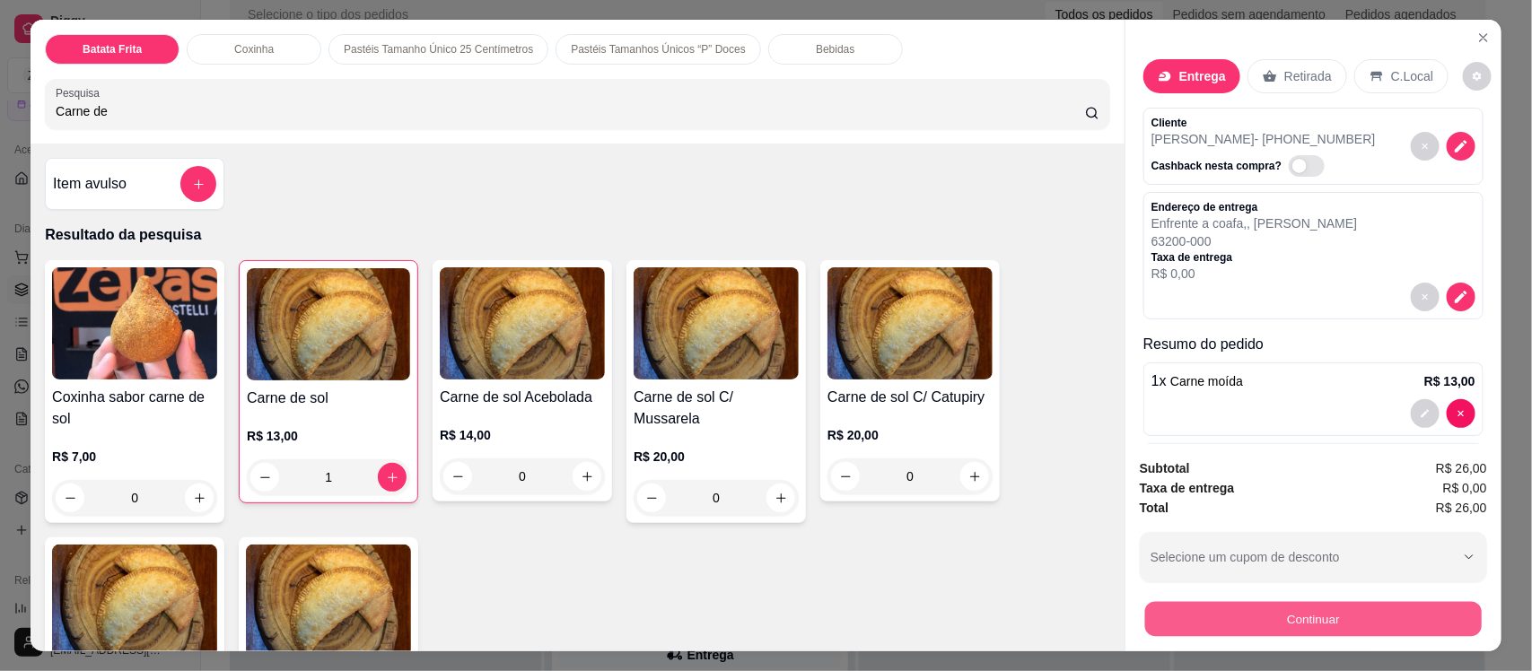
click at [1213, 613] on button "Continuar" at bounding box center [1313, 618] width 337 height 35
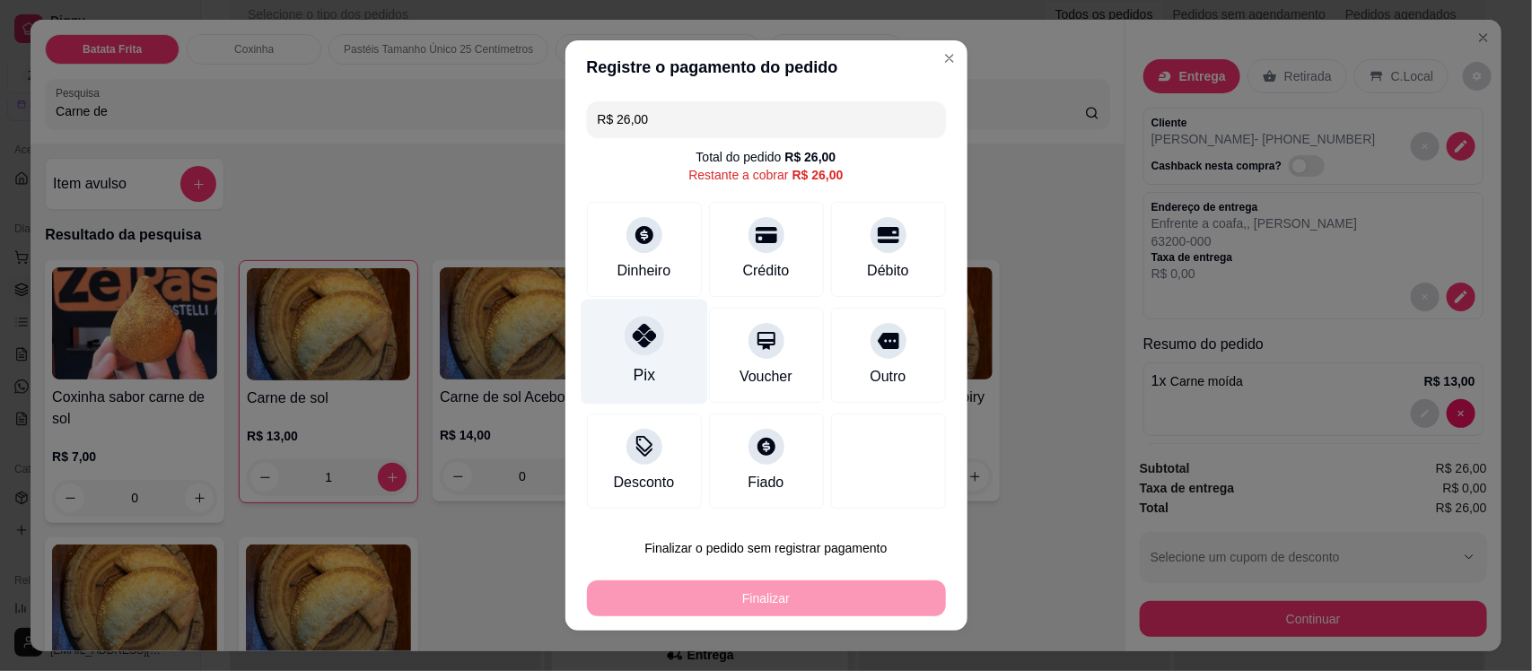
click at [632, 337] on icon at bounding box center [643, 335] width 23 height 23
type input "R$ 0,00"
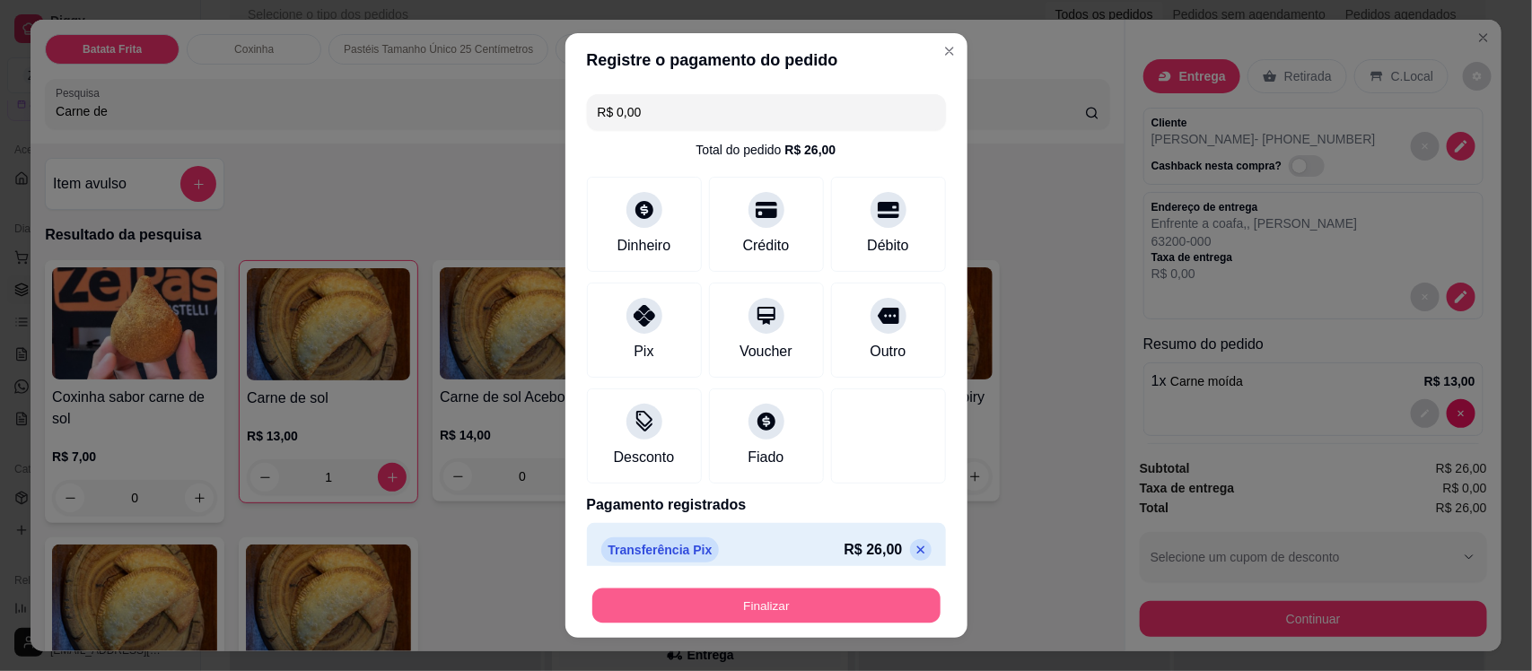
click at [810, 602] on button "Finalizar" at bounding box center [766, 605] width 348 height 35
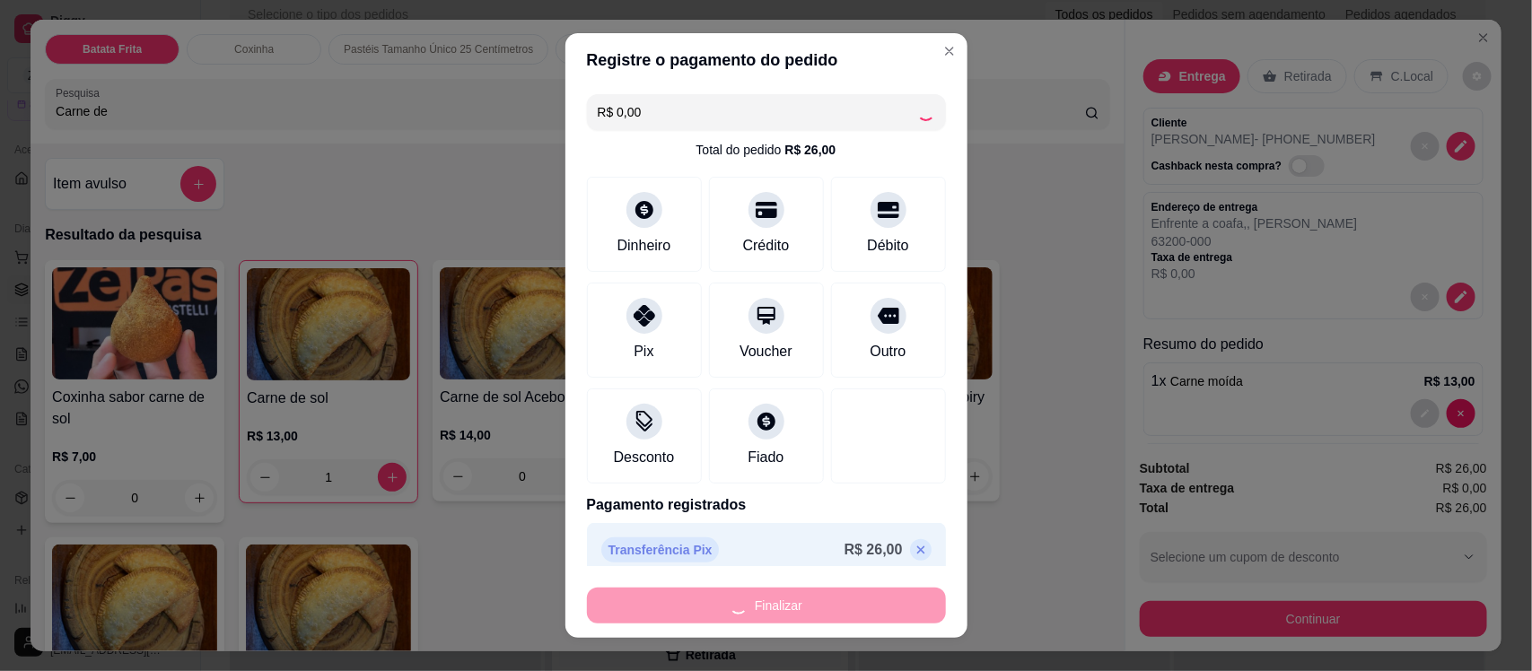
type input "0"
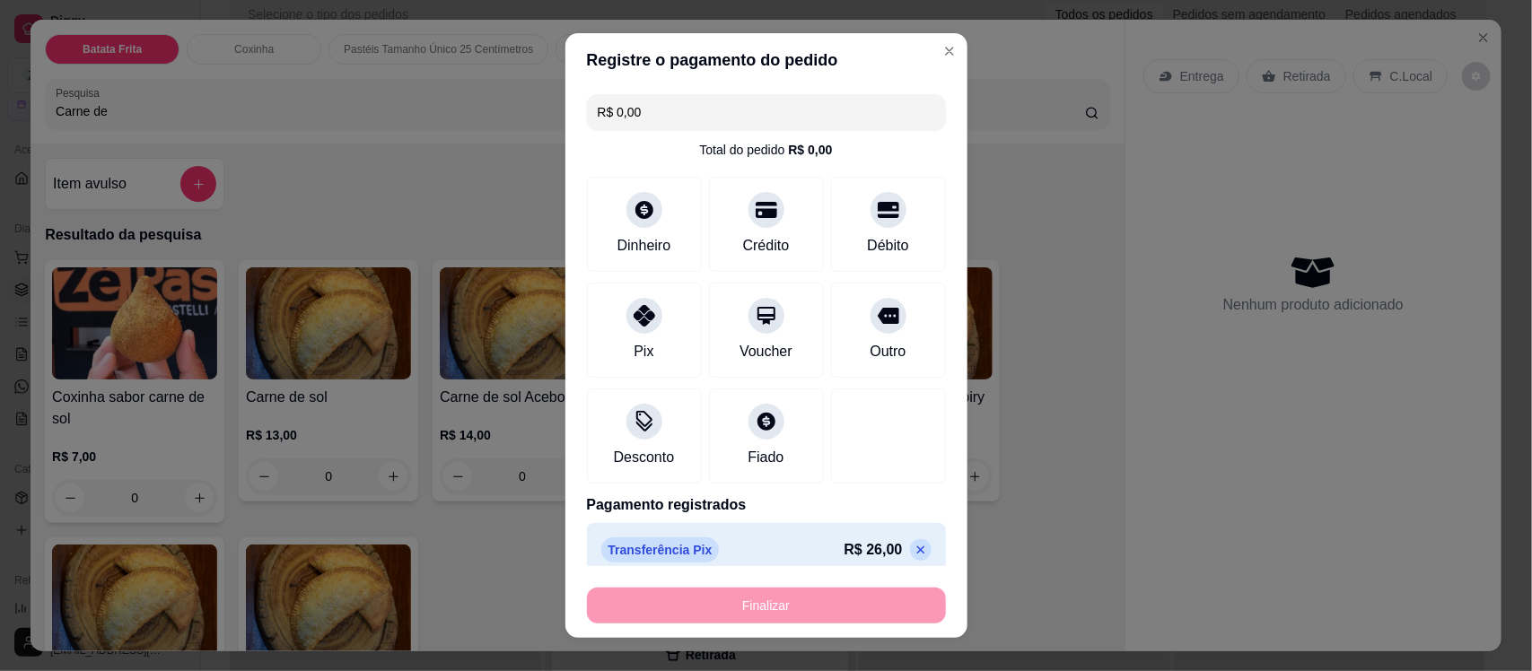
type input "-R$ 26,00"
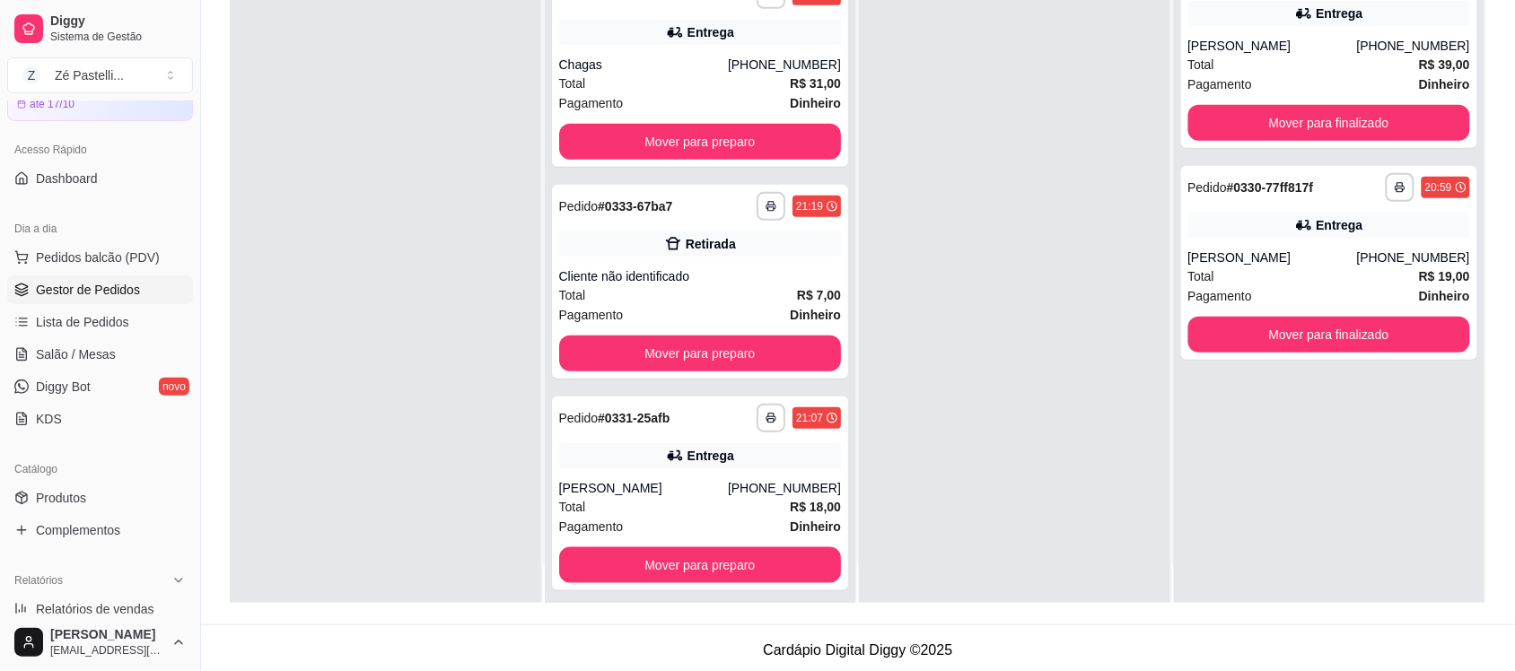
scroll to position [45, 0]
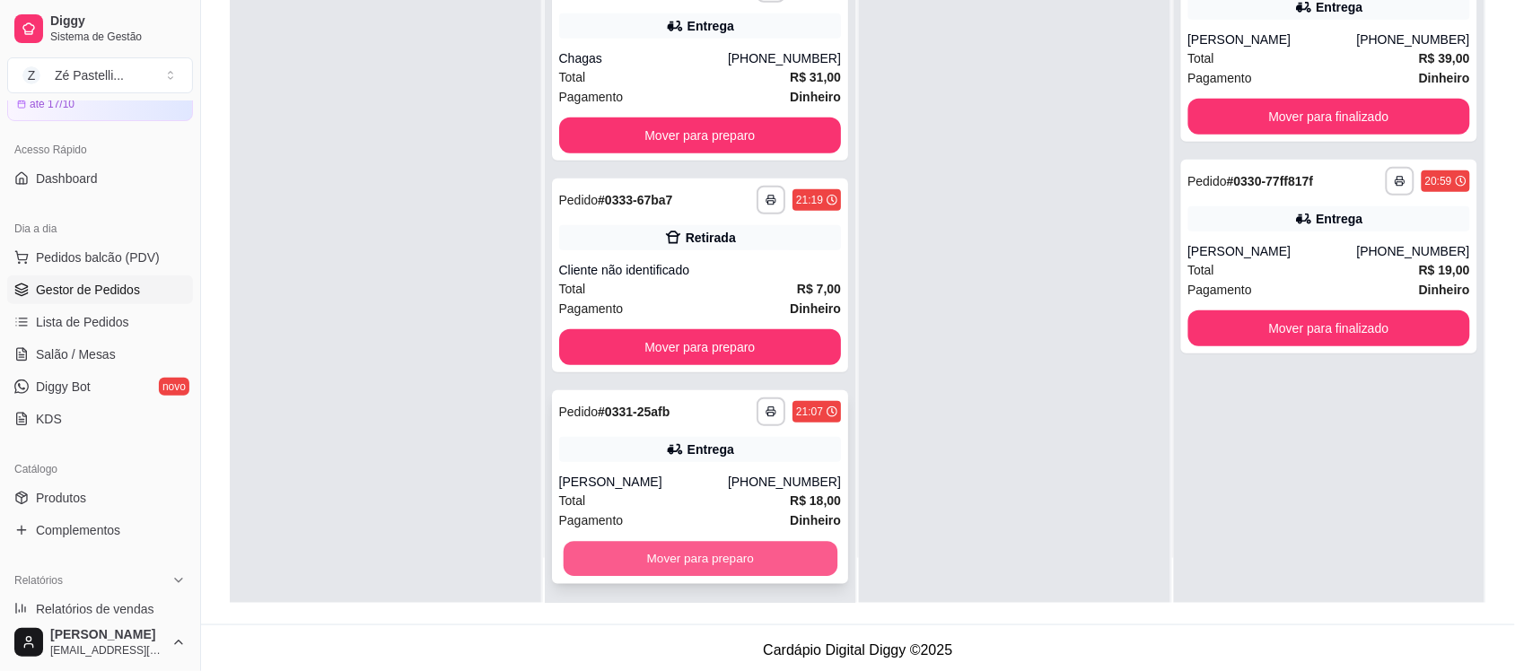
click at [746, 562] on button "Mover para preparo" at bounding box center [700, 559] width 274 height 35
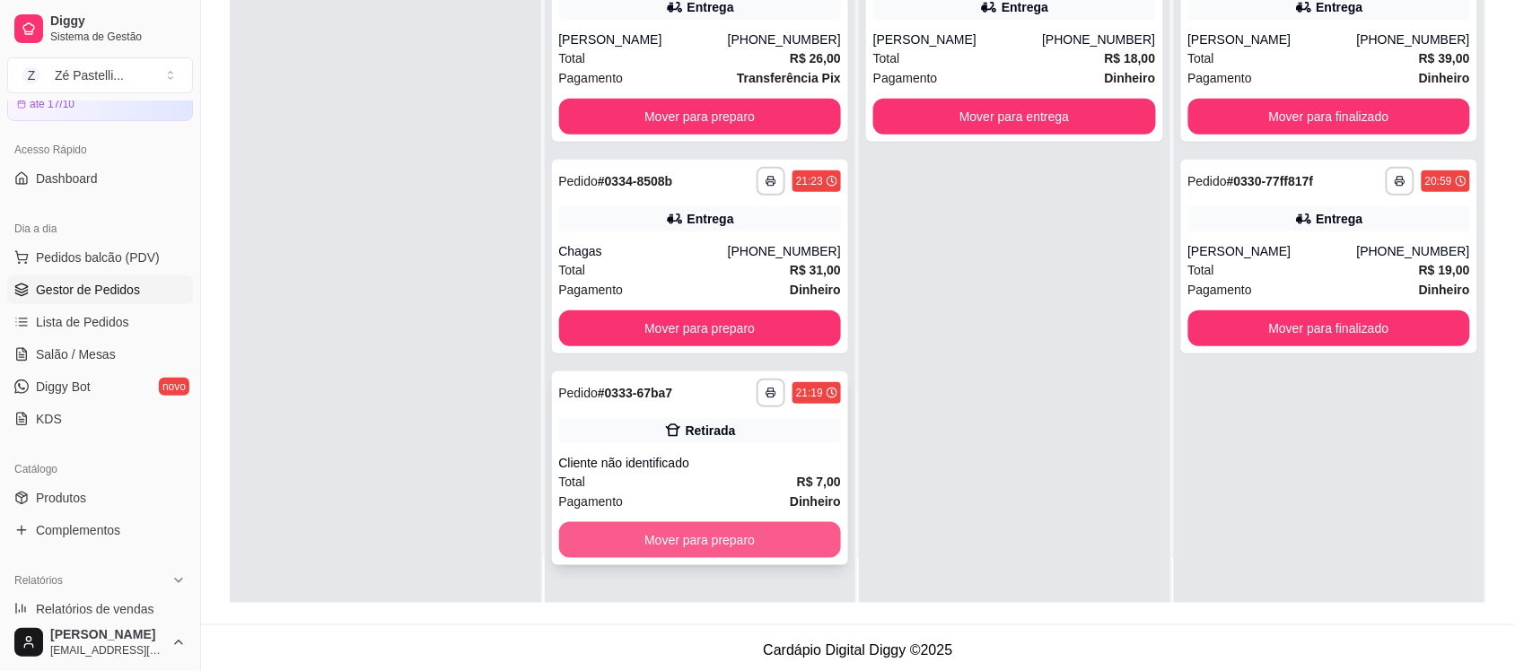
click at [737, 544] on button "Mover para preparo" at bounding box center [700, 540] width 283 height 36
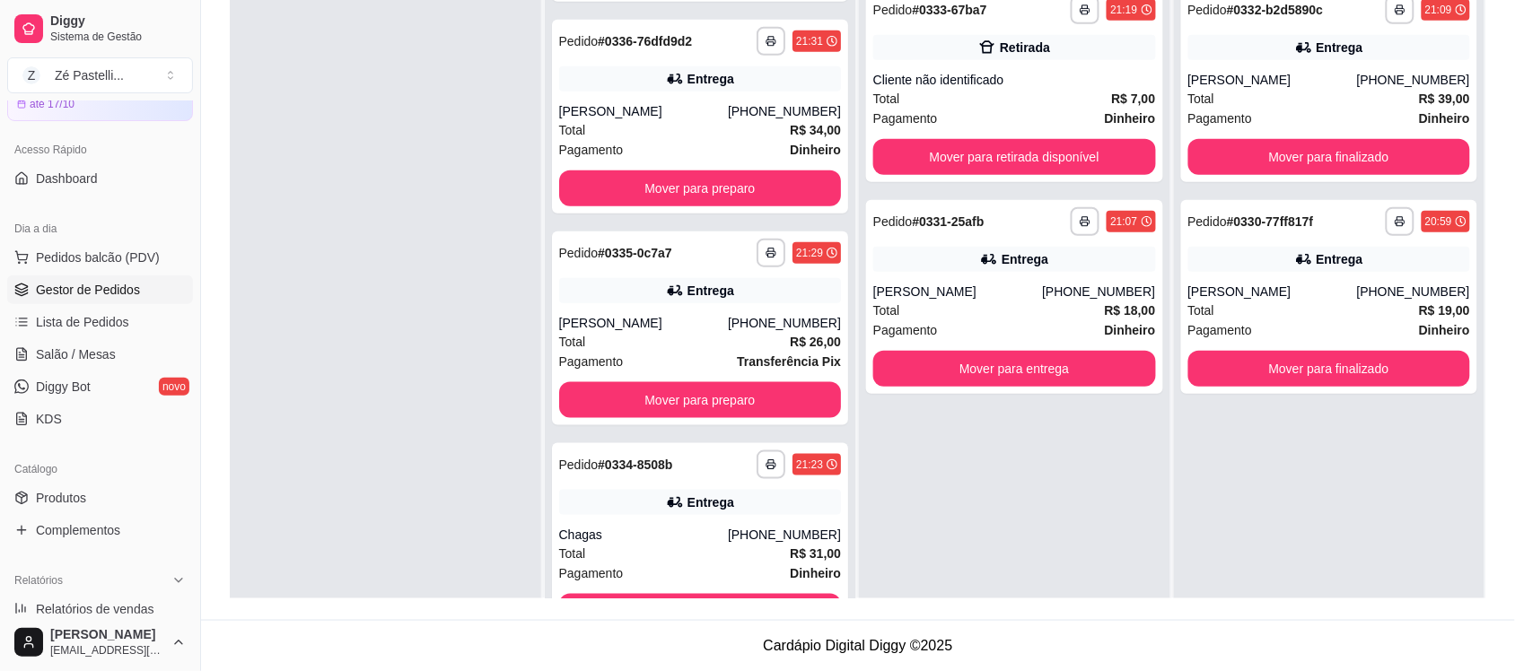
scroll to position [404, 0]
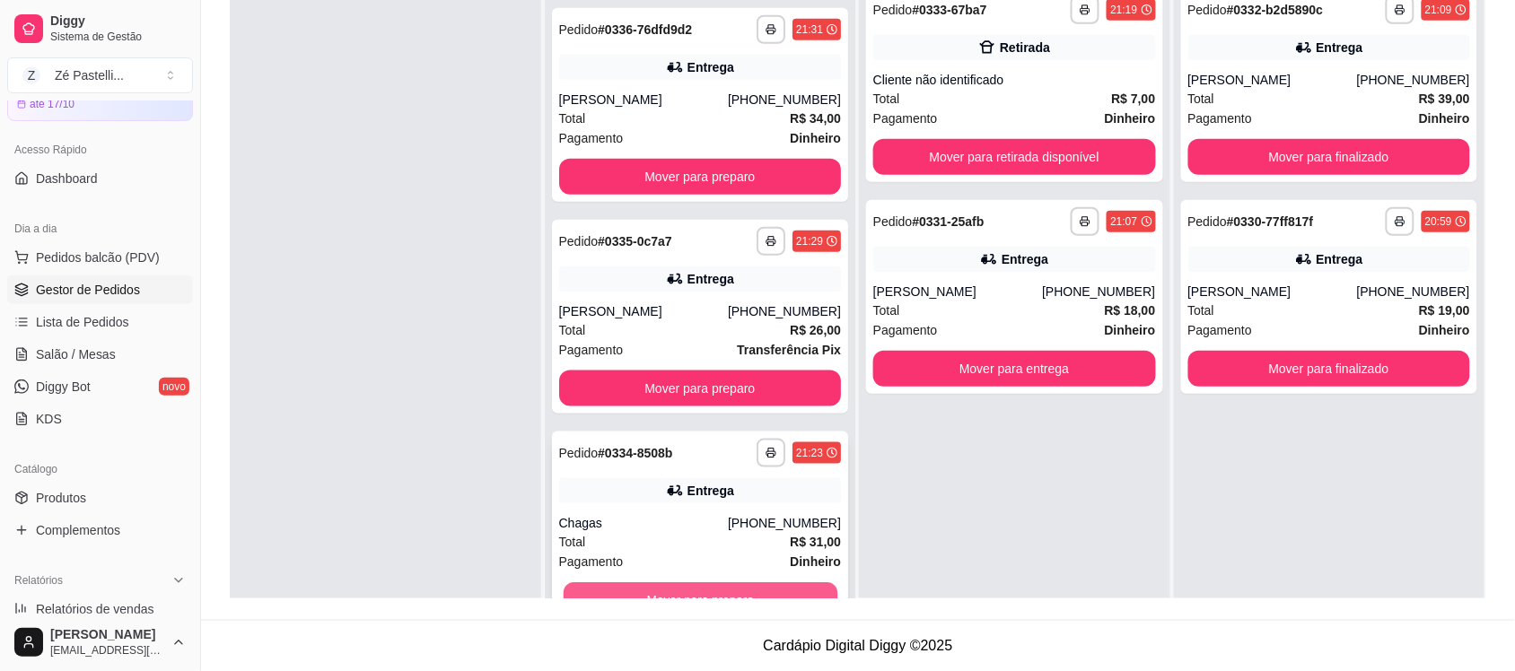
click at [733, 589] on button "Mover para preparo" at bounding box center [700, 600] width 274 height 35
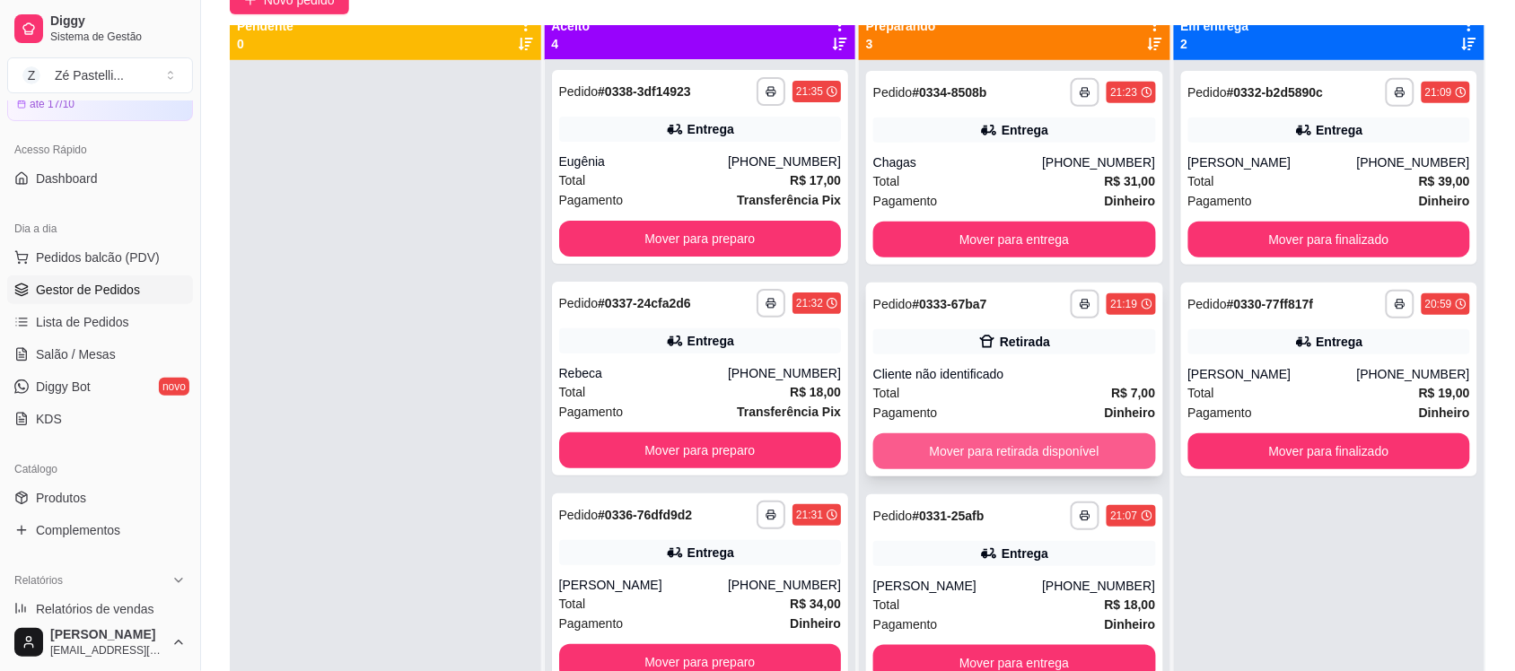
scroll to position [0, 0]
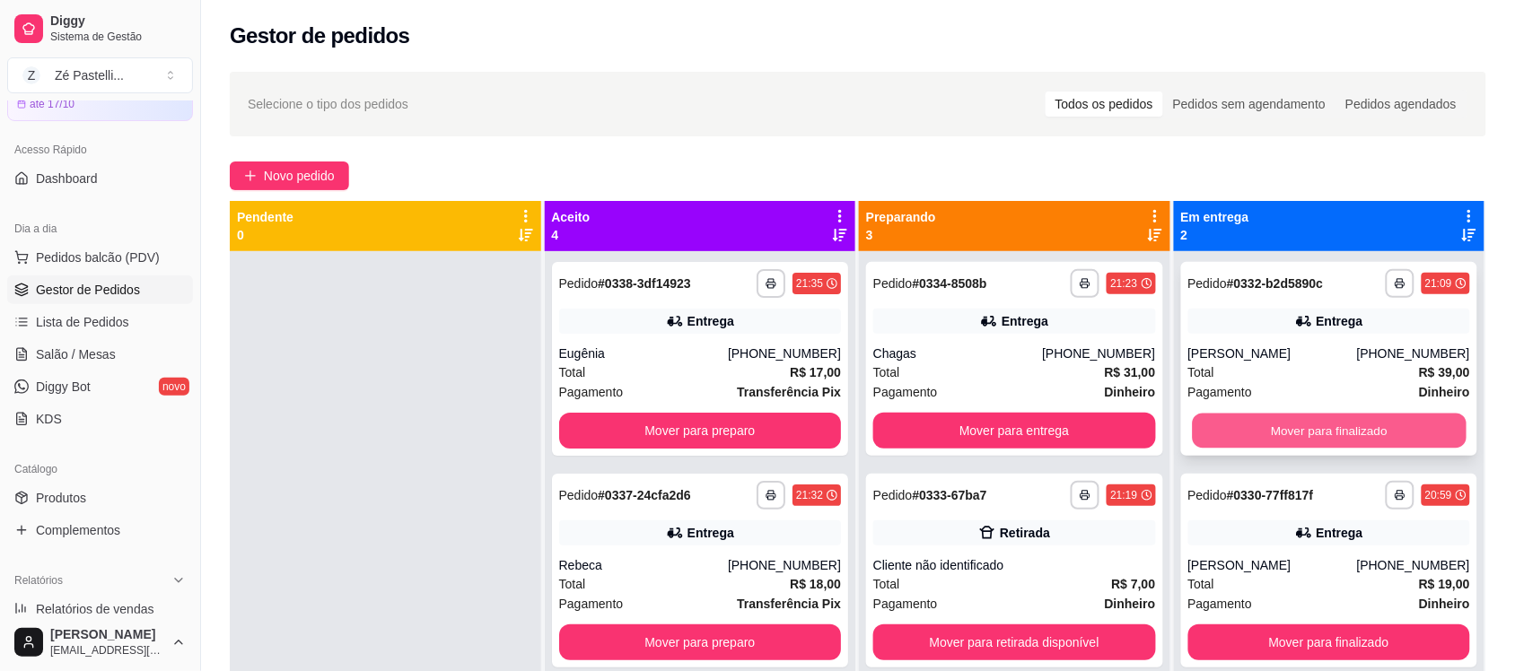
click at [1324, 431] on button "Mover para finalizado" at bounding box center [1329, 431] width 274 height 35
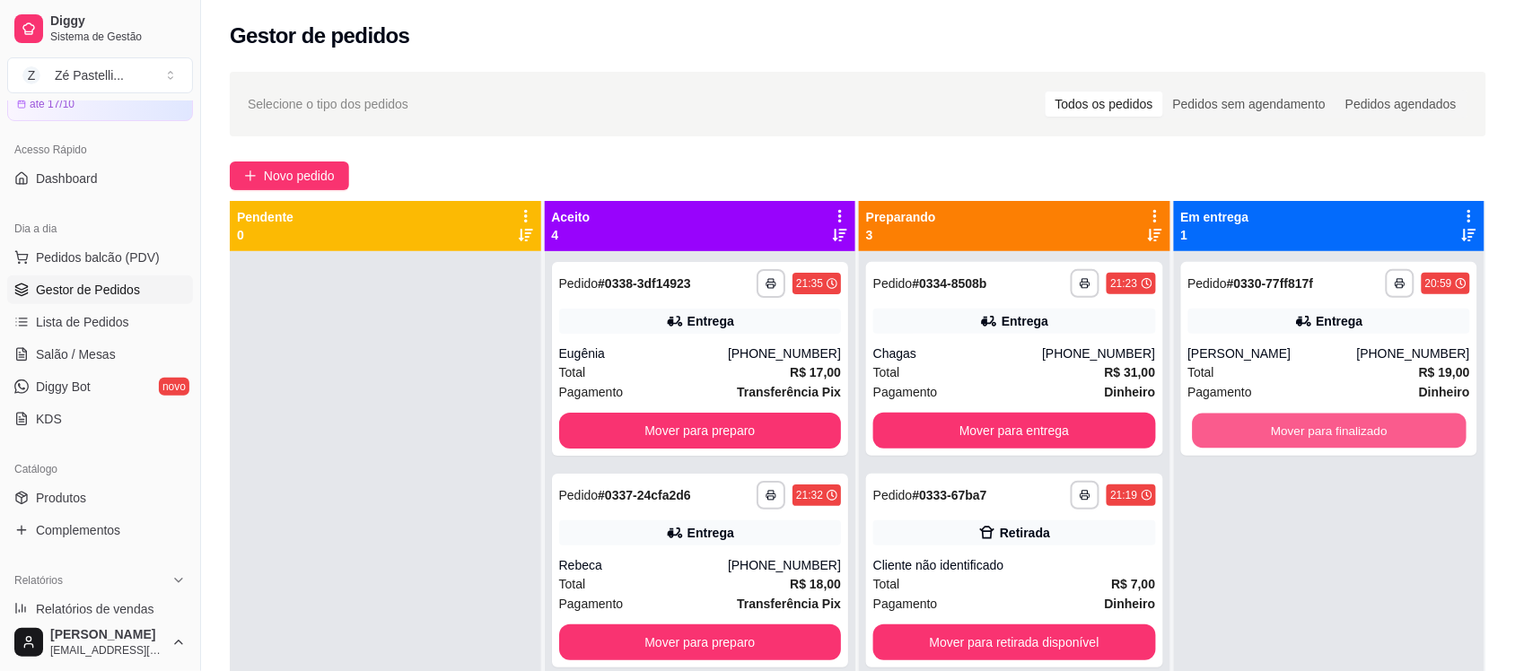
click at [1324, 431] on button "Mover para finalizado" at bounding box center [1329, 431] width 274 height 35
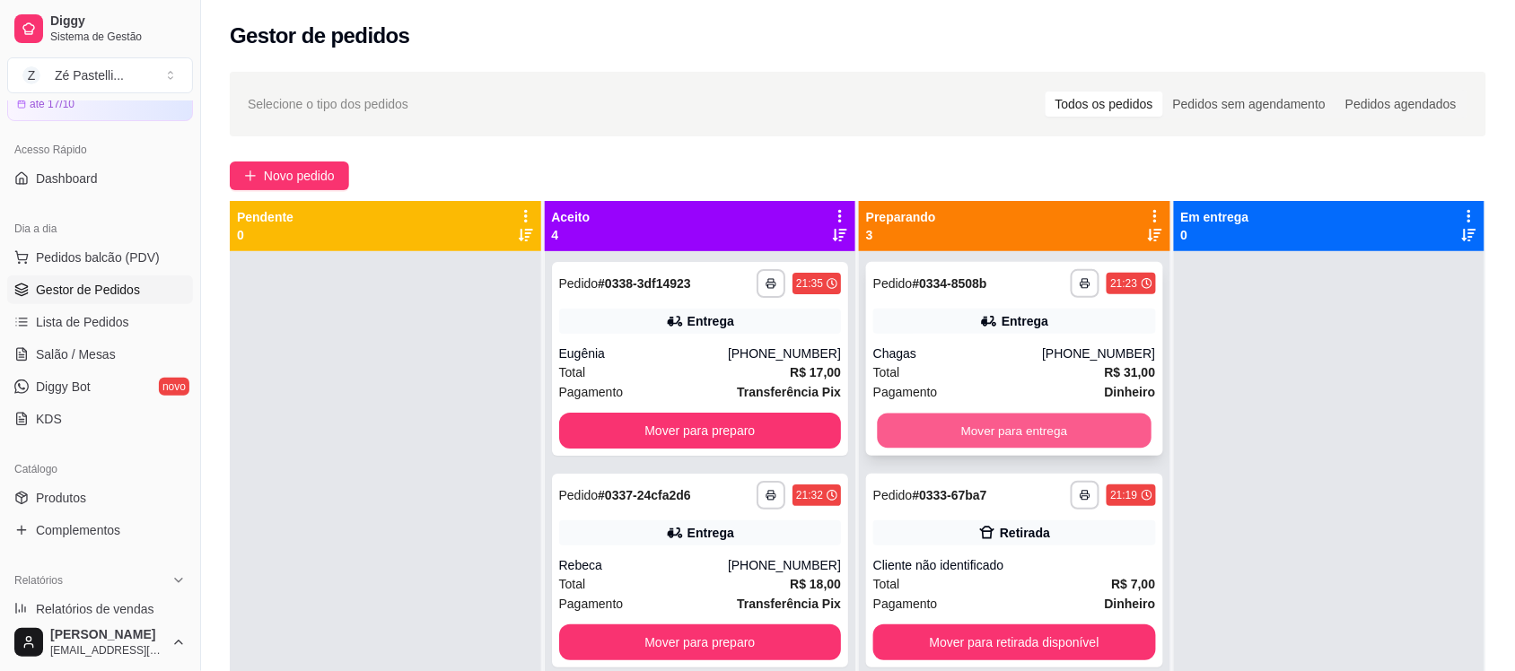
click at [985, 425] on button "Mover para entrega" at bounding box center [1015, 431] width 274 height 35
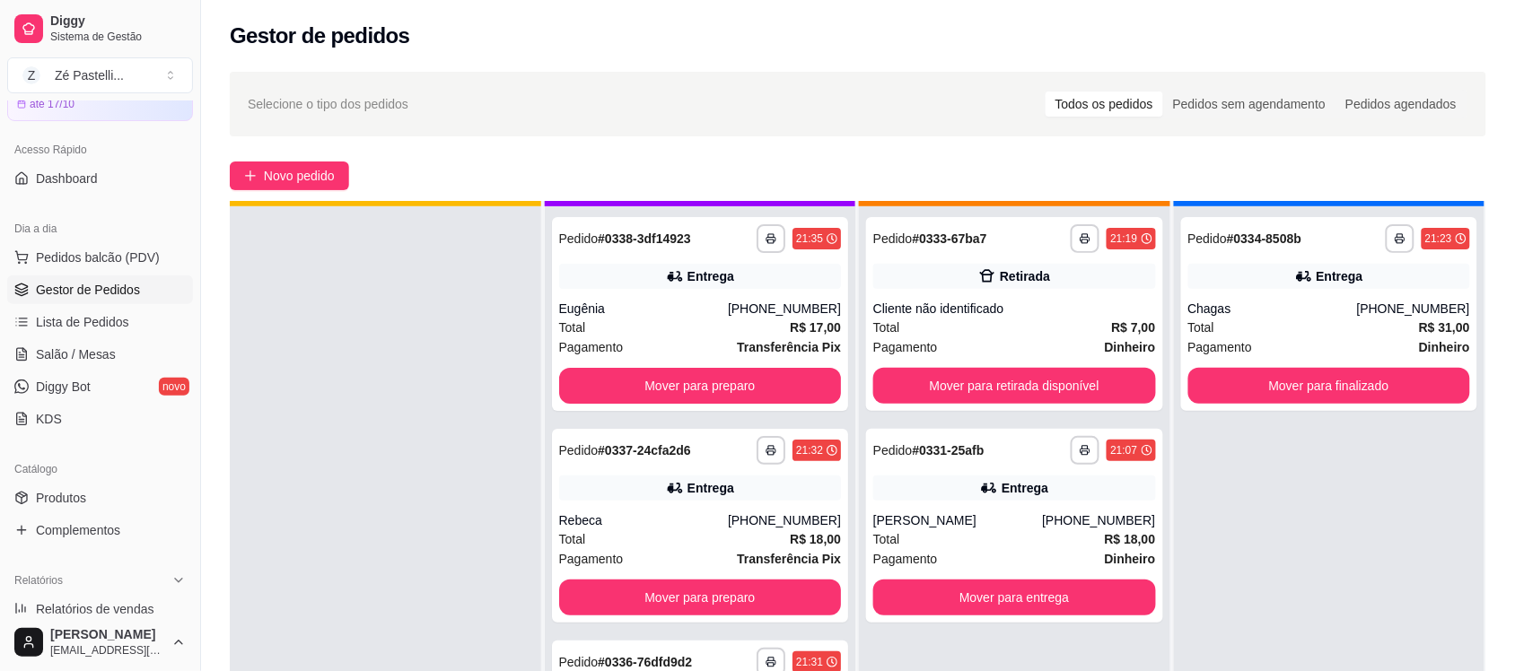
scroll to position [50, 0]
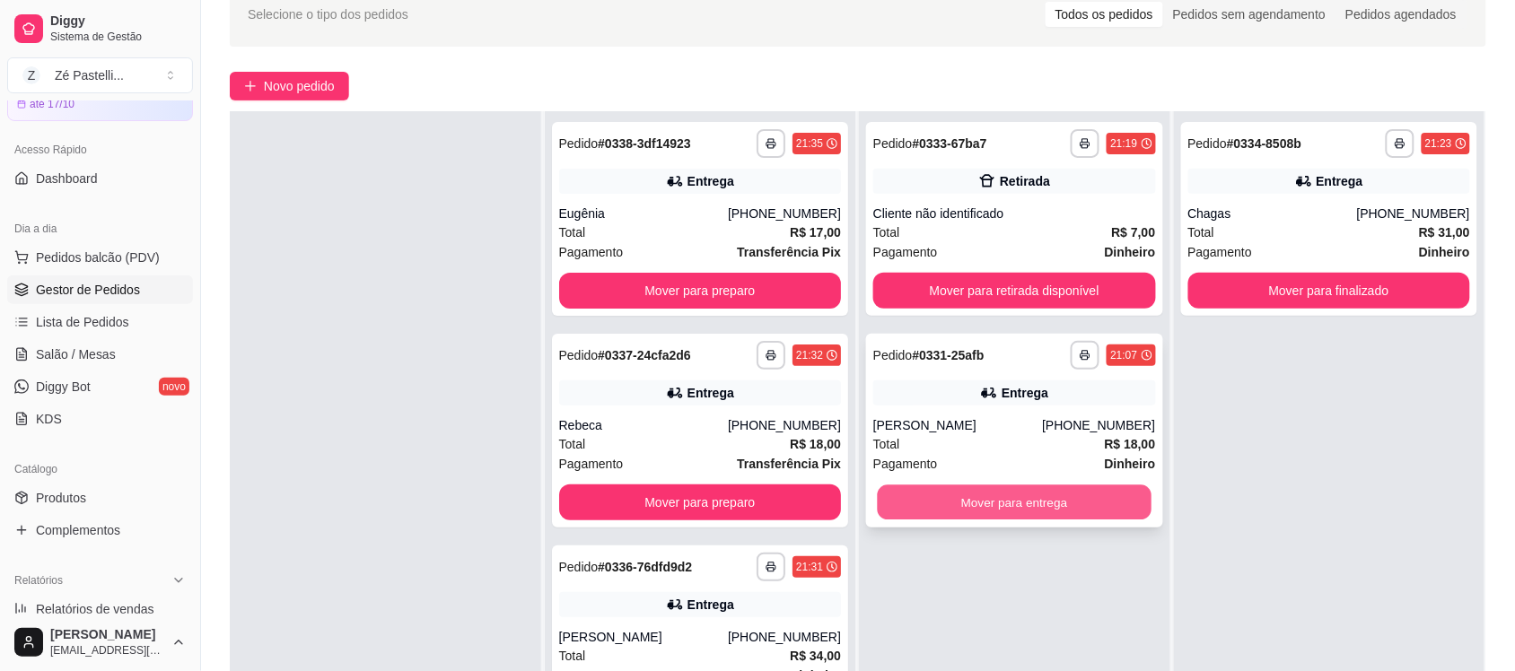
click at [1001, 509] on button "Mover para entrega" at bounding box center [1015, 503] width 274 height 35
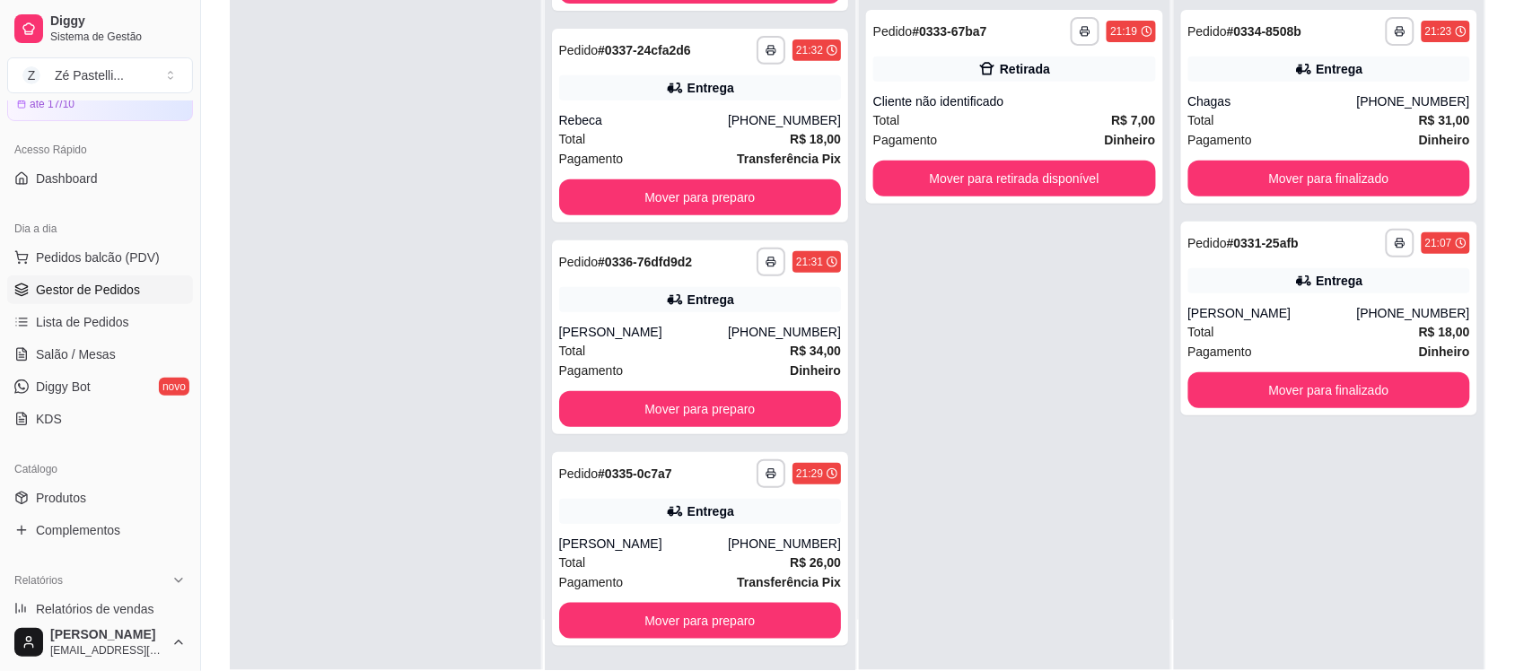
scroll to position [269, 0]
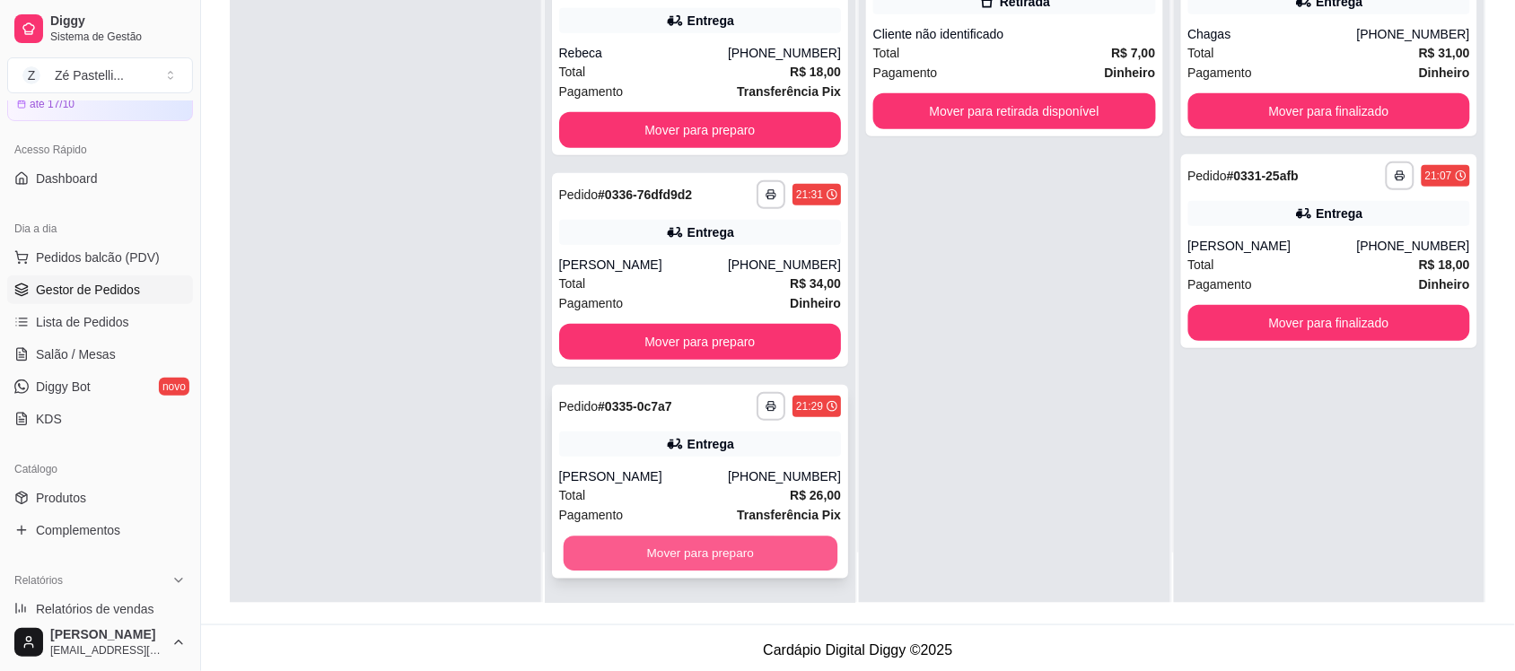
click at [742, 555] on button "Mover para preparo" at bounding box center [700, 554] width 274 height 35
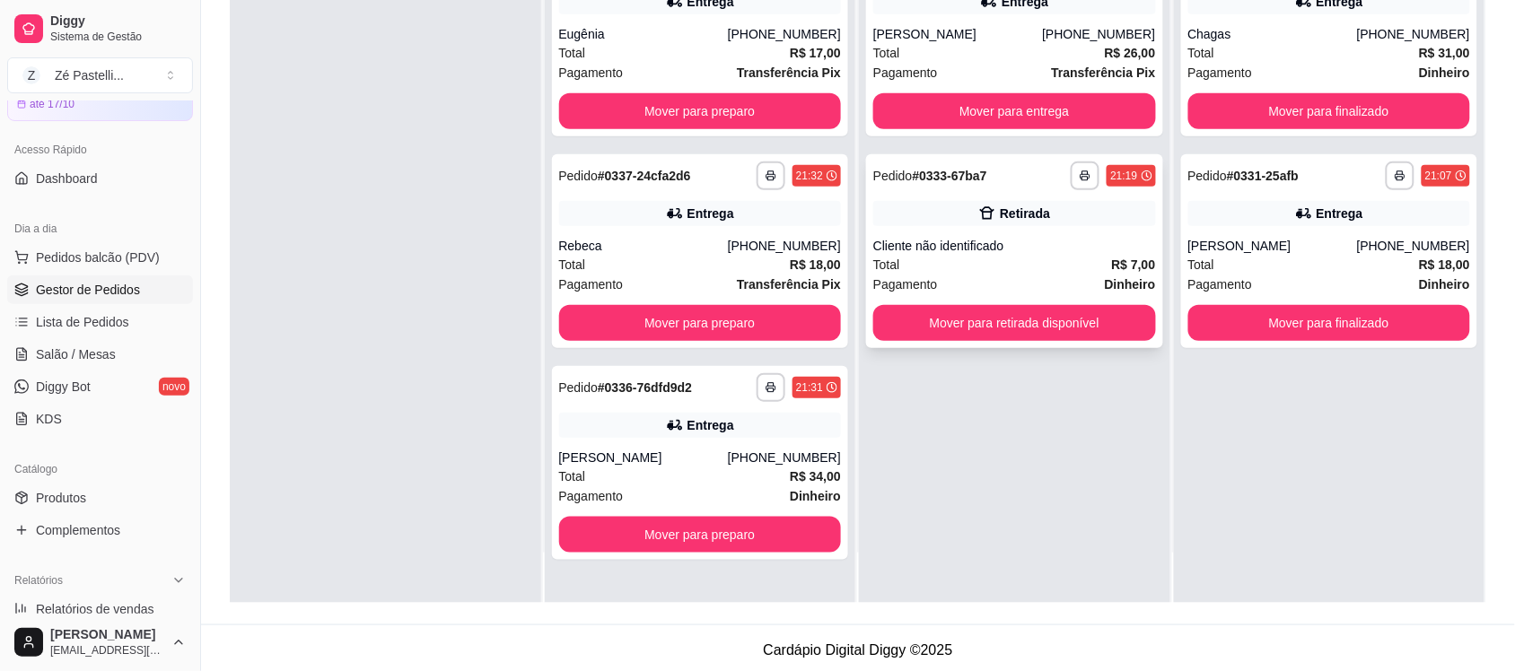
scroll to position [0, 0]
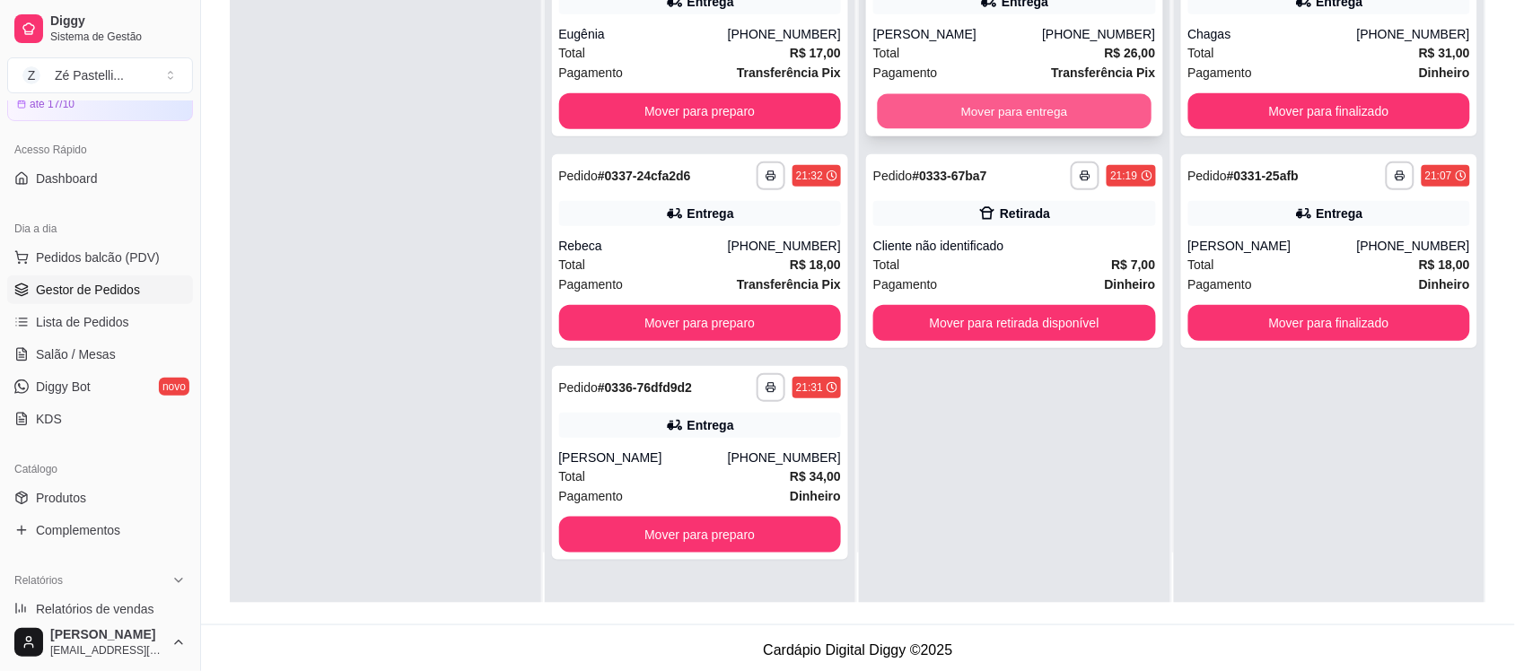
click at [1061, 110] on button "Mover para entrega" at bounding box center [1015, 111] width 274 height 35
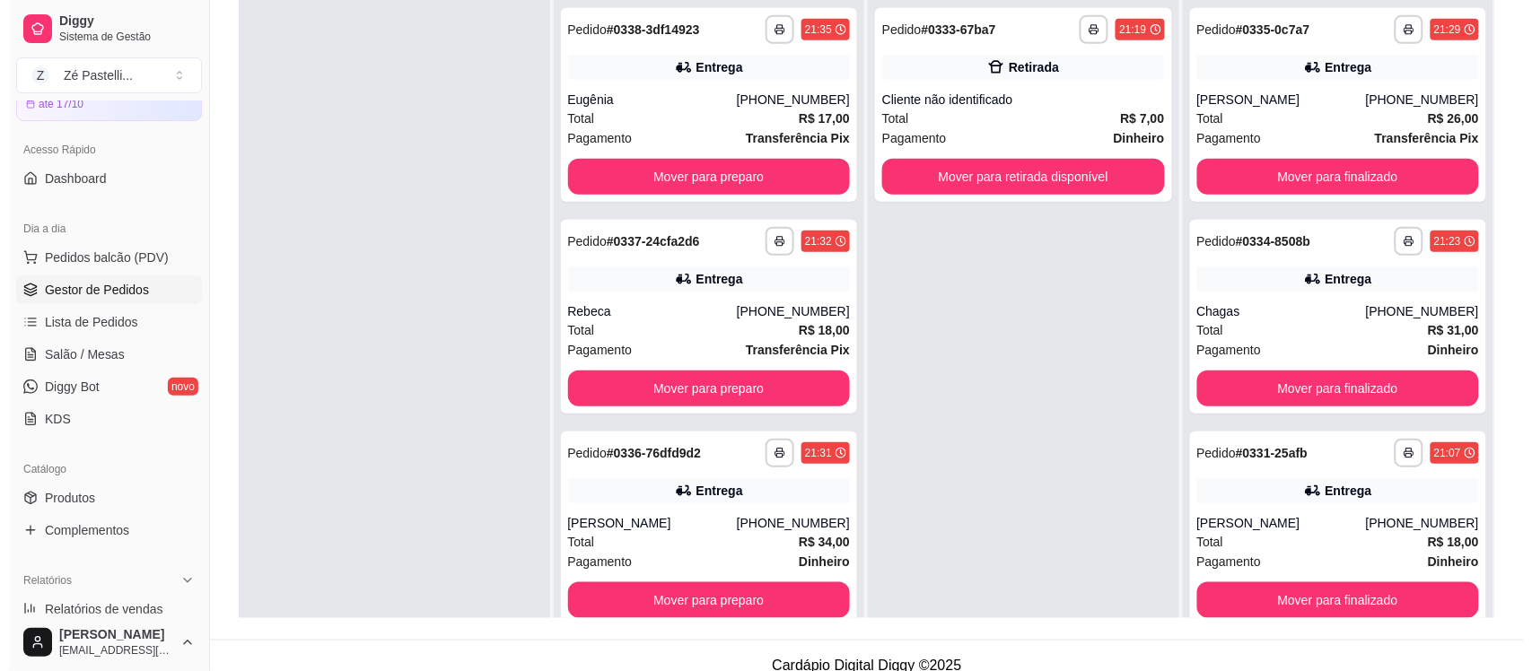
scroll to position [274, 0]
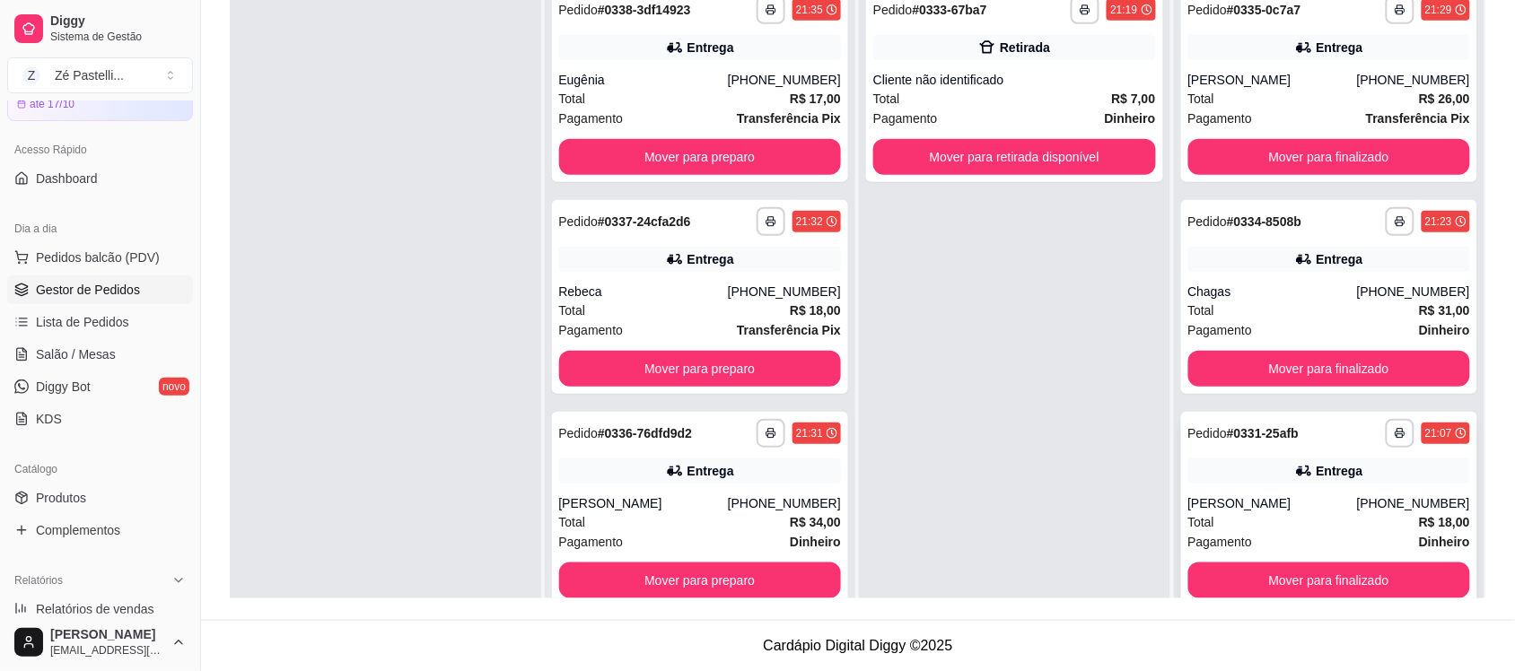
click at [1283, 495] on div "[PERSON_NAME]" at bounding box center [1272, 504] width 169 height 18
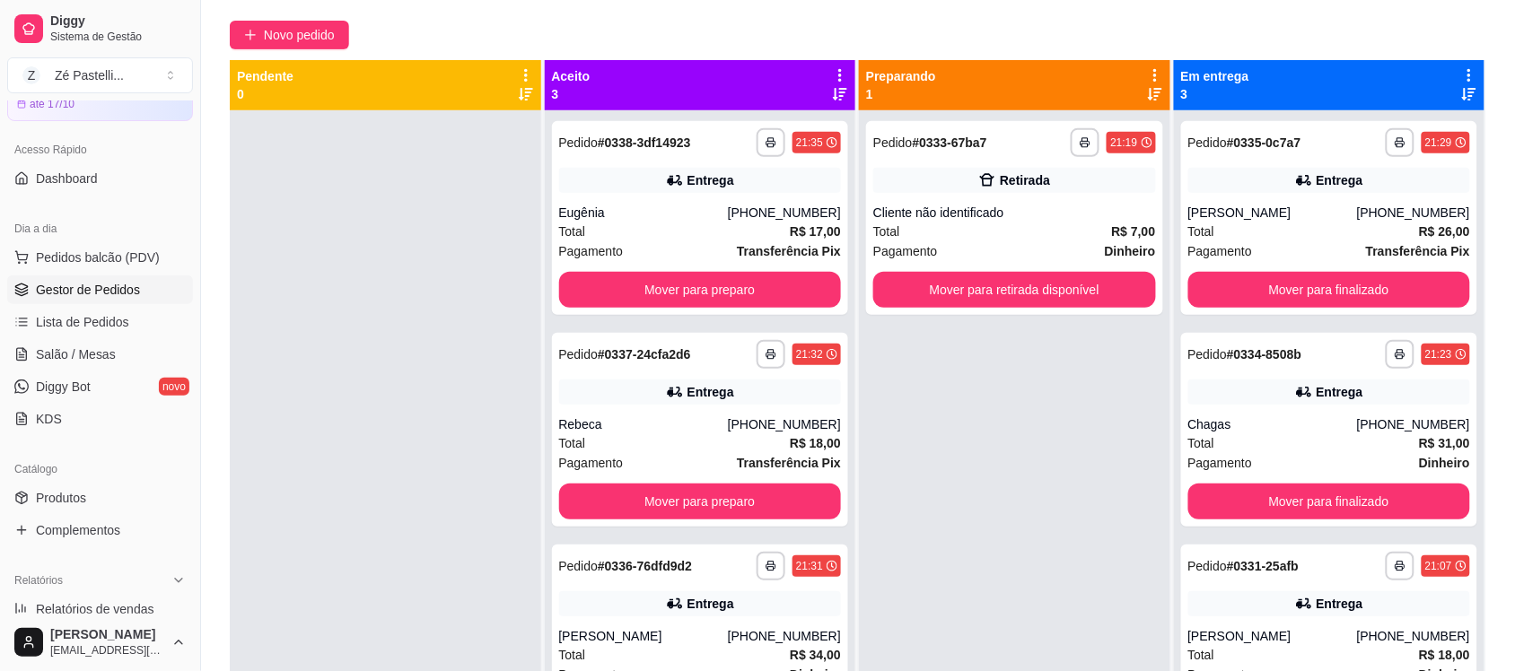
scroll to position [139, 0]
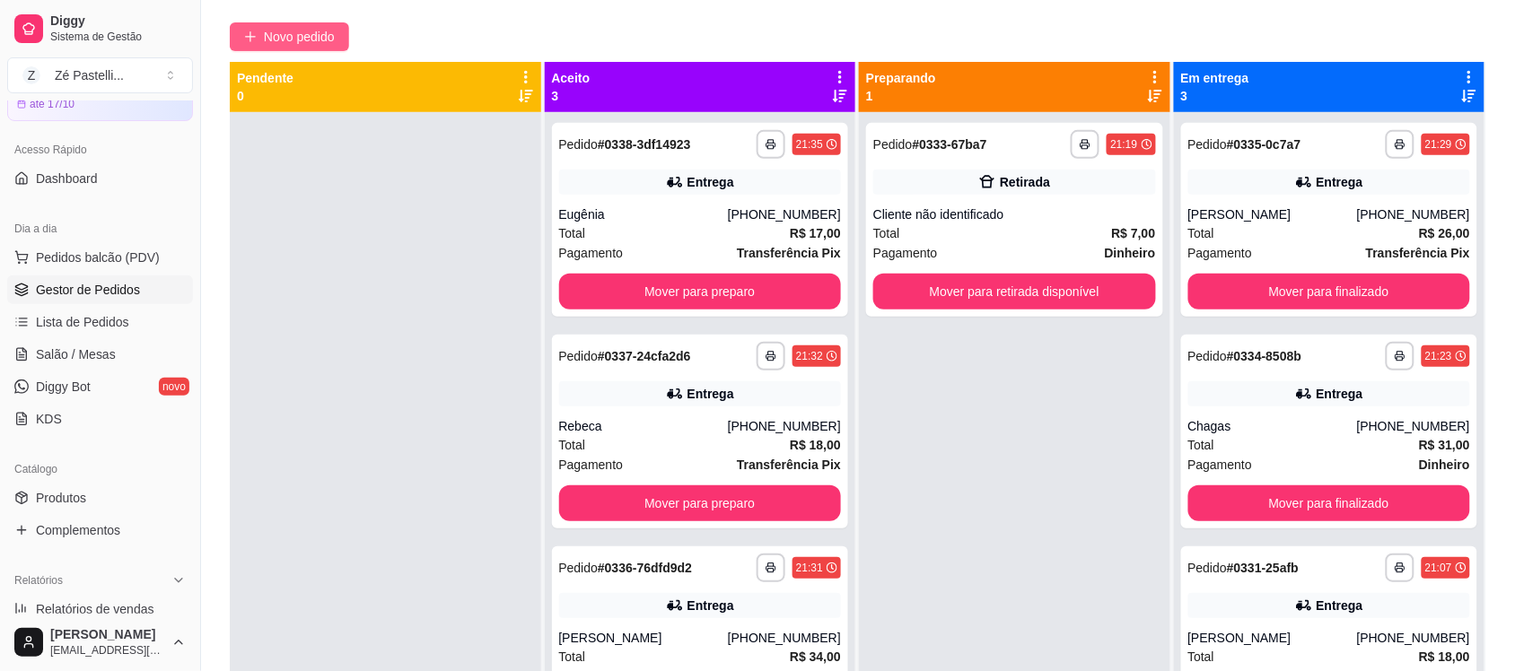
click at [270, 37] on span "Novo pedido" at bounding box center [299, 37] width 71 height 20
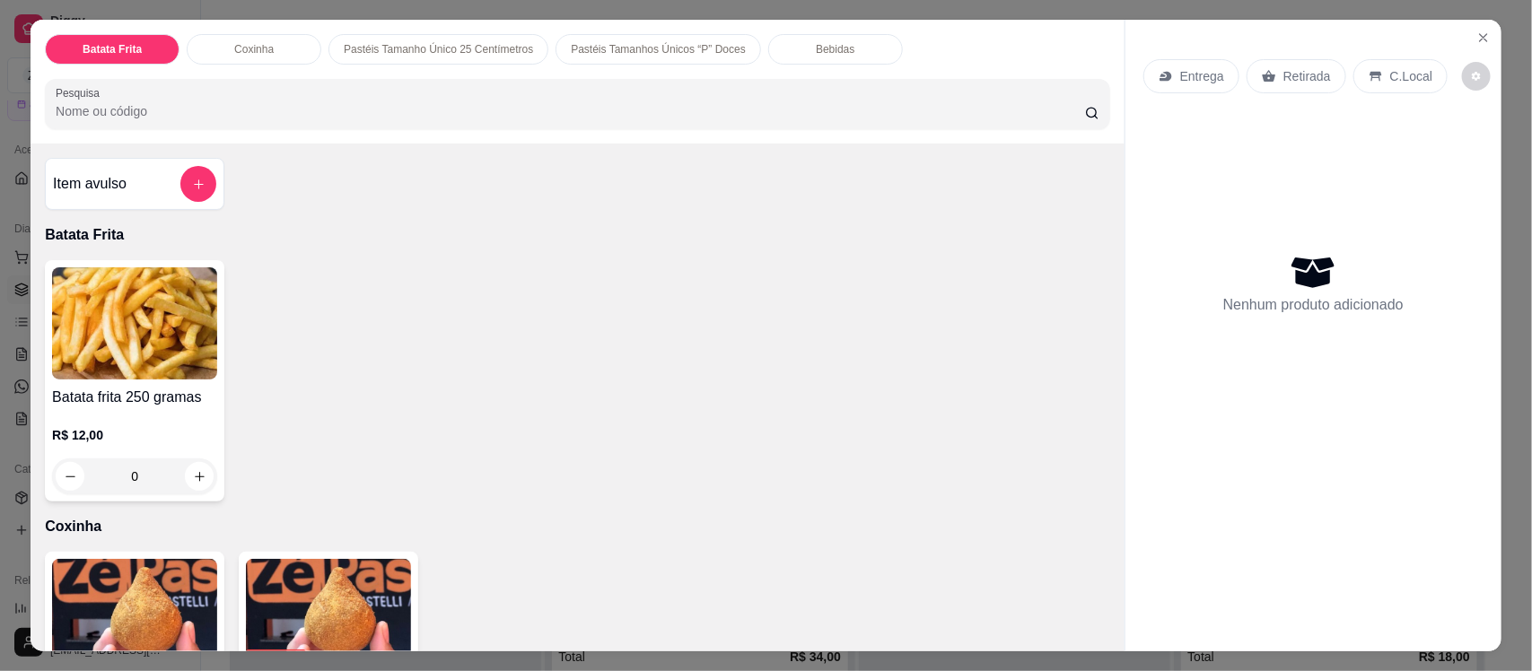
click at [153, 102] on input "Pesquisa" at bounding box center [570, 111] width 1029 height 18
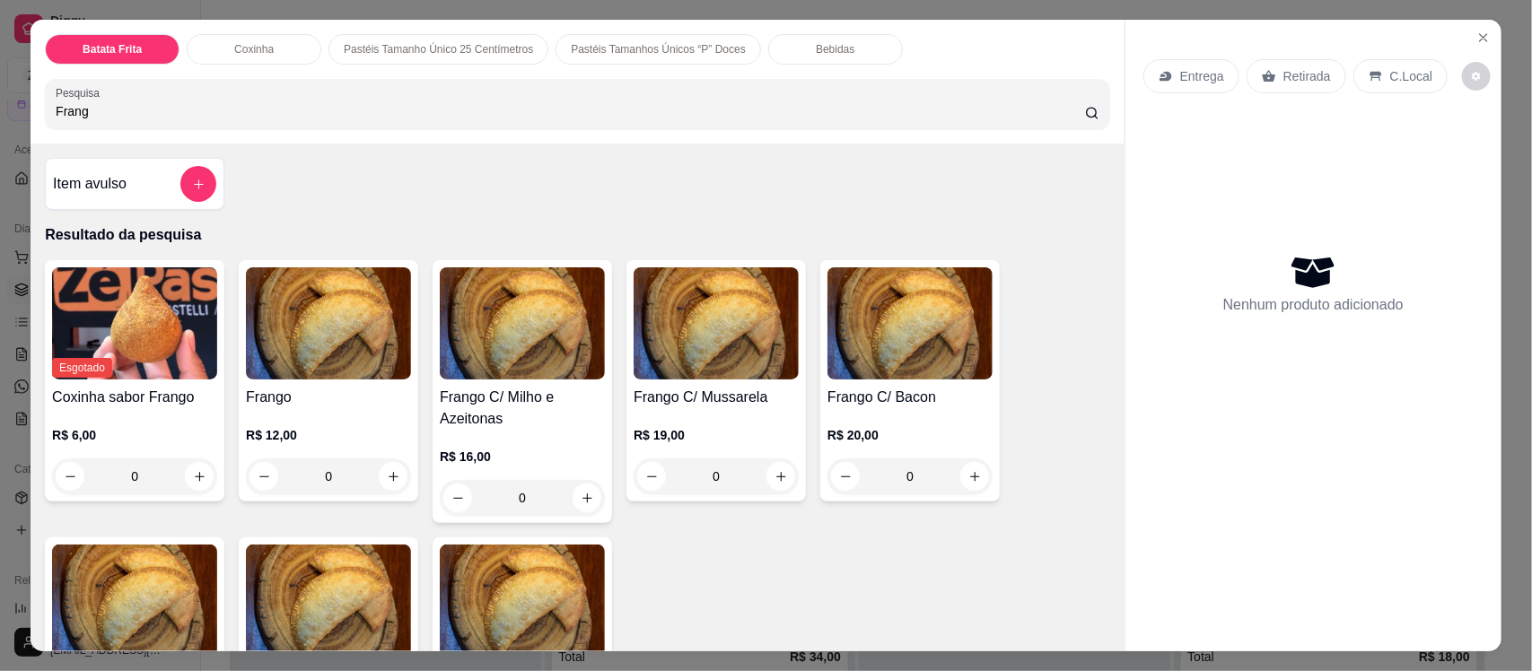
type input "Frang"
click at [326, 348] on img at bounding box center [328, 323] width 165 height 112
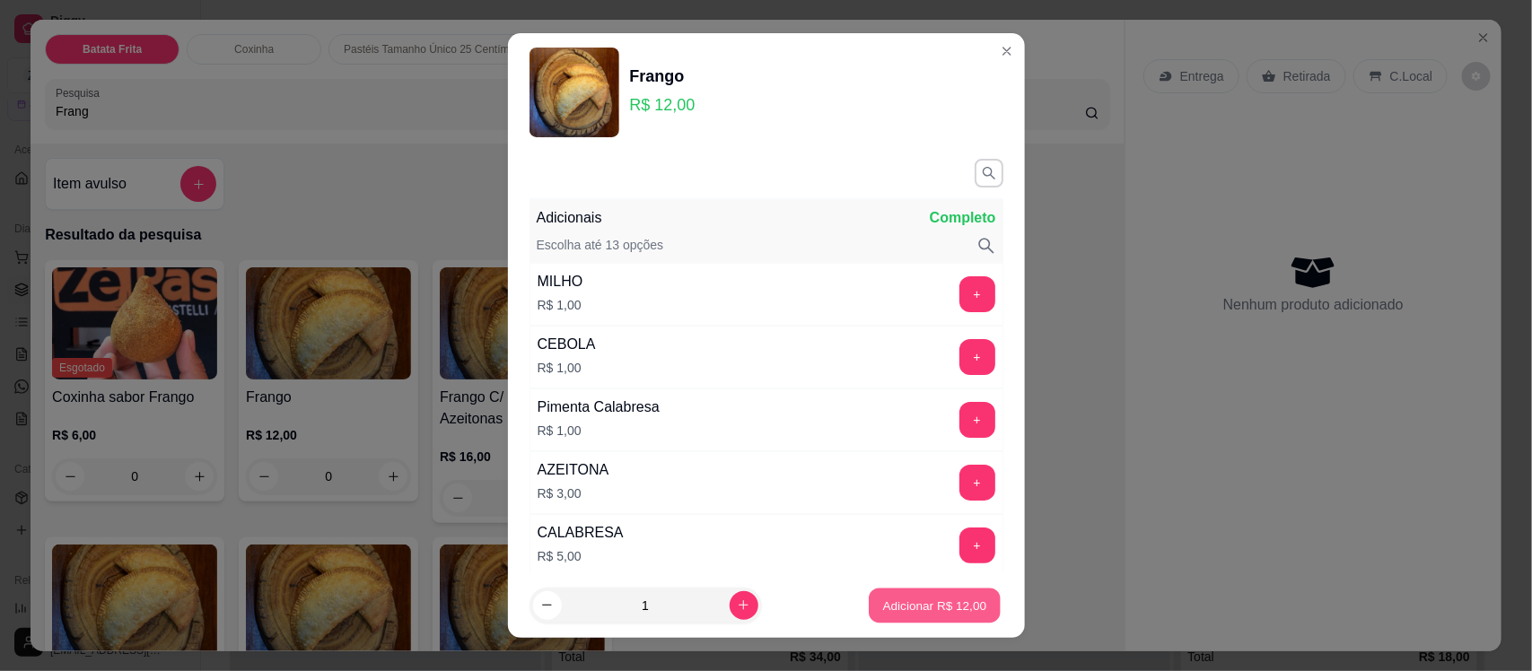
click at [917, 613] on p "Adicionar R$ 12,00" at bounding box center [935, 605] width 104 height 17
type input "1"
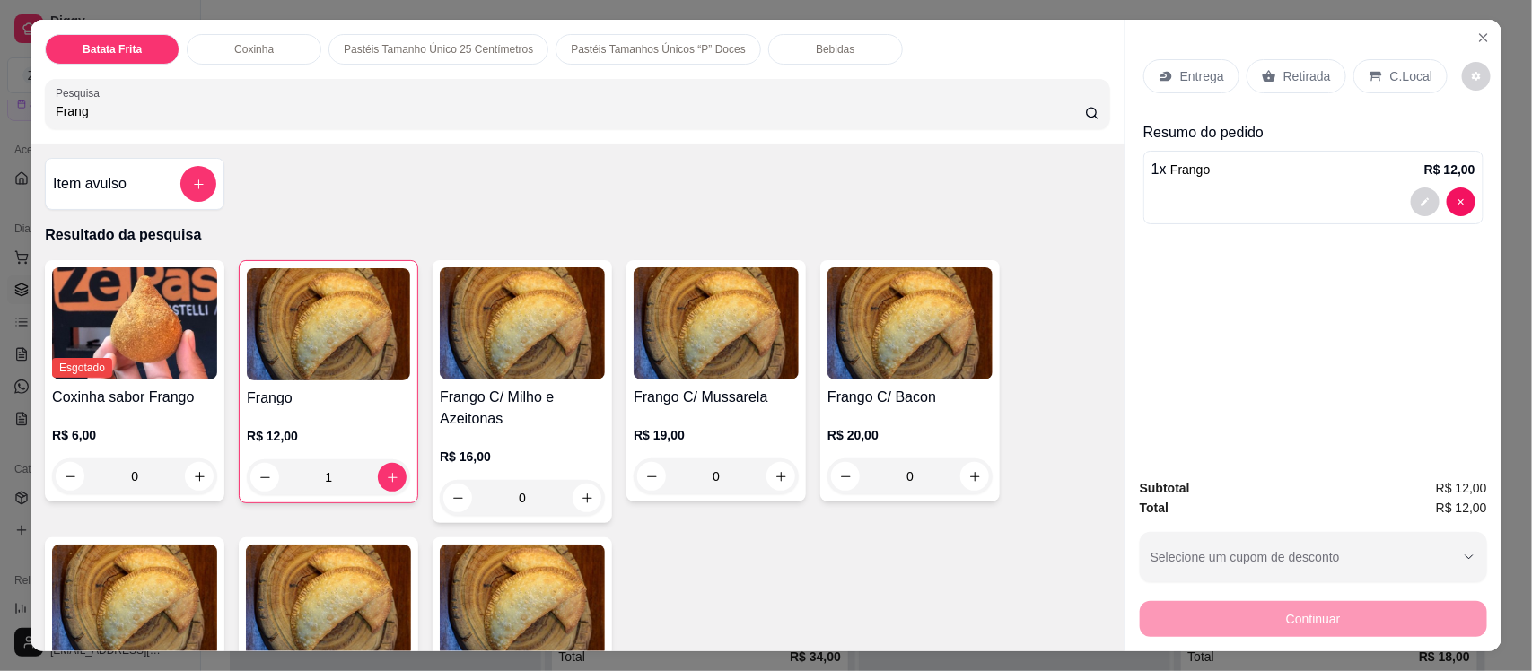
click at [1294, 69] on p "Retirada" at bounding box center [1307, 76] width 48 height 18
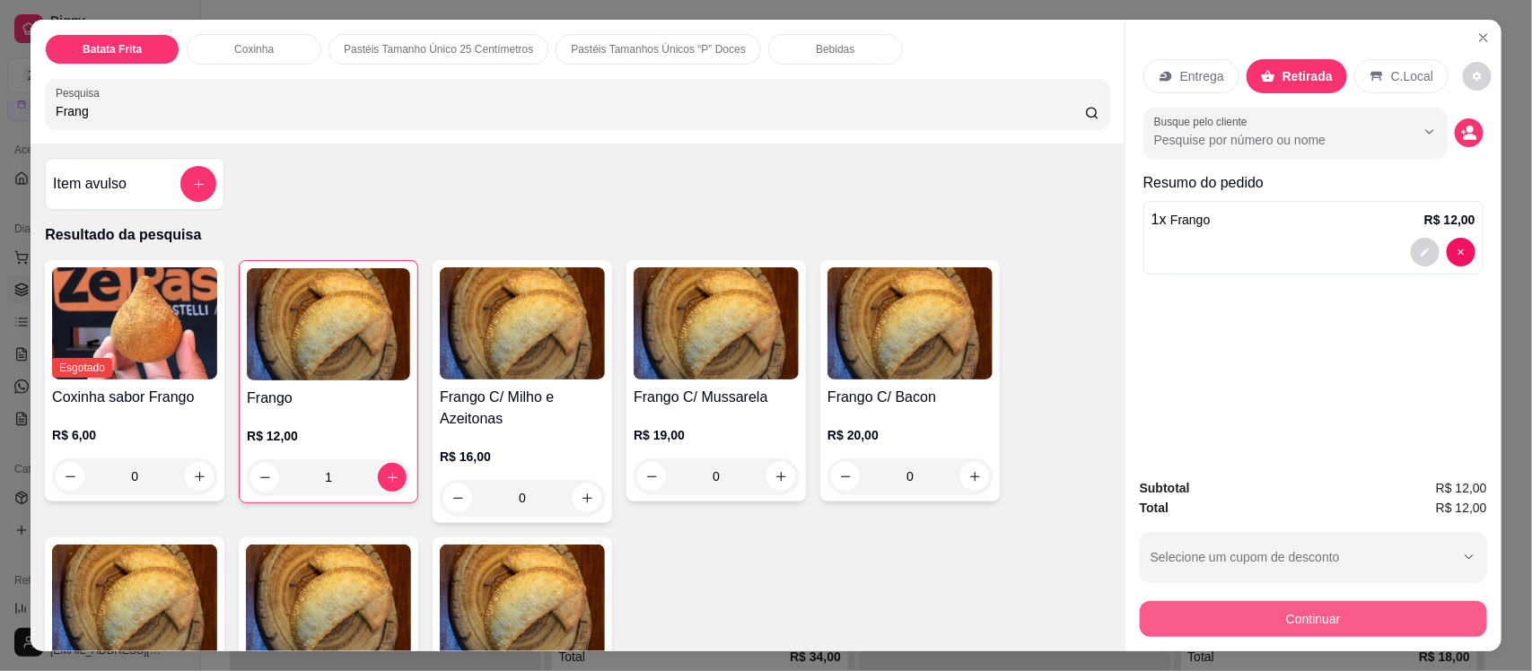
click at [1324, 624] on button "Continuar" at bounding box center [1313, 619] width 347 height 36
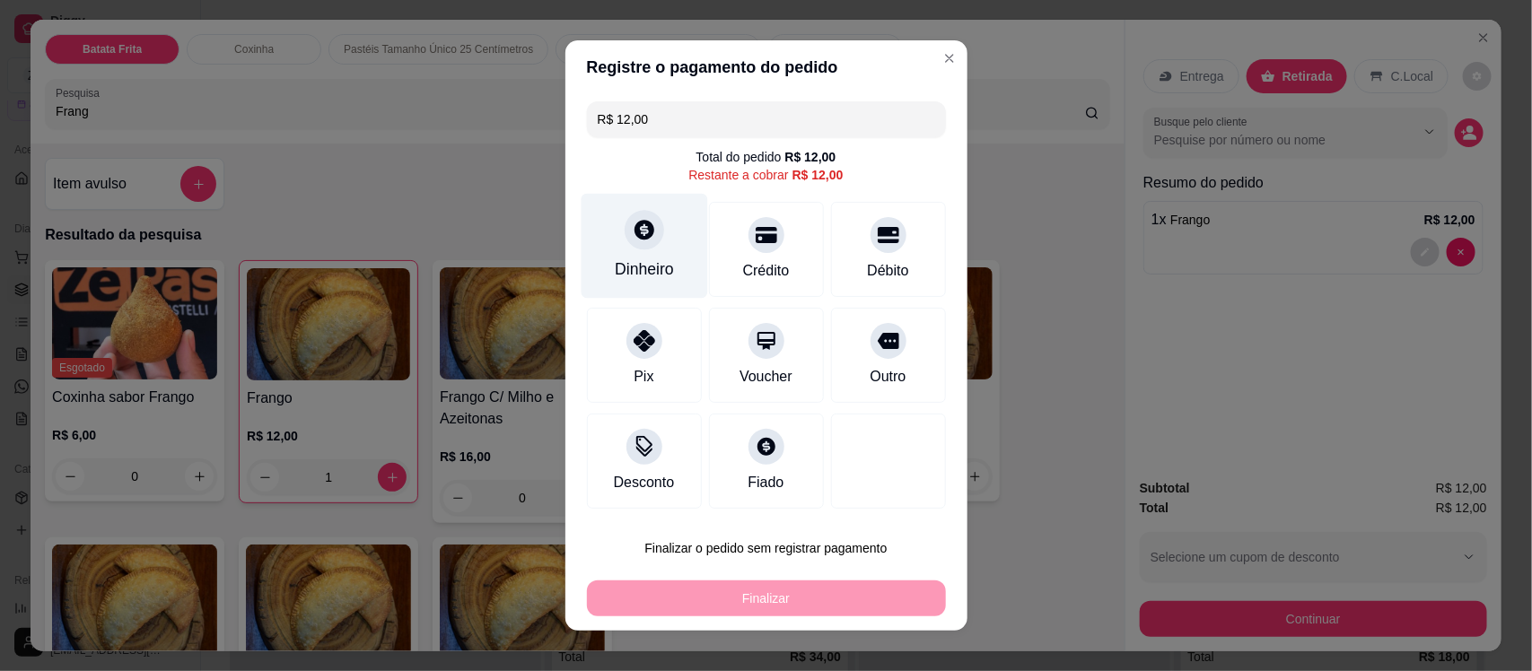
click at [615, 244] on div "Dinheiro" at bounding box center [644, 246] width 127 height 105
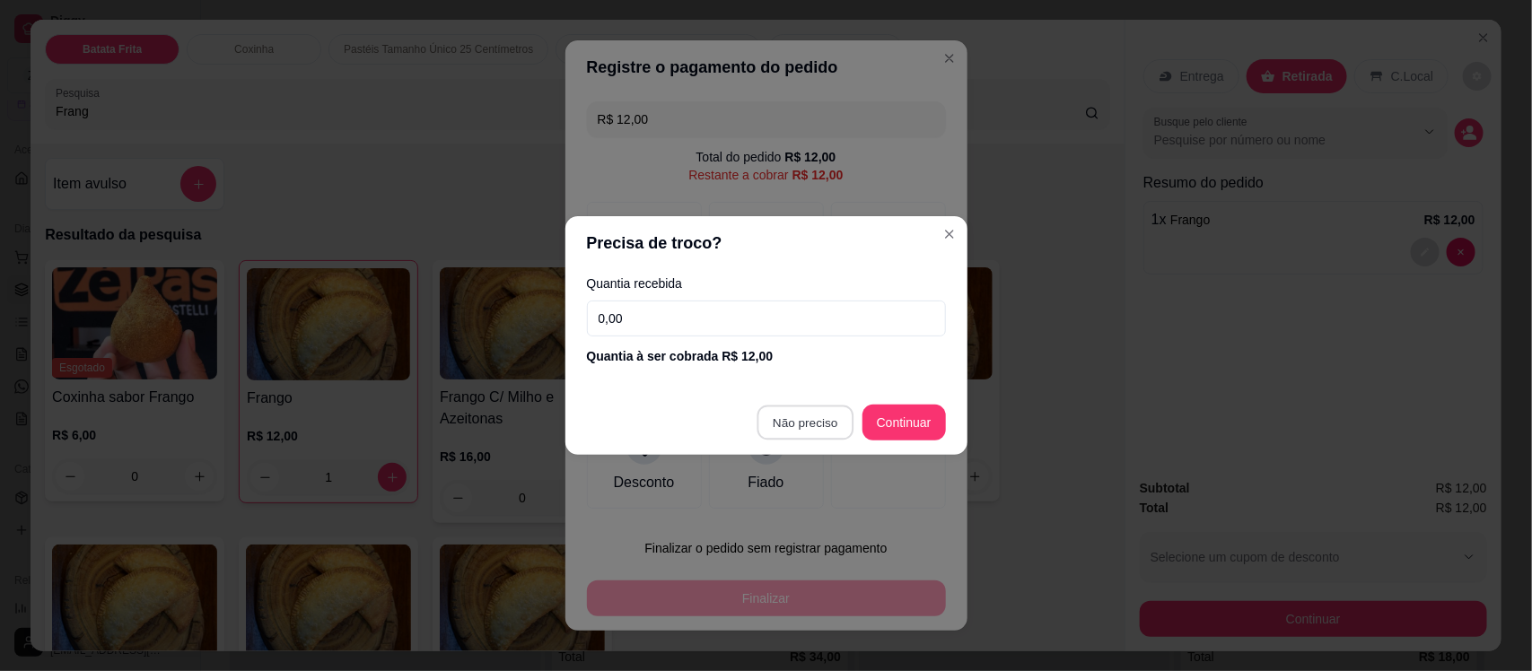
type input "R$ 0,00"
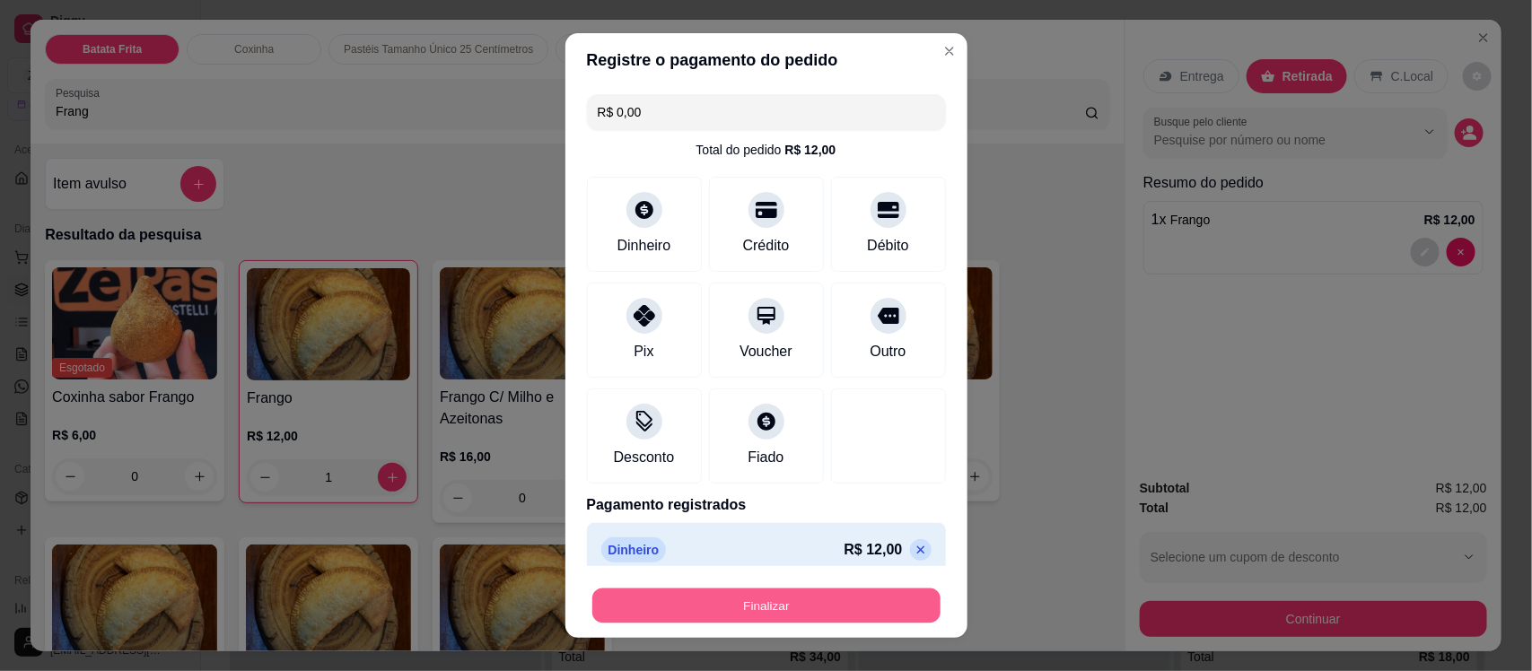
click at [833, 604] on button "Finalizar" at bounding box center [766, 605] width 348 height 35
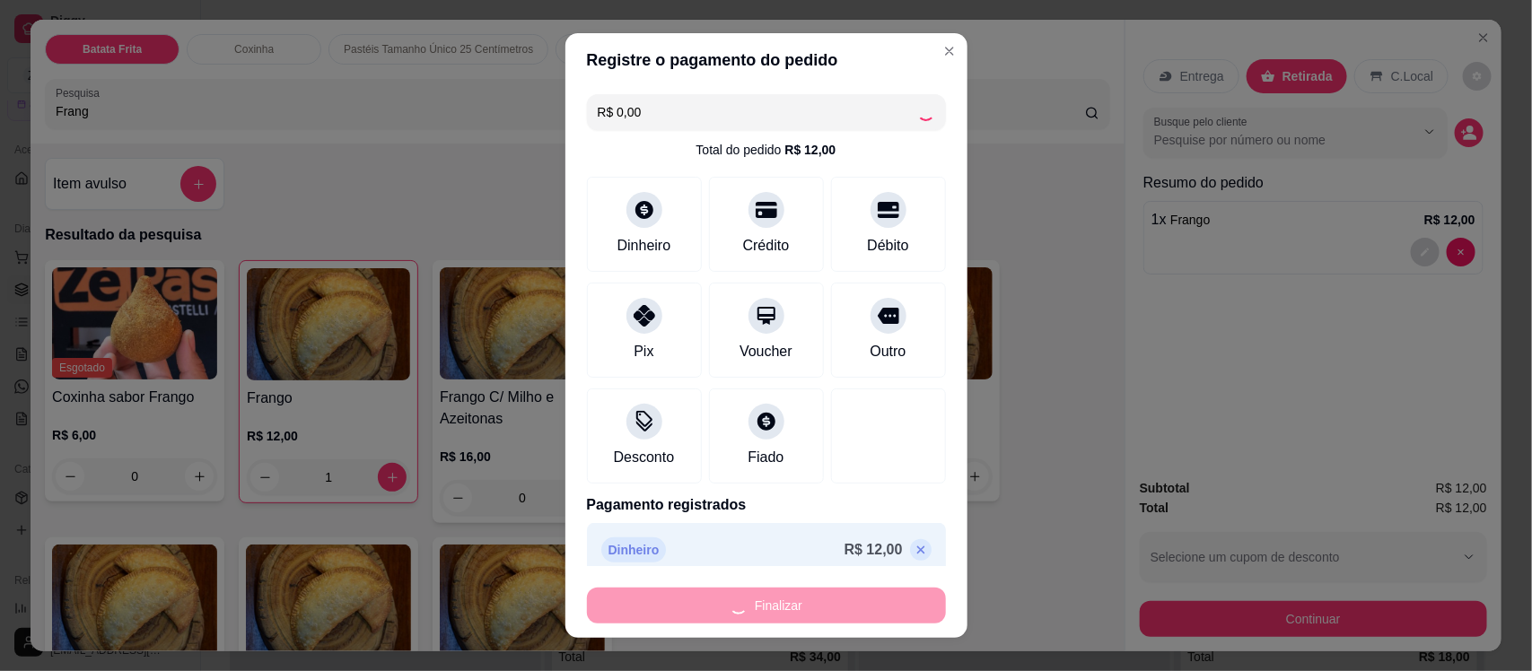
type input "0"
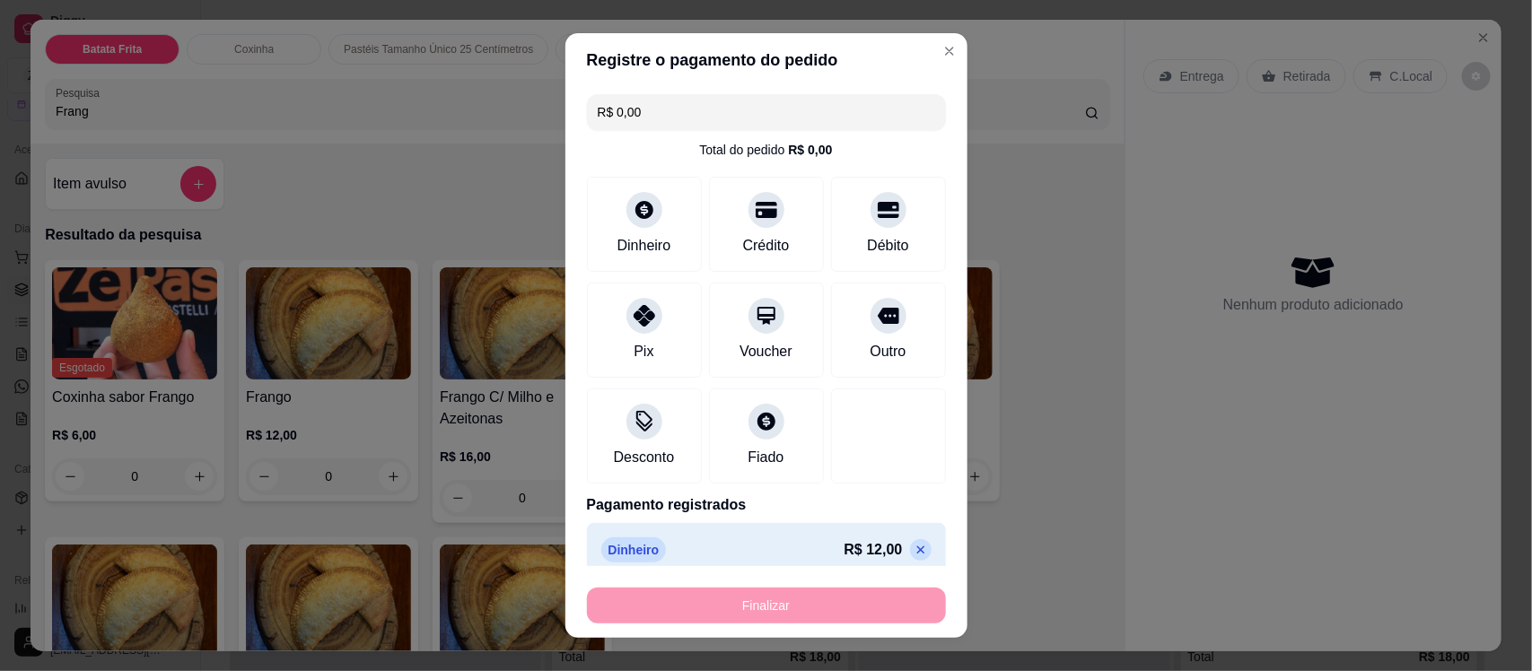
type input "-R$ 12,00"
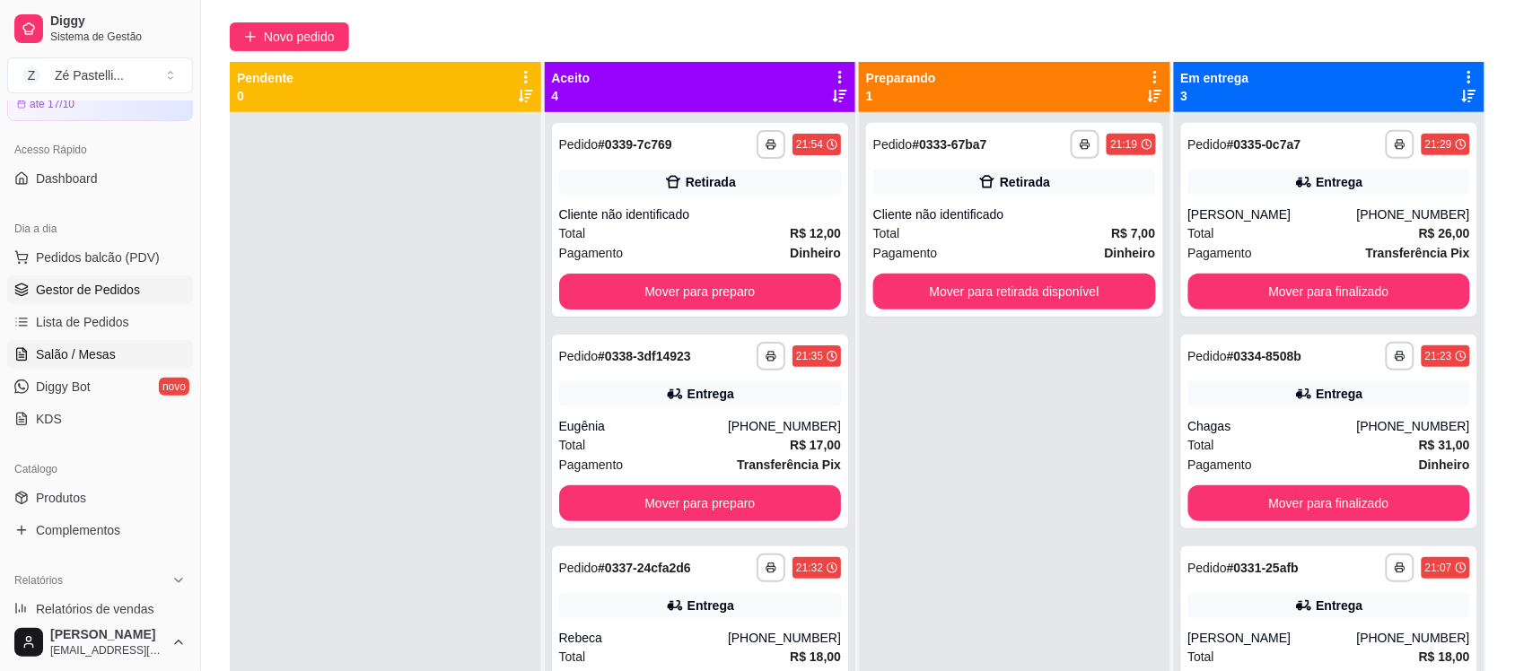
click at [86, 346] on span "Salão / Mesas" at bounding box center [76, 355] width 80 height 18
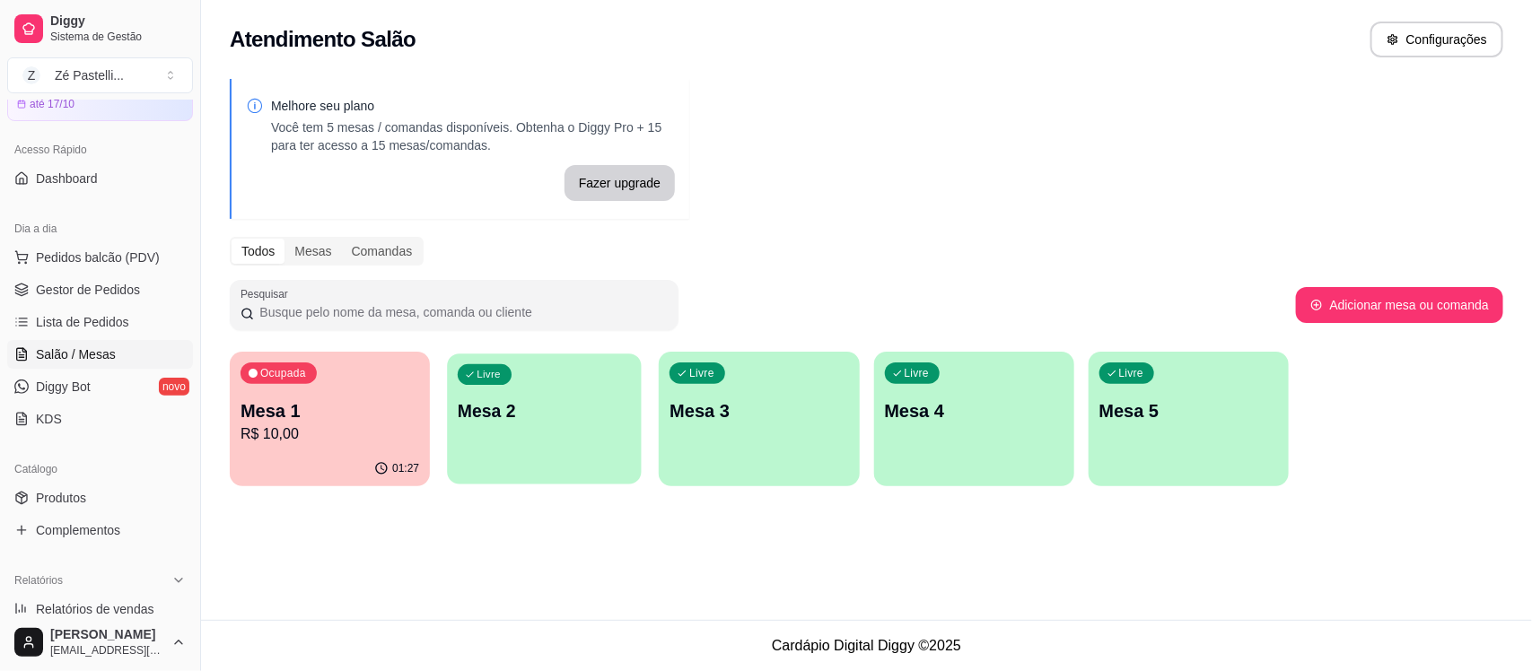
click at [572, 422] on p "Mesa 2" at bounding box center [544, 411] width 173 height 24
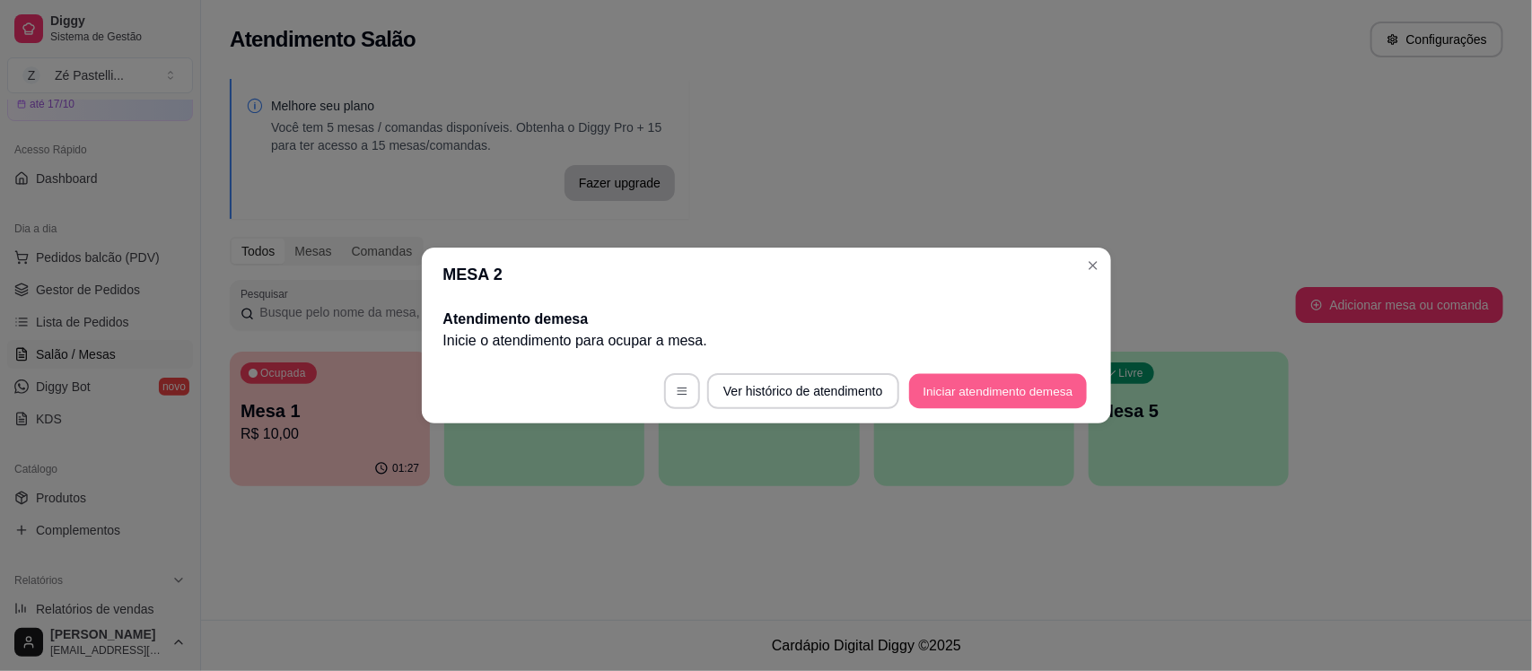
click at [1003, 396] on button "Iniciar atendimento de mesa" at bounding box center [998, 391] width 178 height 35
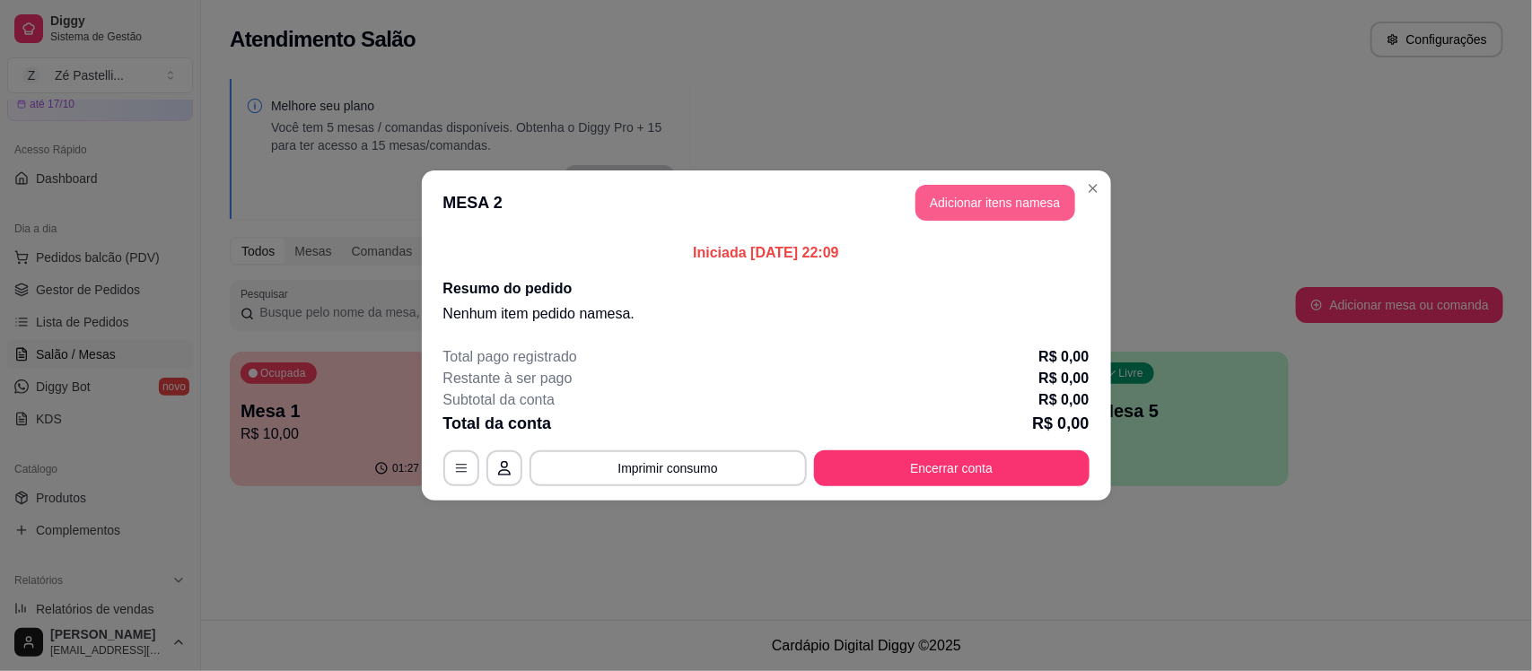
click at [992, 198] on button "Adicionar itens na mesa" at bounding box center [995, 203] width 160 height 36
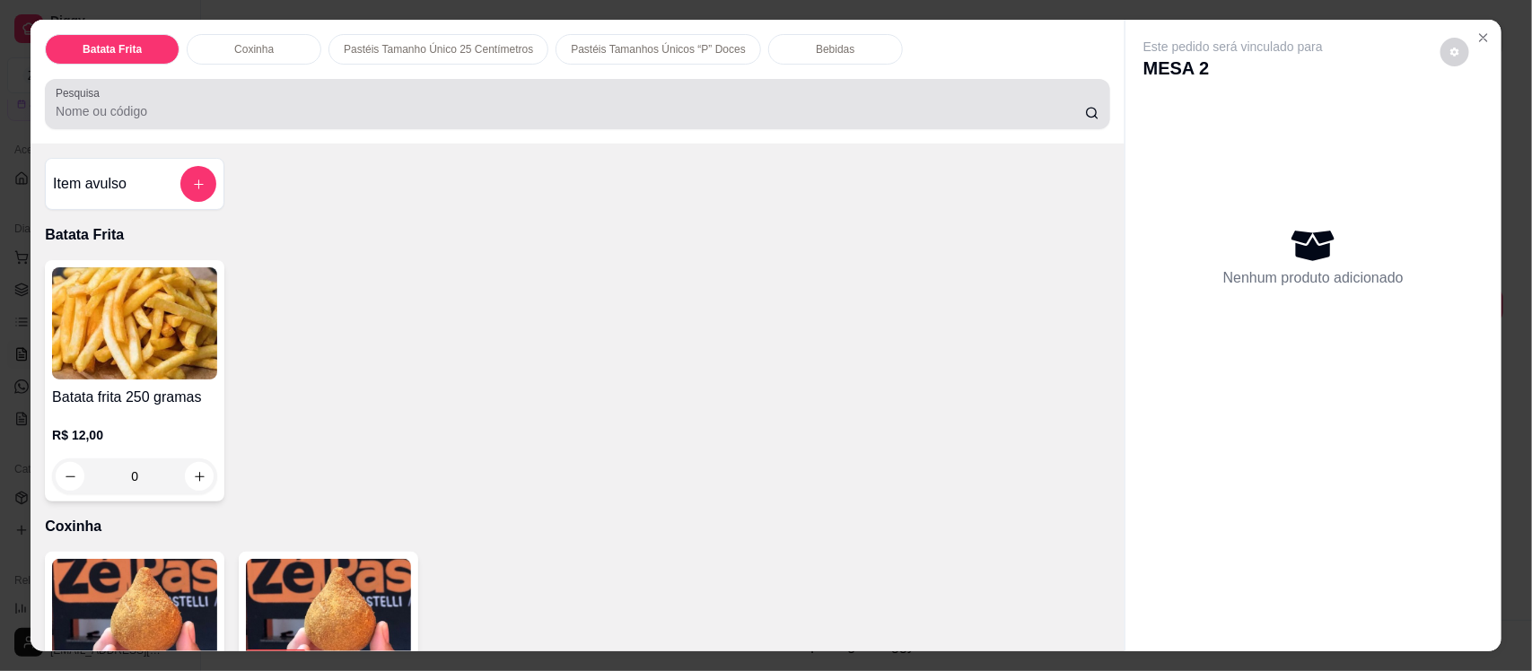
click at [407, 108] on input "Pesquisa" at bounding box center [570, 111] width 1029 height 18
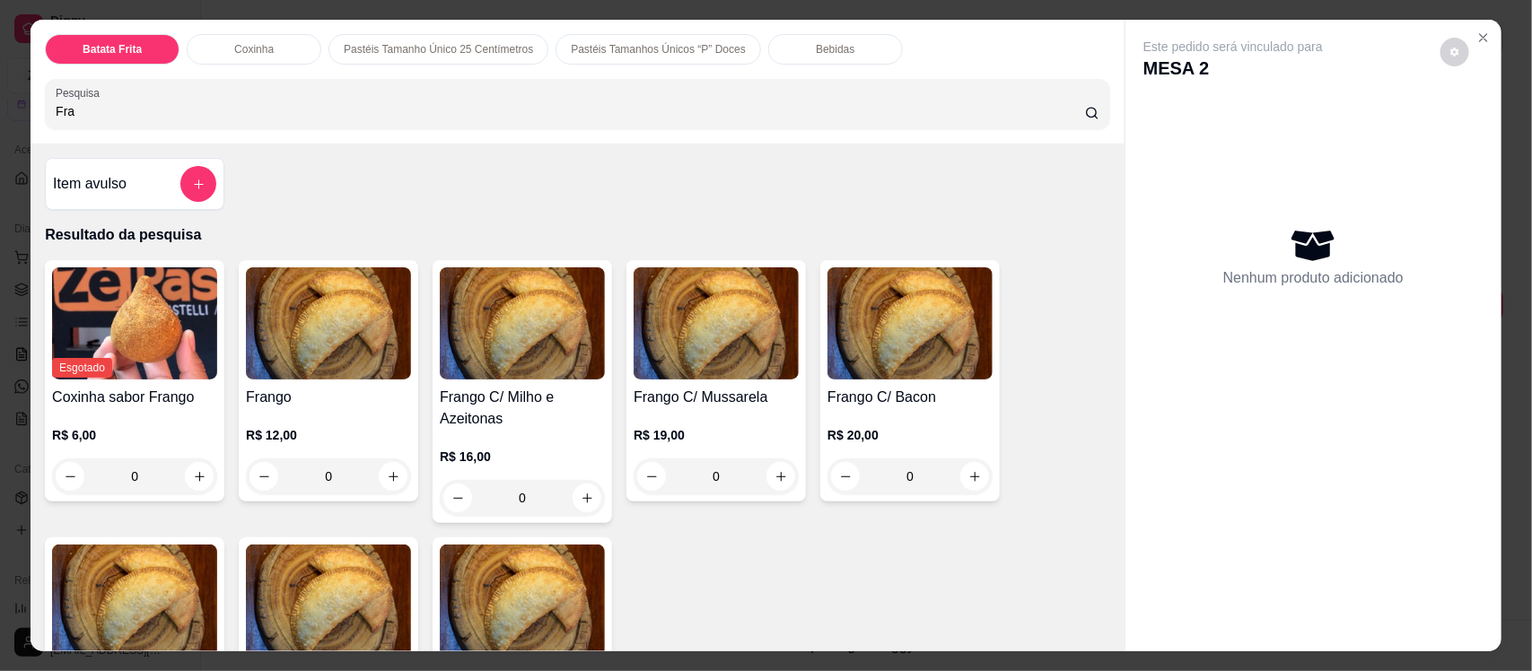
type input "Fra"
click at [301, 346] on img at bounding box center [328, 323] width 165 height 112
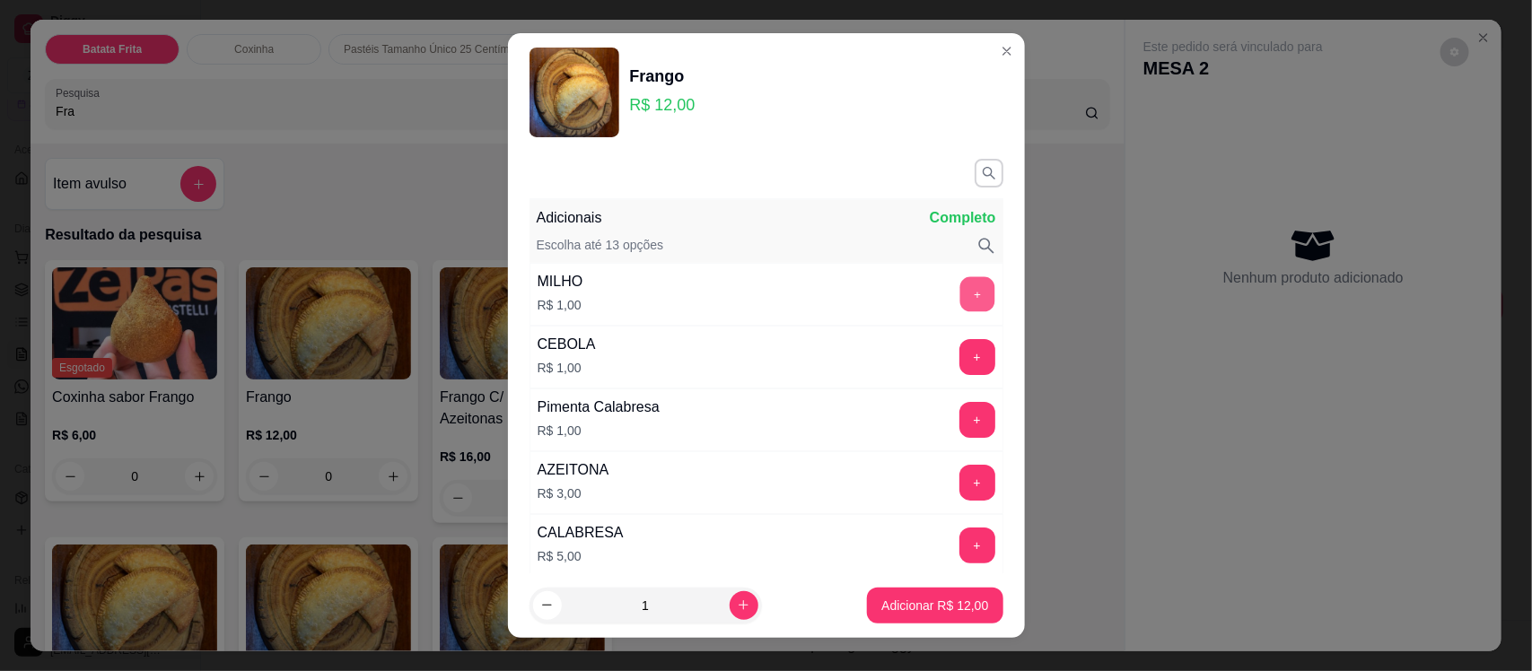
click at [959, 298] on button "+" at bounding box center [976, 294] width 35 height 35
click at [883, 604] on p "Adicionar R$ 13,00" at bounding box center [935, 605] width 104 height 17
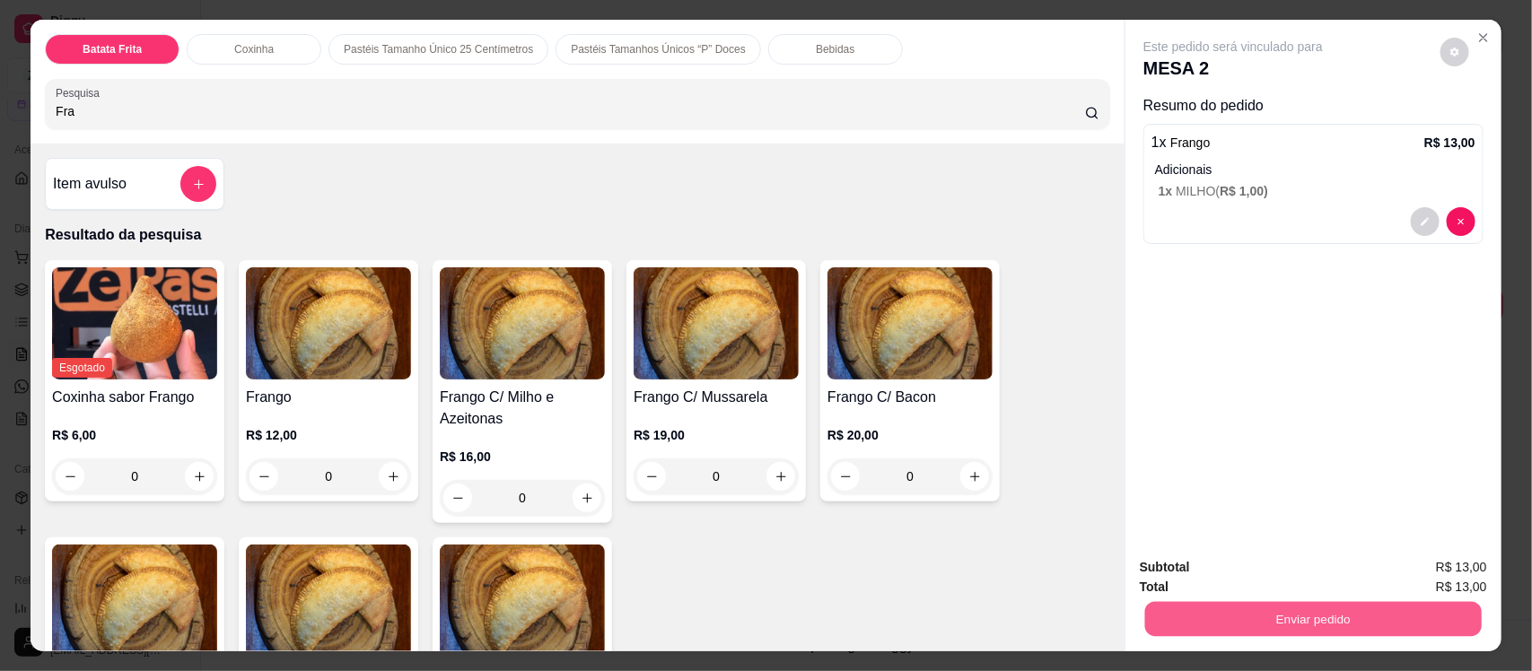
click at [1276, 624] on button "Enviar pedido" at bounding box center [1313, 618] width 337 height 35
click at [1469, 567] on button "Enviar pedido" at bounding box center [1439, 574] width 99 height 33
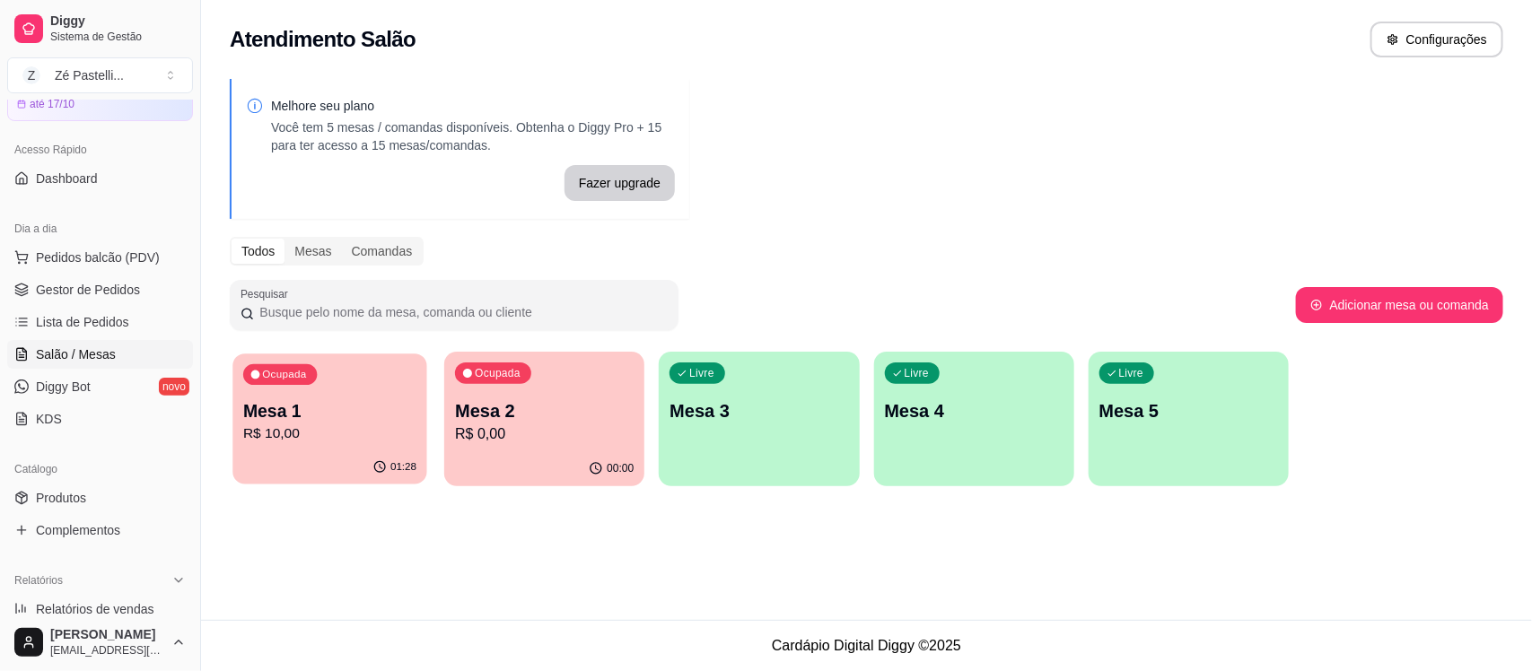
click at [320, 451] on div "01:28" at bounding box center [329, 468] width 194 height 34
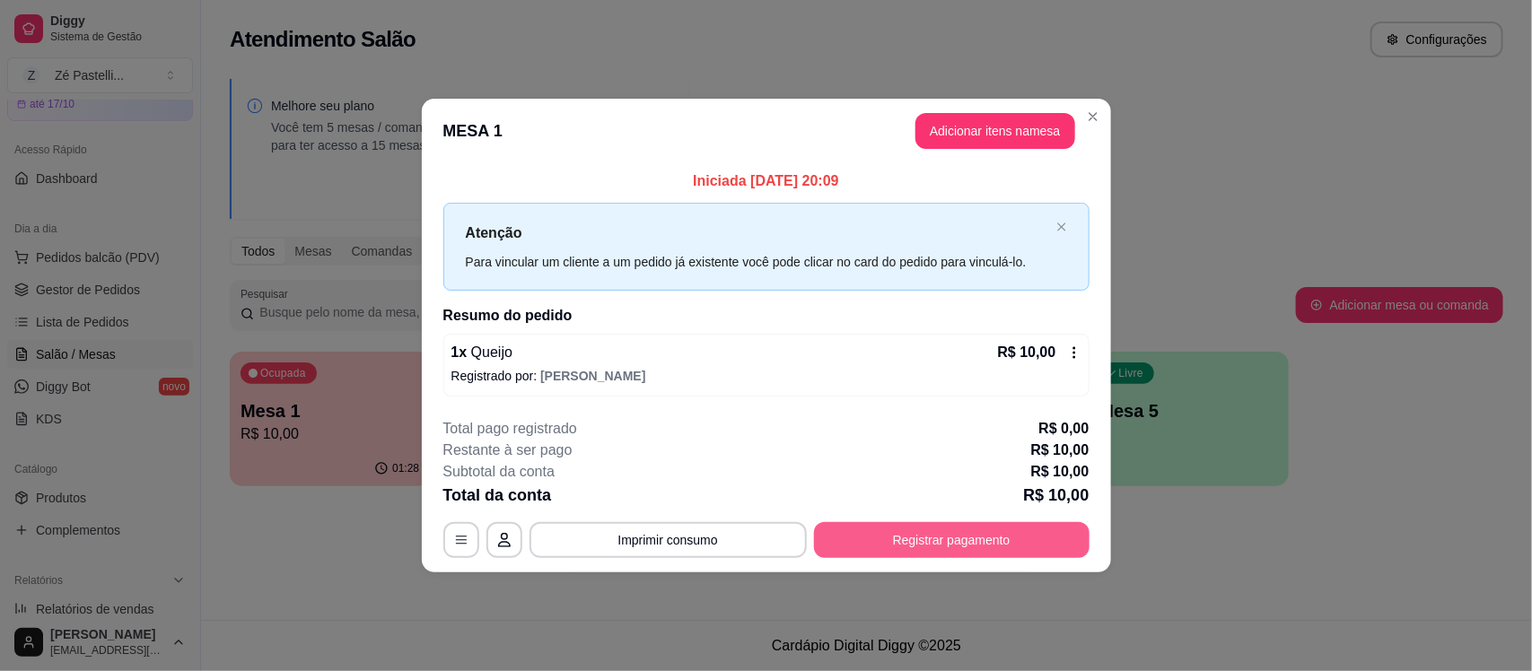
click at [889, 544] on button "Registrar pagamento" at bounding box center [952, 540] width 276 height 36
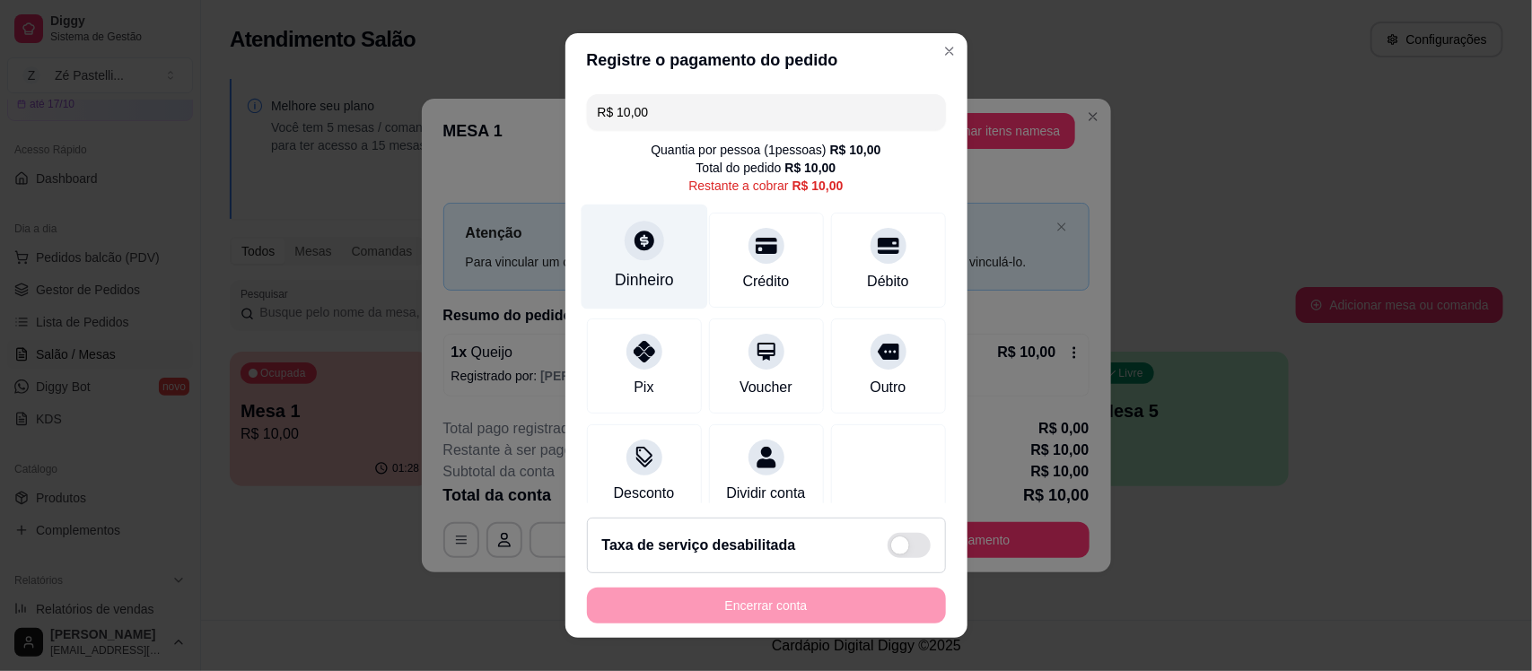
click at [629, 272] on div "Dinheiro" at bounding box center [644, 280] width 59 height 23
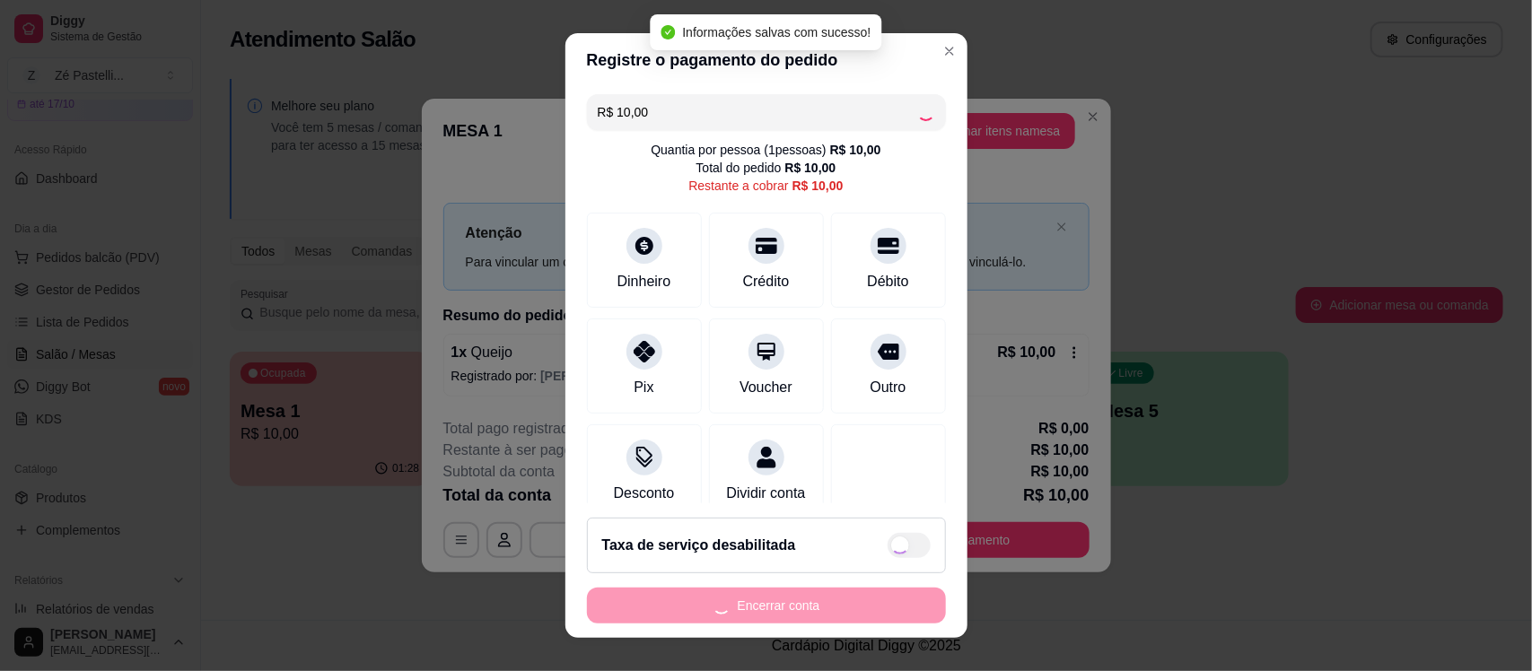
type input "R$ 0,00"
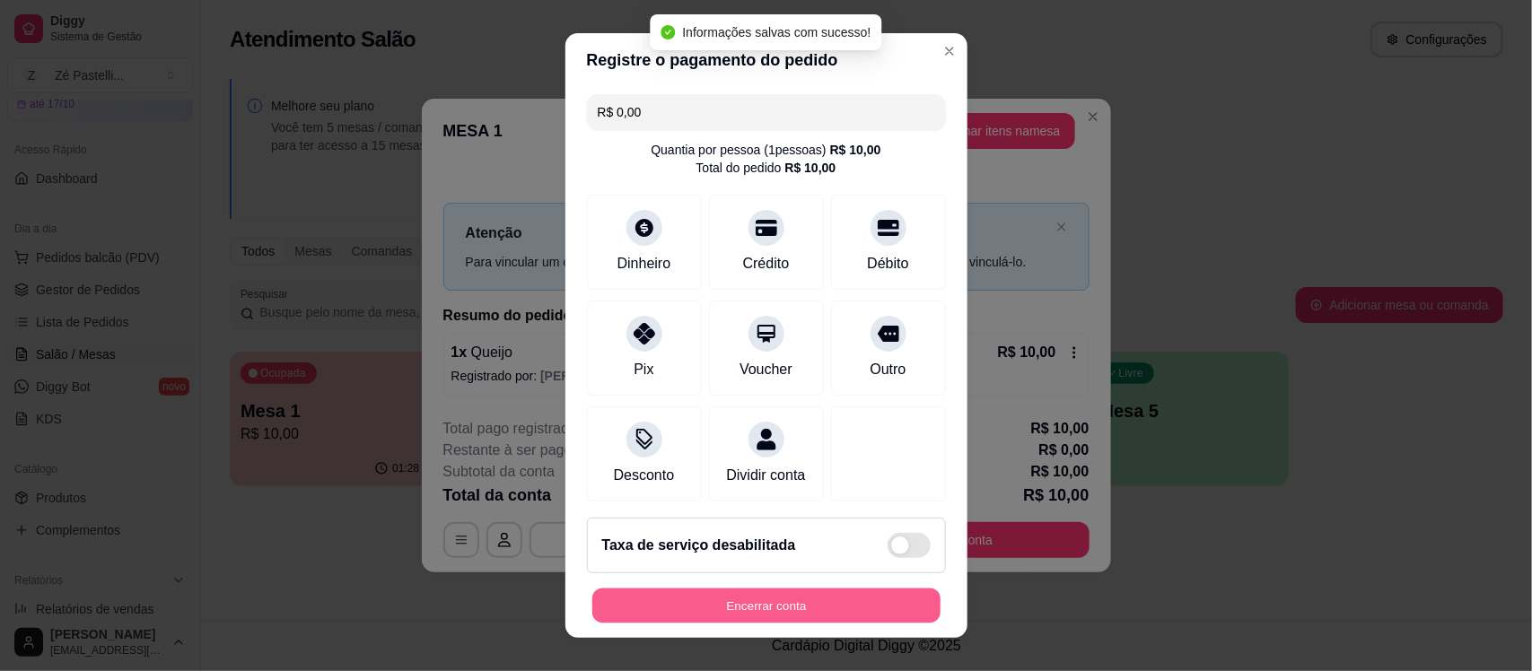
click at [716, 606] on button "Encerrar conta" at bounding box center [766, 605] width 348 height 35
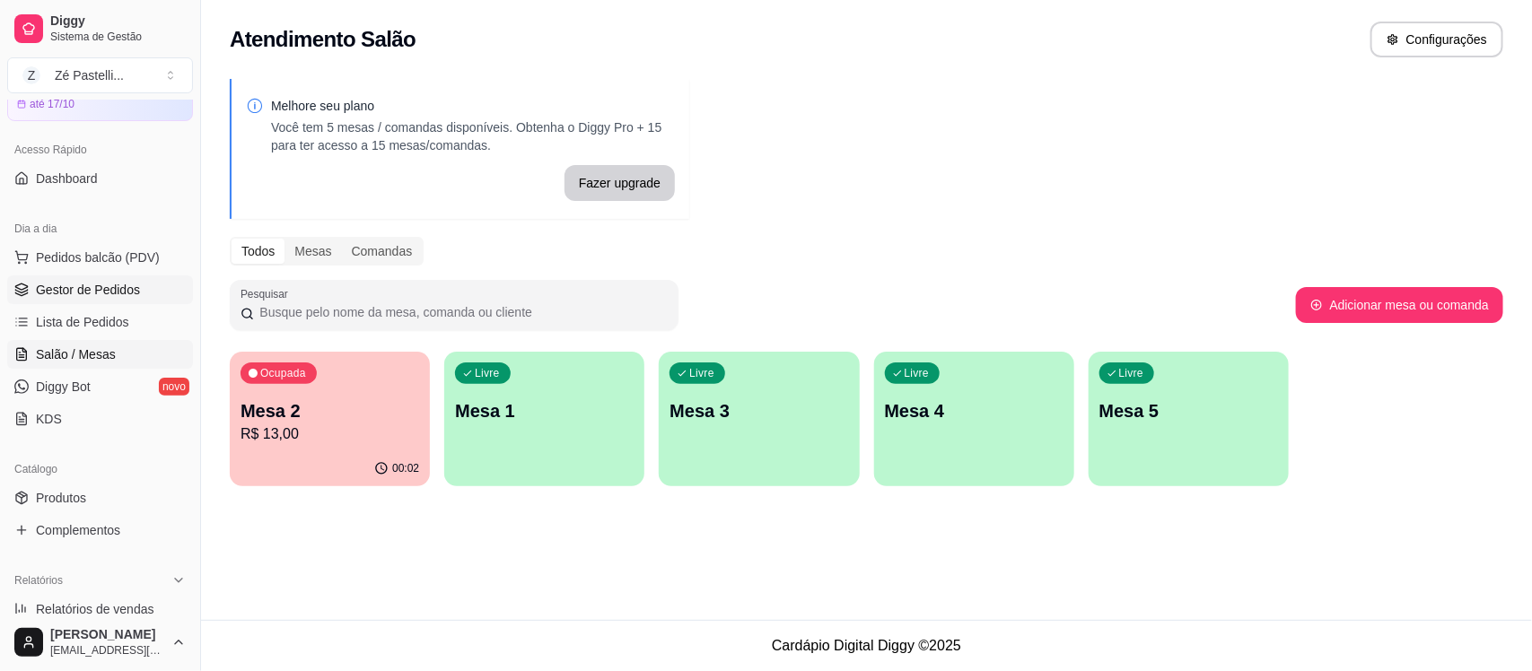
click at [68, 283] on span "Gestor de Pedidos" at bounding box center [88, 290] width 104 height 18
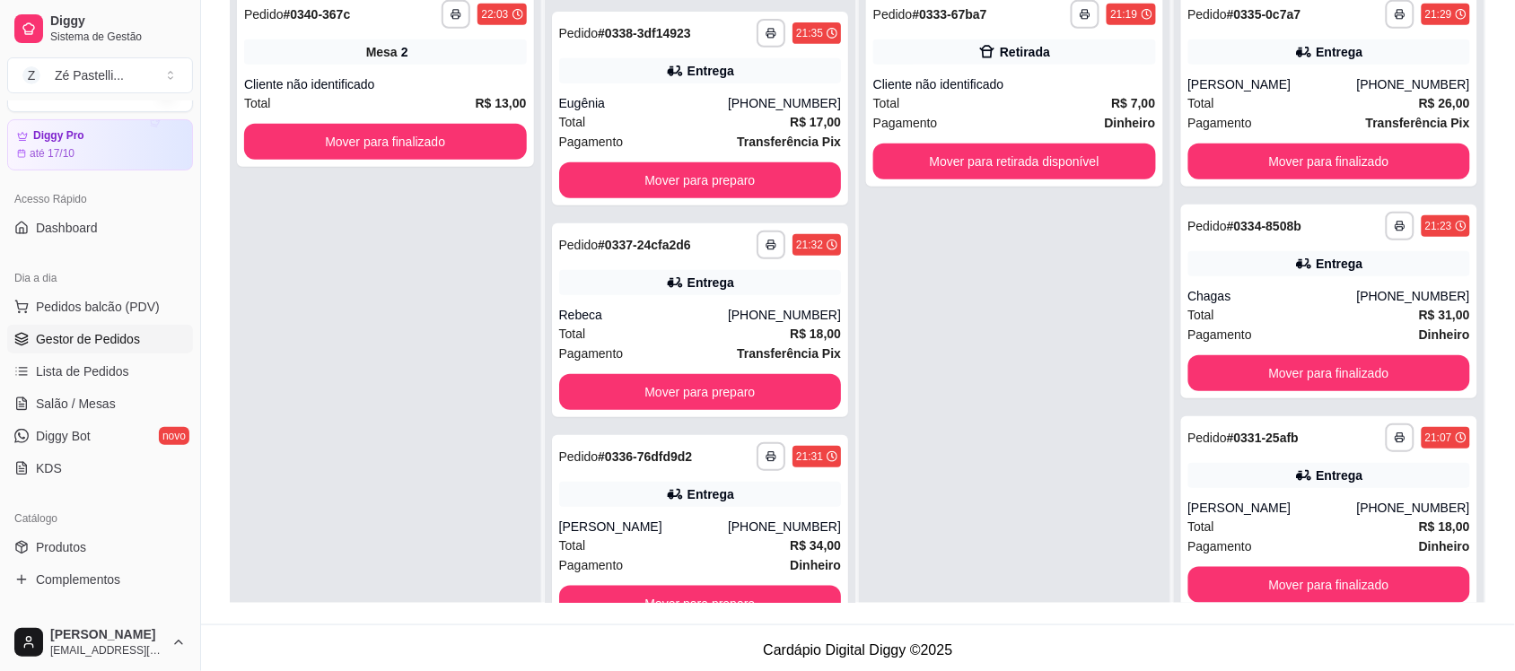
scroll to position [45, 0]
click at [750, 590] on button "Mover para preparo" at bounding box center [700, 604] width 274 height 35
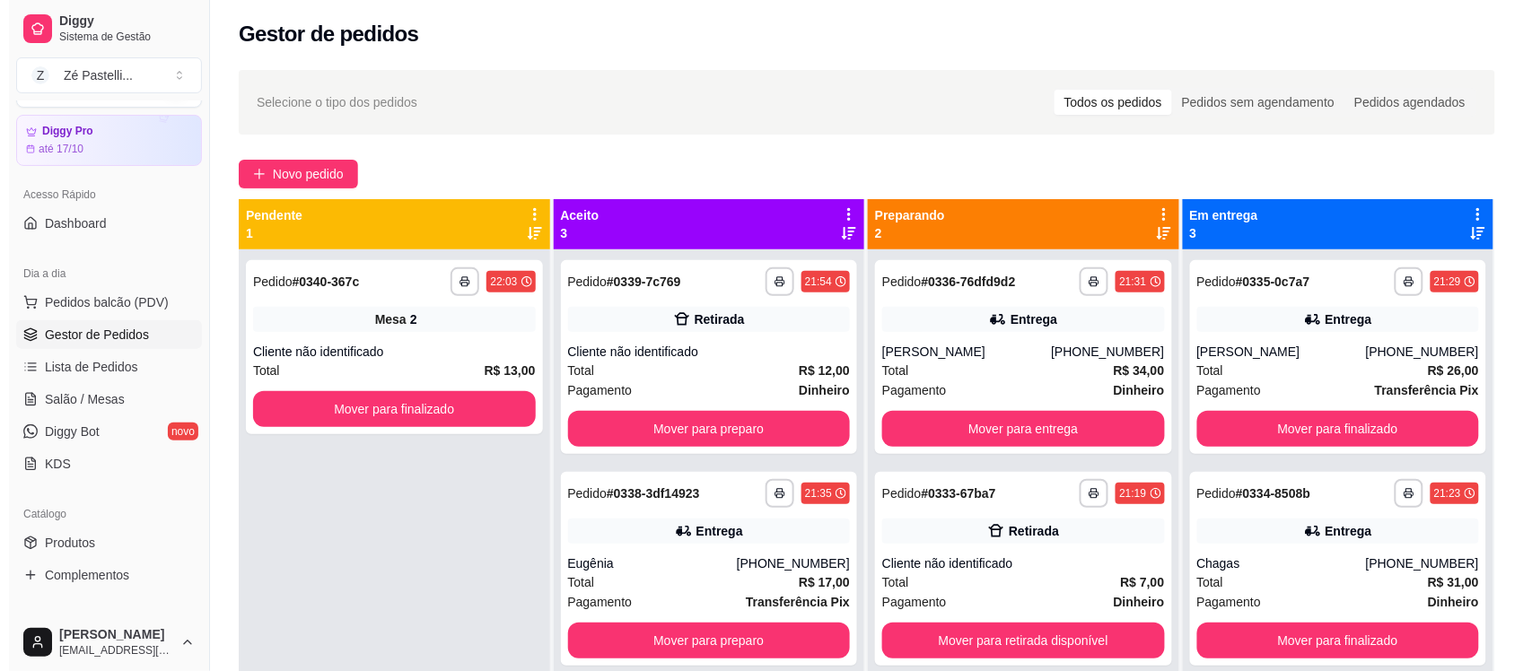
scroll to position [0, 0]
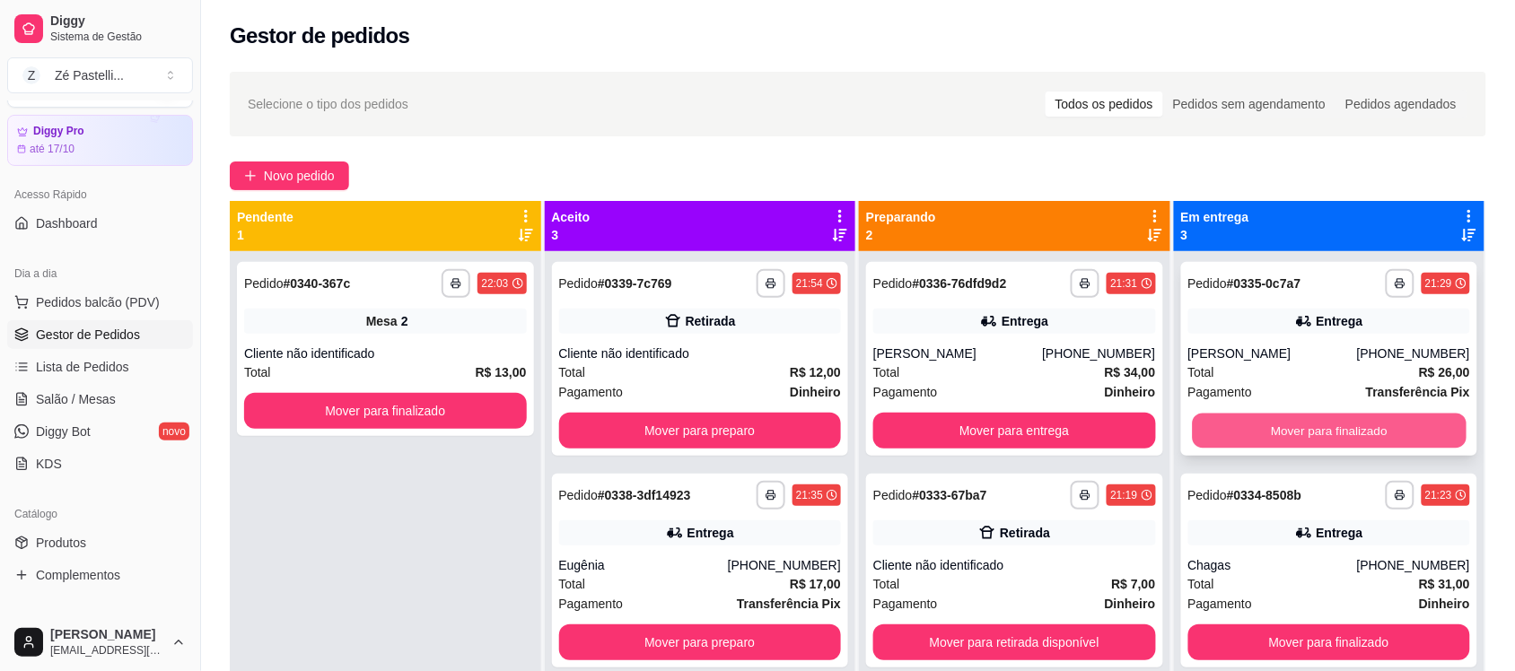
click at [1362, 431] on button "Mover para finalizado" at bounding box center [1329, 431] width 274 height 35
click at [1362, 431] on button "Mover para finalizado" at bounding box center [1329, 431] width 283 height 36
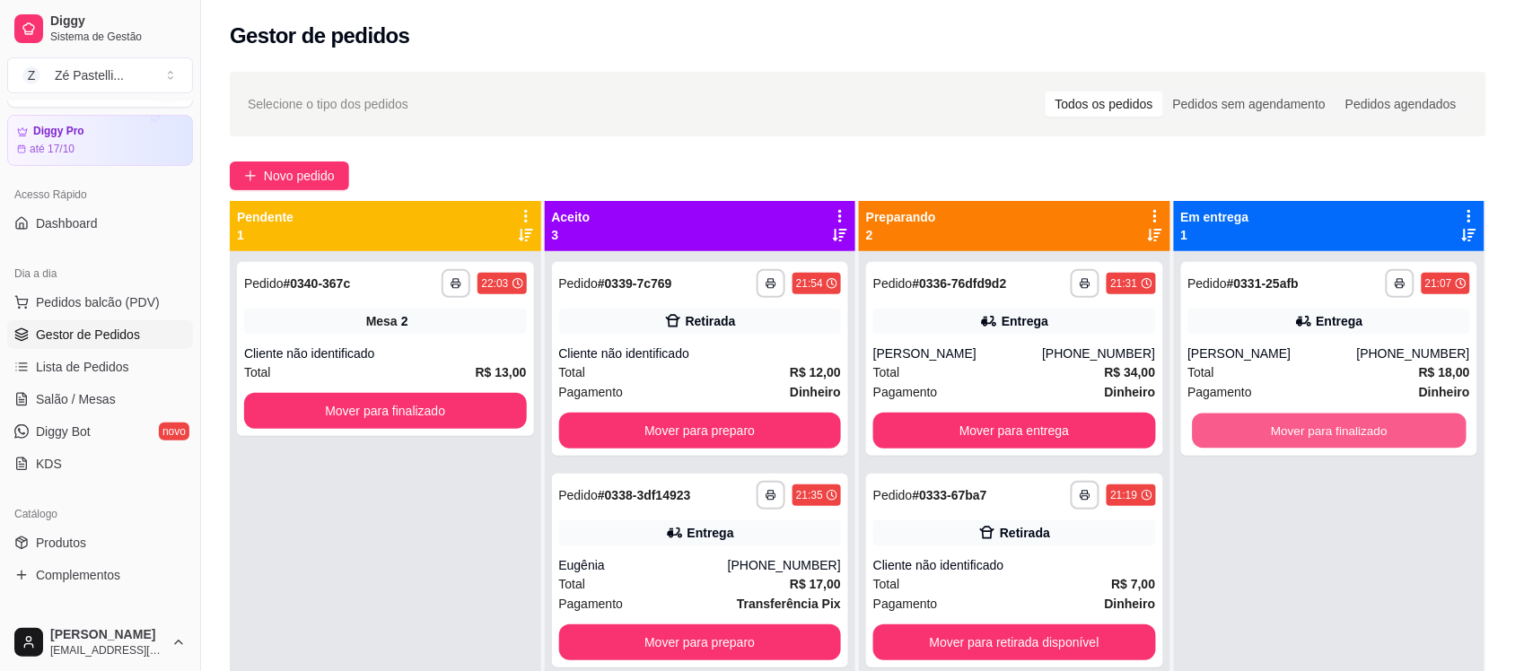
click at [1362, 431] on button "Mover para finalizado" at bounding box center [1329, 431] width 274 height 35
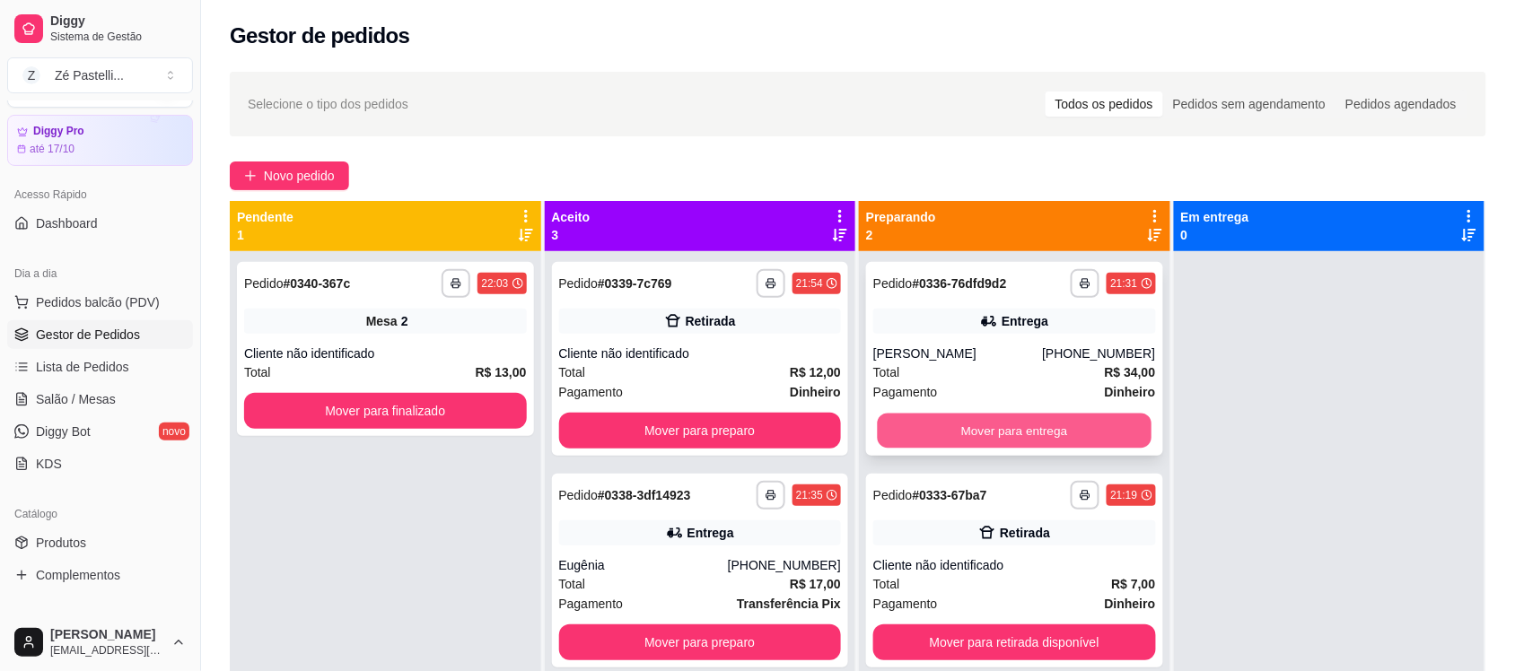
click at [1057, 425] on button "Mover para entrega" at bounding box center [1015, 431] width 274 height 35
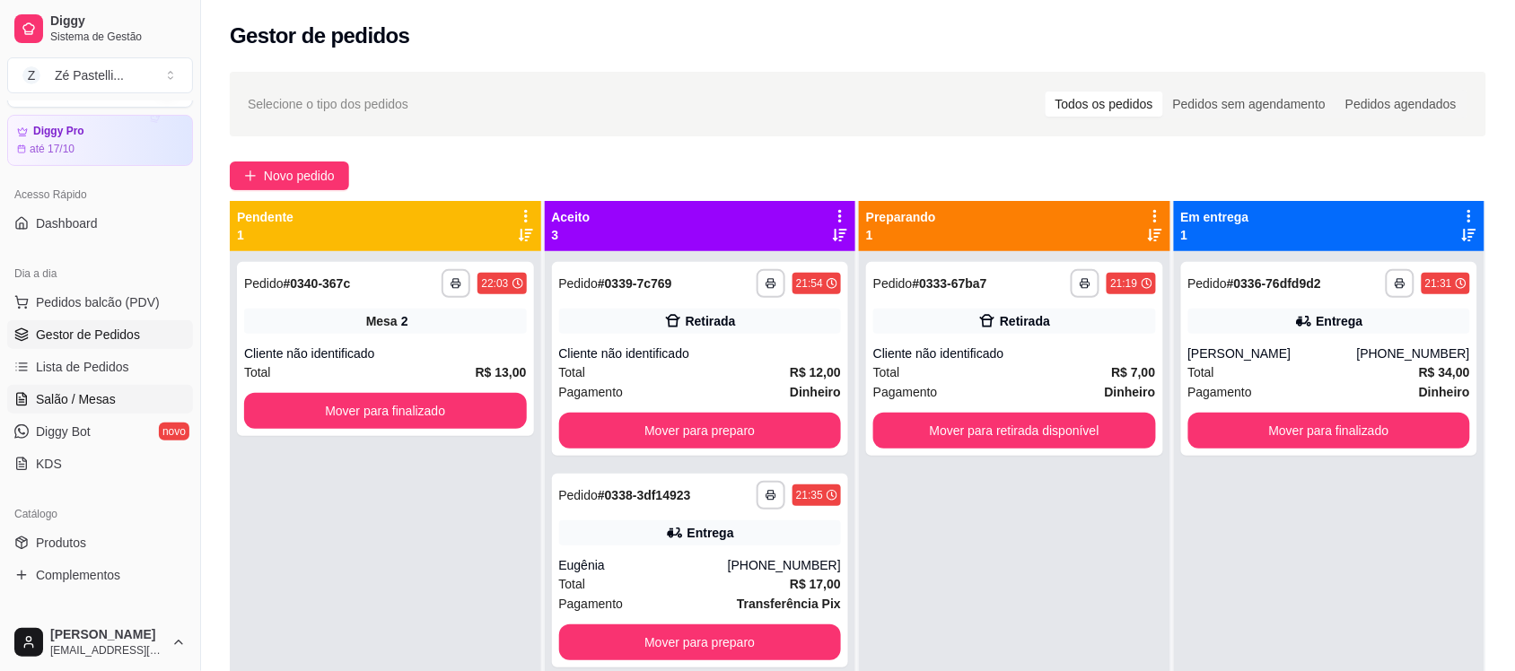
click at [104, 397] on span "Salão / Mesas" at bounding box center [76, 399] width 80 height 18
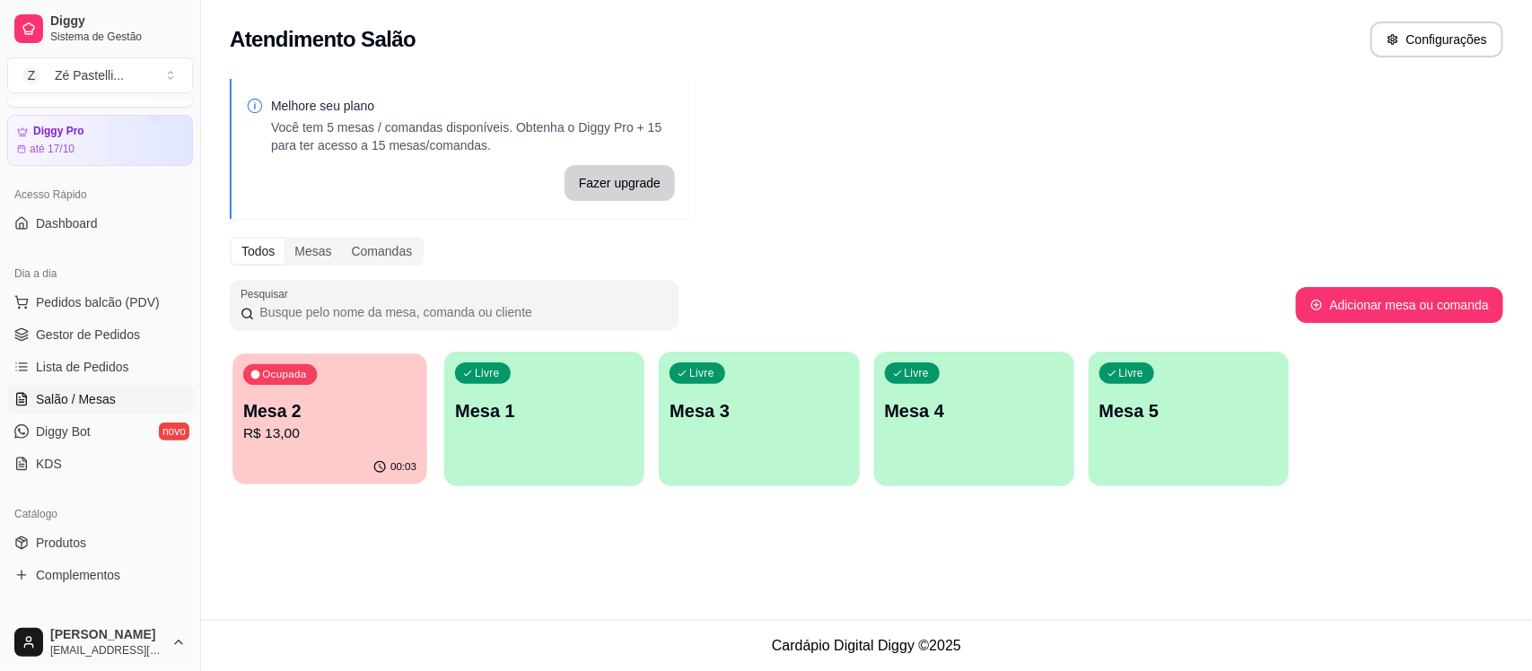
click at [311, 404] on p "Mesa 2" at bounding box center [329, 411] width 173 height 24
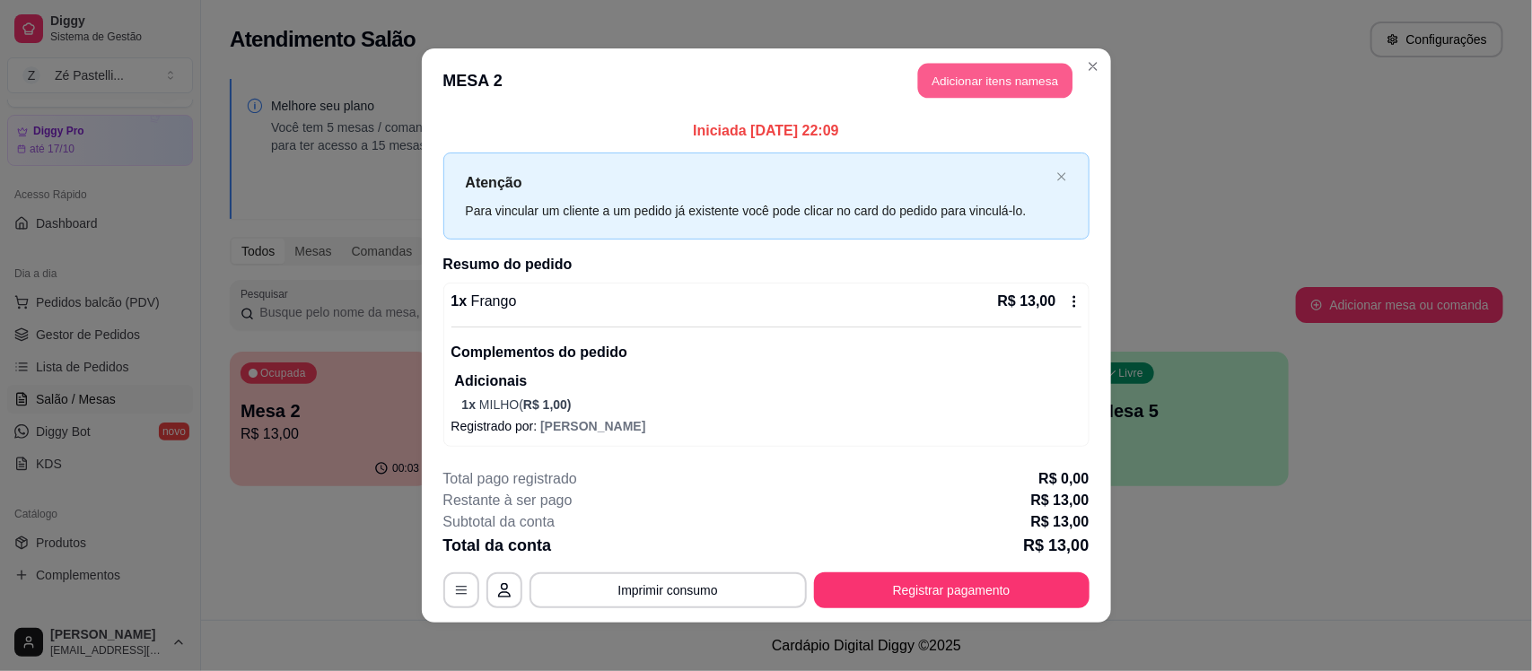
click at [1002, 74] on button "Adicionar itens na mesa" at bounding box center [995, 81] width 154 height 35
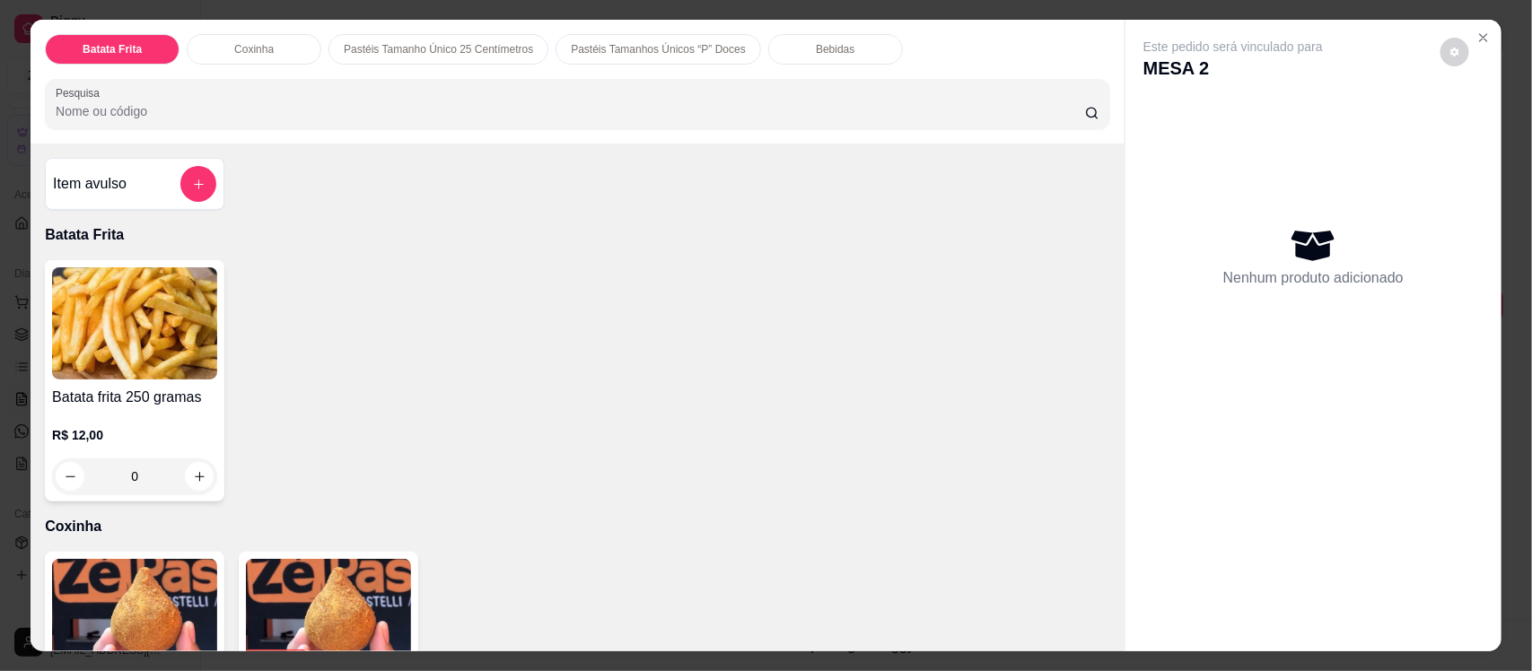
click at [792, 50] on div "Bebidas" at bounding box center [835, 49] width 135 height 31
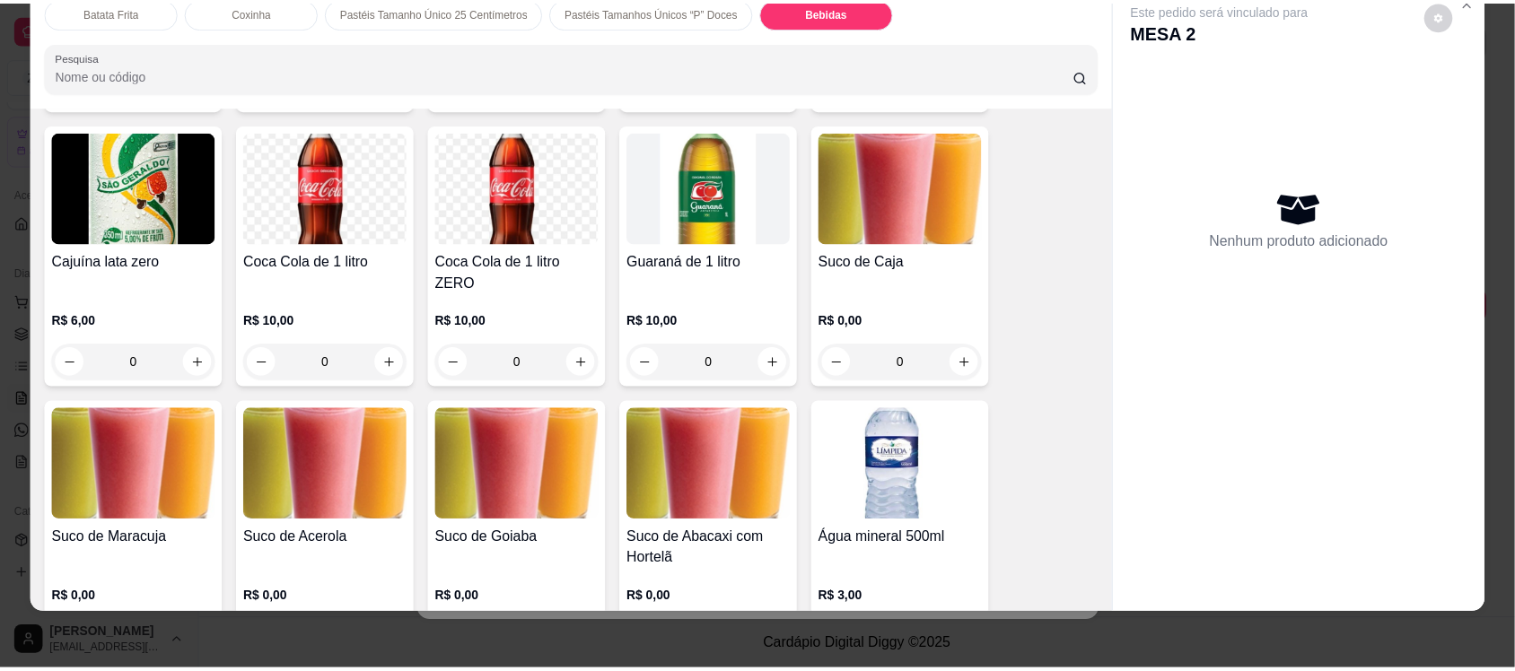
scroll to position [3761, 0]
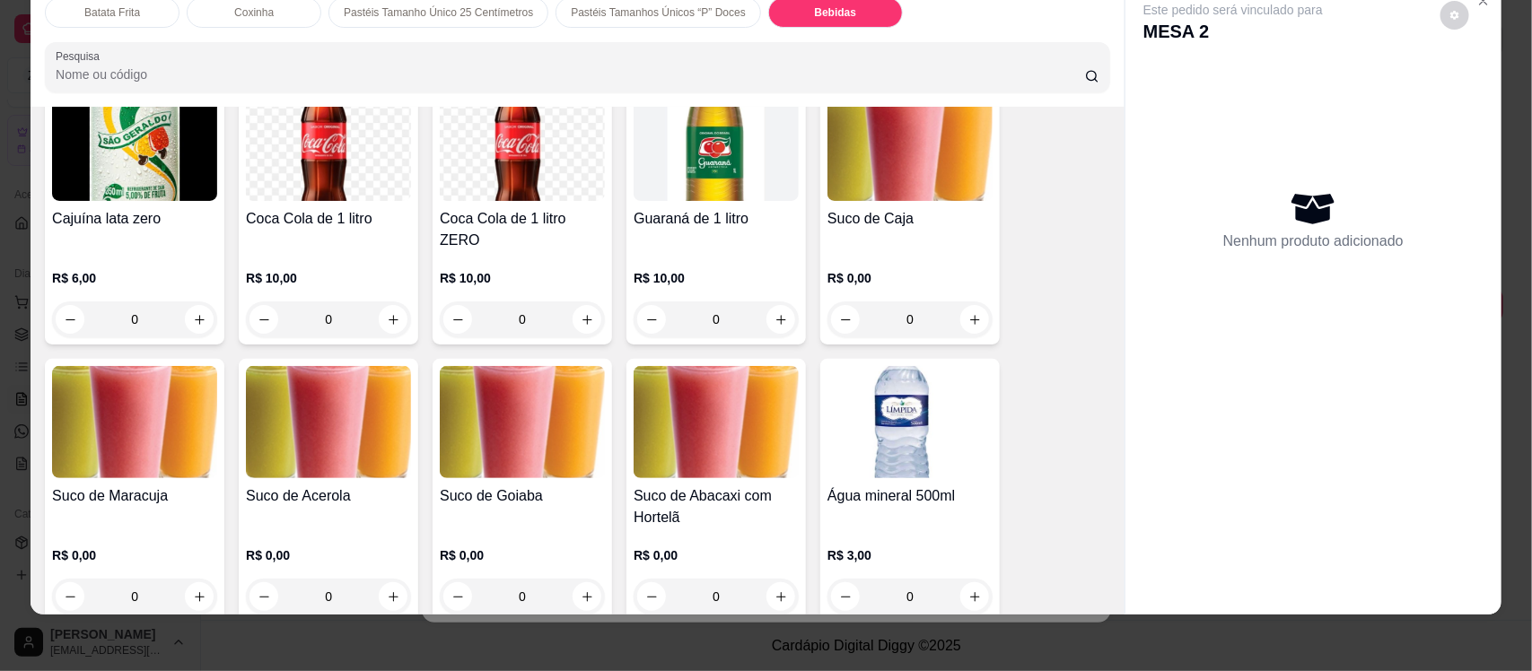
click at [692, 395] on img at bounding box center [716, 422] width 165 height 112
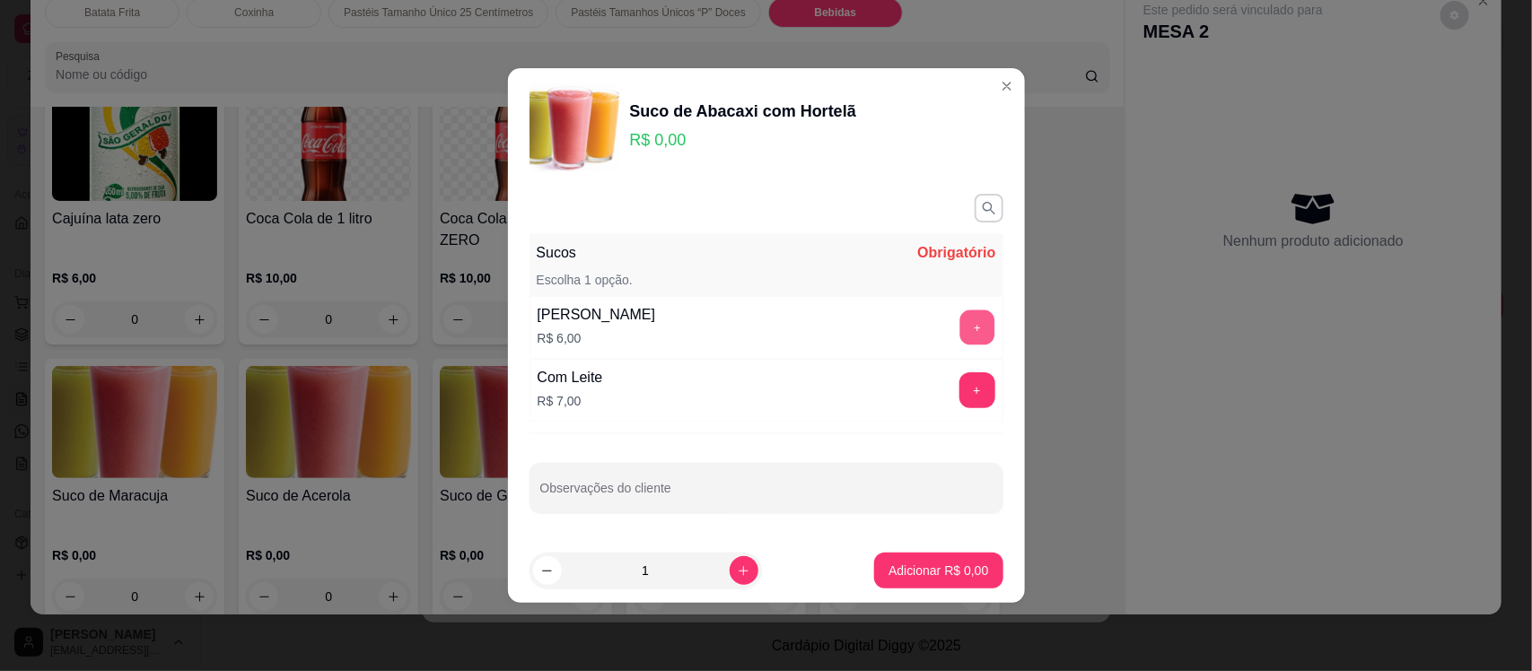
click at [959, 324] on button "+" at bounding box center [976, 328] width 35 height 35
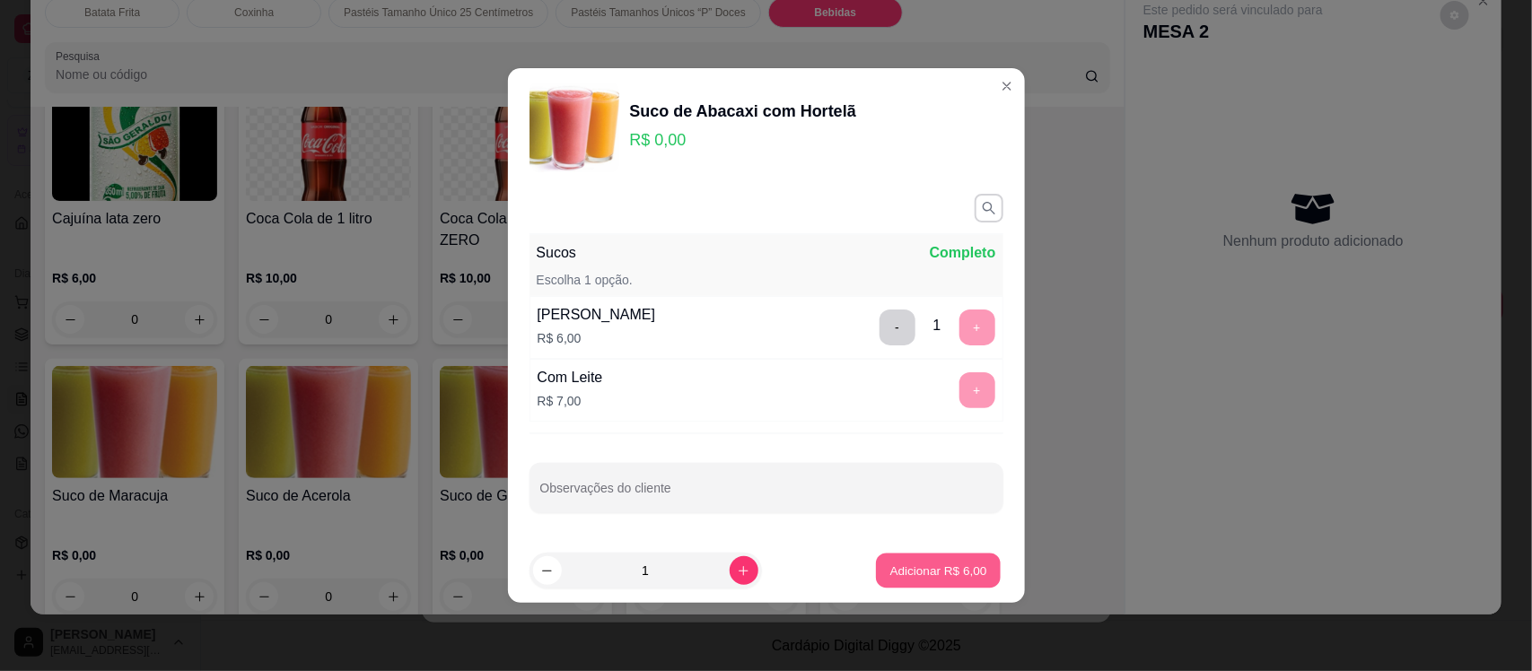
click at [931, 562] on button "Adicionar R$ 6,00" at bounding box center [938, 571] width 125 height 35
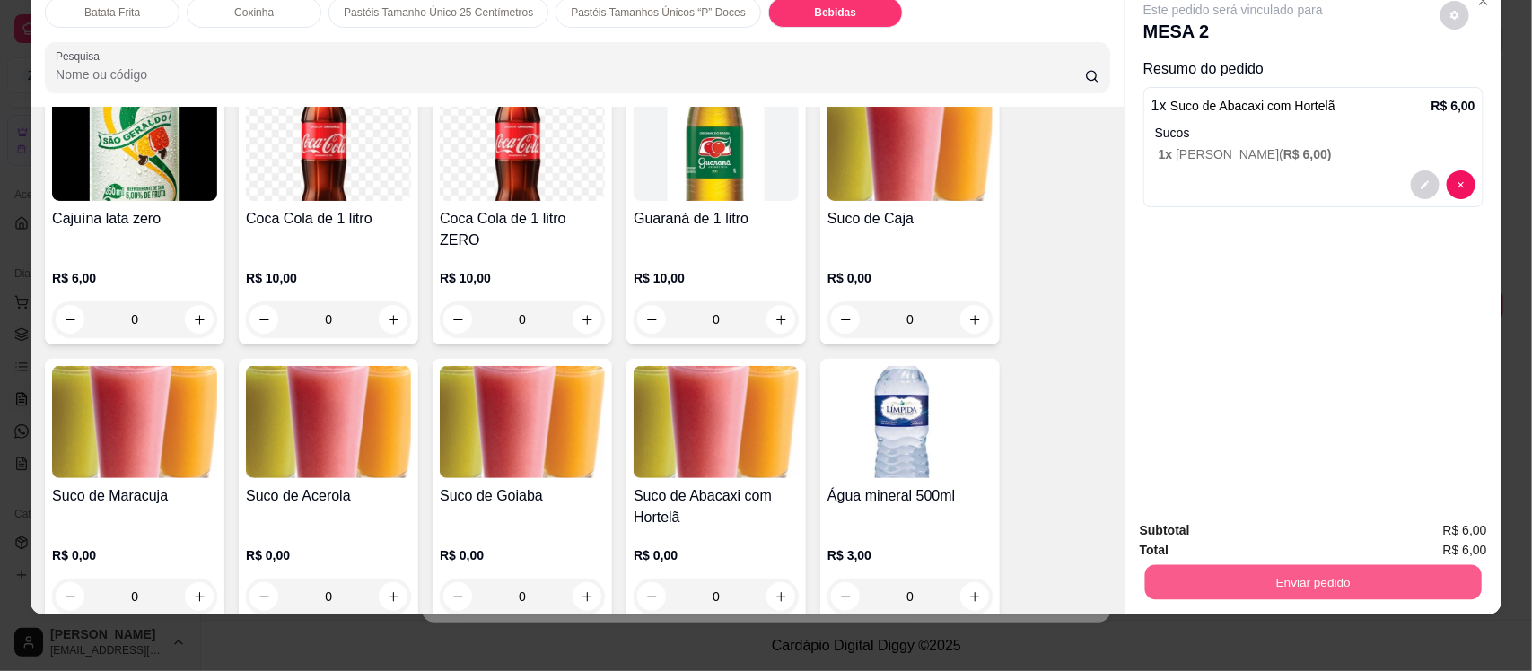
click at [1267, 590] on button "Enviar pedido" at bounding box center [1313, 582] width 337 height 35
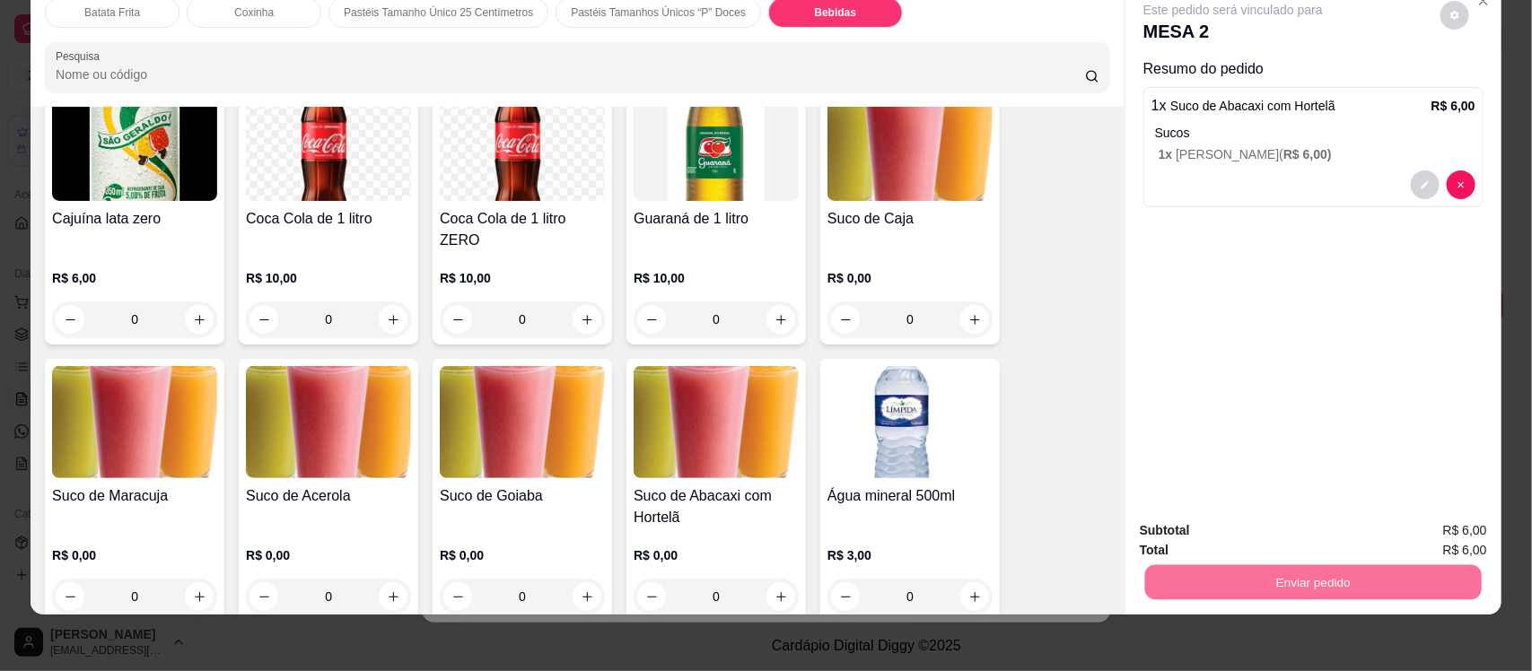
click at [1421, 530] on button "Enviar pedido" at bounding box center [1439, 537] width 99 height 33
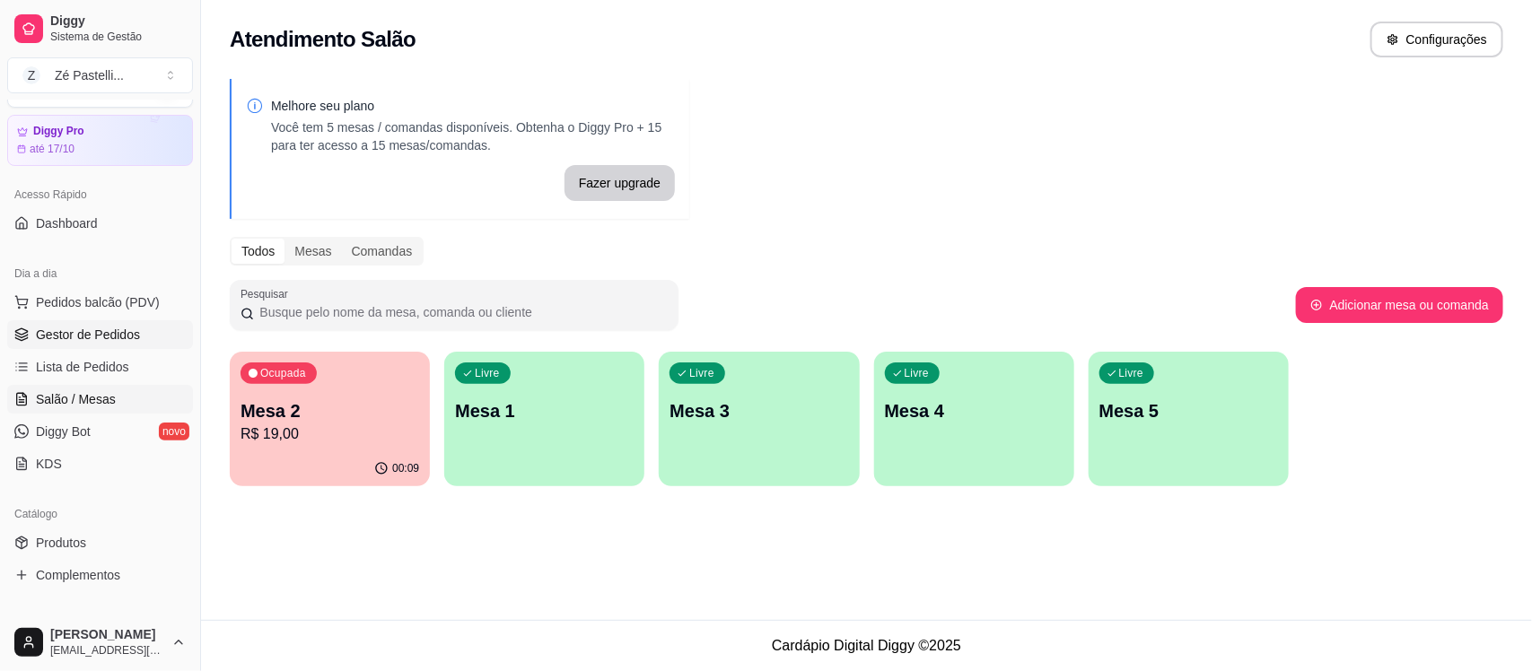
click at [81, 335] on span "Gestor de Pedidos" at bounding box center [88, 335] width 104 height 18
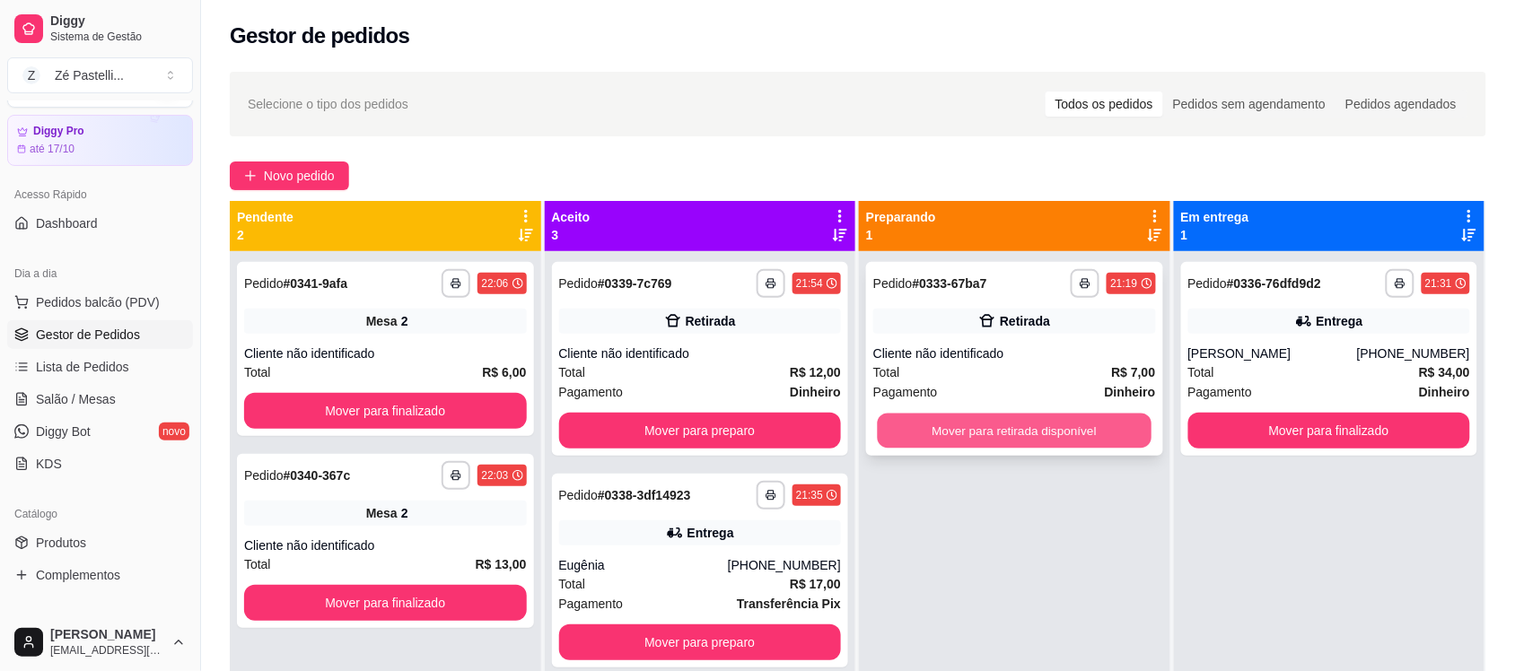
click at [1083, 424] on button "Mover para retirada disponível" at bounding box center [1015, 431] width 274 height 35
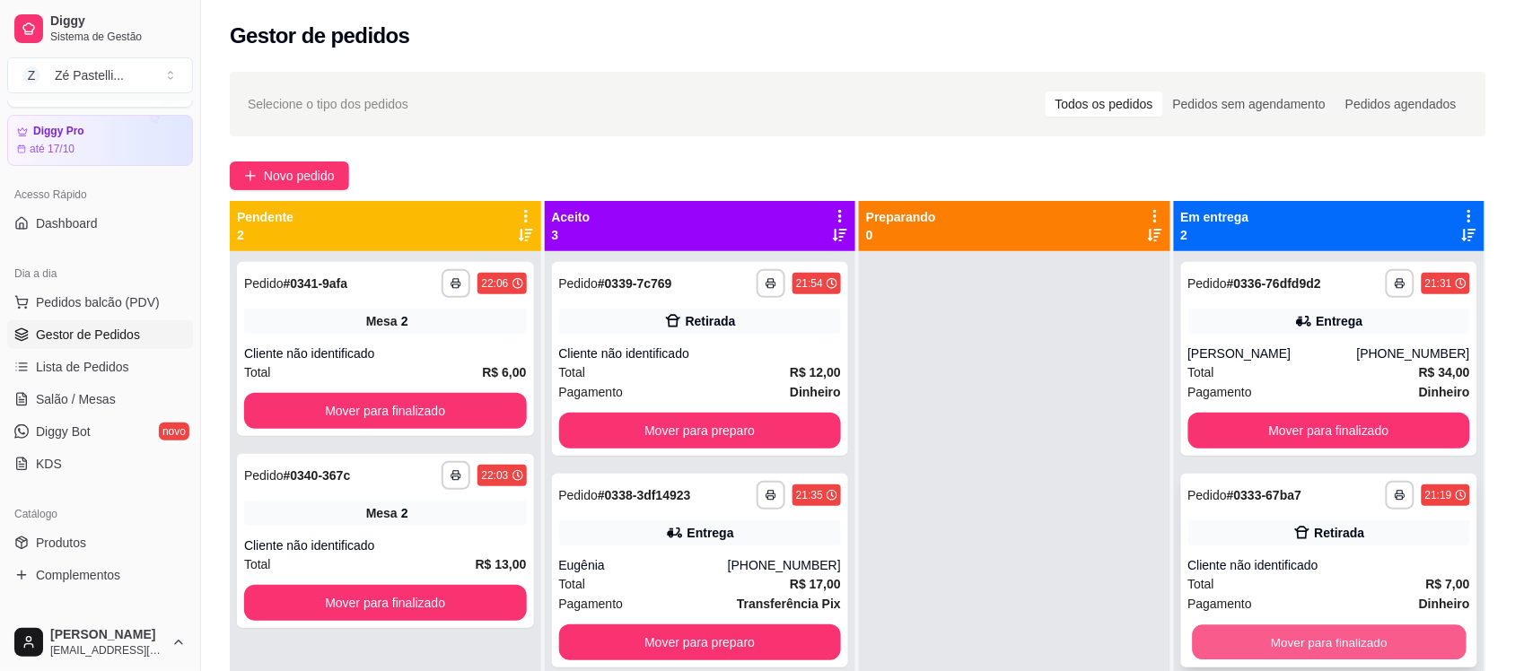
click at [1330, 639] on button "Mover para finalizado" at bounding box center [1329, 643] width 274 height 35
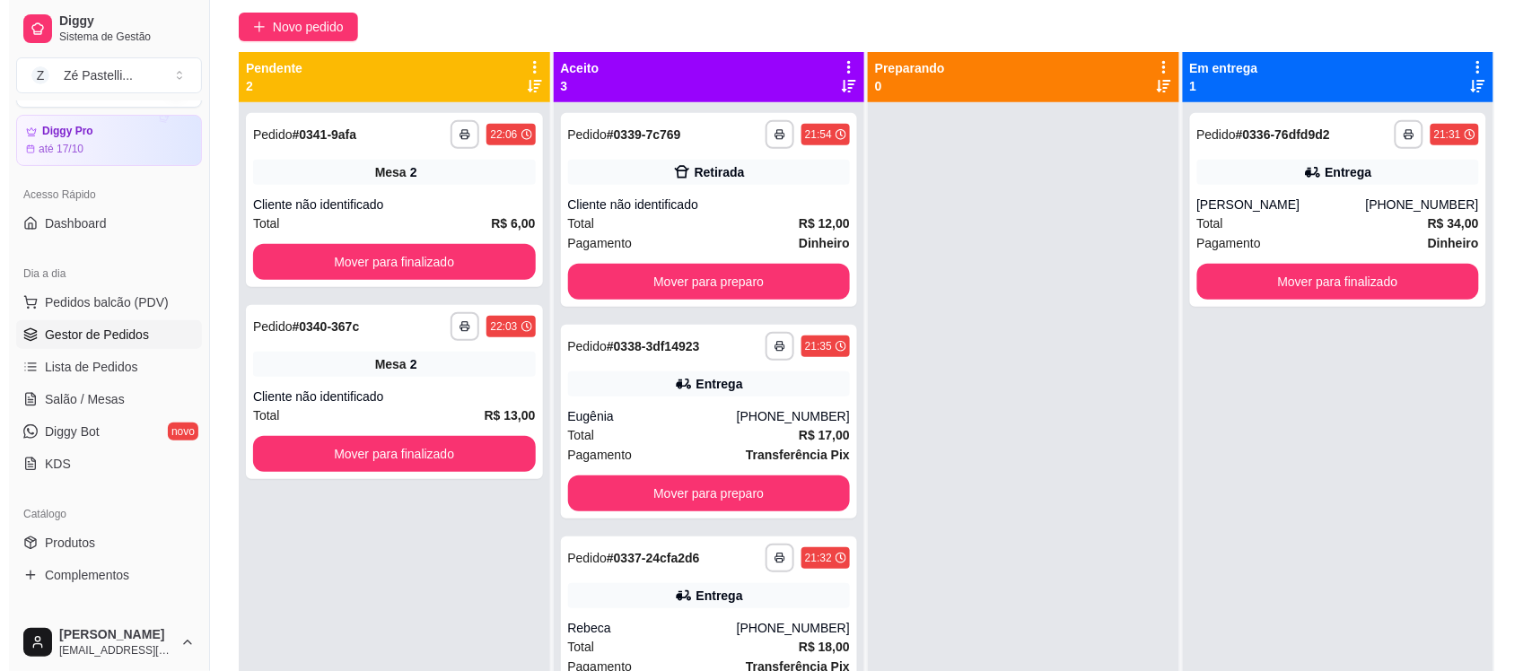
scroll to position [254, 0]
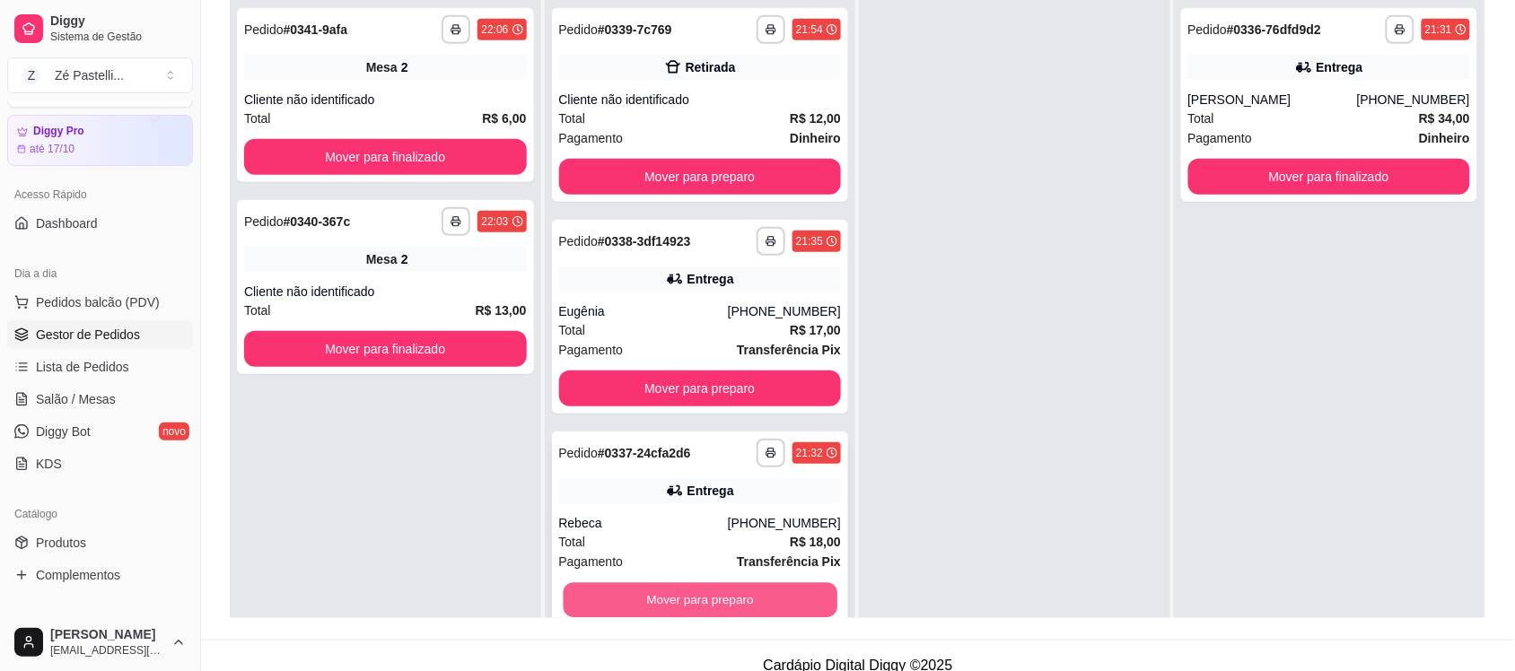
click at [661, 598] on button "Mover para preparo" at bounding box center [700, 600] width 274 height 35
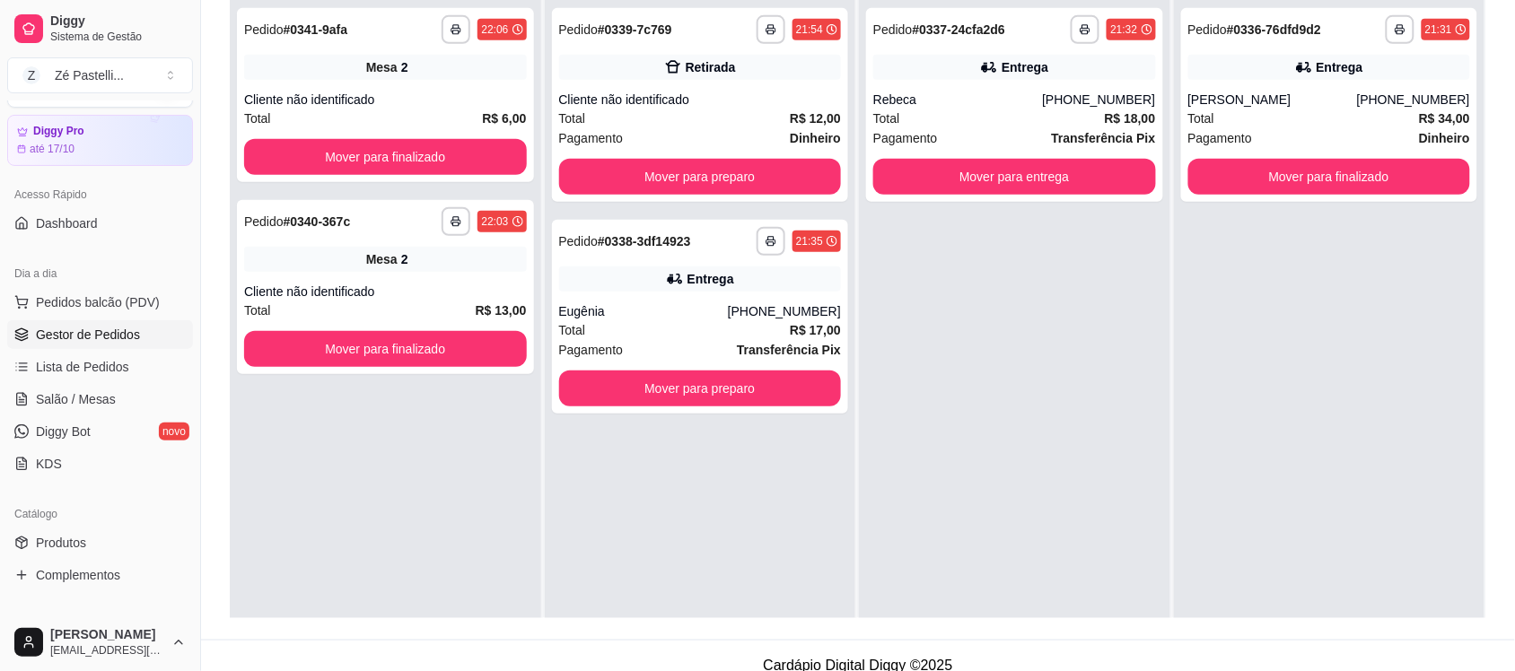
click at [1307, 407] on div "**********" at bounding box center [1329, 332] width 311 height 671
click at [1304, 101] on div "[PERSON_NAME]" at bounding box center [1272, 100] width 169 height 18
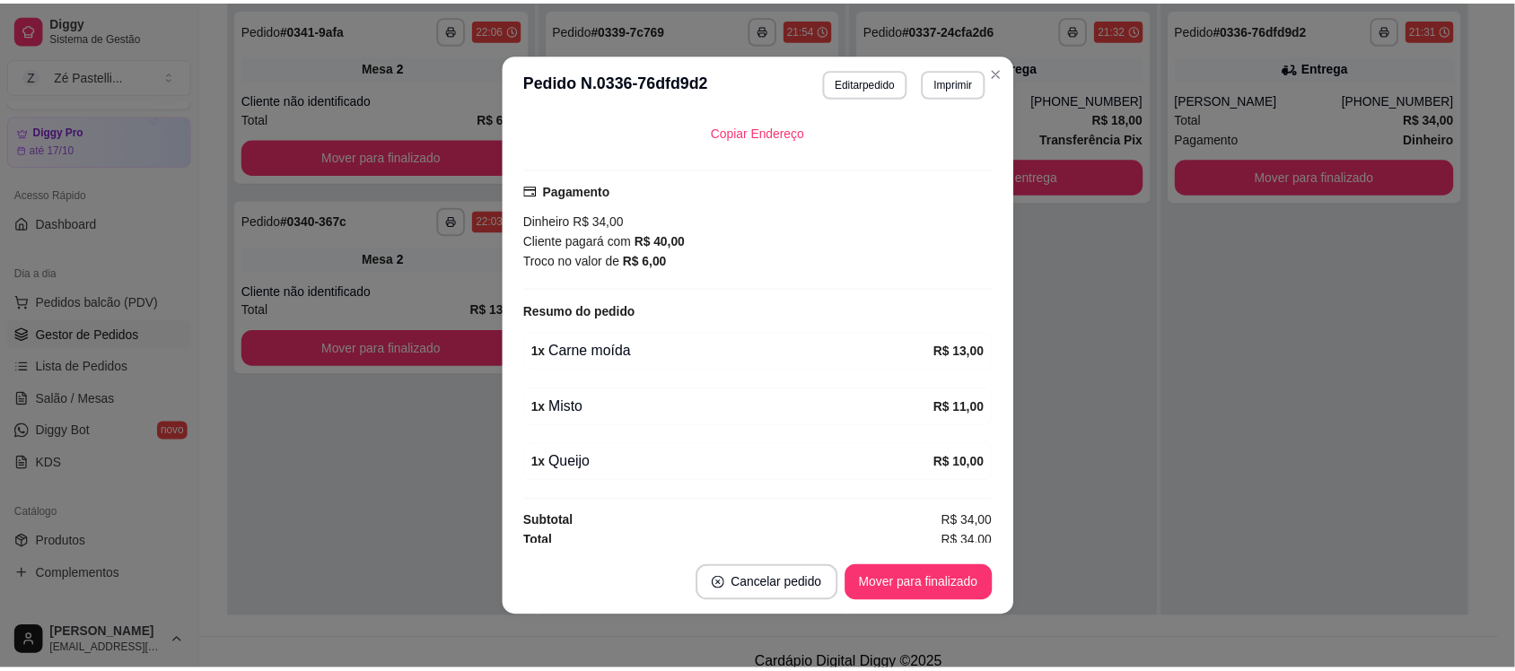
scroll to position [429, 0]
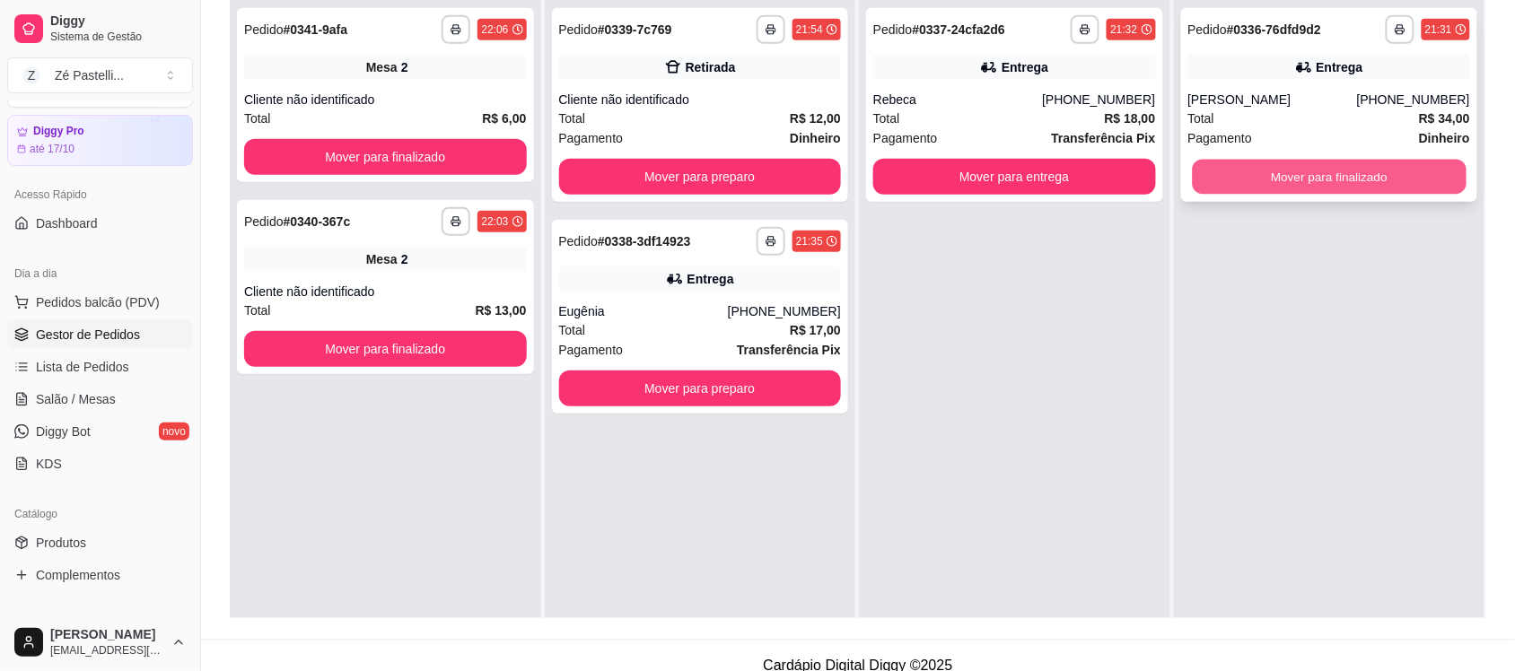
click at [1261, 178] on button "Mover para finalizado" at bounding box center [1329, 177] width 274 height 35
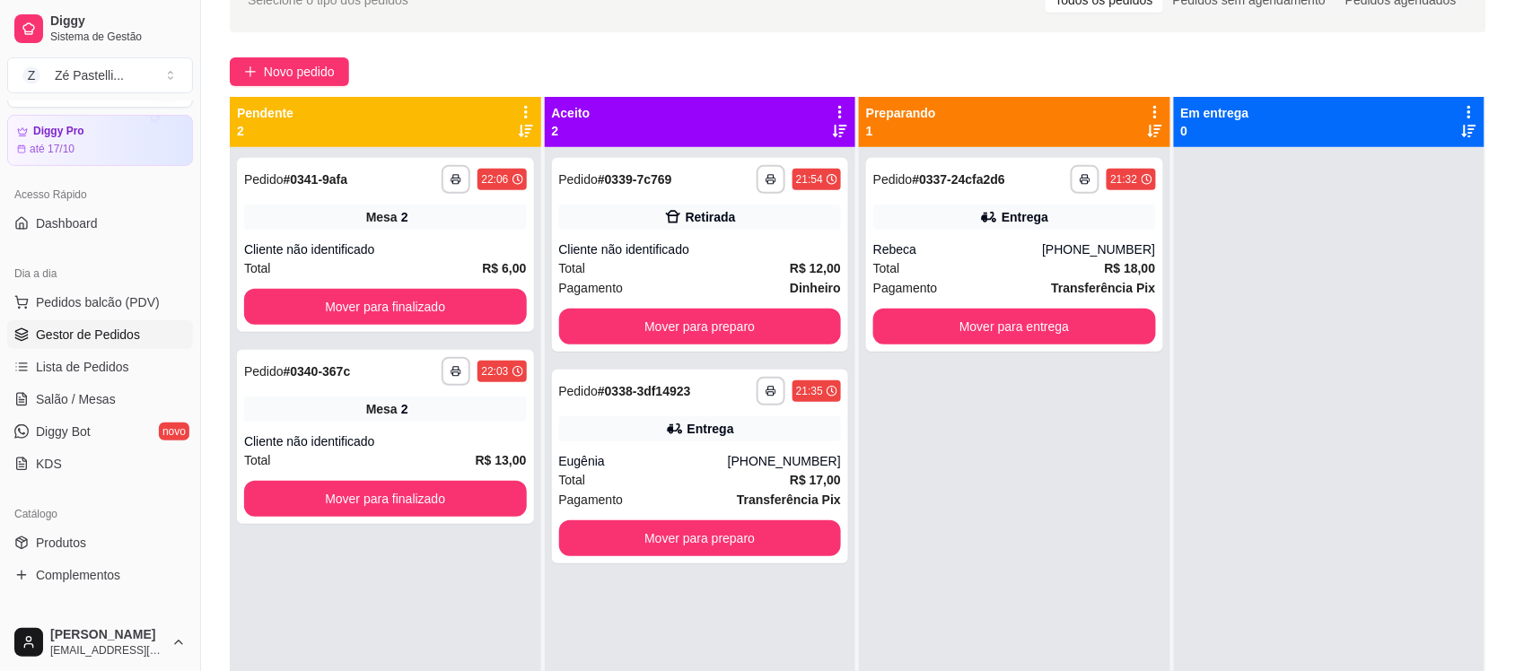
scroll to position [30, 0]
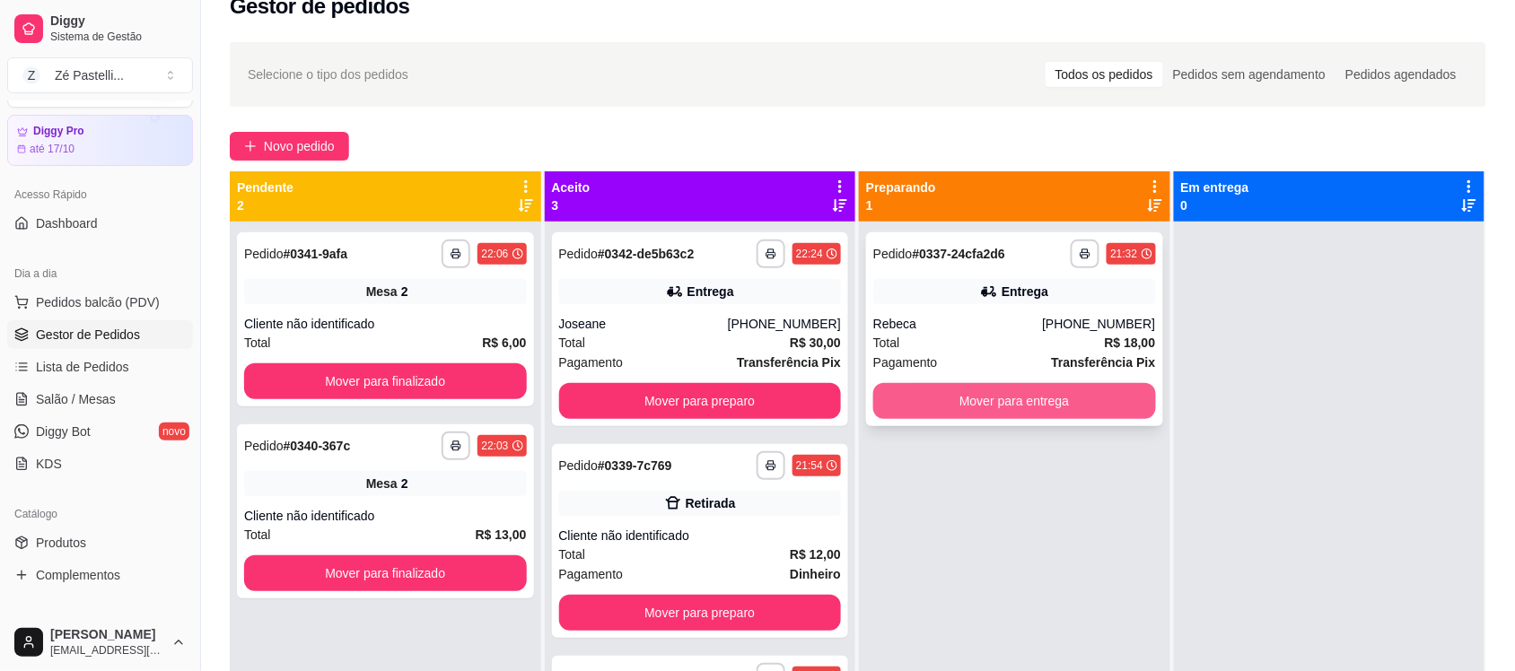
click at [1001, 400] on button "Mover para entrega" at bounding box center [1014, 401] width 283 height 36
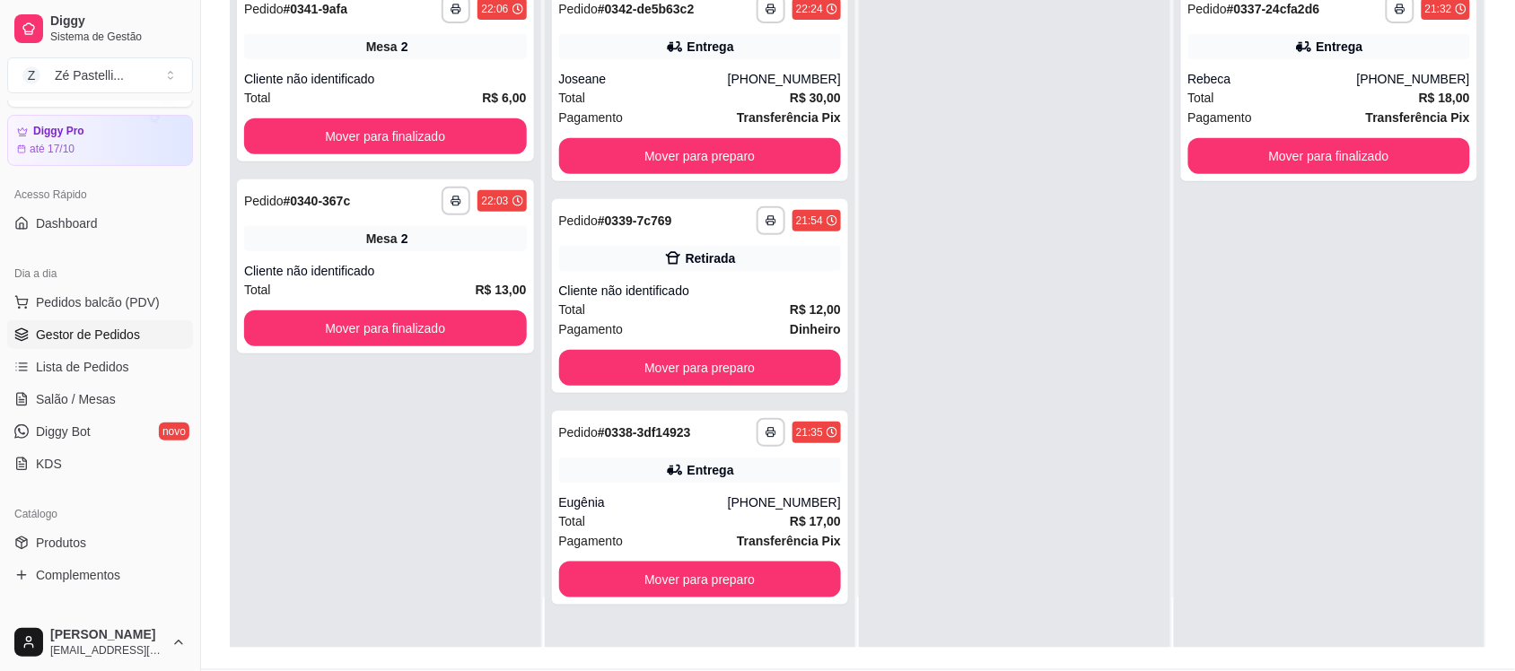
scroll to position [274, 0]
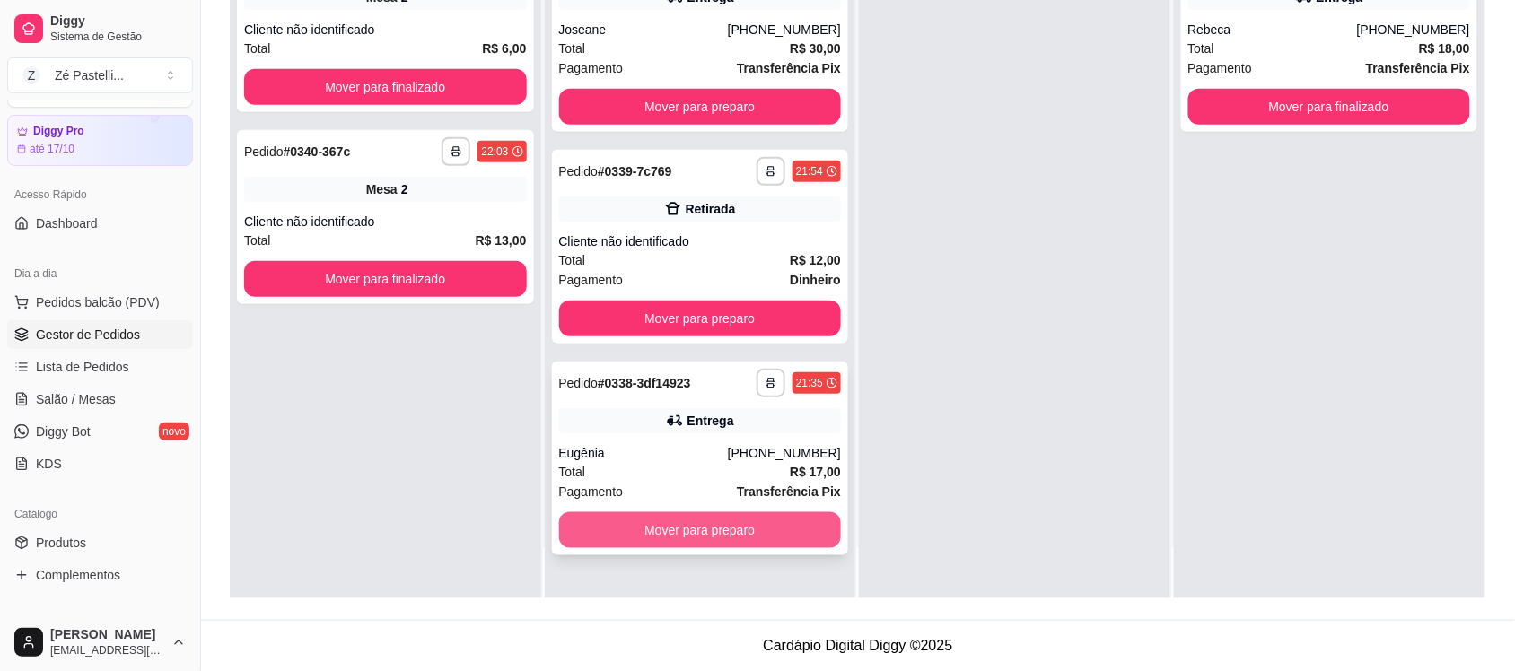
click at [747, 530] on button "Mover para preparo" at bounding box center [700, 530] width 283 height 36
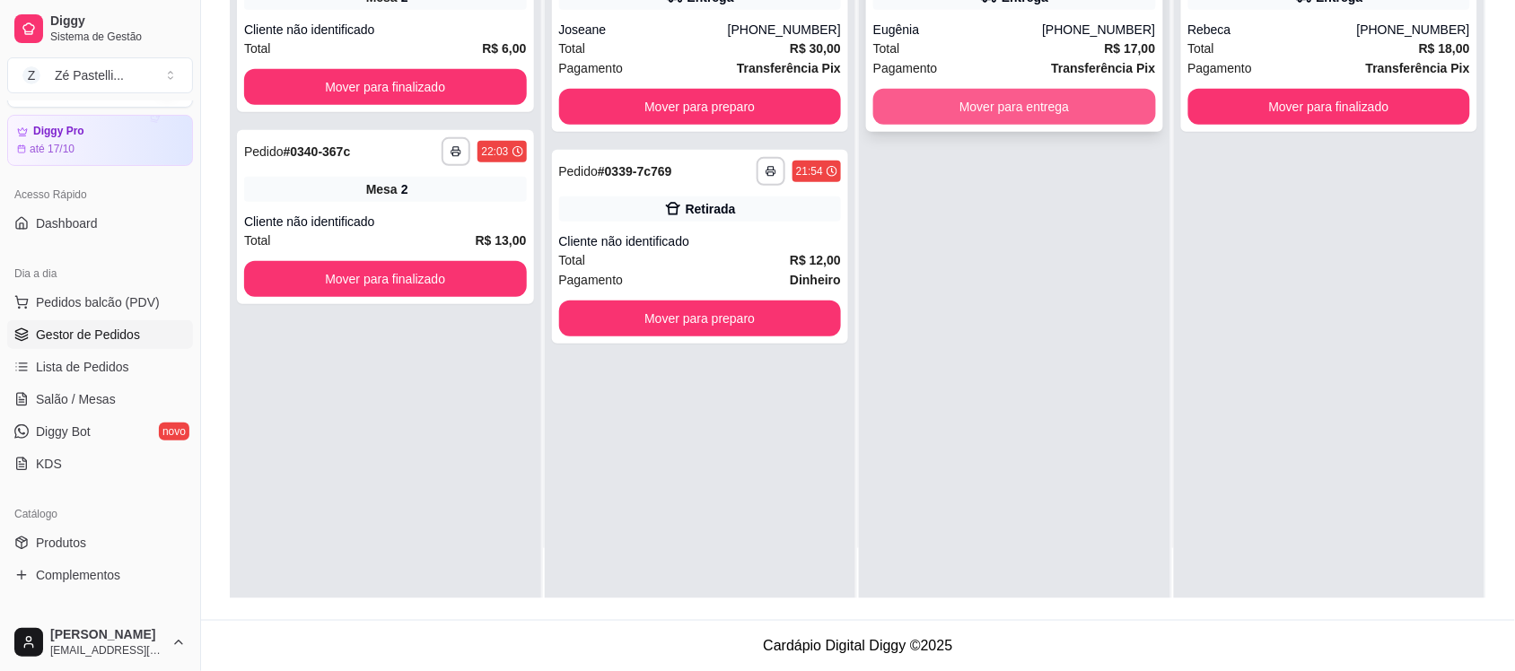
click at [1006, 96] on button "Mover para entrega" at bounding box center [1014, 107] width 283 height 36
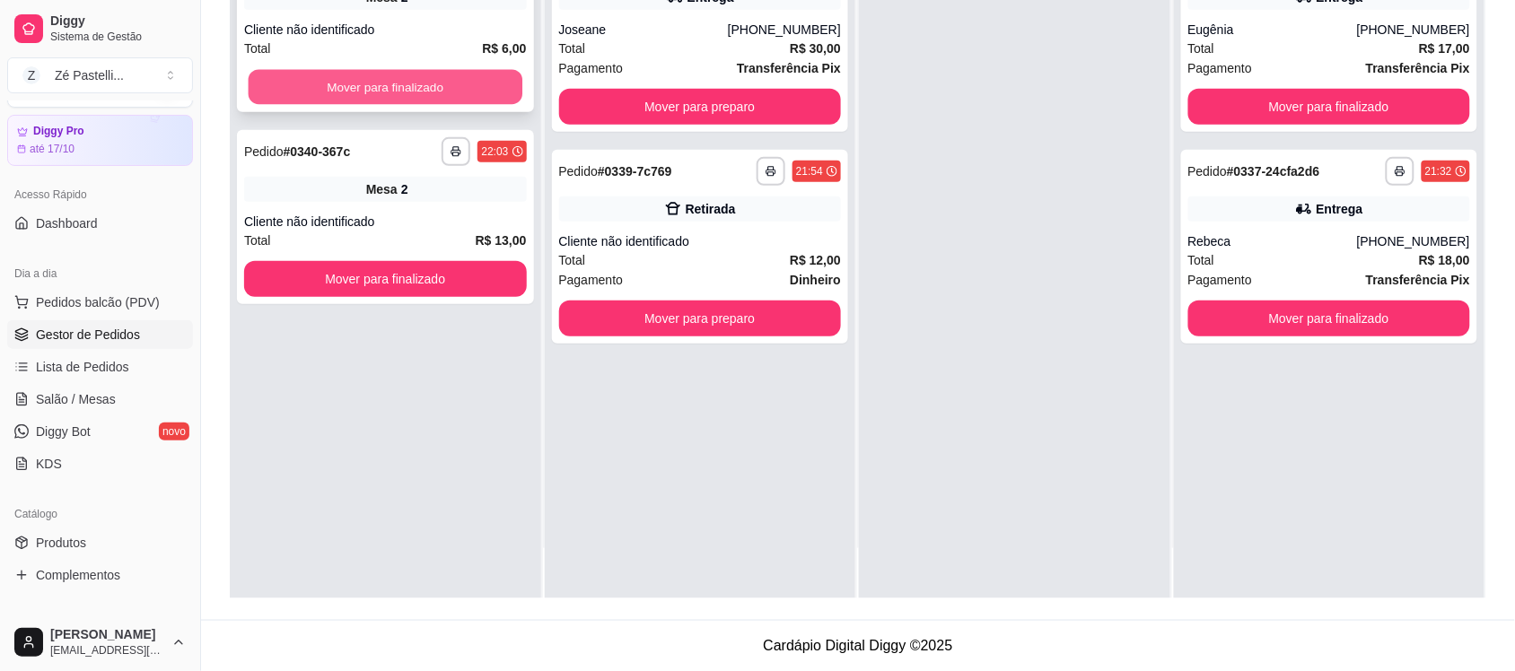
click at [426, 73] on button "Mover para finalizado" at bounding box center [386, 87] width 274 height 35
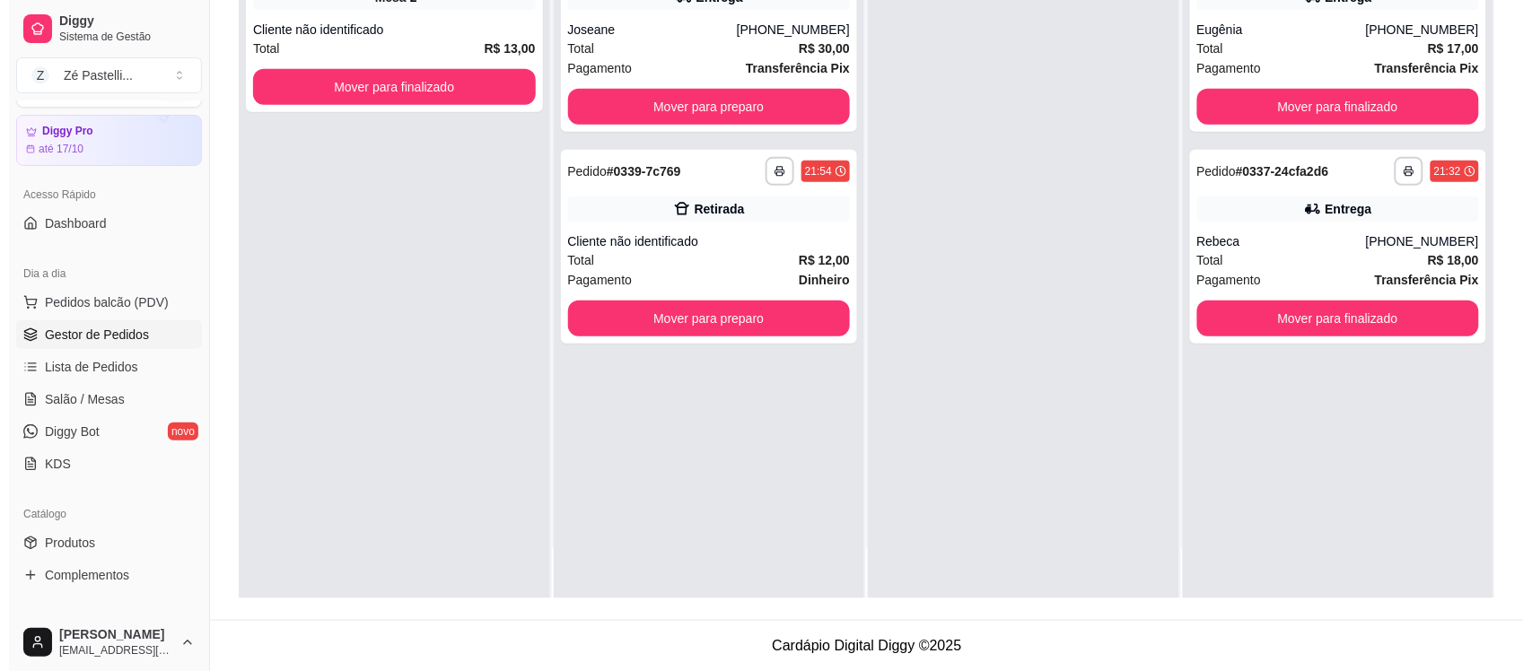
scroll to position [0, 0]
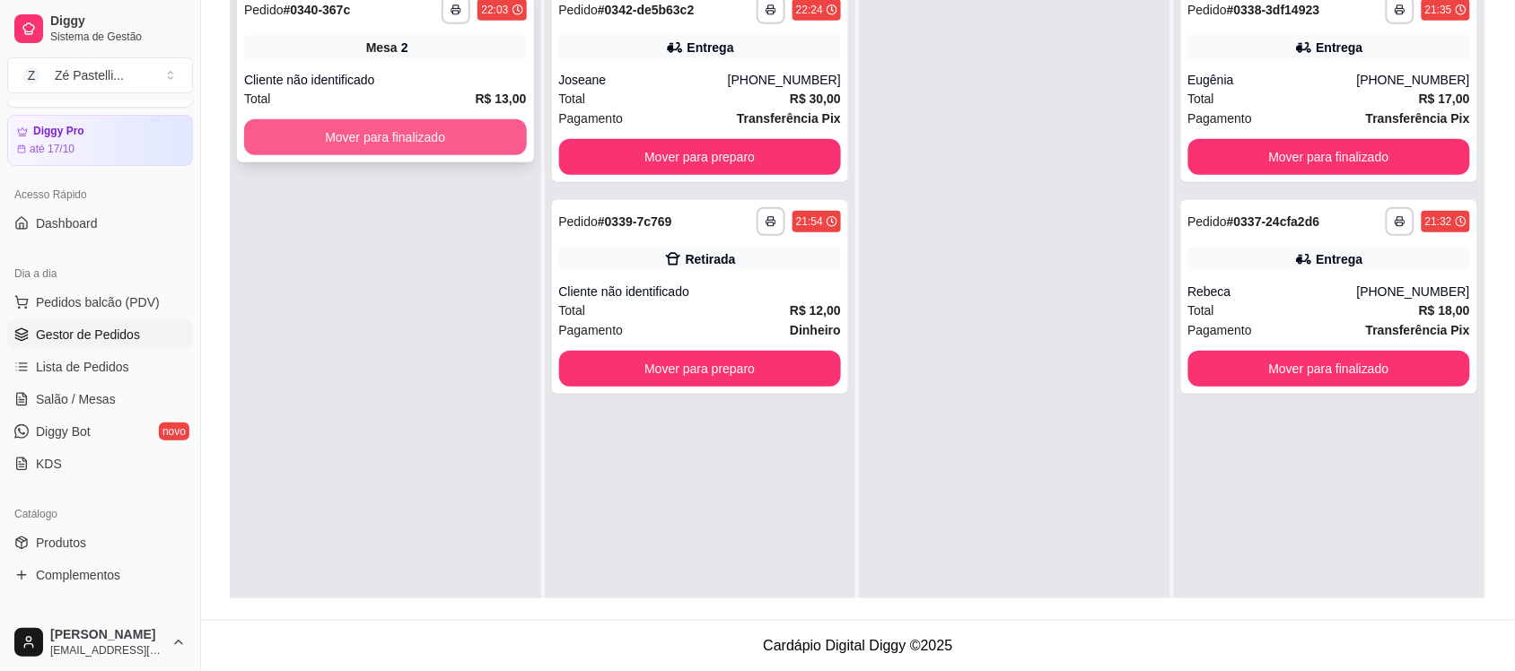
click at [429, 128] on button "Mover para finalizado" at bounding box center [385, 137] width 283 height 36
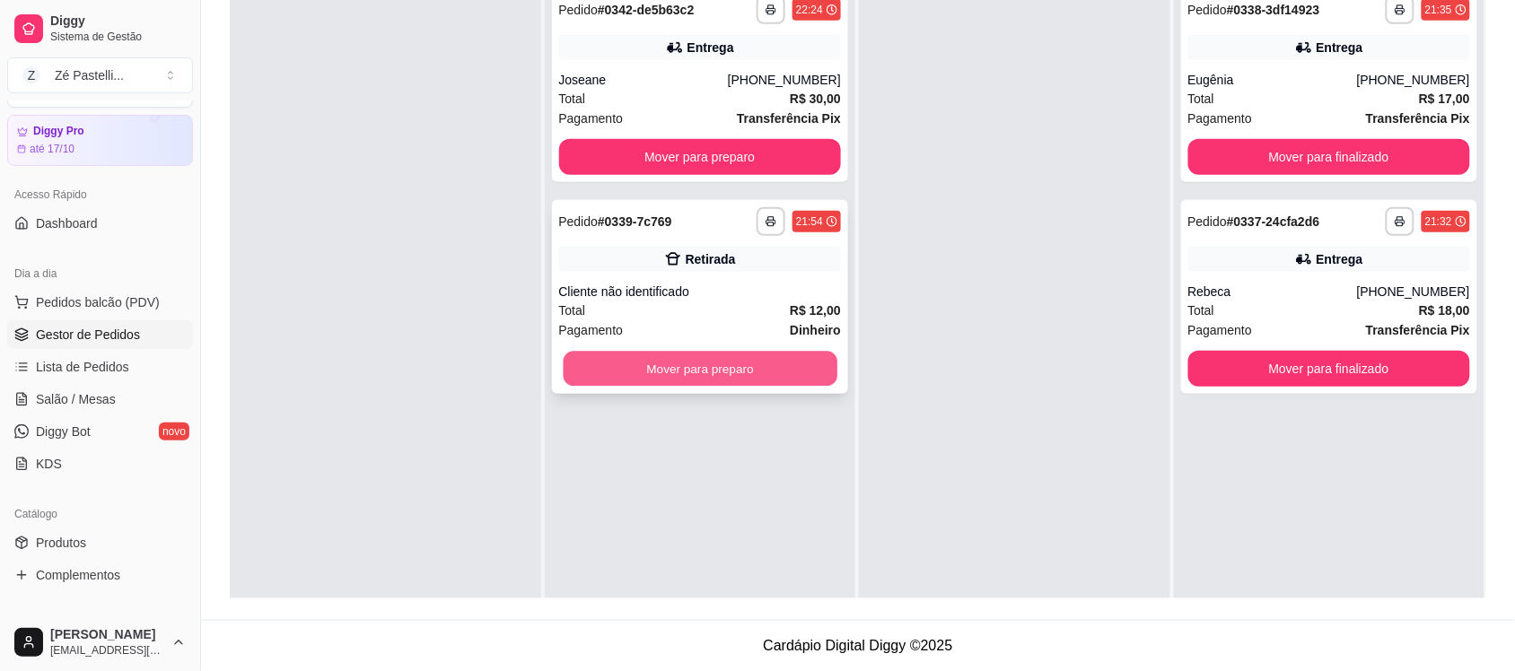
click at [644, 375] on button "Mover para preparo" at bounding box center [700, 369] width 274 height 35
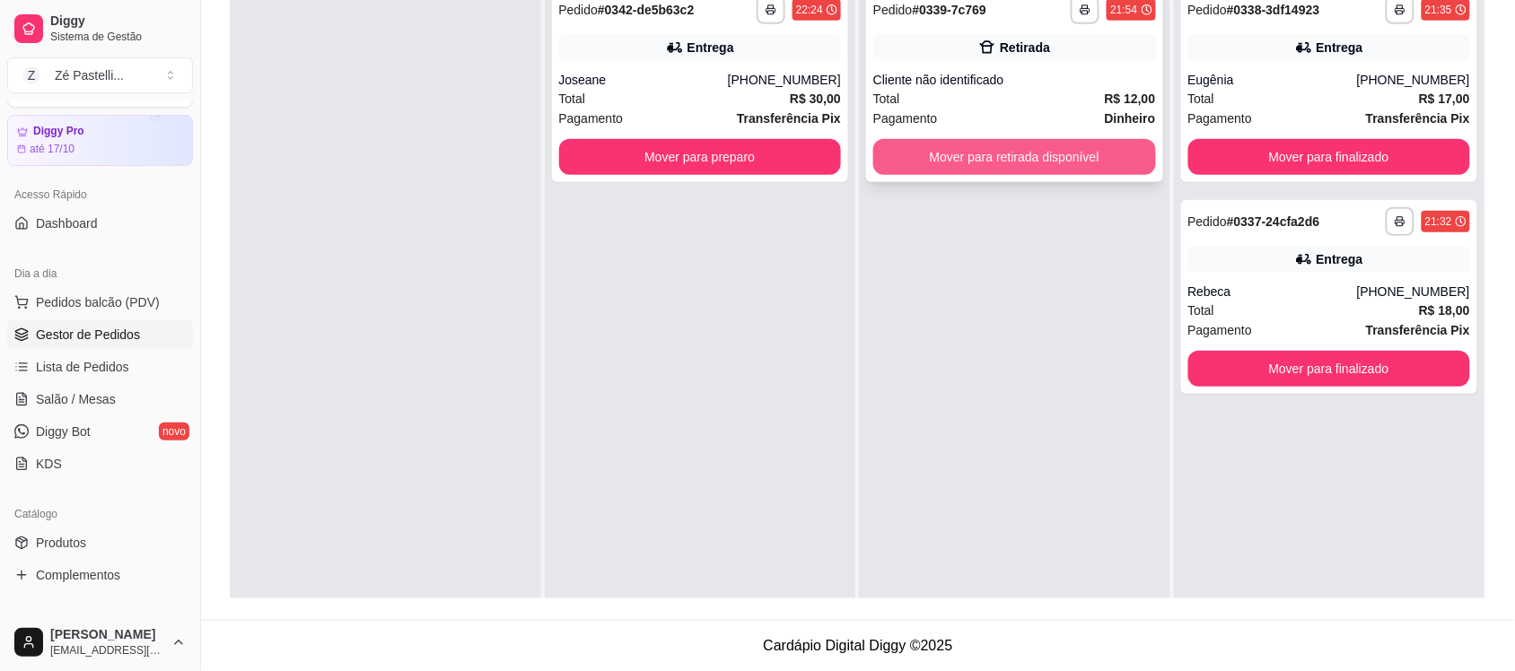
click at [1017, 166] on button "Mover para retirada disponível" at bounding box center [1014, 157] width 283 height 36
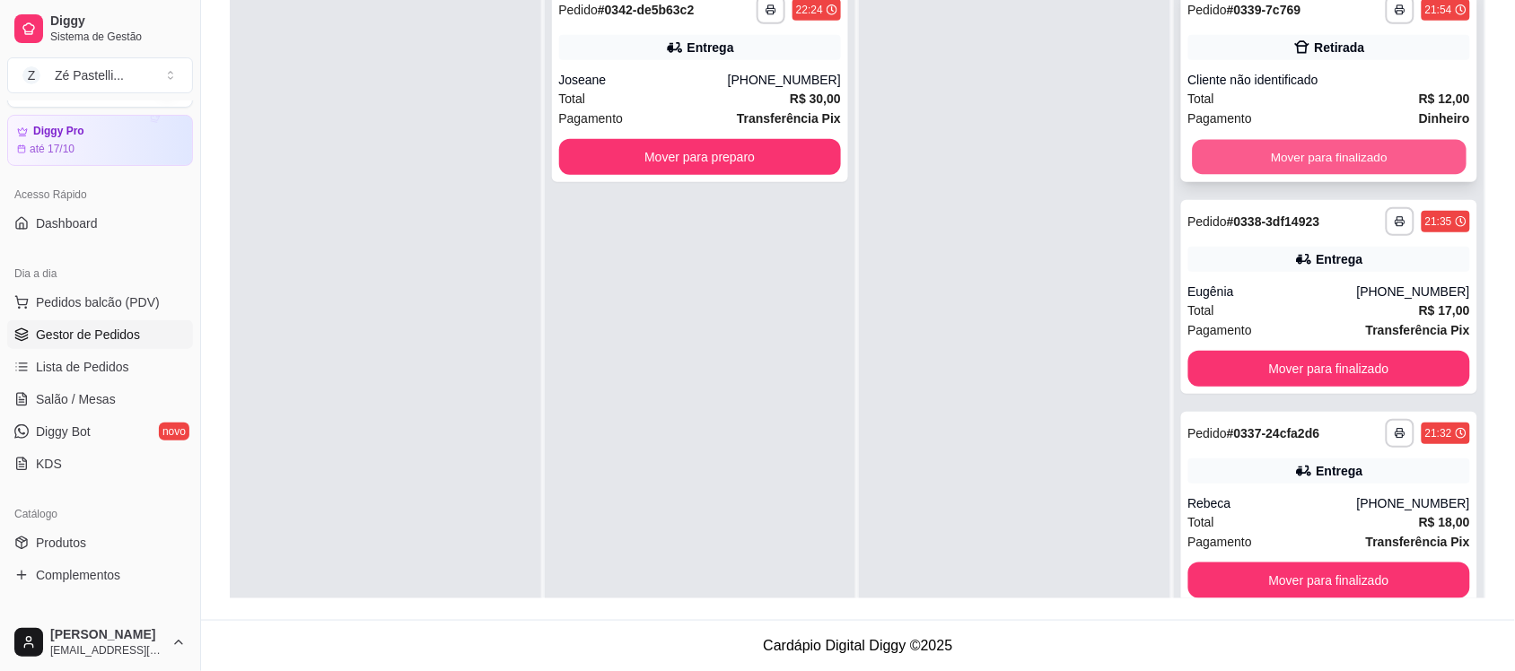
click at [1262, 151] on button "Mover para finalizado" at bounding box center [1329, 157] width 274 height 35
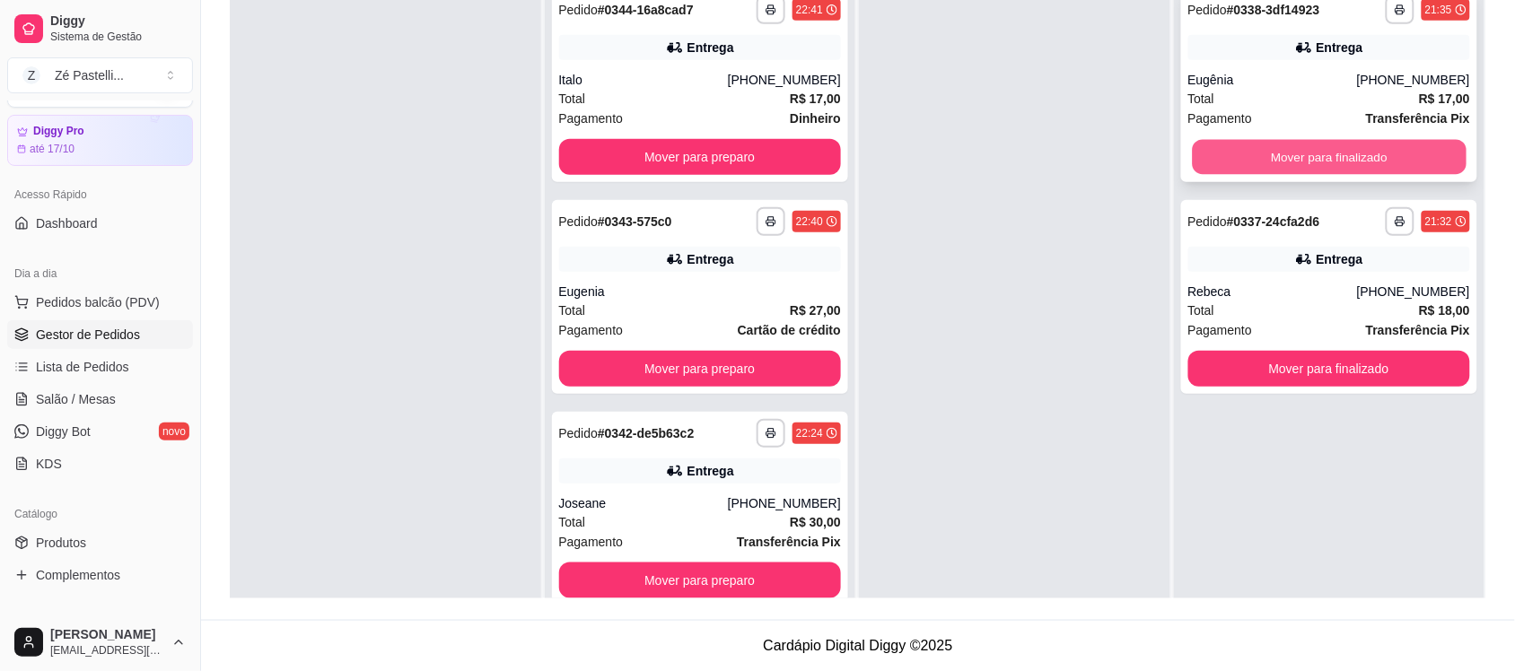
click at [1344, 150] on button "Mover para finalizado" at bounding box center [1329, 157] width 274 height 35
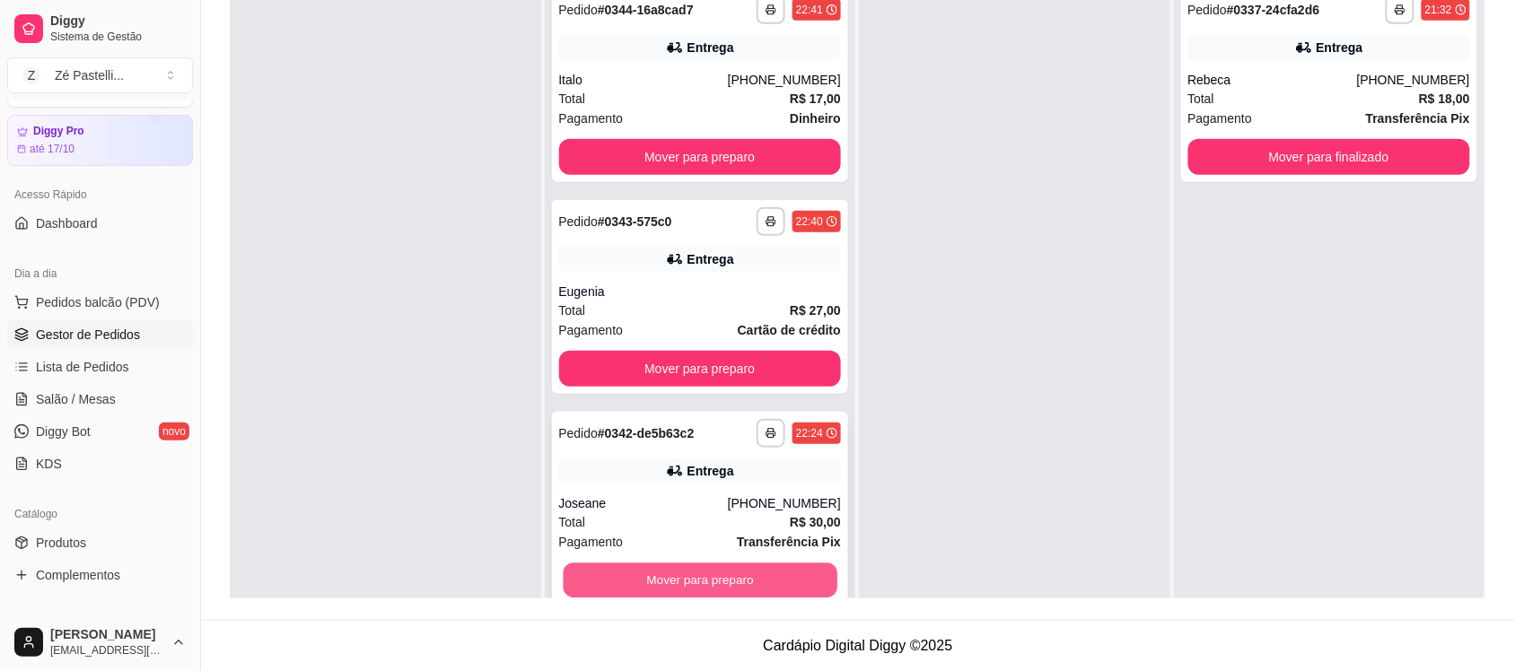
click at [782, 581] on button "Mover para preparo" at bounding box center [700, 581] width 274 height 35
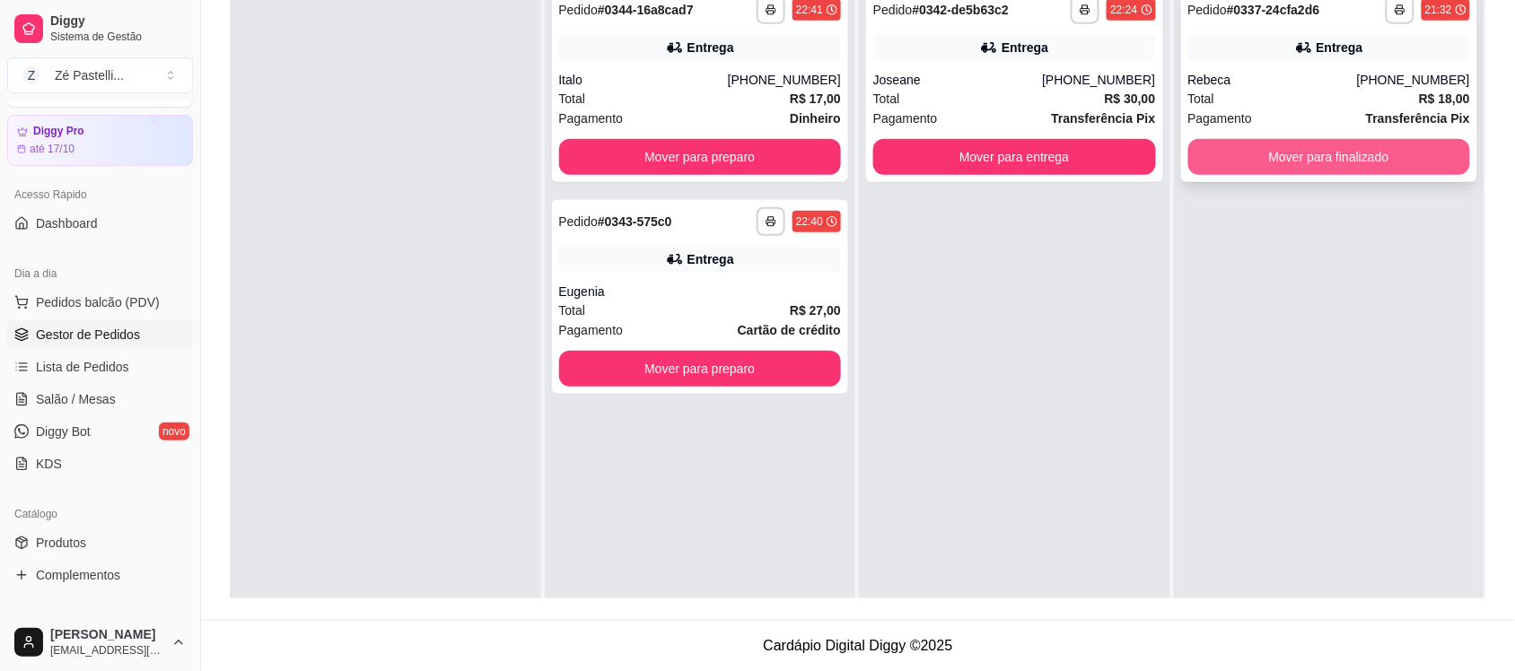
click at [1286, 153] on button "Mover para finalizado" at bounding box center [1329, 157] width 283 height 36
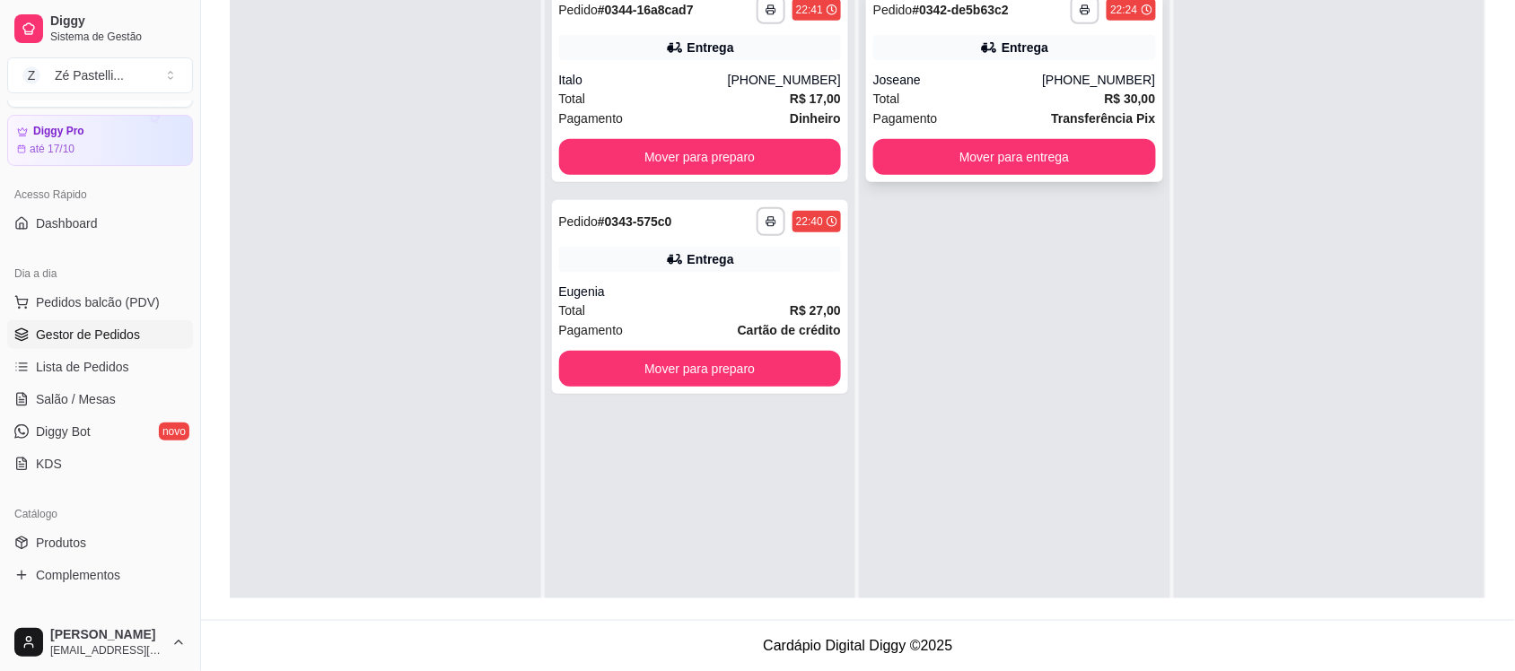
click at [987, 92] on div "Total R$ 30,00" at bounding box center [1014, 99] width 283 height 20
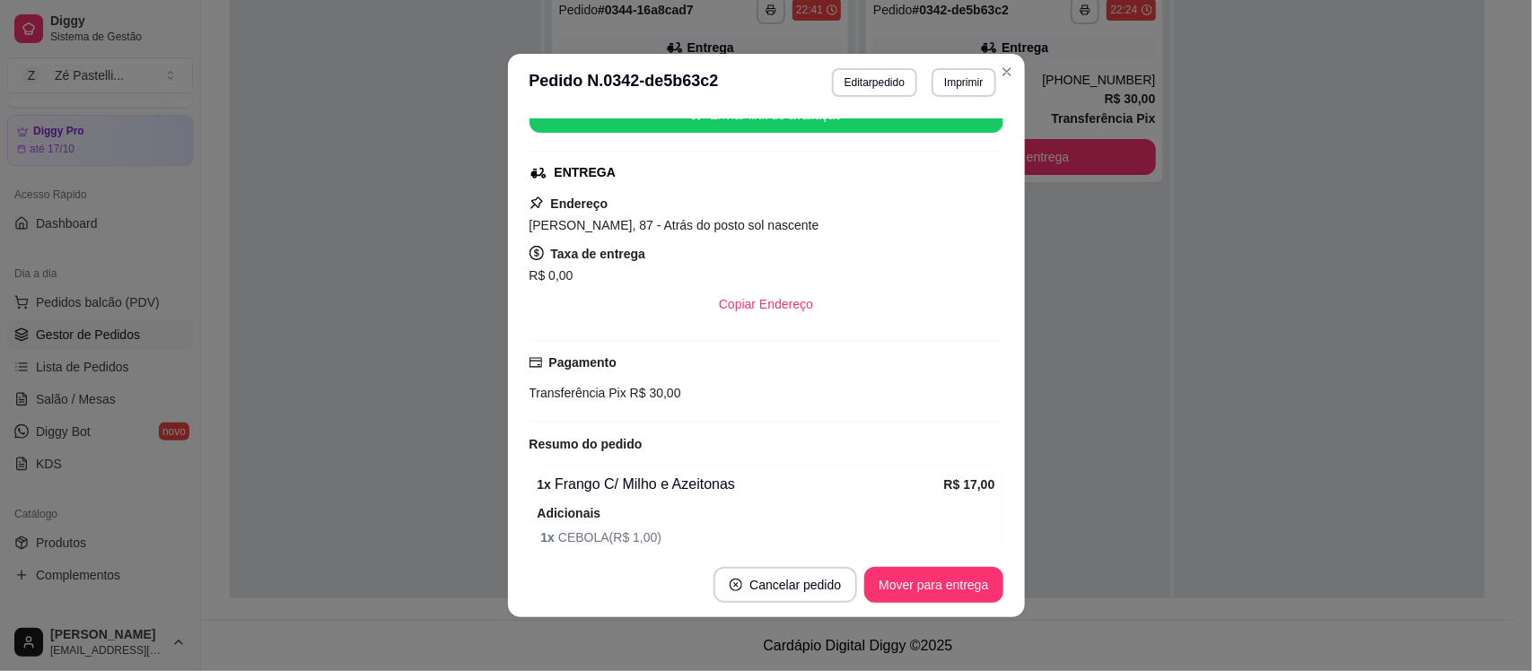
scroll to position [449, 0]
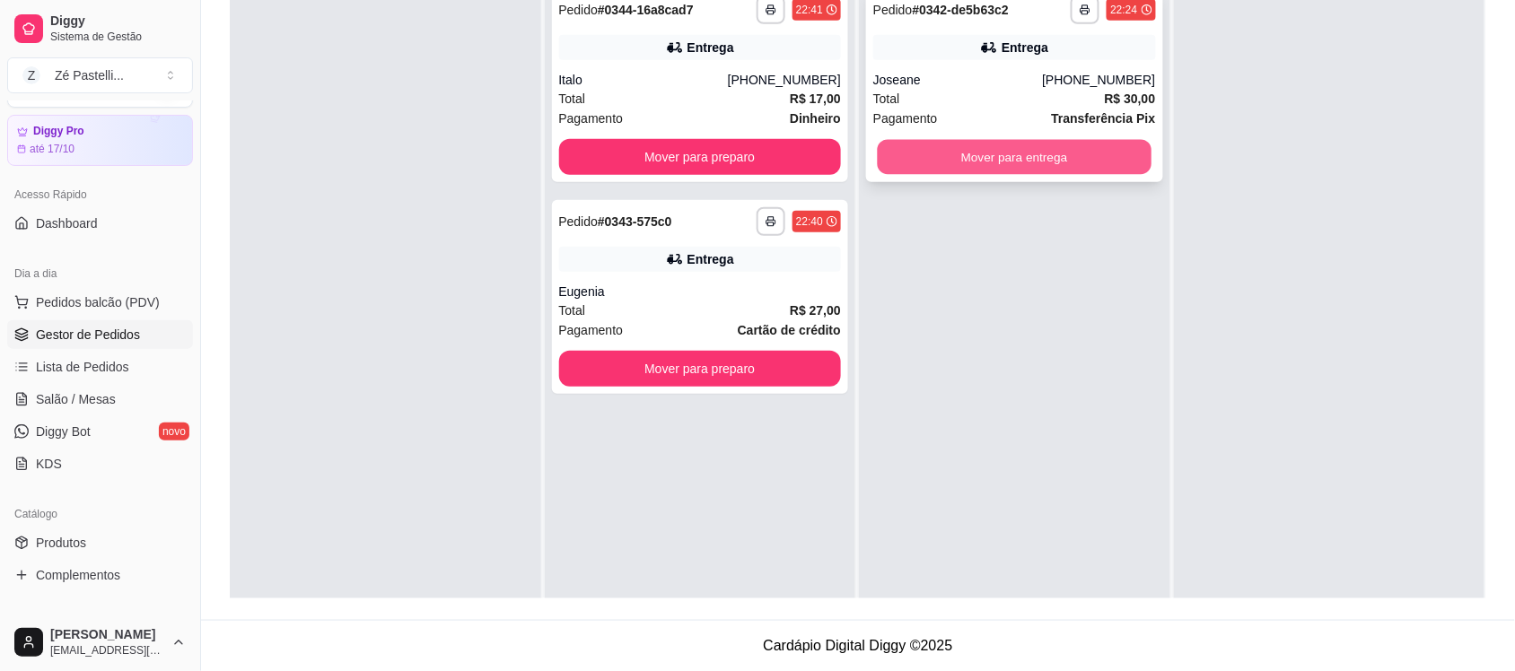
click at [1011, 164] on button "Mover para entrega" at bounding box center [1015, 157] width 274 height 35
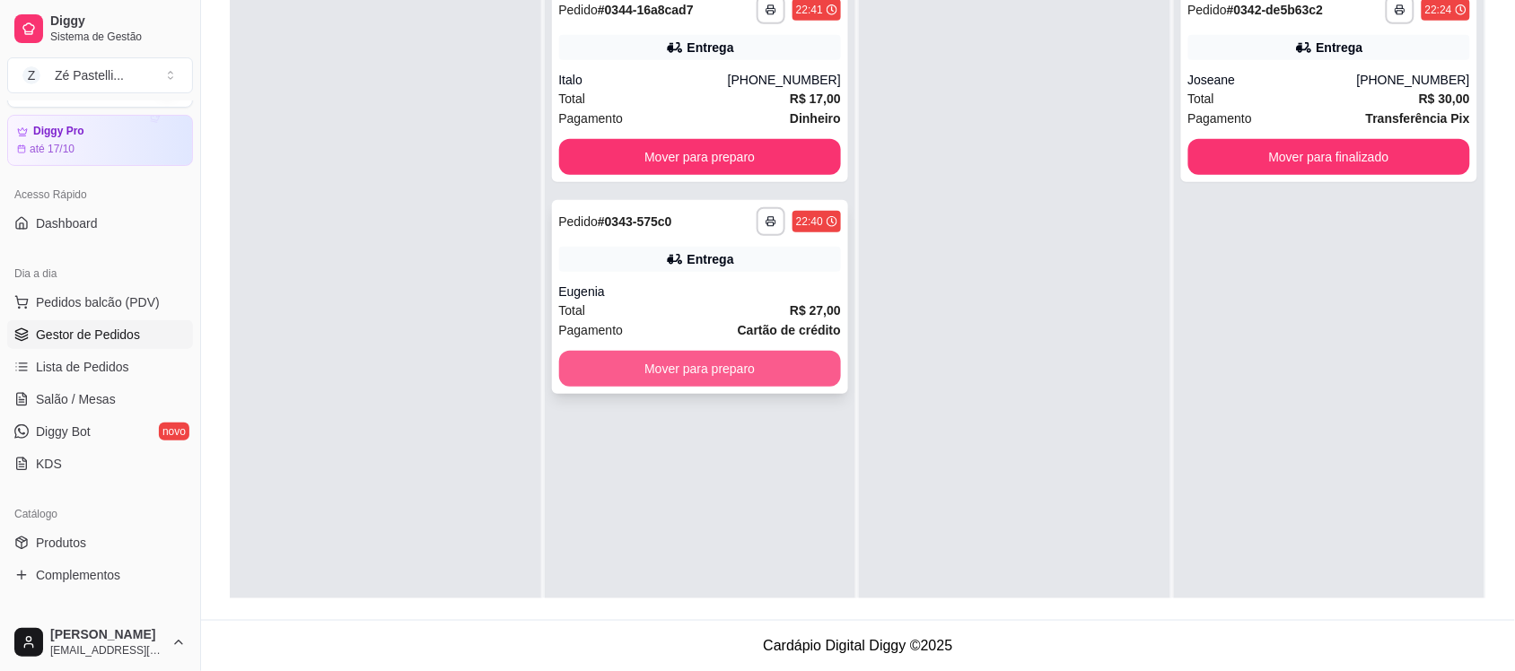
click at [797, 377] on button "Mover para preparo" at bounding box center [700, 369] width 283 height 36
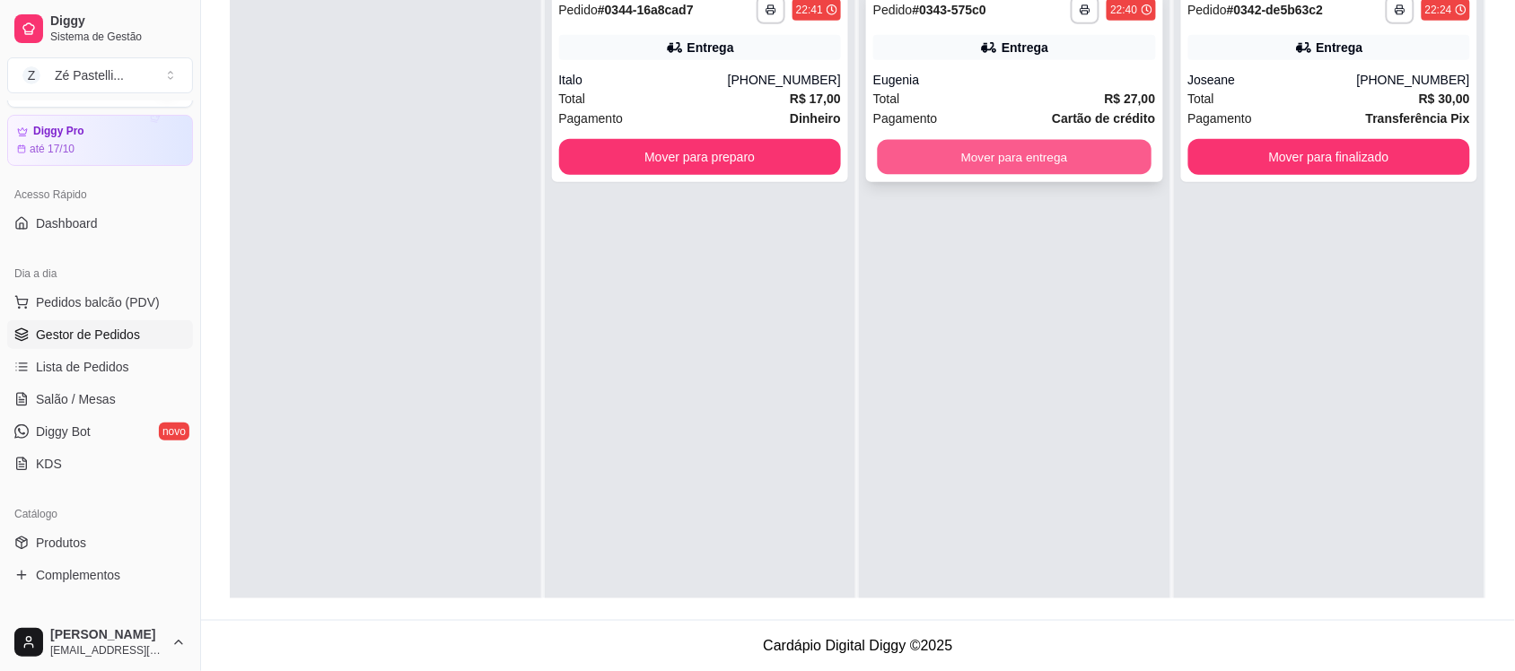
click at [1055, 146] on button "Mover para entrega" at bounding box center [1015, 157] width 274 height 35
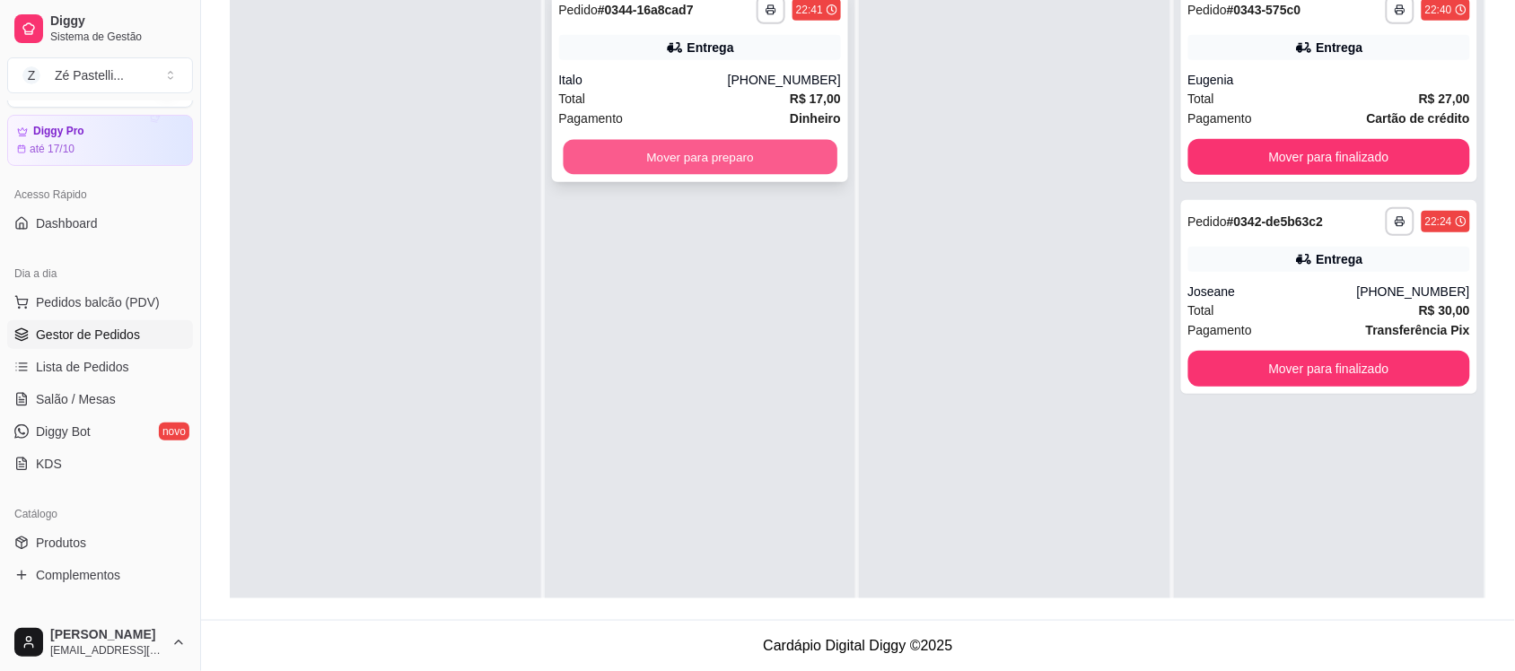
click at [730, 163] on button "Mover para preparo" at bounding box center [700, 157] width 274 height 35
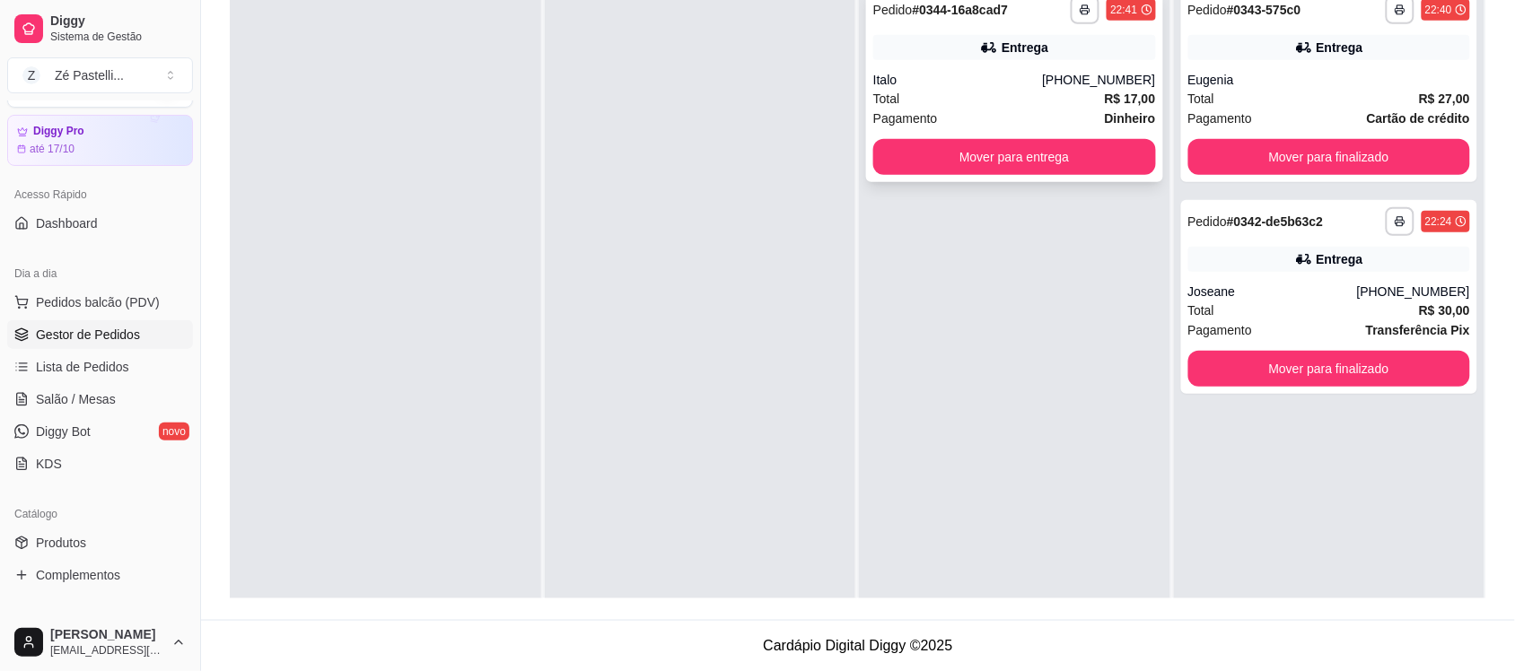
click at [1021, 109] on div "Pagamento Dinheiro" at bounding box center [1014, 119] width 283 height 20
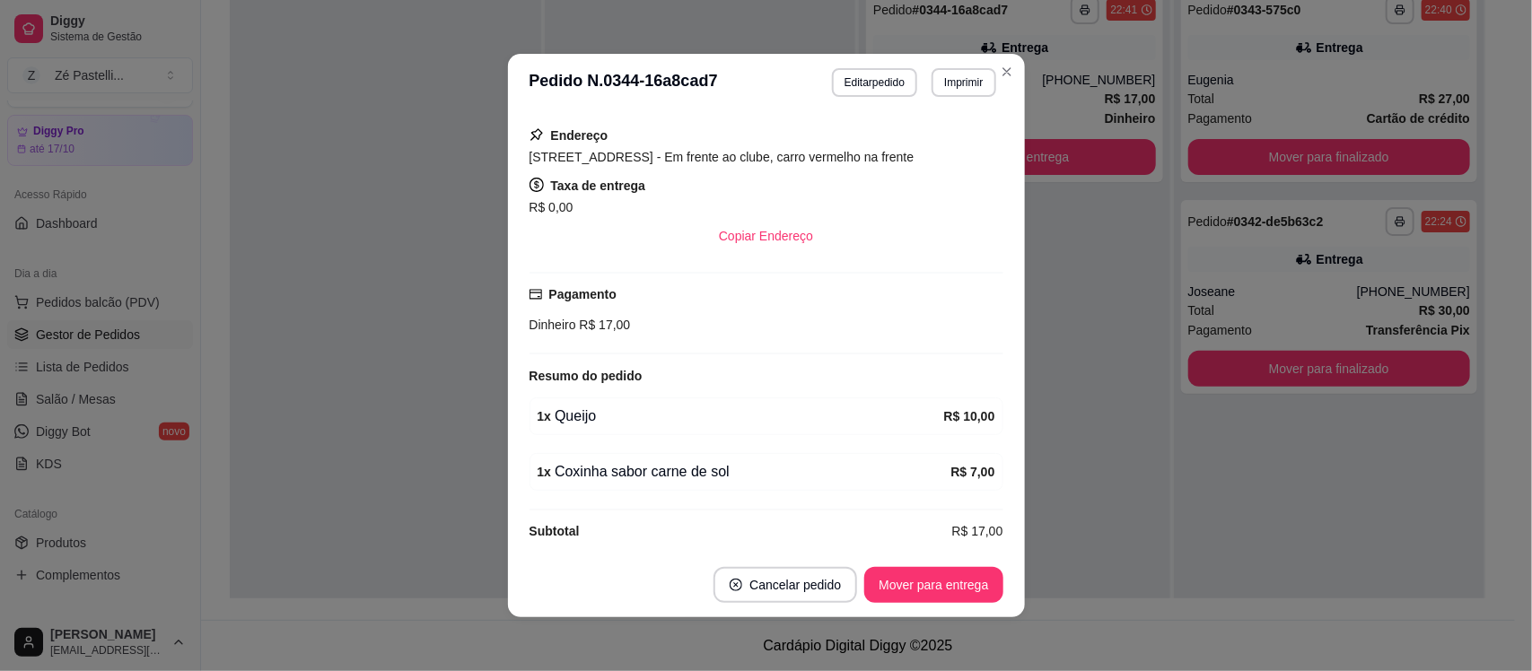
scroll to position [333, 0]
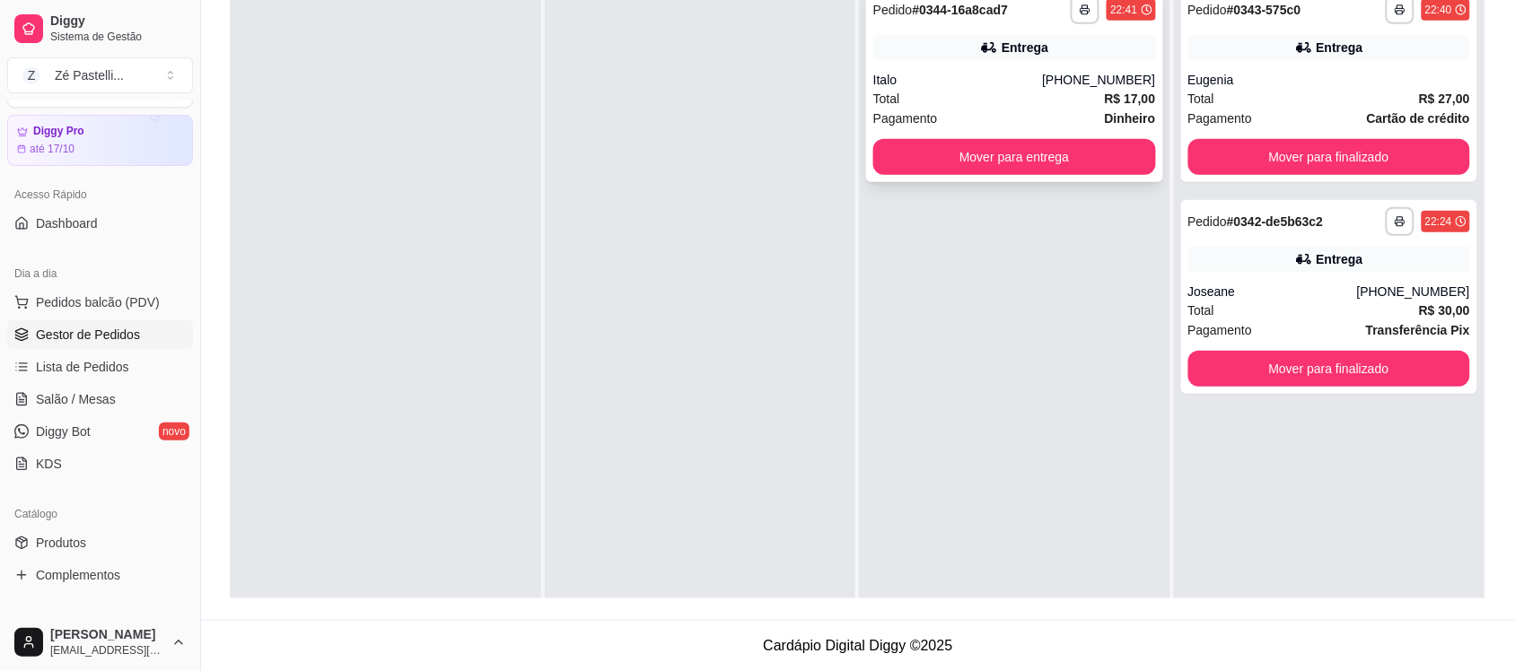
click at [998, 110] on div "Pagamento Dinheiro" at bounding box center [1014, 119] width 283 height 20
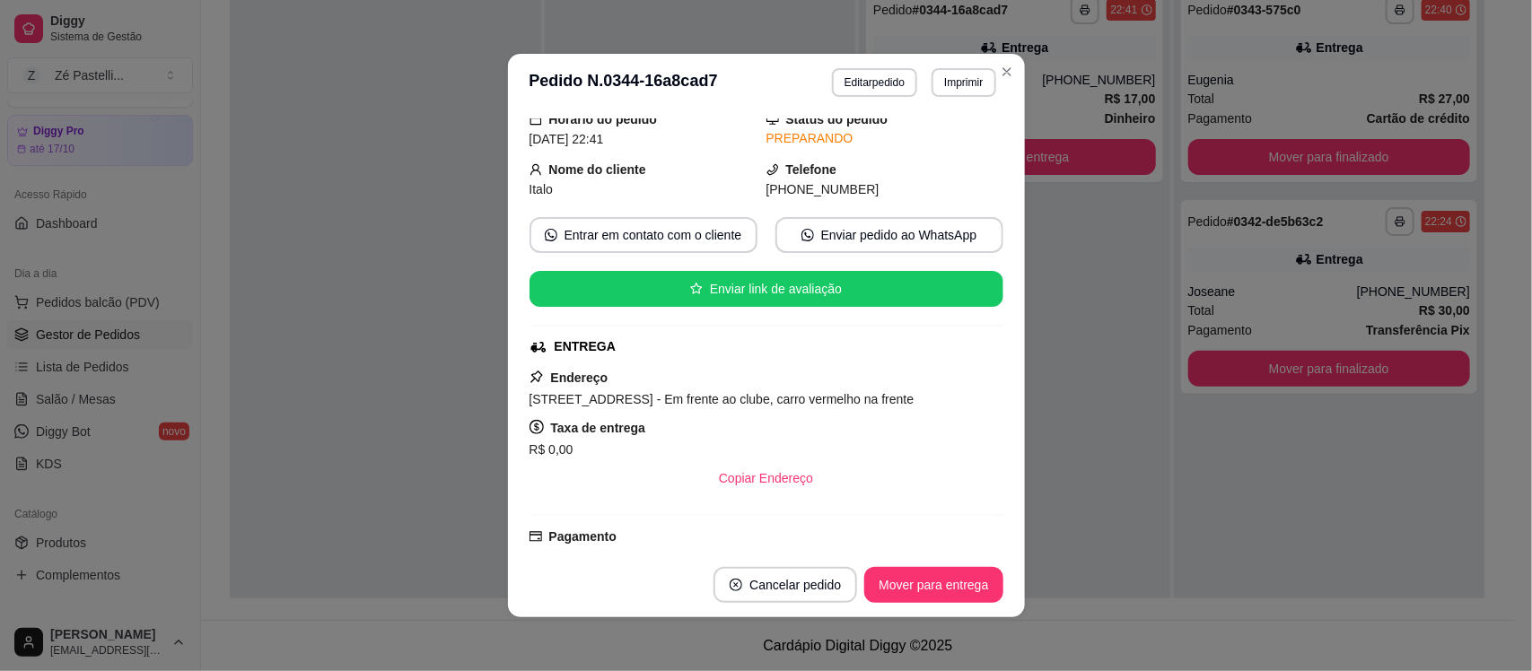
scroll to position [90, 0]
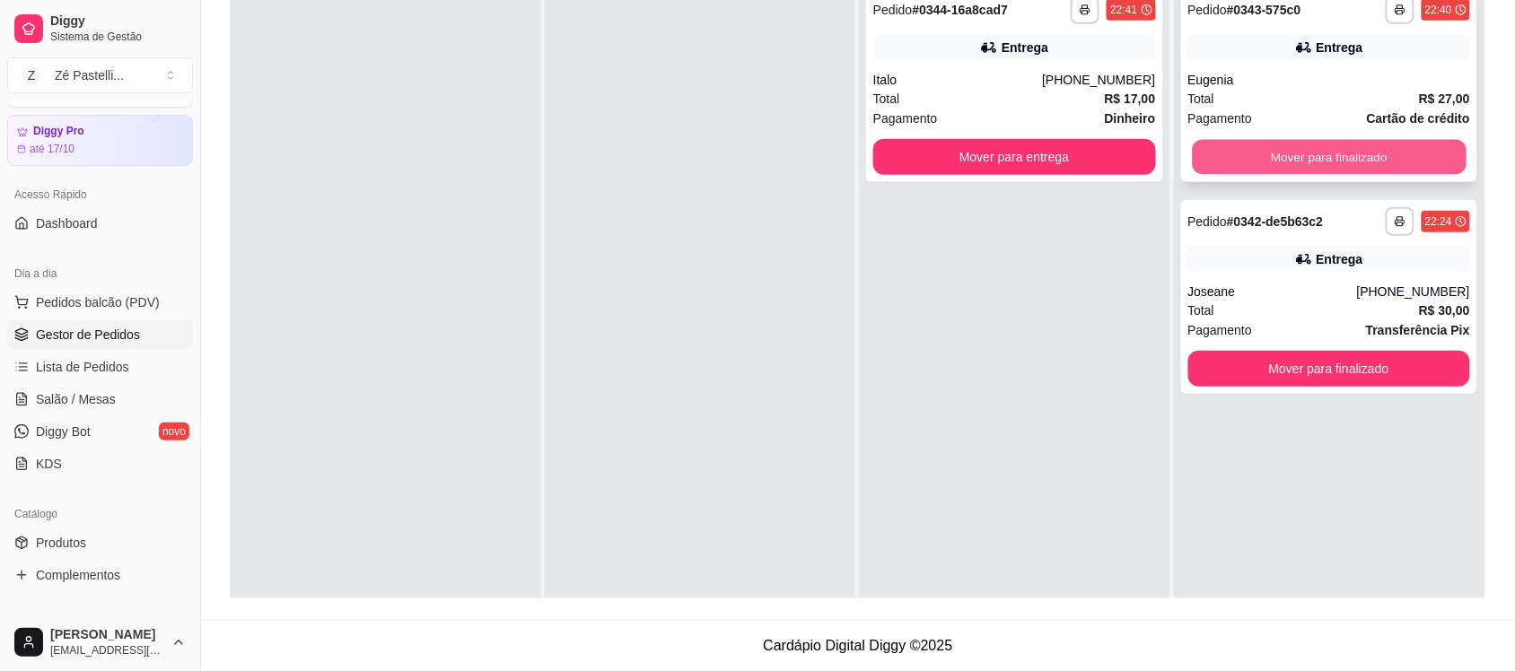
click at [1330, 160] on button "Mover para finalizado" at bounding box center [1329, 157] width 274 height 35
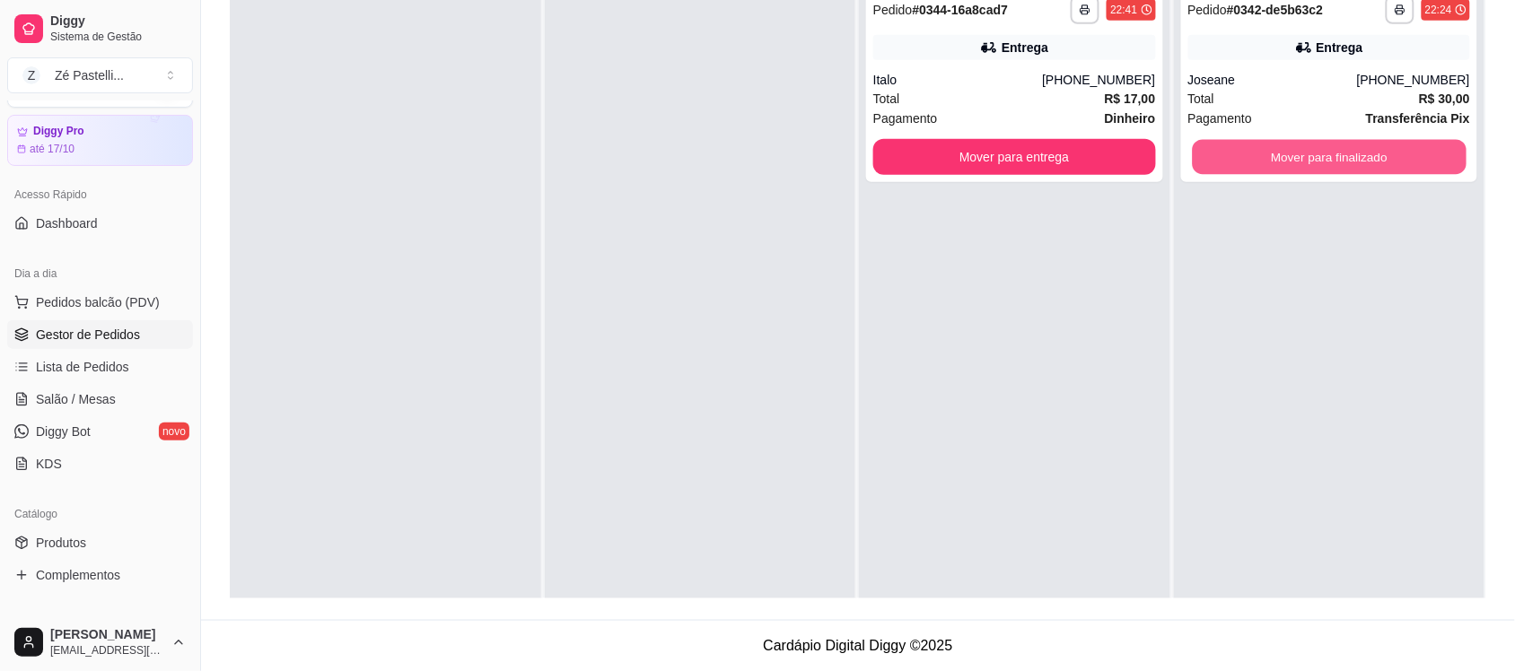
click at [1330, 160] on button "Mover para finalizado" at bounding box center [1329, 157] width 274 height 35
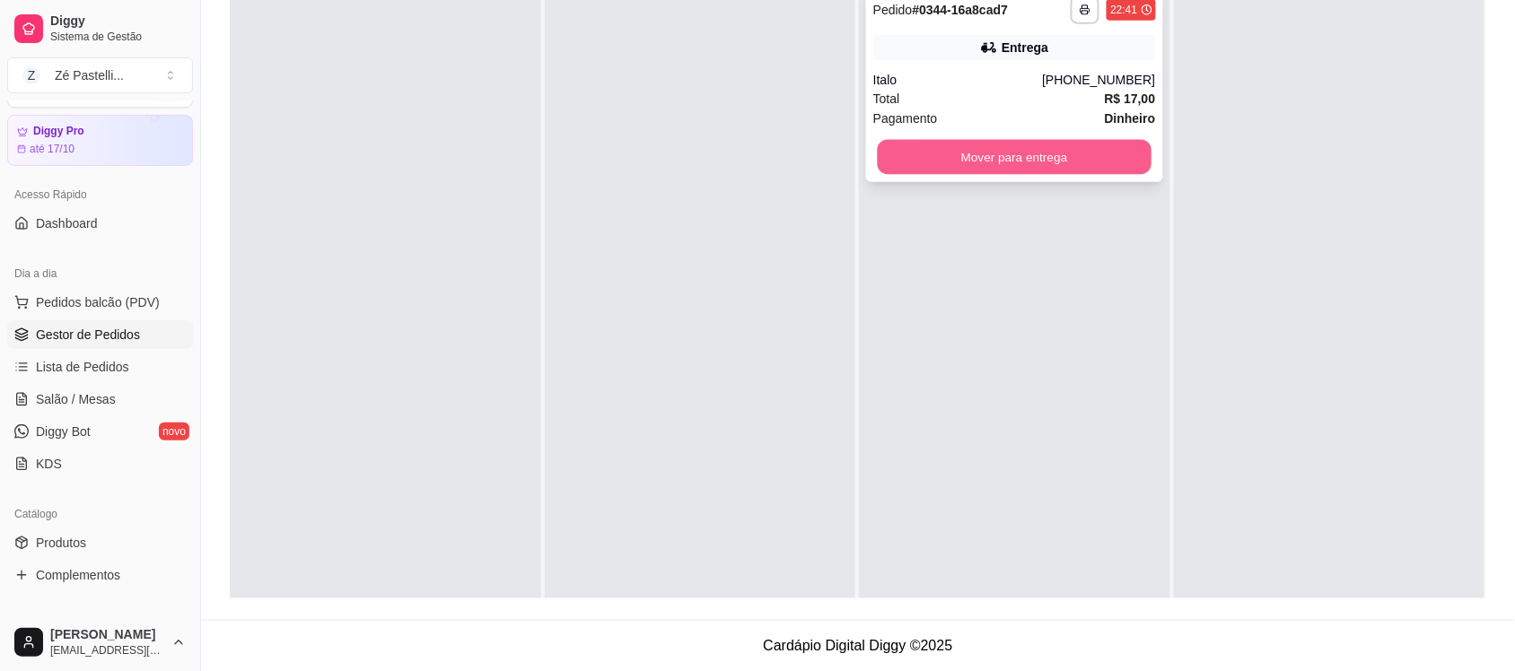
click at [1044, 149] on button "Mover para entrega" at bounding box center [1015, 157] width 274 height 35
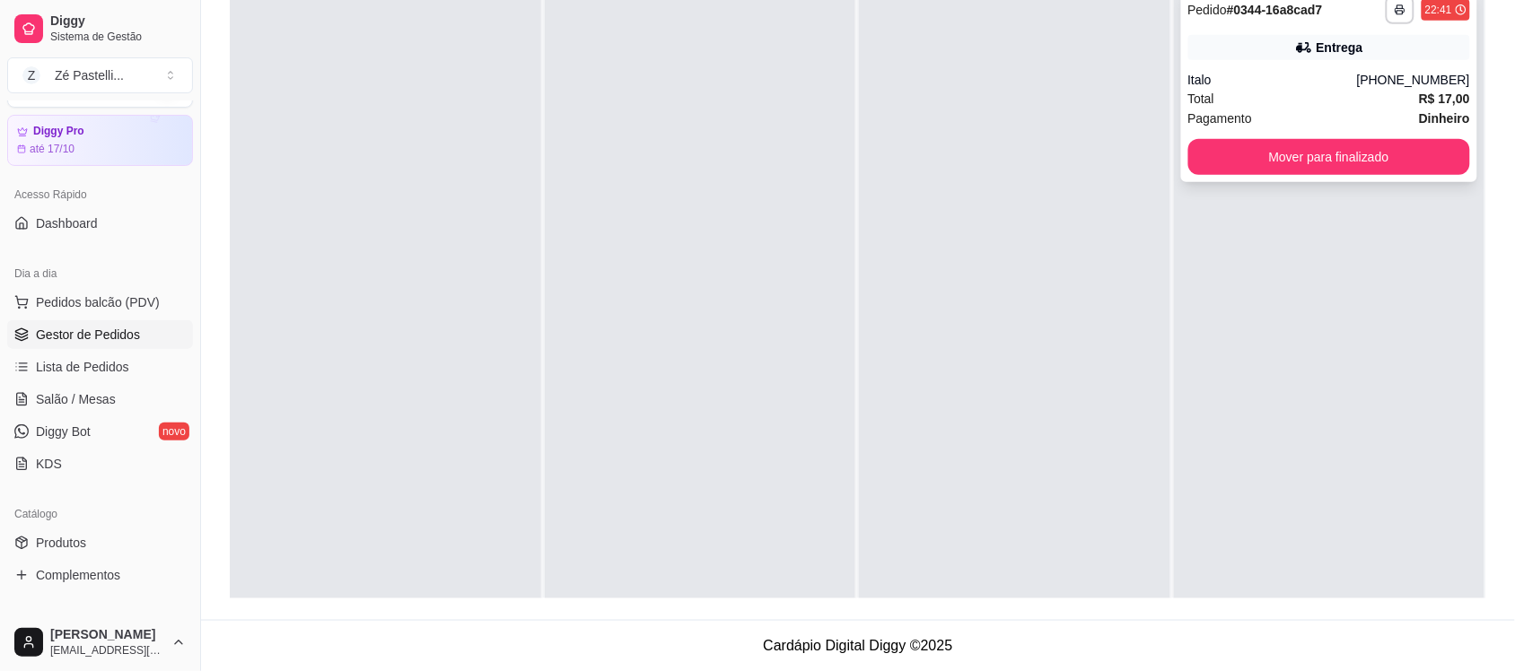
click at [1284, 76] on div "Italo" at bounding box center [1272, 80] width 169 height 18
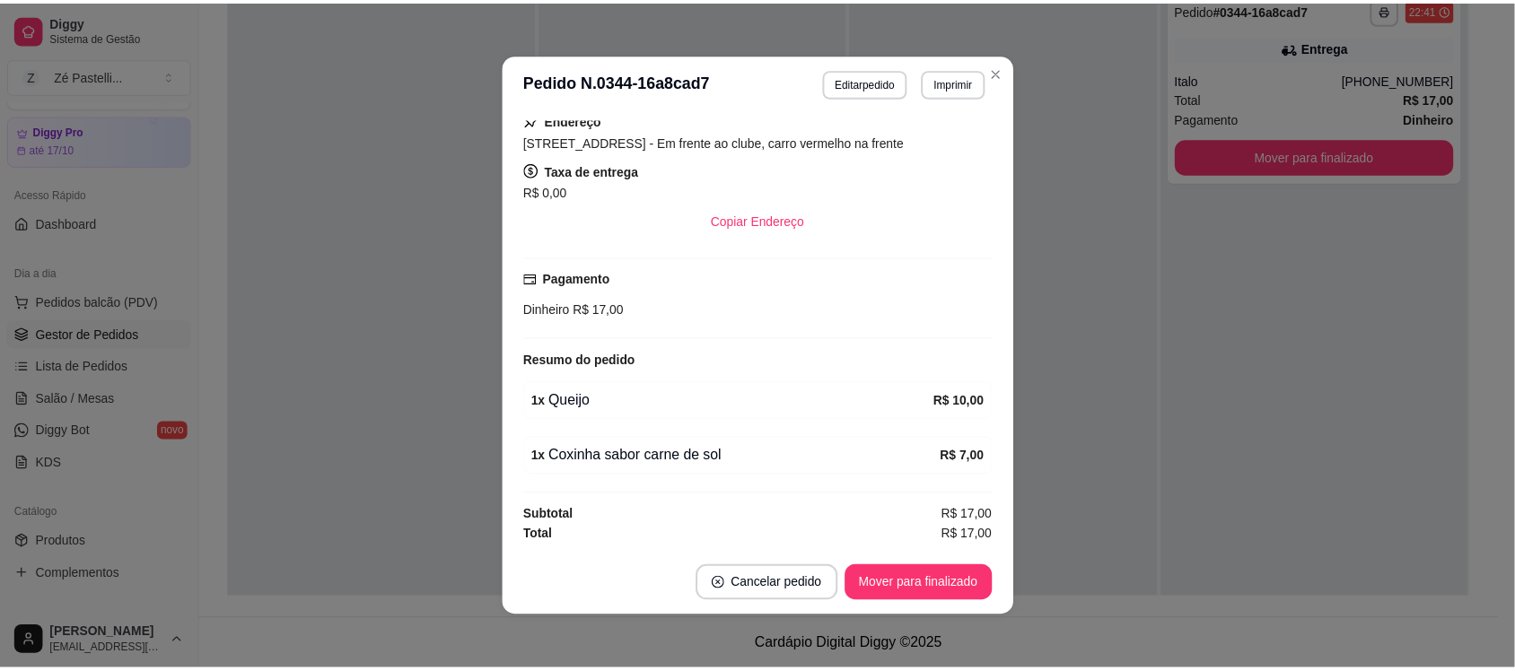
scroll to position [333, 0]
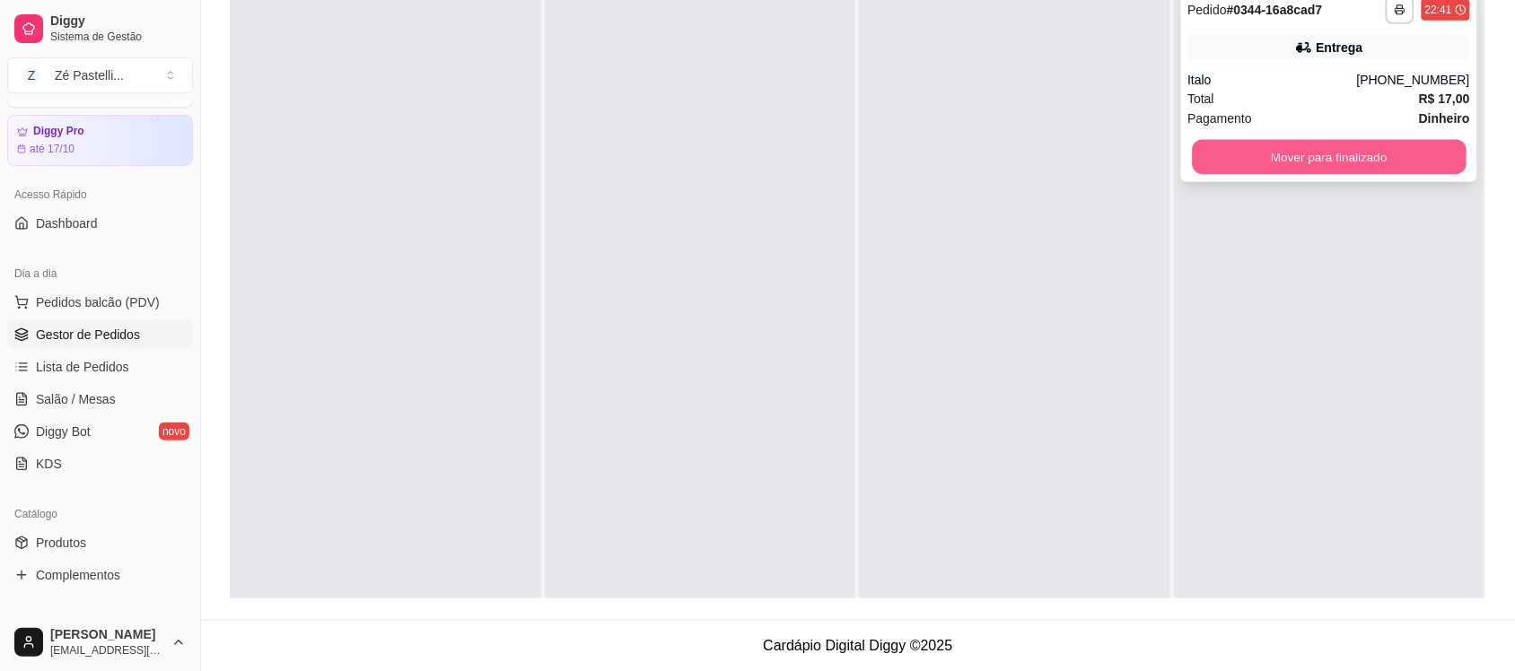
click at [1218, 155] on button "Mover para finalizado" at bounding box center [1329, 157] width 274 height 35
